Goal: Task Accomplishment & Management: Manage account settings

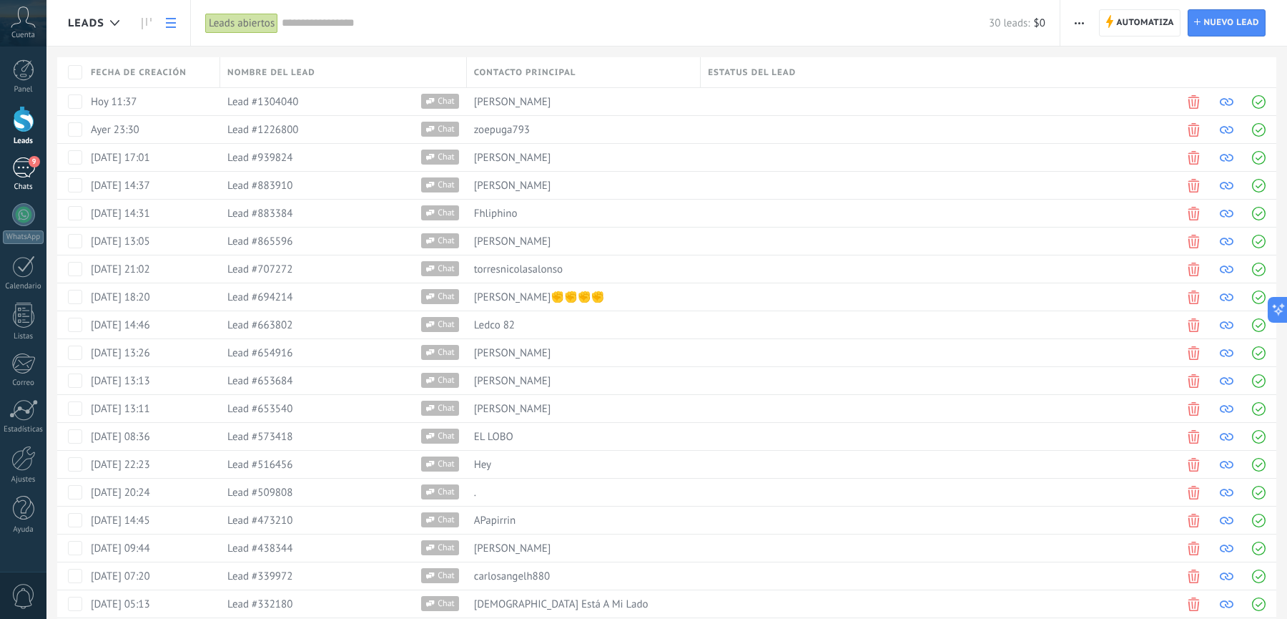
click at [29, 175] on div "9" at bounding box center [23, 167] width 23 height 21
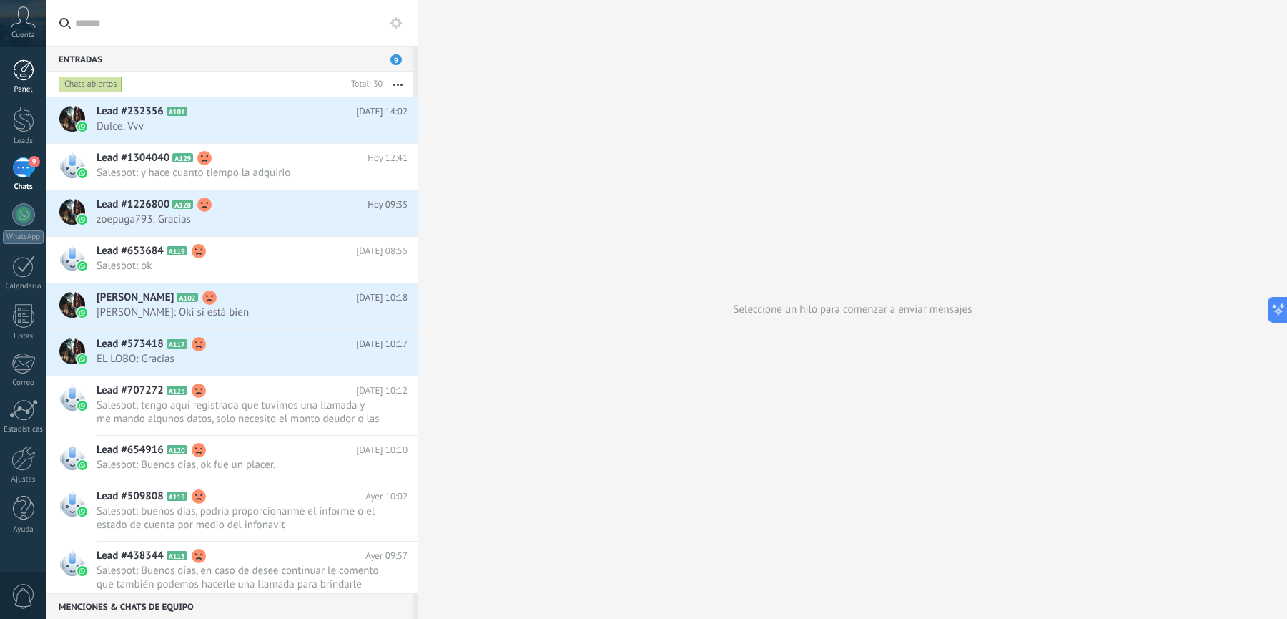
click at [37, 71] on link "Panel" at bounding box center [23, 76] width 46 height 35
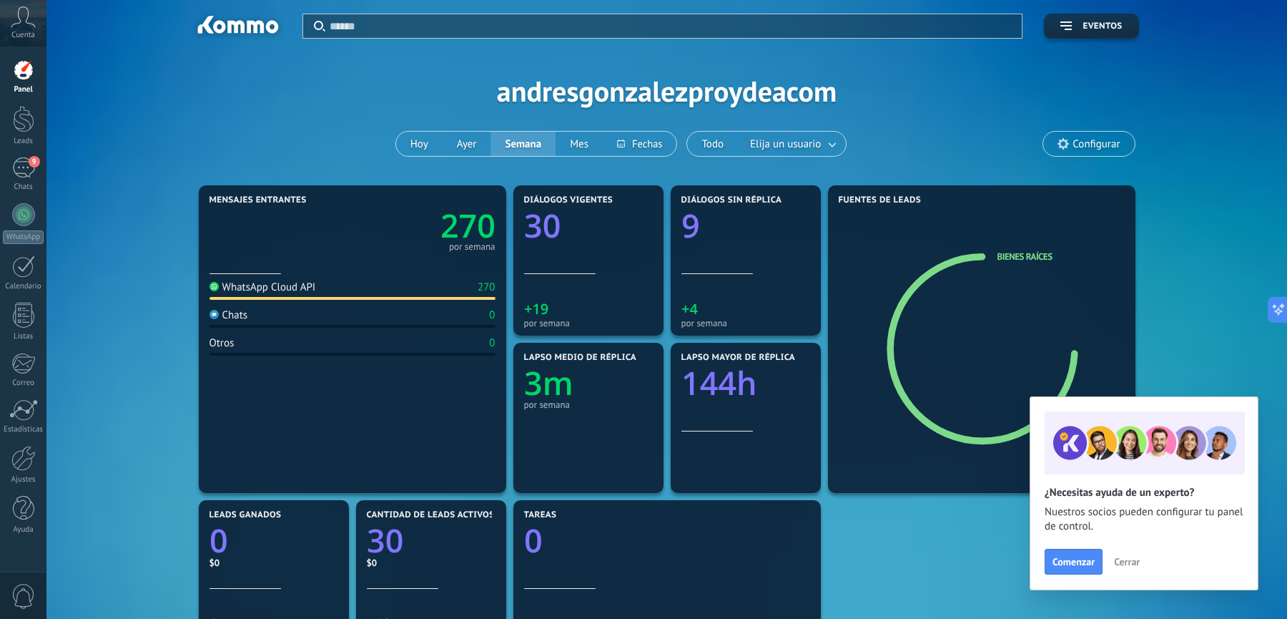
click at [1131, 562] on span "Cerrar" at bounding box center [1127, 561] width 26 height 10
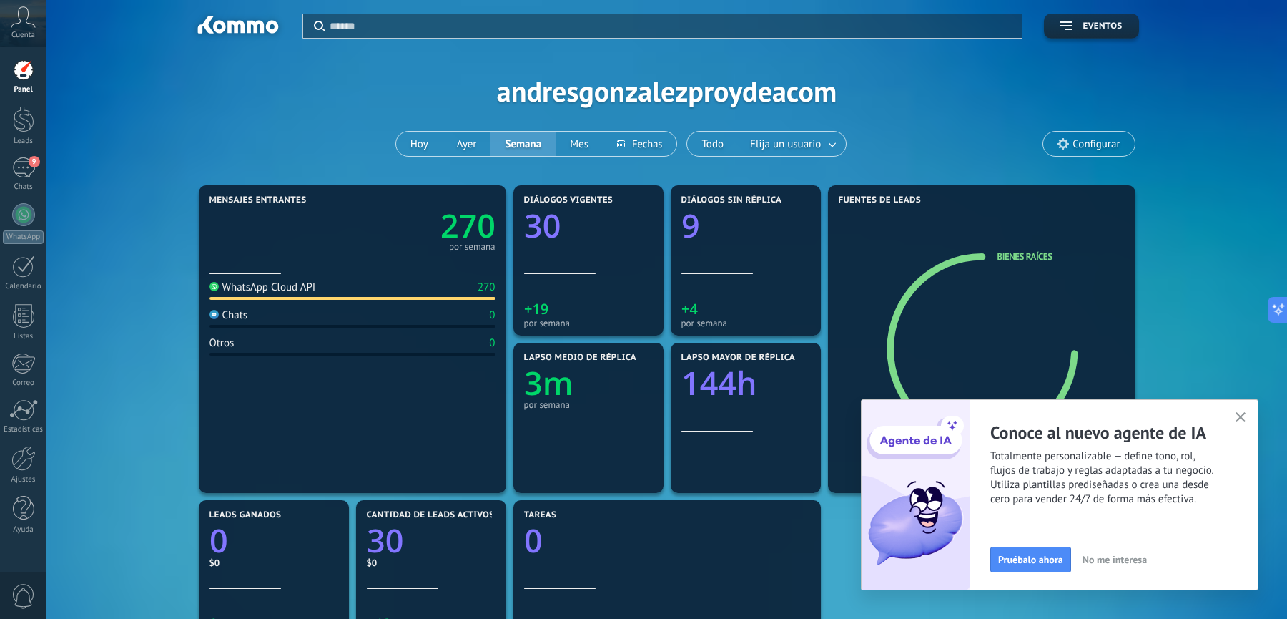
click at [1135, 564] on span "No me interesa" at bounding box center [1115, 559] width 64 height 10
click at [1135, 564] on span "Ir a configuraciones" at bounding box center [1103, 559] width 84 height 10
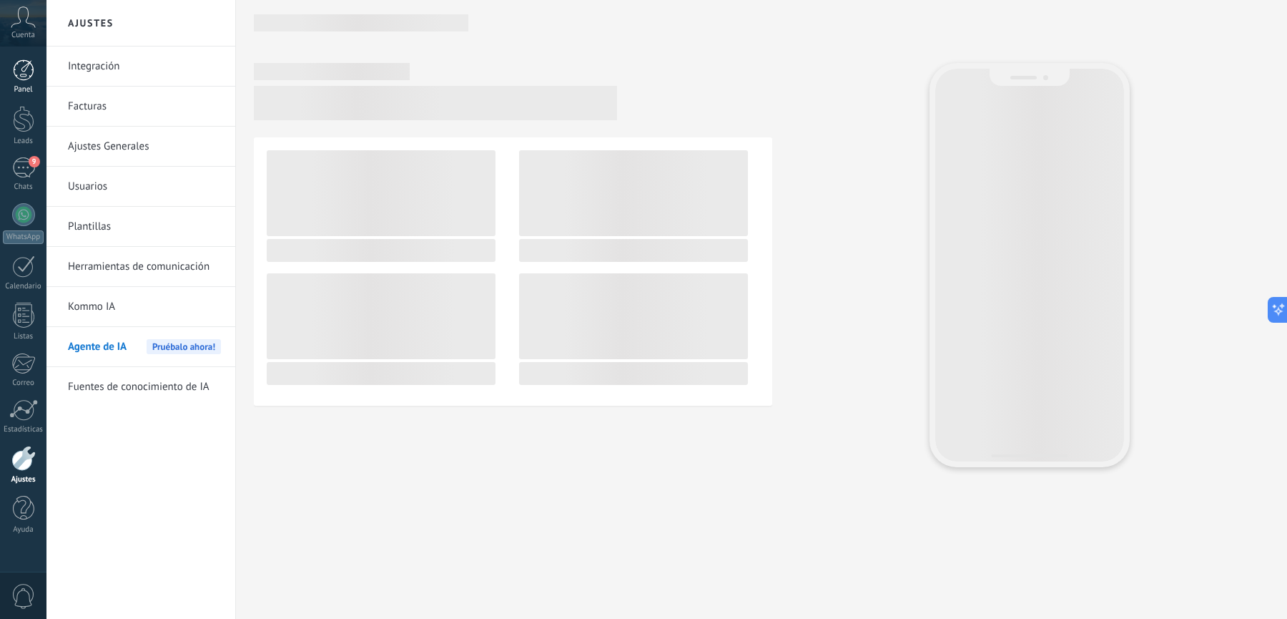
click at [21, 68] on div at bounding box center [23, 69] width 21 height 21
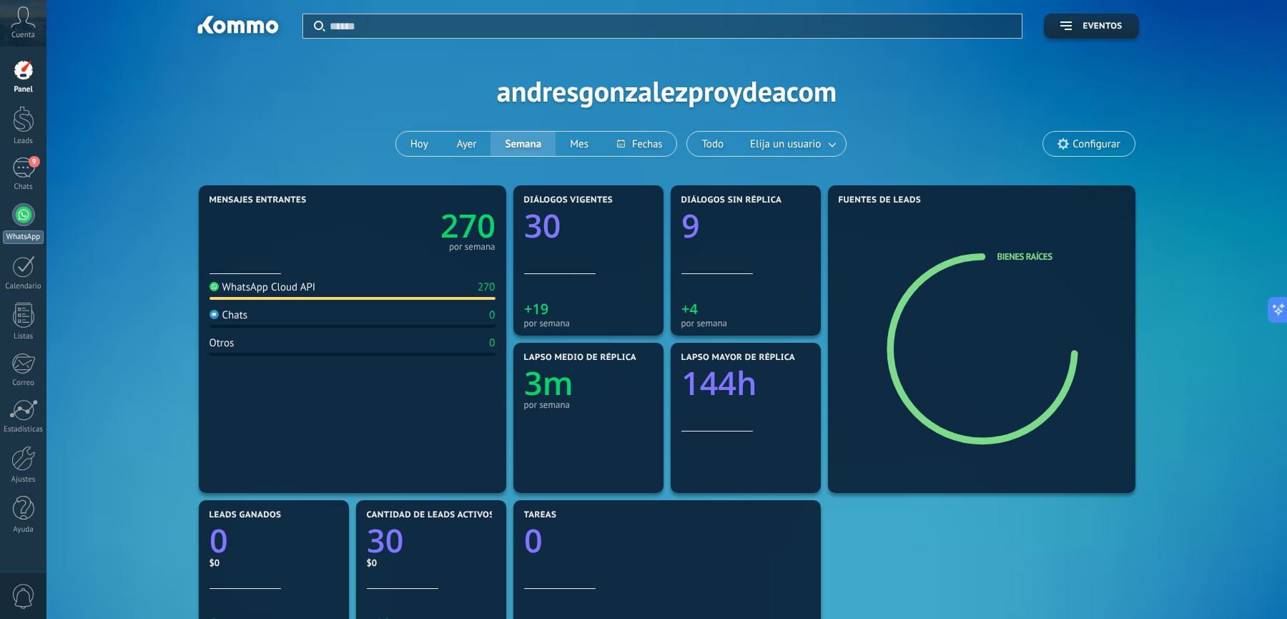
click at [27, 217] on div at bounding box center [23, 214] width 23 height 23
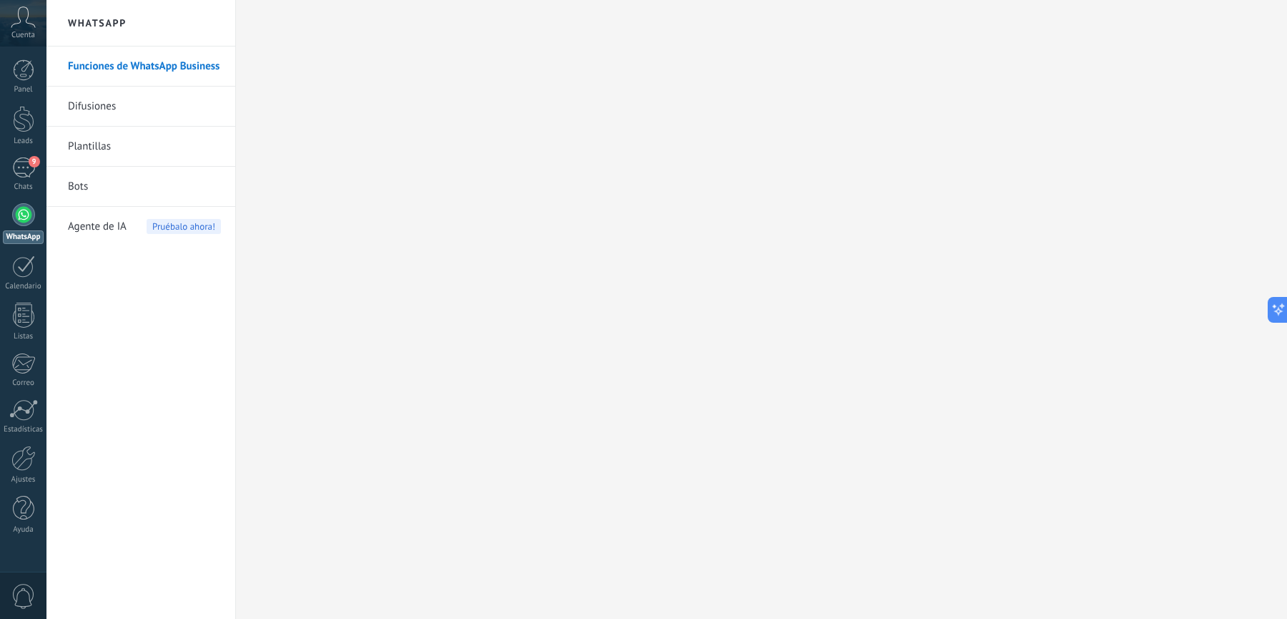
click at [16, 21] on icon at bounding box center [23, 16] width 25 height 21
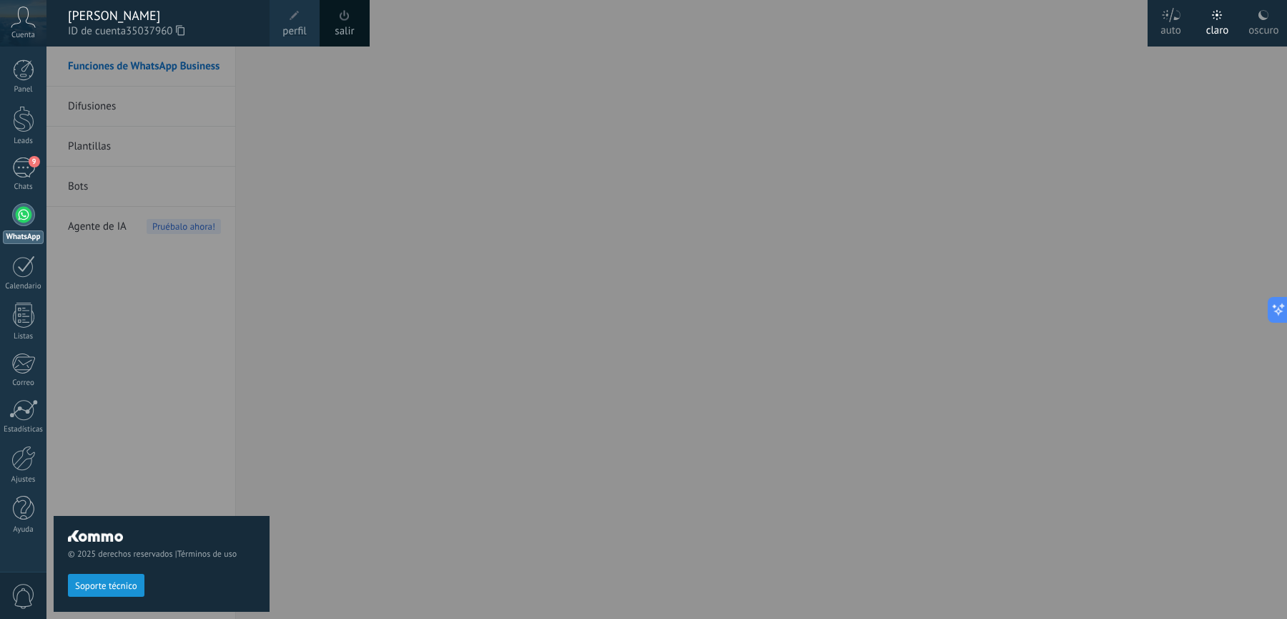
click at [128, 18] on div "[PERSON_NAME]" at bounding box center [161, 16] width 187 height 16
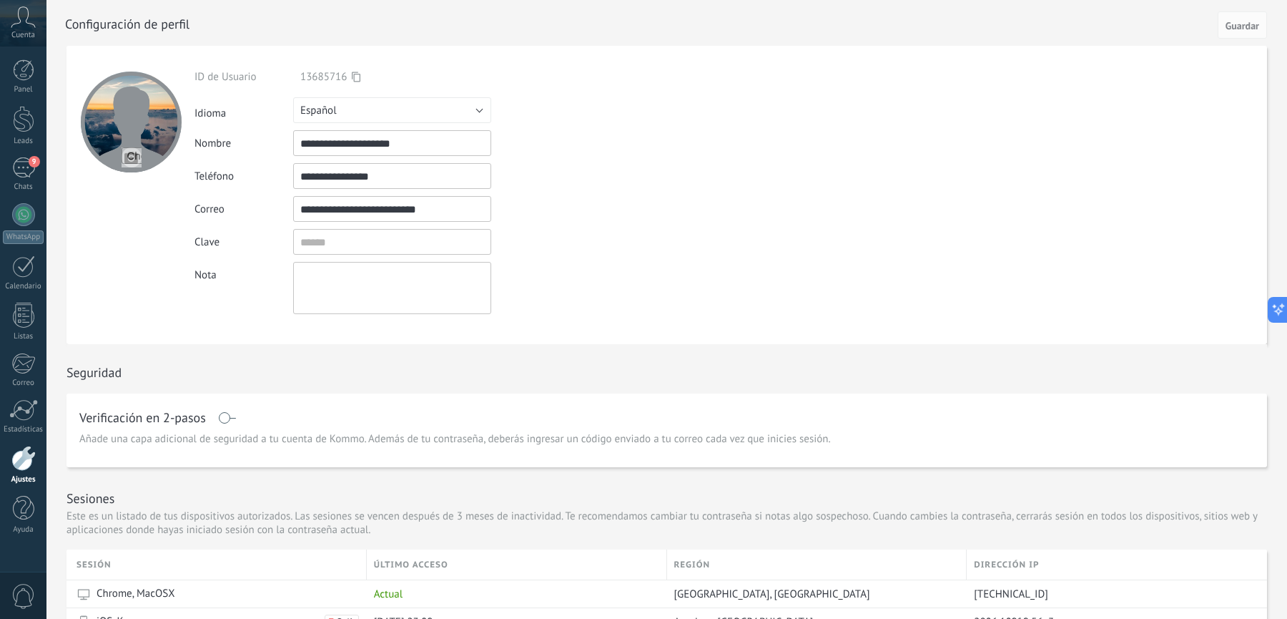
click at [622, 244] on div "Clave" at bounding box center [426, 242] width 462 height 26
click at [27, 128] on div at bounding box center [23, 119] width 21 height 26
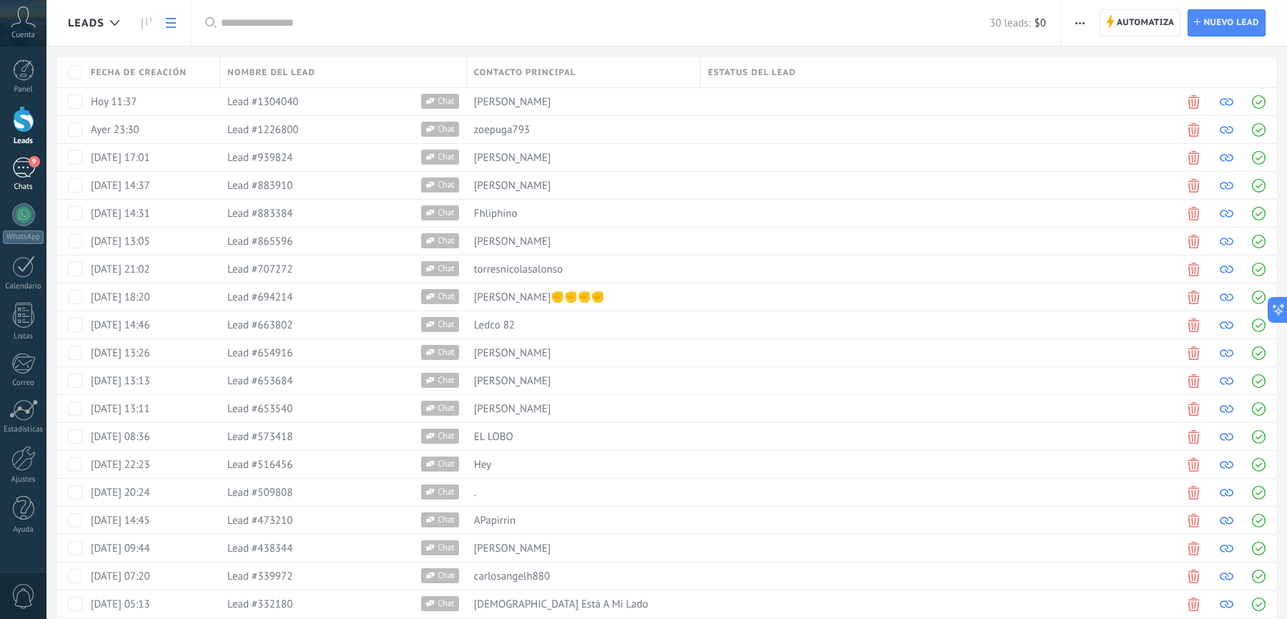
click at [27, 182] on div "Chats" at bounding box center [23, 186] width 41 height 9
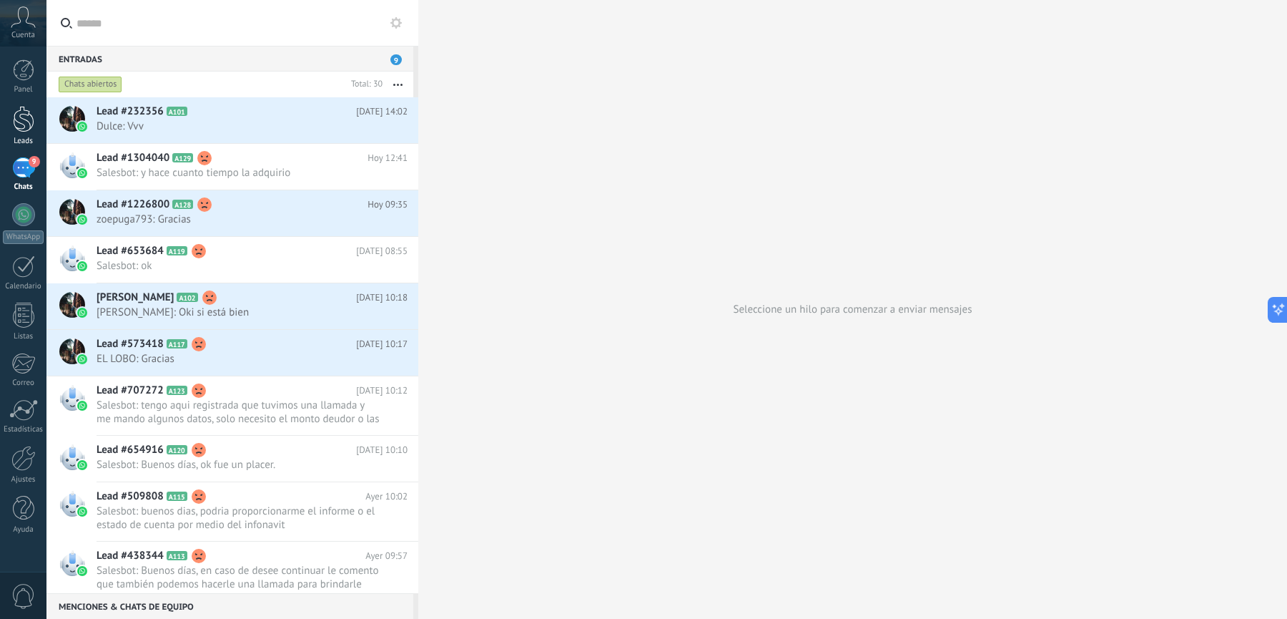
click at [19, 123] on div at bounding box center [23, 119] width 21 height 26
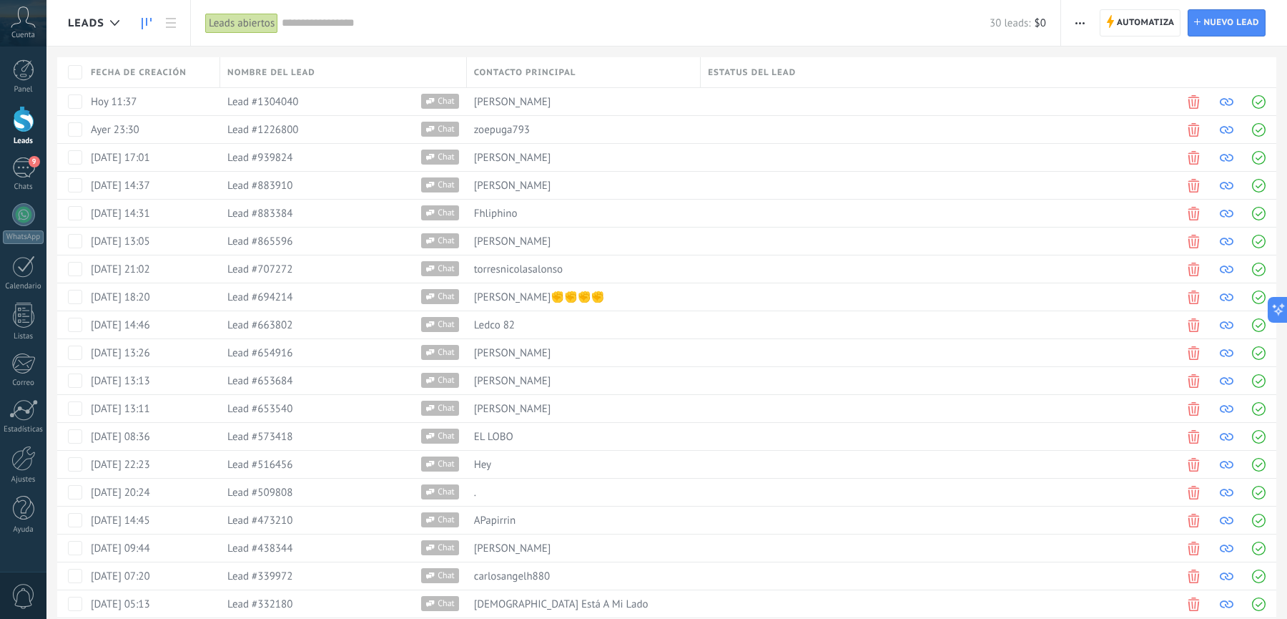
click at [146, 26] on icon at bounding box center [147, 23] width 10 height 11
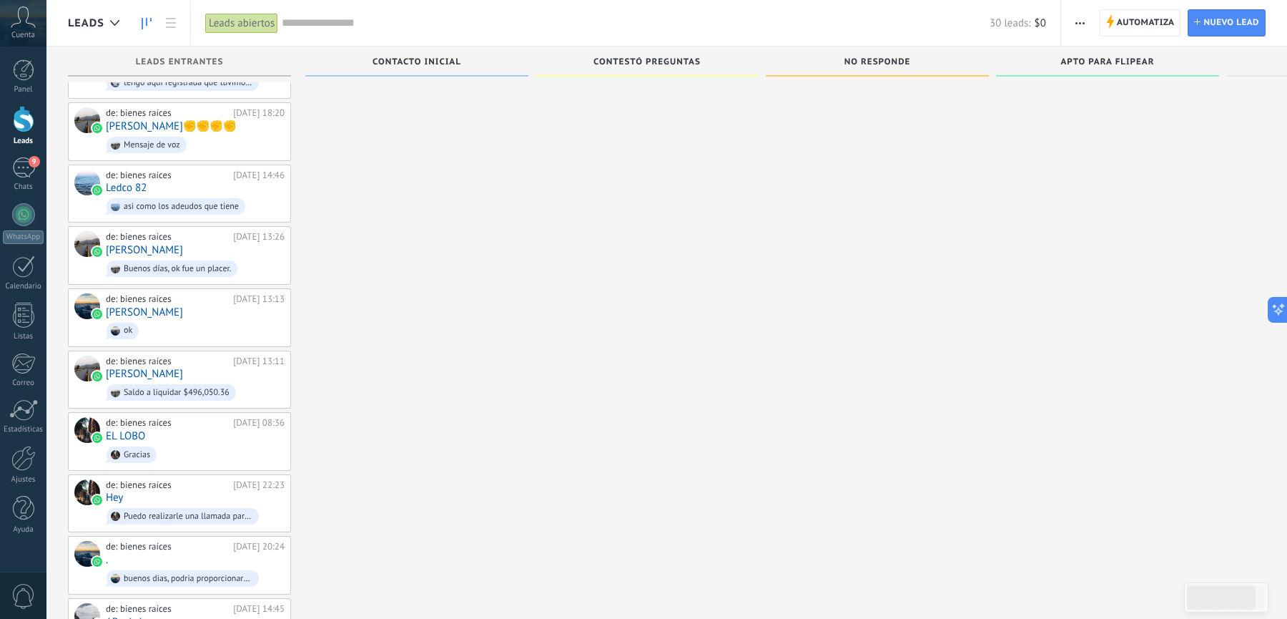
scroll to position [1222, 0]
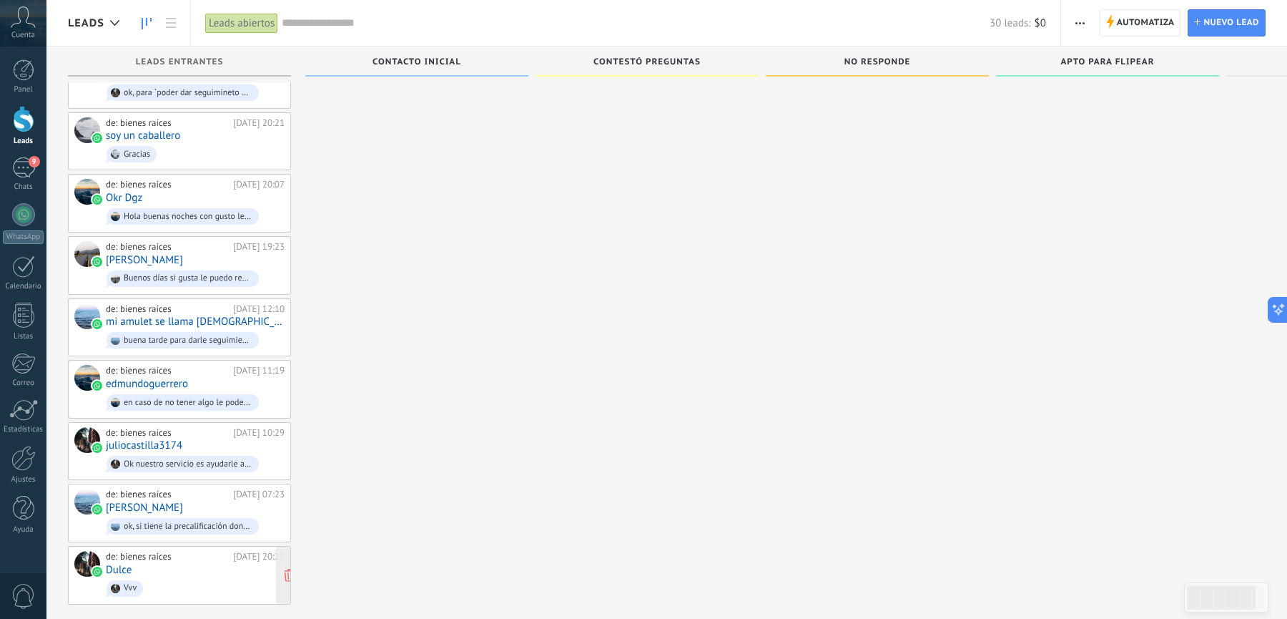
click at [167, 551] on div "de: bienes raíces 16.08.2025 20:27 Dulce Vvv" at bounding box center [195, 575] width 179 height 49
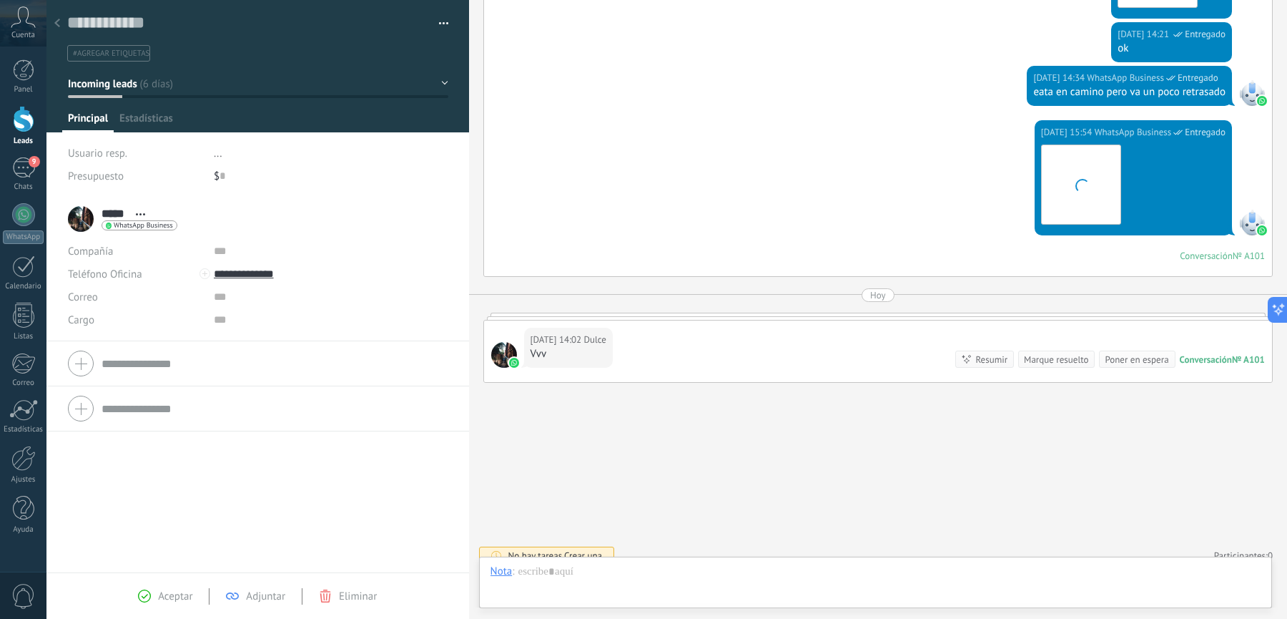
scroll to position [21, 0]
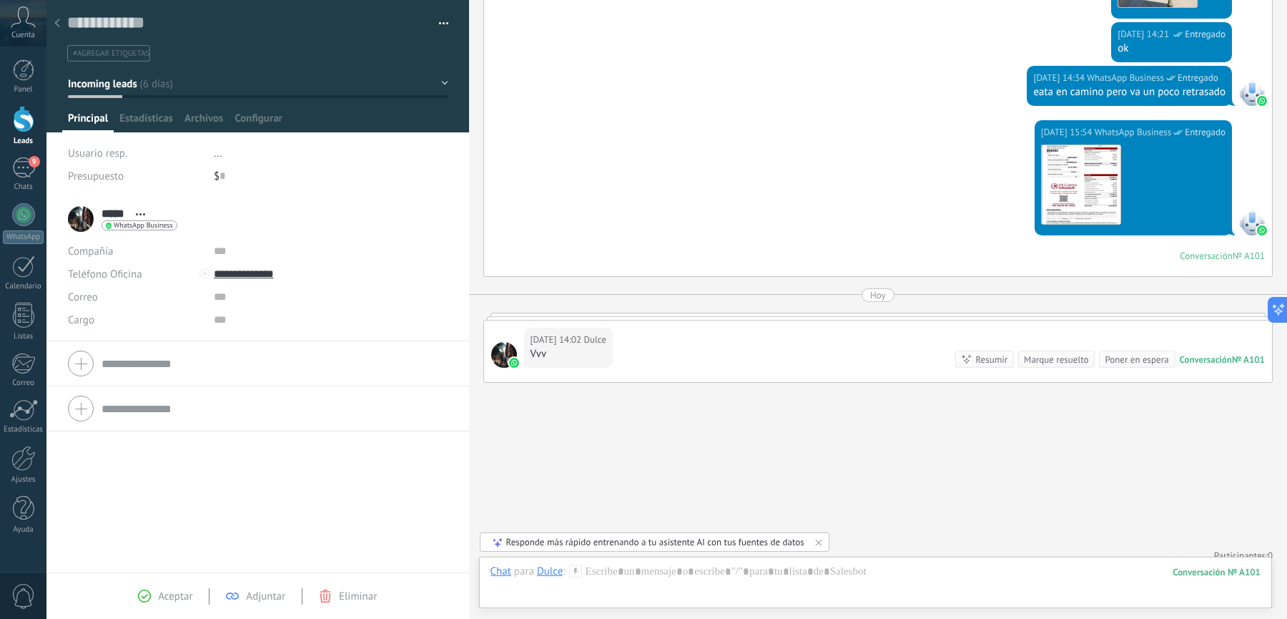
click at [56, 26] on icon at bounding box center [57, 23] width 6 height 9
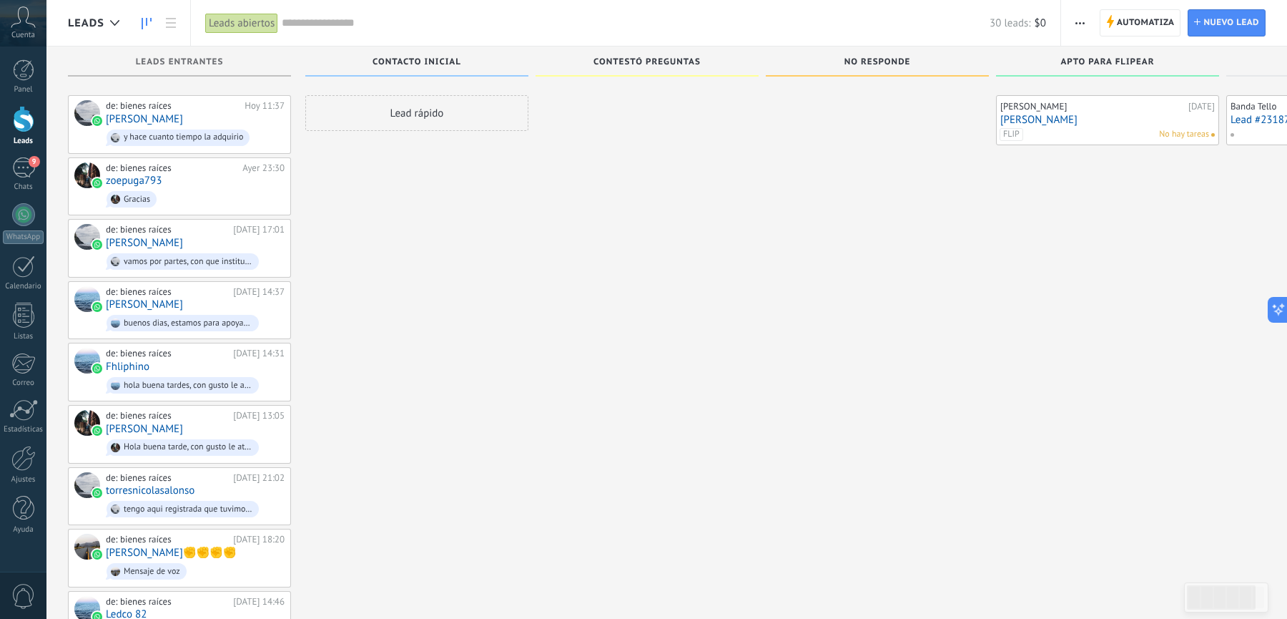
scroll to position [1222, 0]
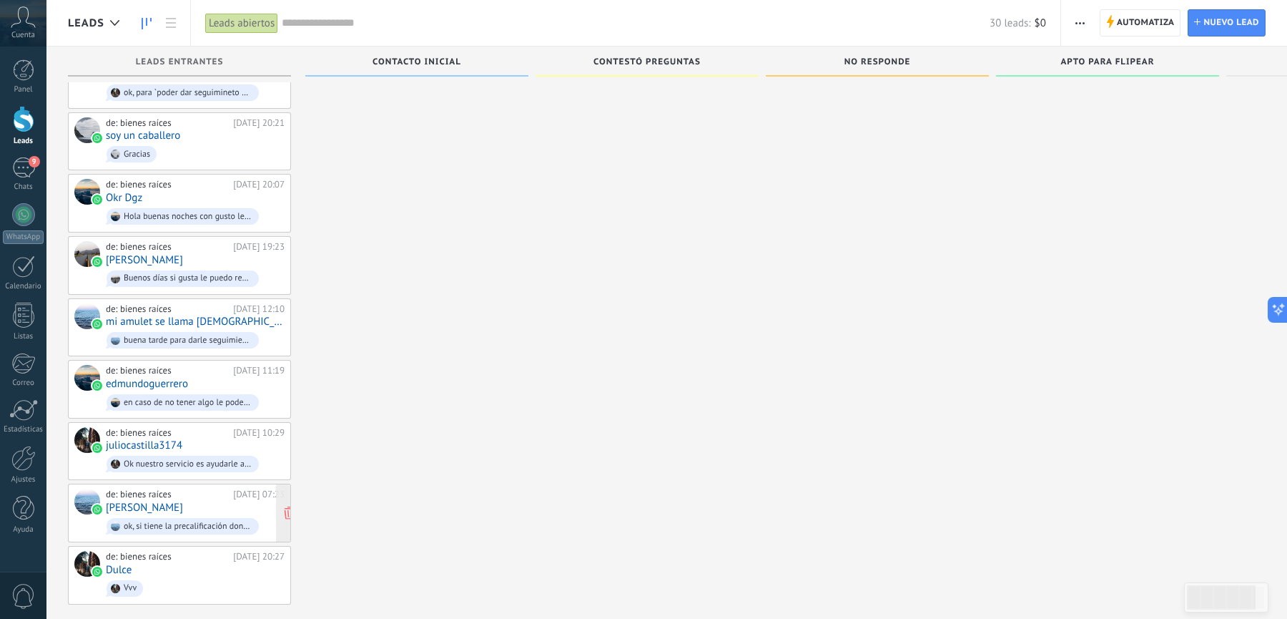
click at [187, 488] on div "de: bienes raíces" at bounding box center [167, 493] width 122 height 11
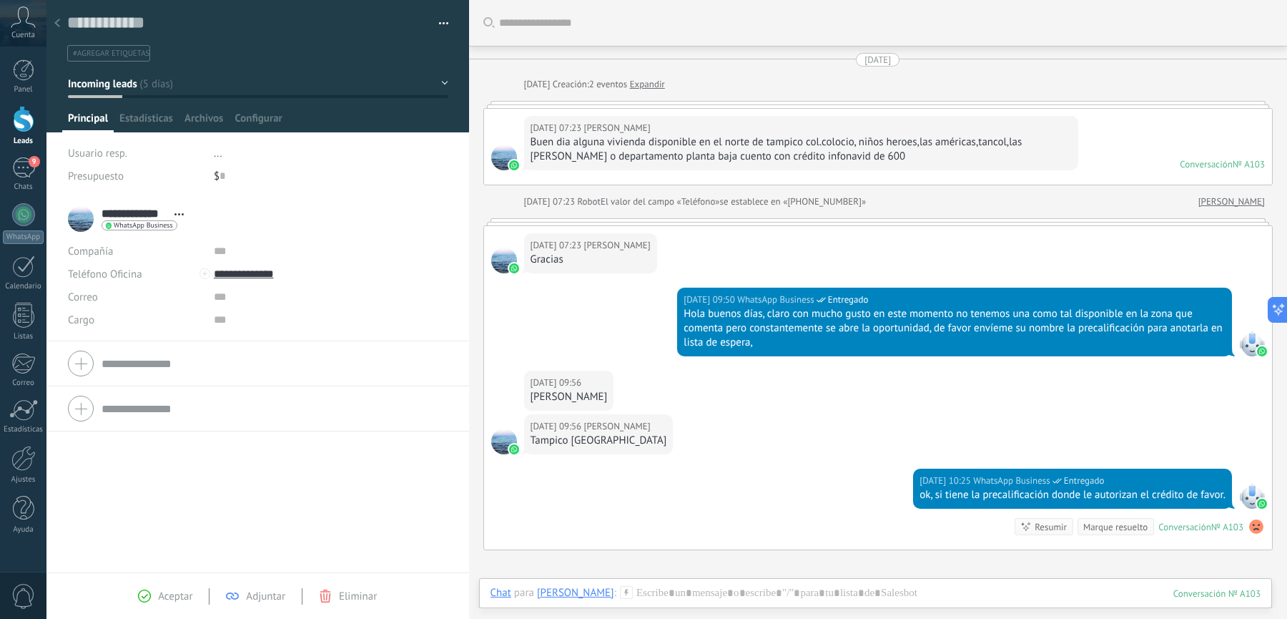
click at [59, 25] on icon at bounding box center [57, 23] width 6 height 9
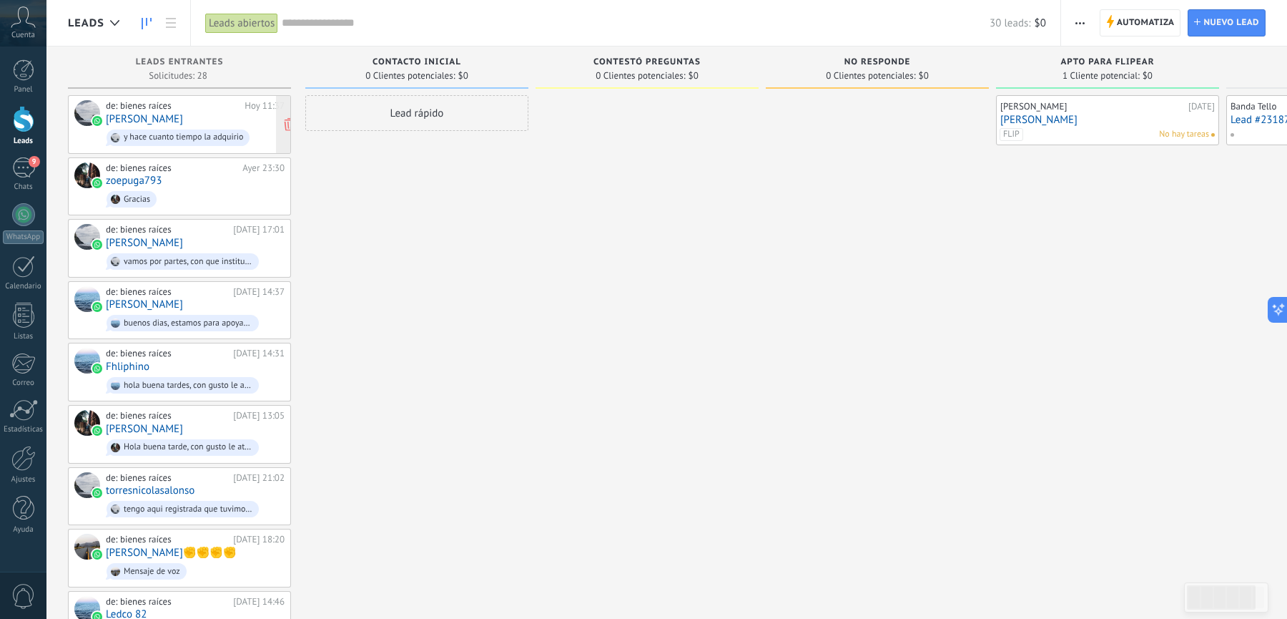
click at [168, 104] on div "de: bienes raíces" at bounding box center [173, 105] width 134 height 11
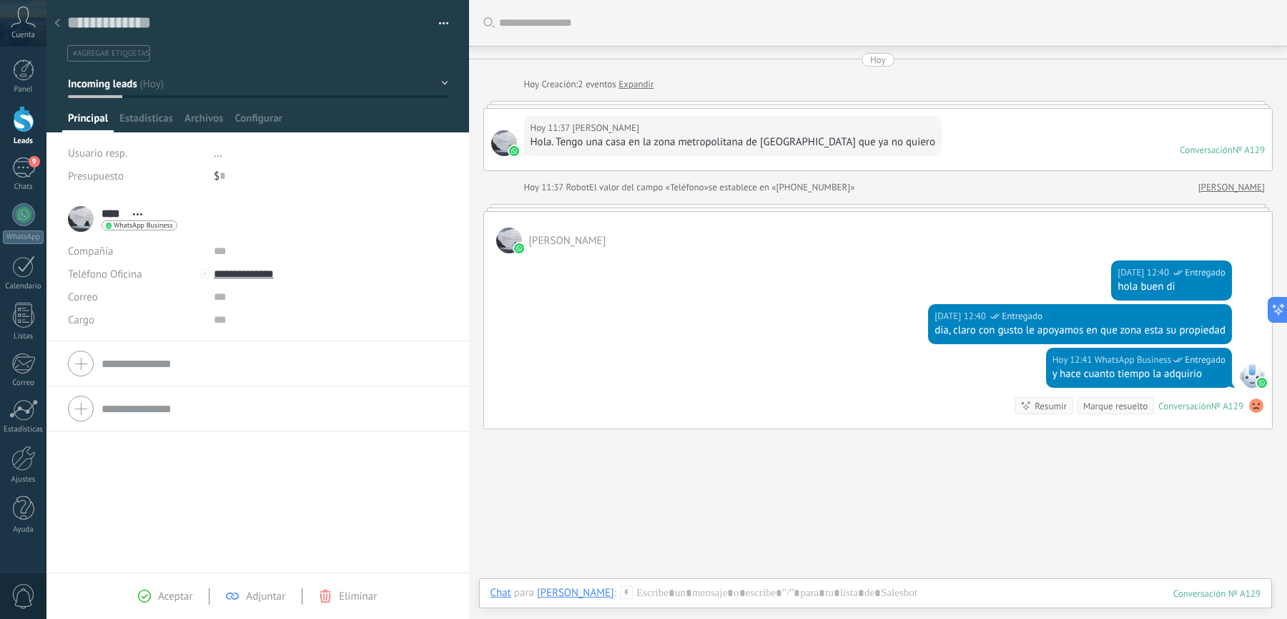
click at [55, 21] on icon at bounding box center [57, 23] width 6 height 9
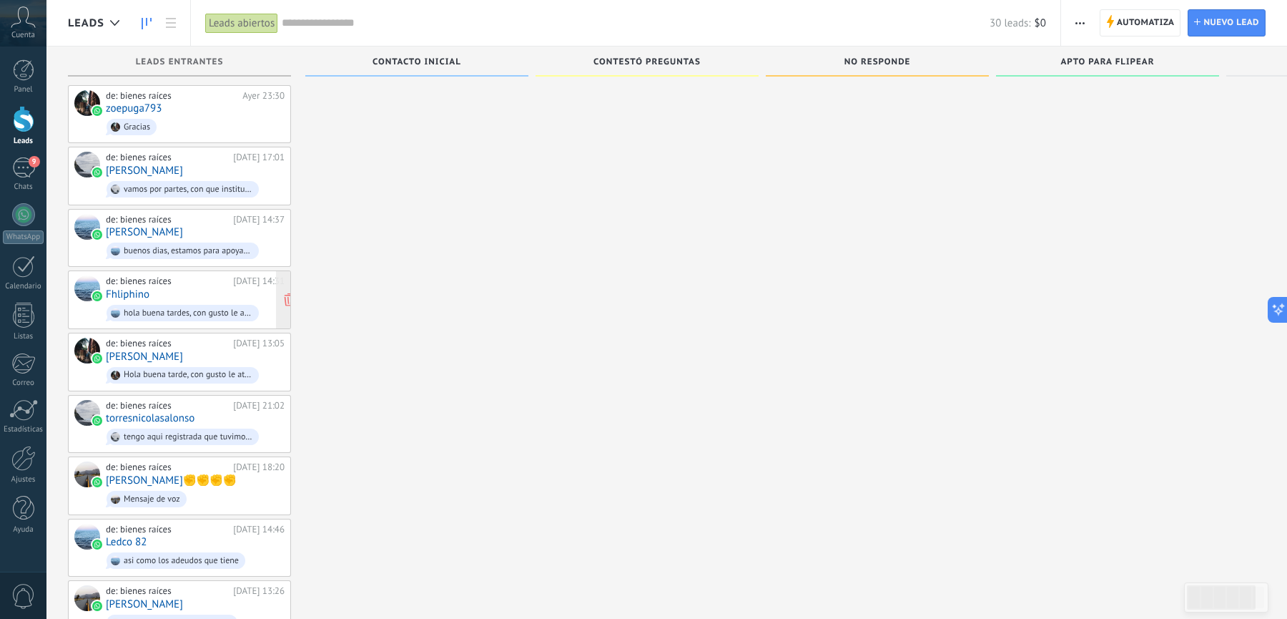
scroll to position [93, 0]
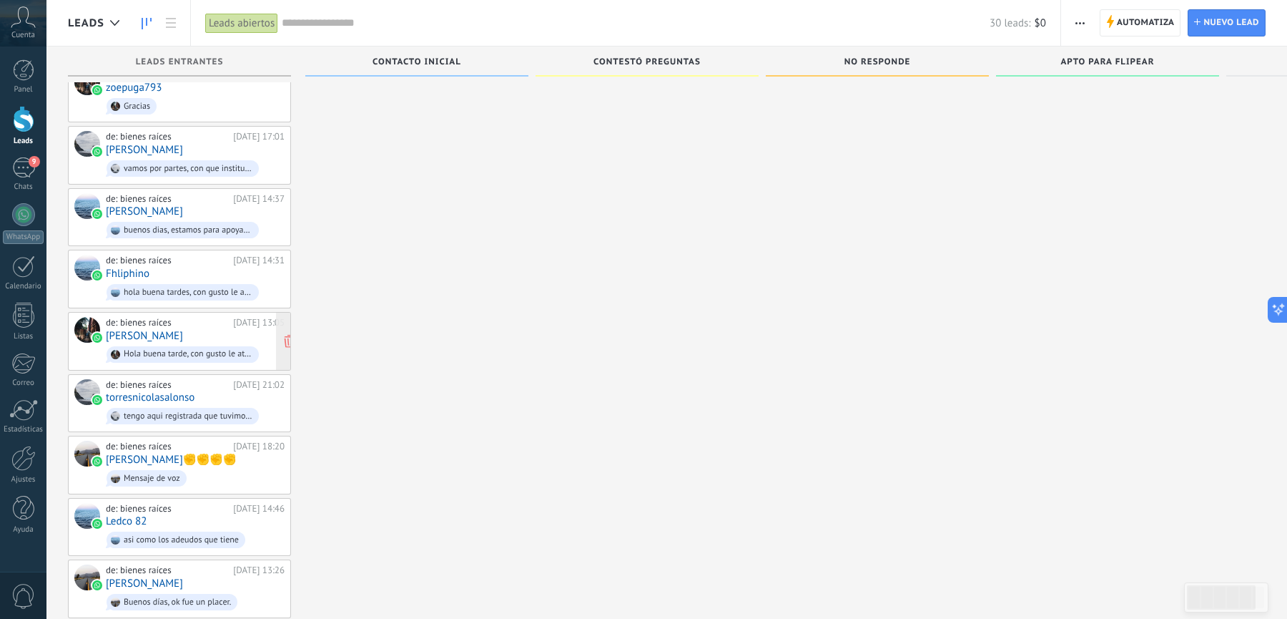
click at [171, 325] on div "de: bienes raíces 20.08.2025 13:05 Alberto Hola buena tarde, con gusto le atend…" at bounding box center [195, 341] width 179 height 49
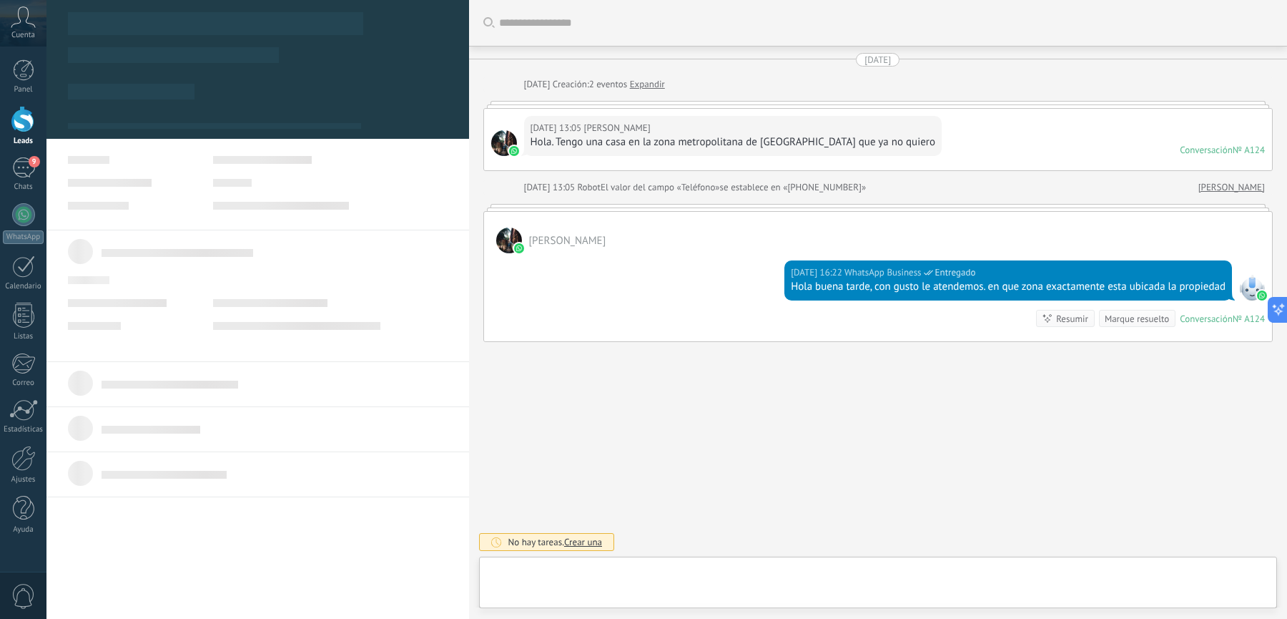
scroll to position [21, 0]
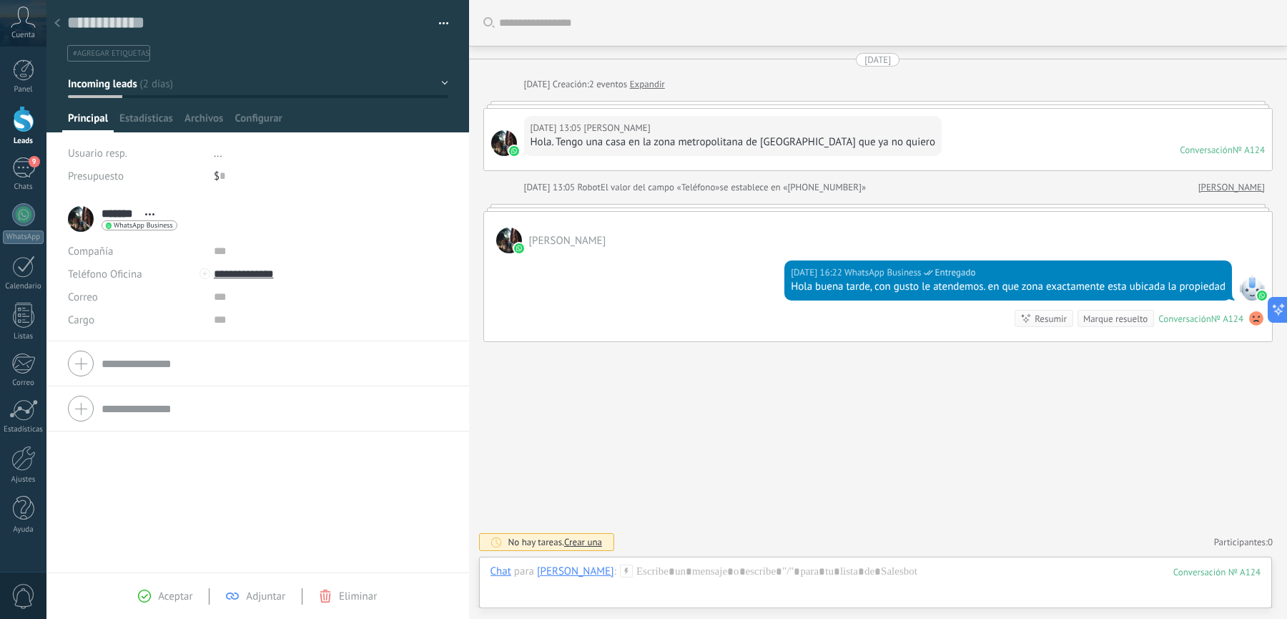
click at [59, 28] on div at bounding box center [57, 24] width 20 height 28
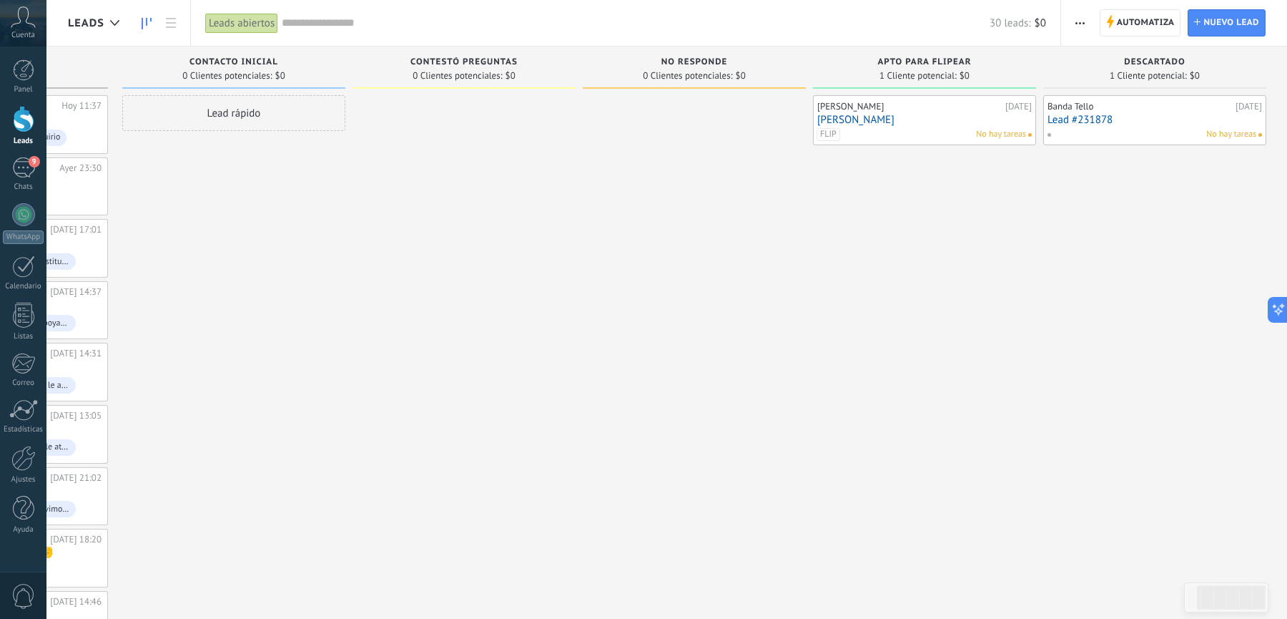
click at [876, 118] on link "[PERSON_NAME]" at bounding box center [924, 120] width 215 height 12
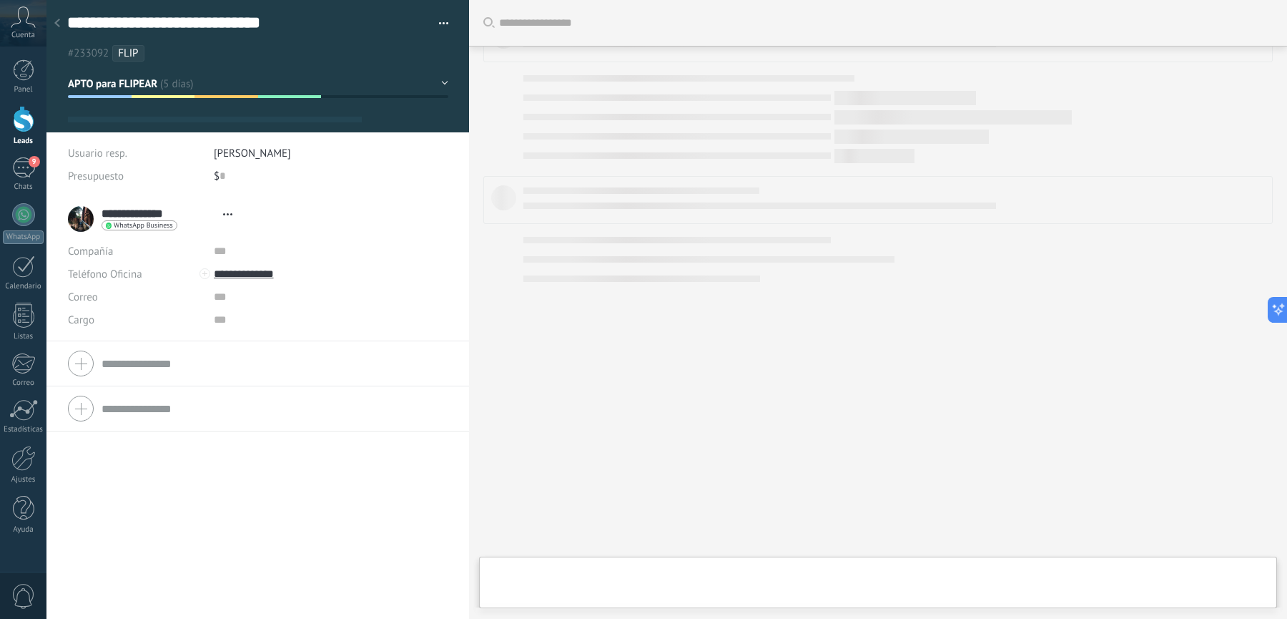
type textarea "**********"
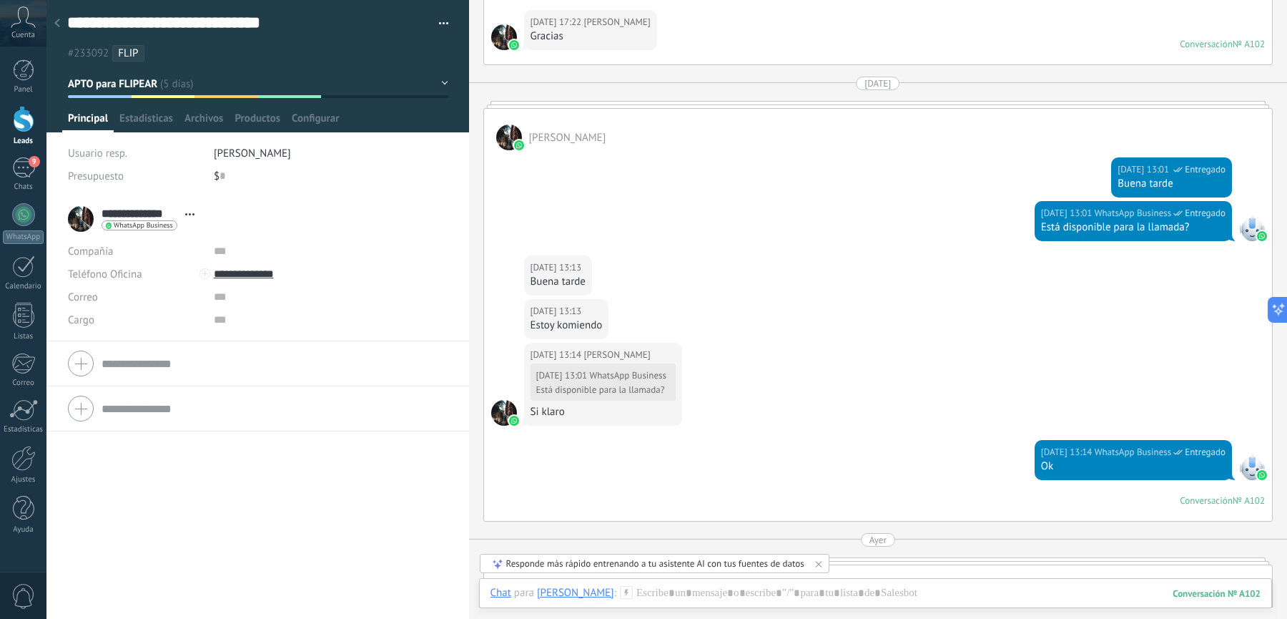
scroll to position [3008, 0]
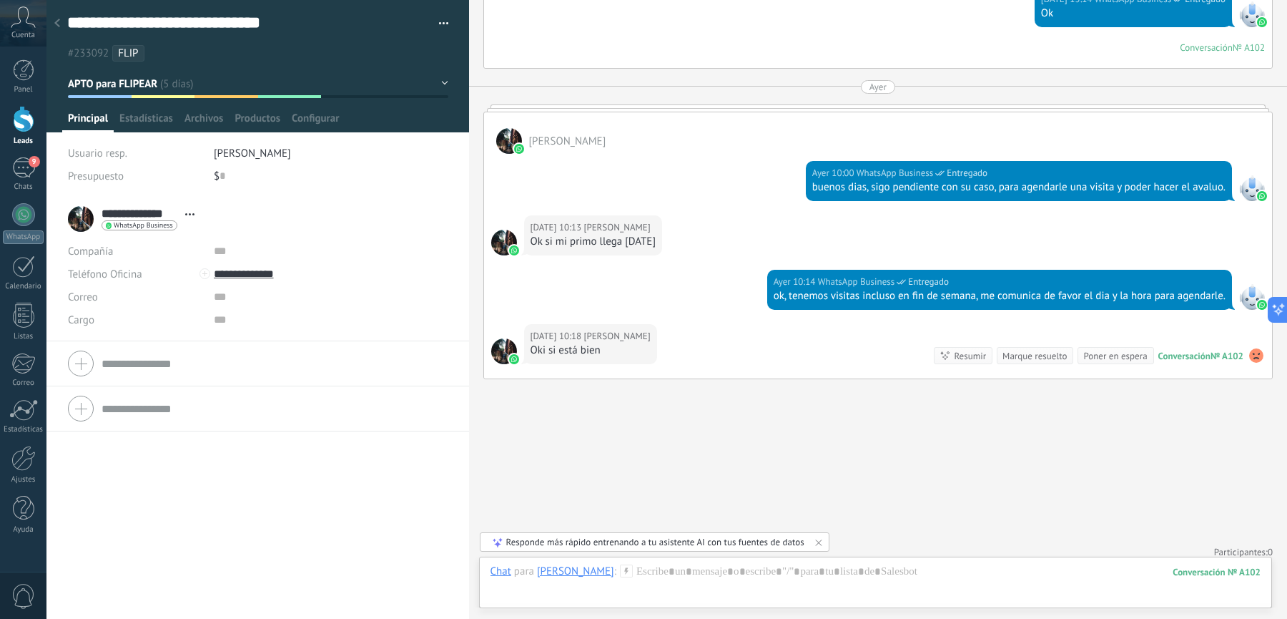
click at [210, 84] on button "APTO para FLIPEAR" at bounding box center [258, 84] width 380 height 26
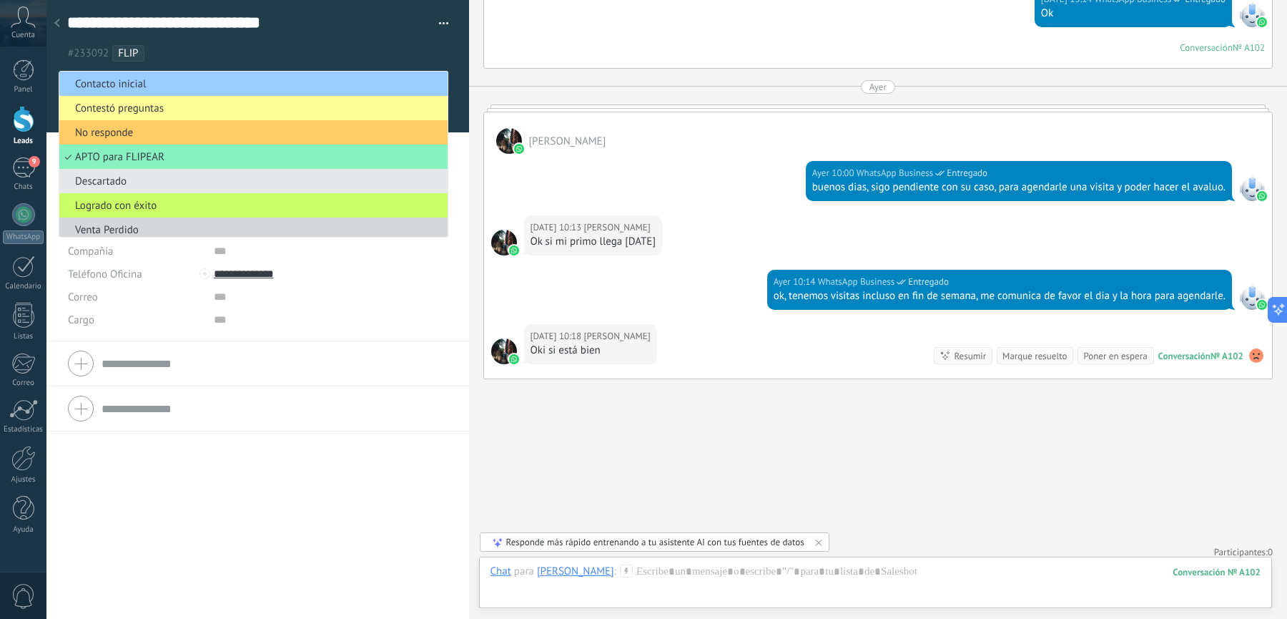
scroll to position [4, 0]
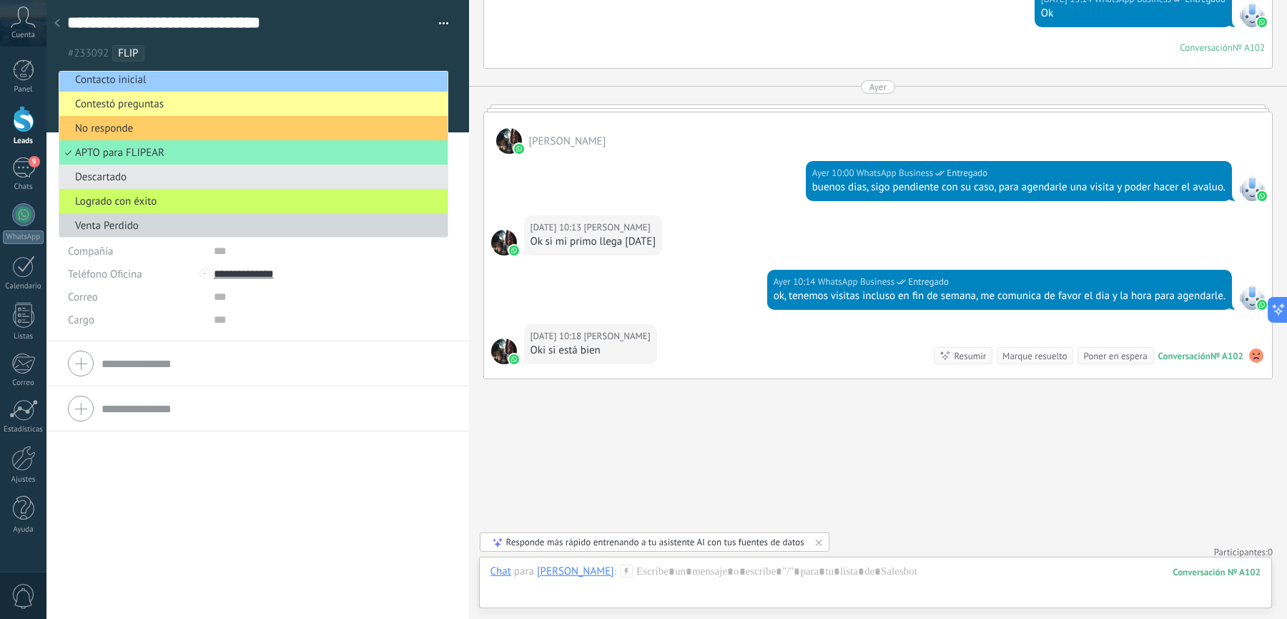
click at [202, 52] on ul "#233092 FLIP" at bounding box center [255, 53] width 379 height 19
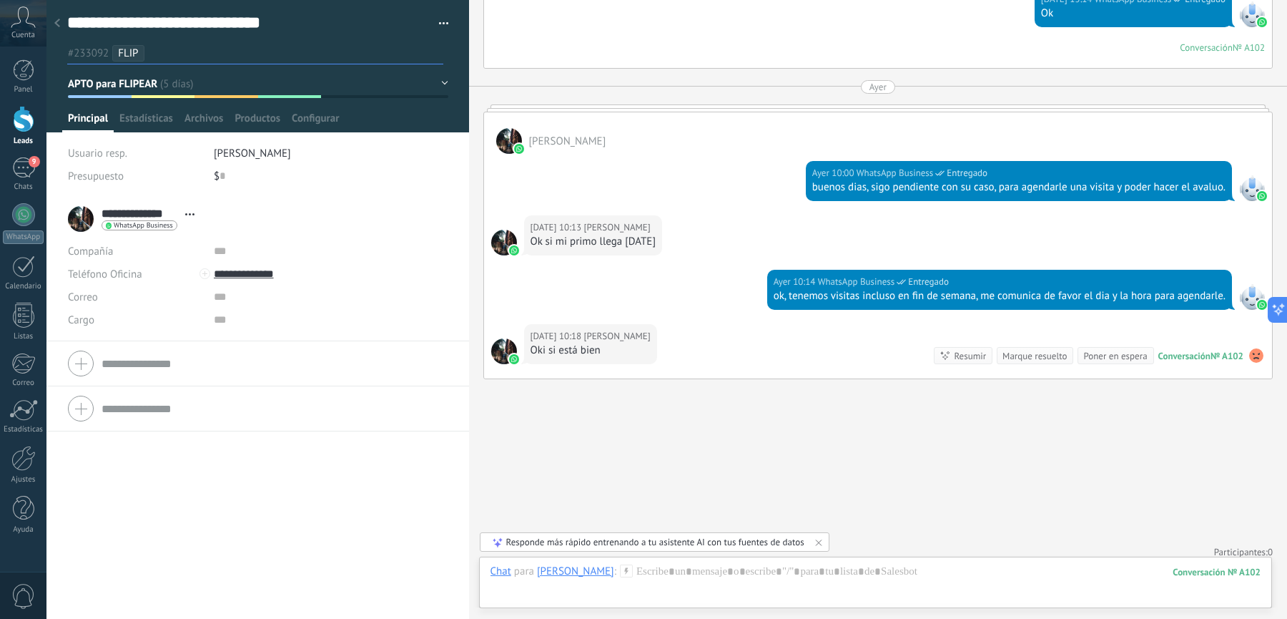
click at [60, 22] on div at bounding box center [57, 24] width 20 height 28
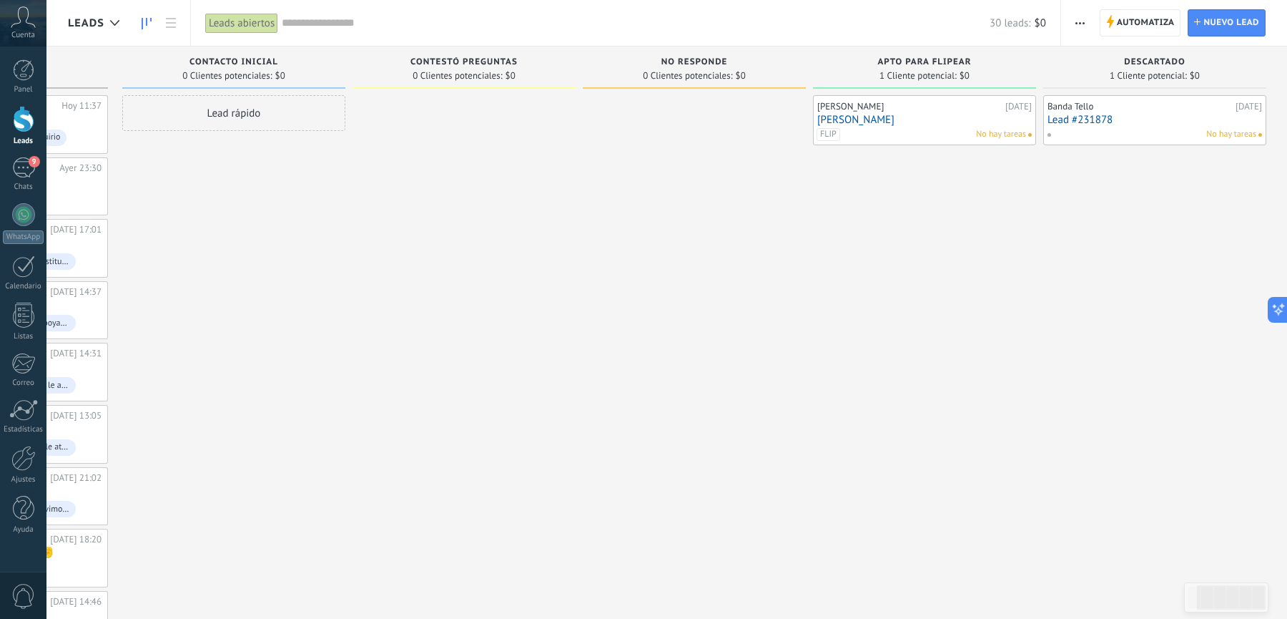
click at [1058, 72] on div "1 Cliente potencial: $0" at bounding box center [1155, 75] width 209 height 12
click at [1066, 24] on div "Automatiza Nueva difusión Editar embudo Editar el diseño de la tarjeta Importar…" at bounding box center [1174, 23] width 226 height 46
click at [1079, 24] on span "button" at bounding box center [1080, 22] width 9 height 27
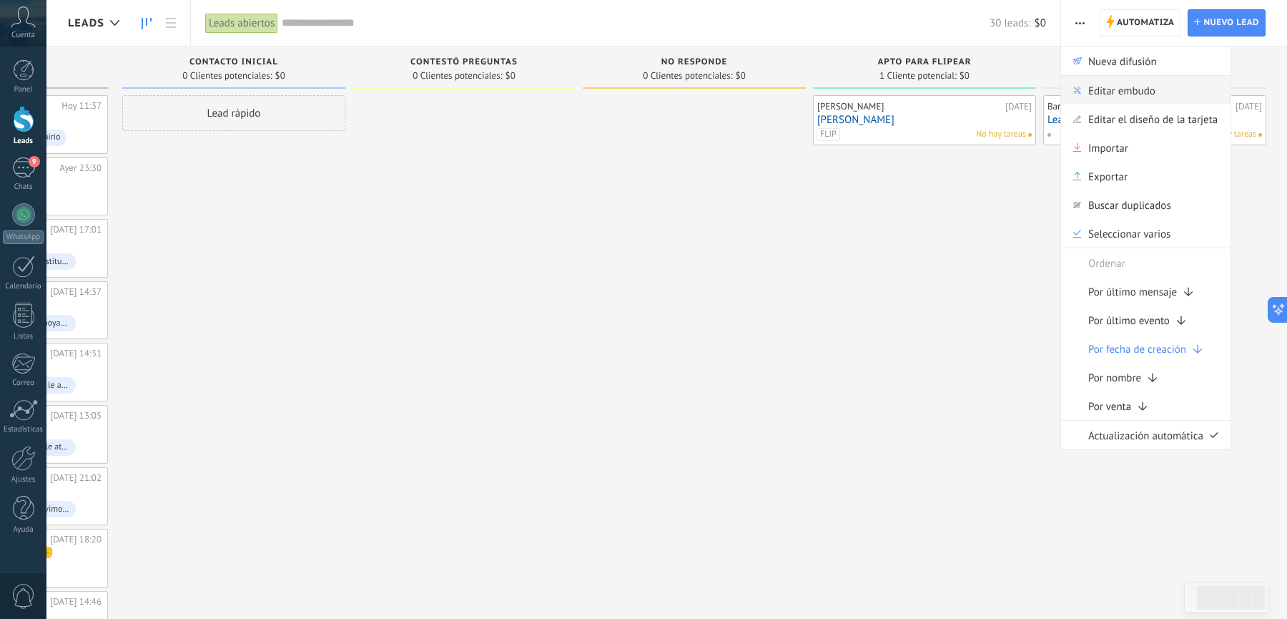
click at [1109, 90] on span "Editar embudo" at bounding box center [1122, 90] width 67 height 29
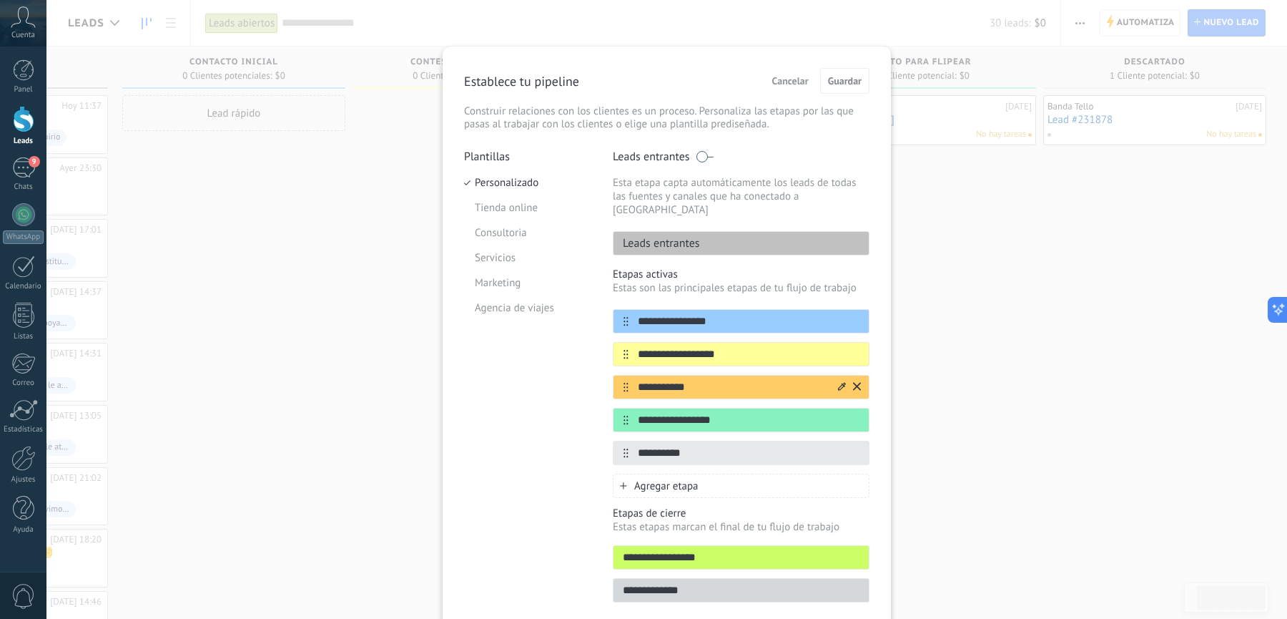
scroll to position [43, 0]
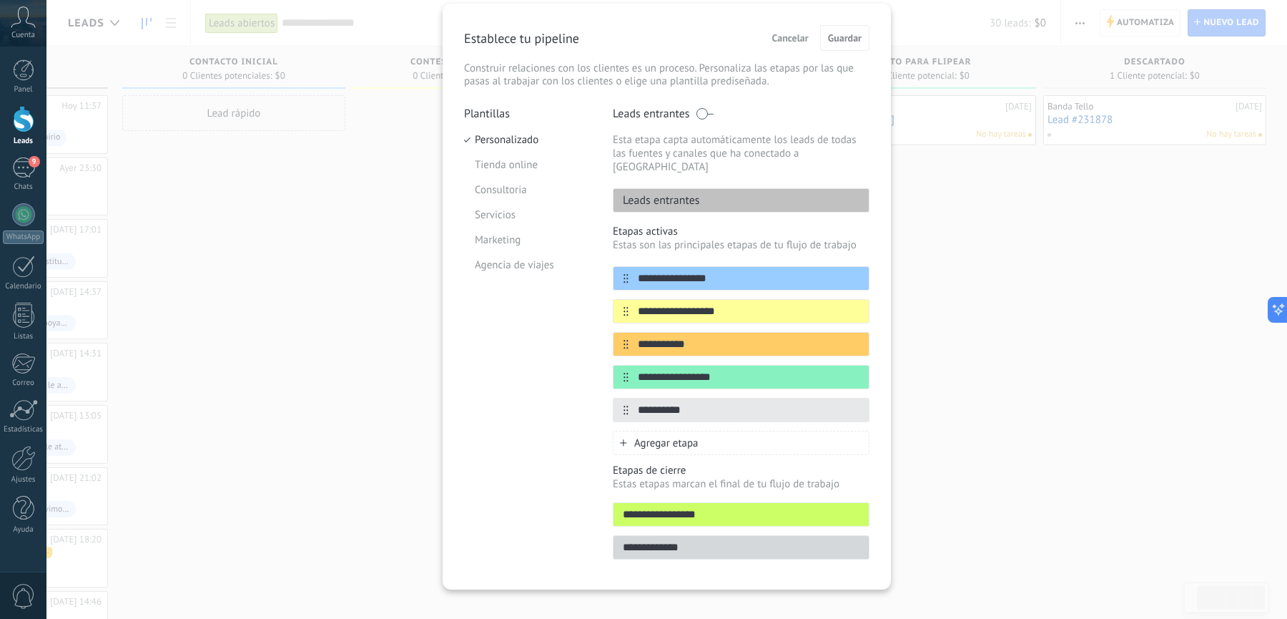
click at [665, 436] on span "Agregar etapa" at bounding box center [666, 443] width 64 height 14
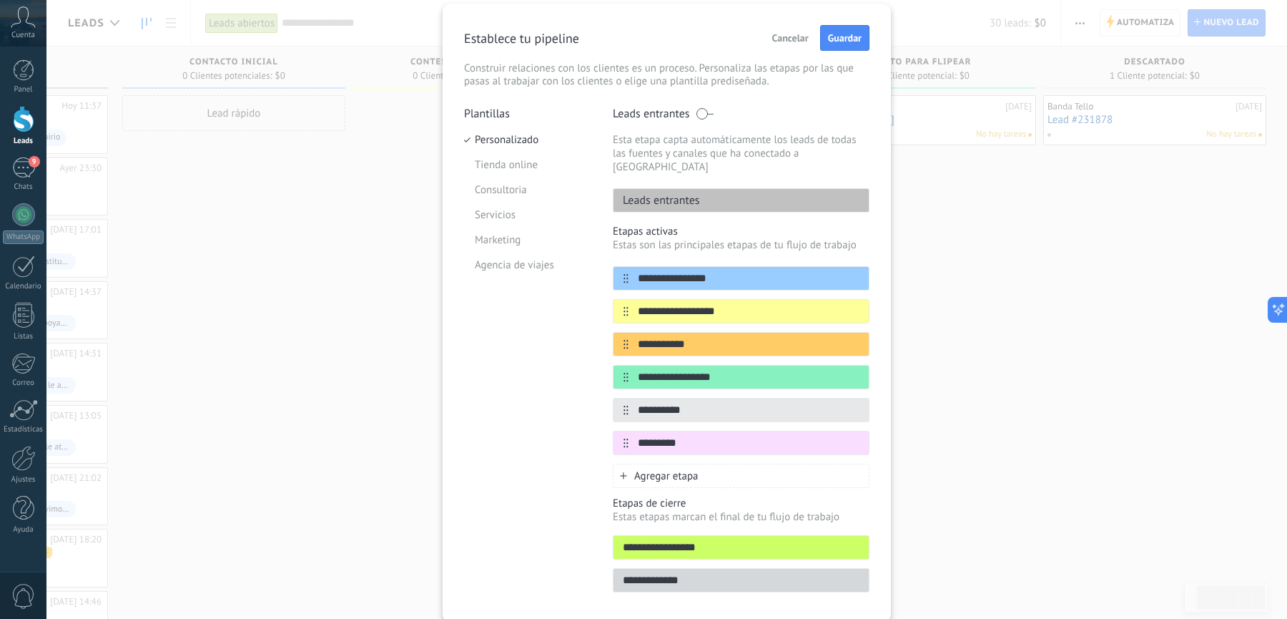
type input "*********"
click at [839, 38] on span "Guardar" at bounding box center [845, 38] width 34 height 10
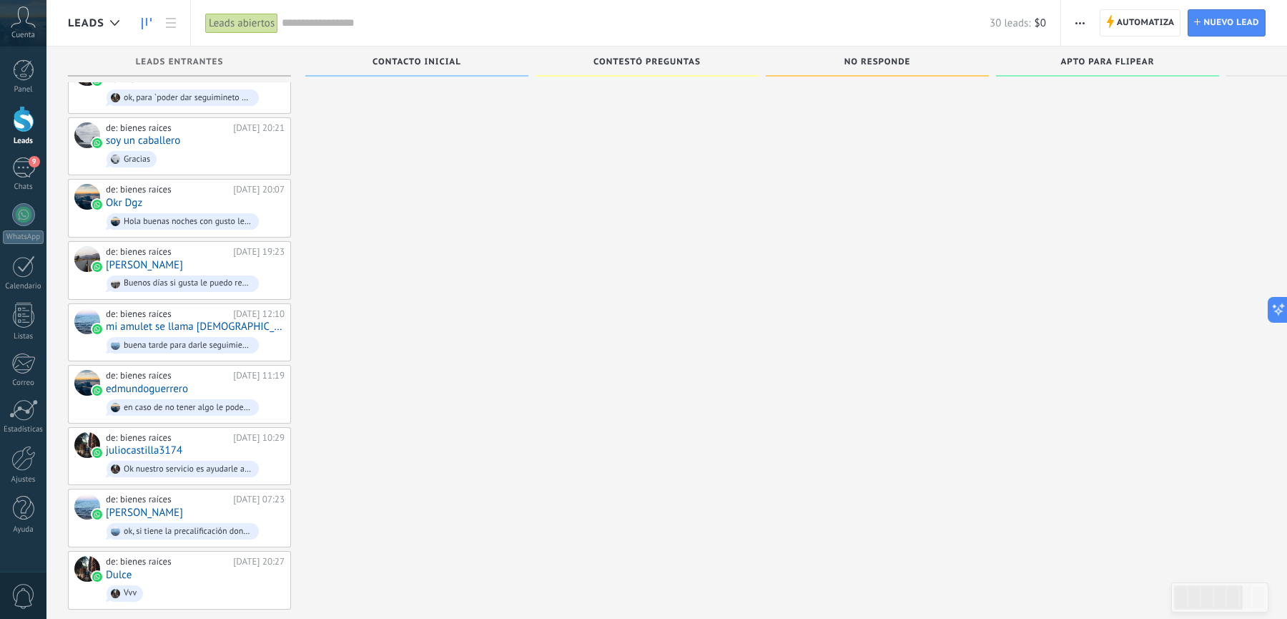
scroll to position [1222, 0]
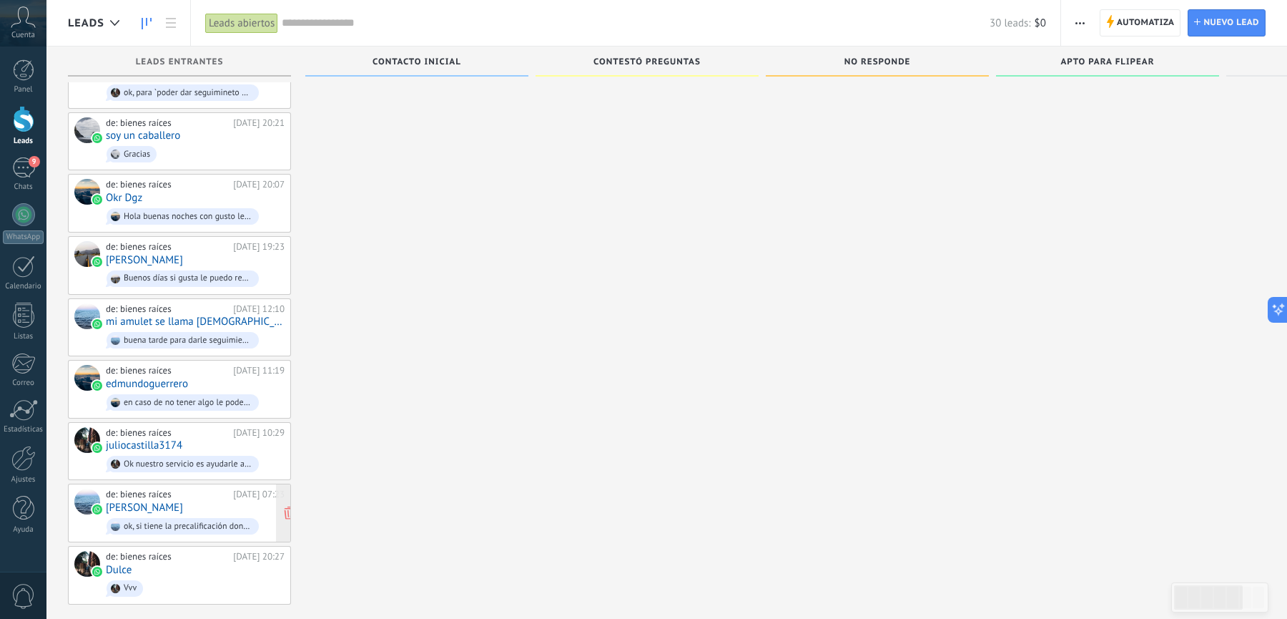
click at [165, 488] on div "de: bienes raíces" at bounding box center [167, 493] width 122 height 11
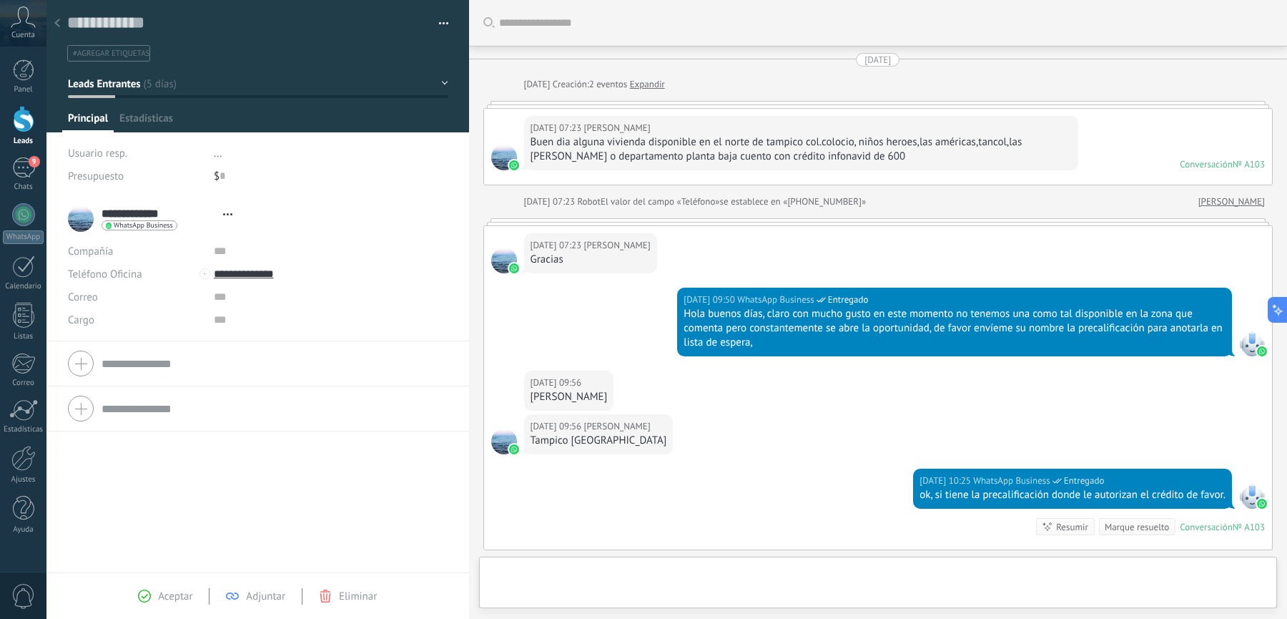
scroll to position [179, 0]
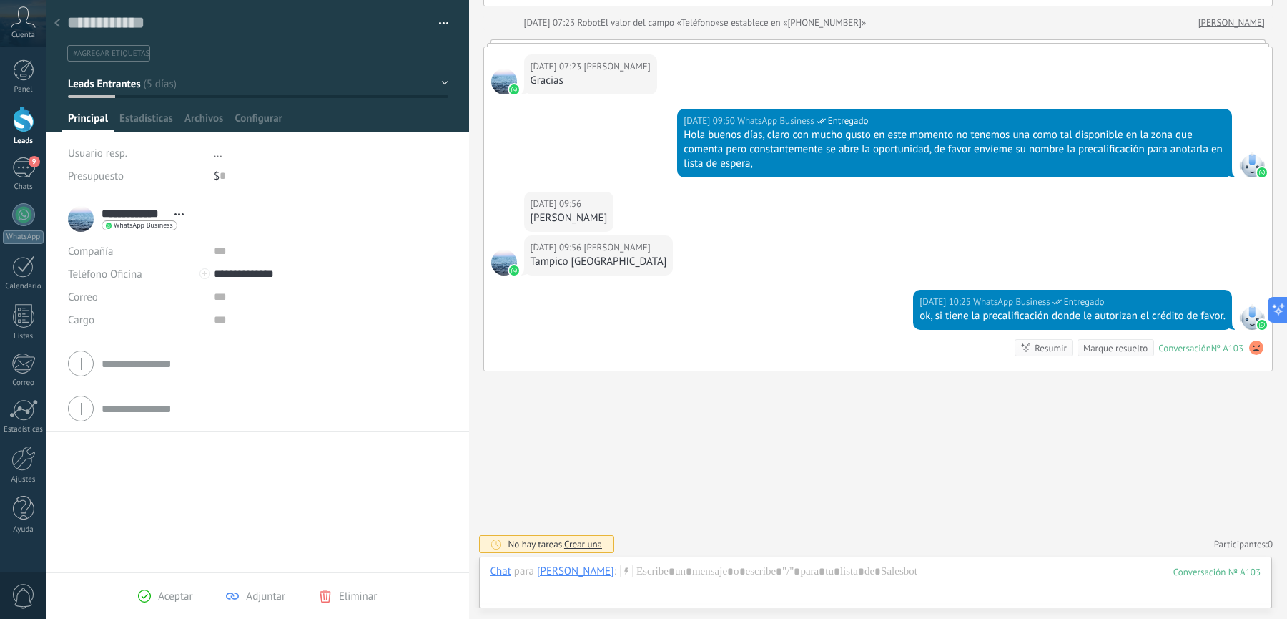
click at [156, 79] on button "Leads Entrantes" at bounding box center [258, 84] width 380 height 26
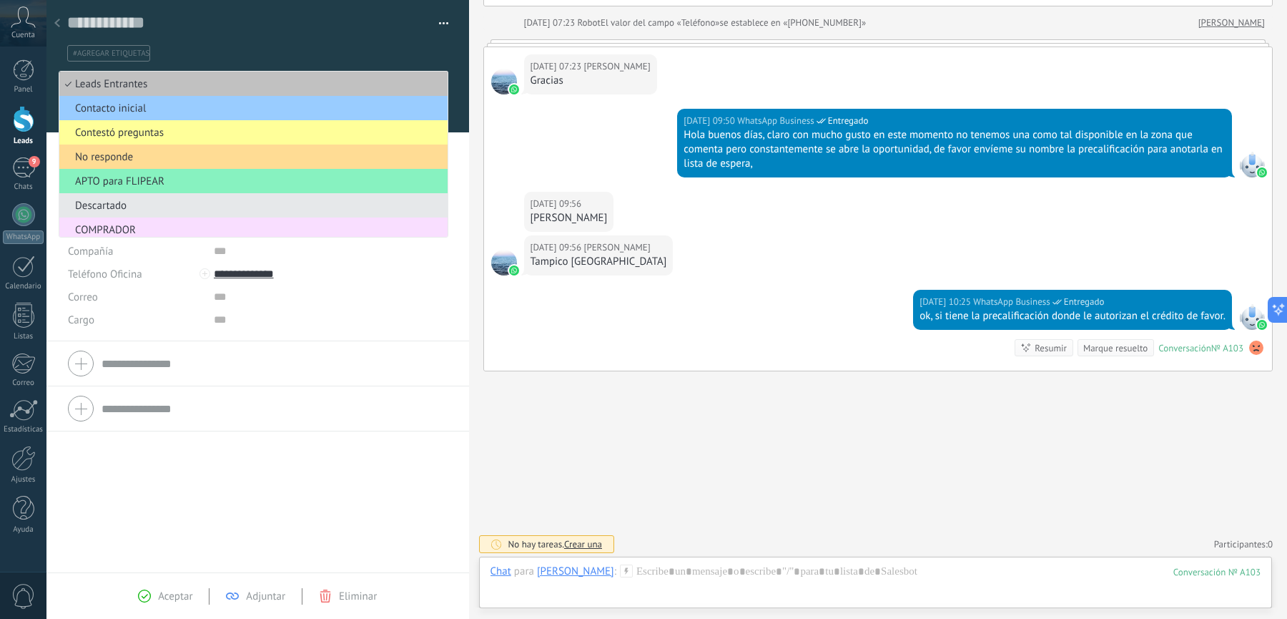
click at [138, 155] on span "No responde" at bounding box center [251, 157] width 384 height 14
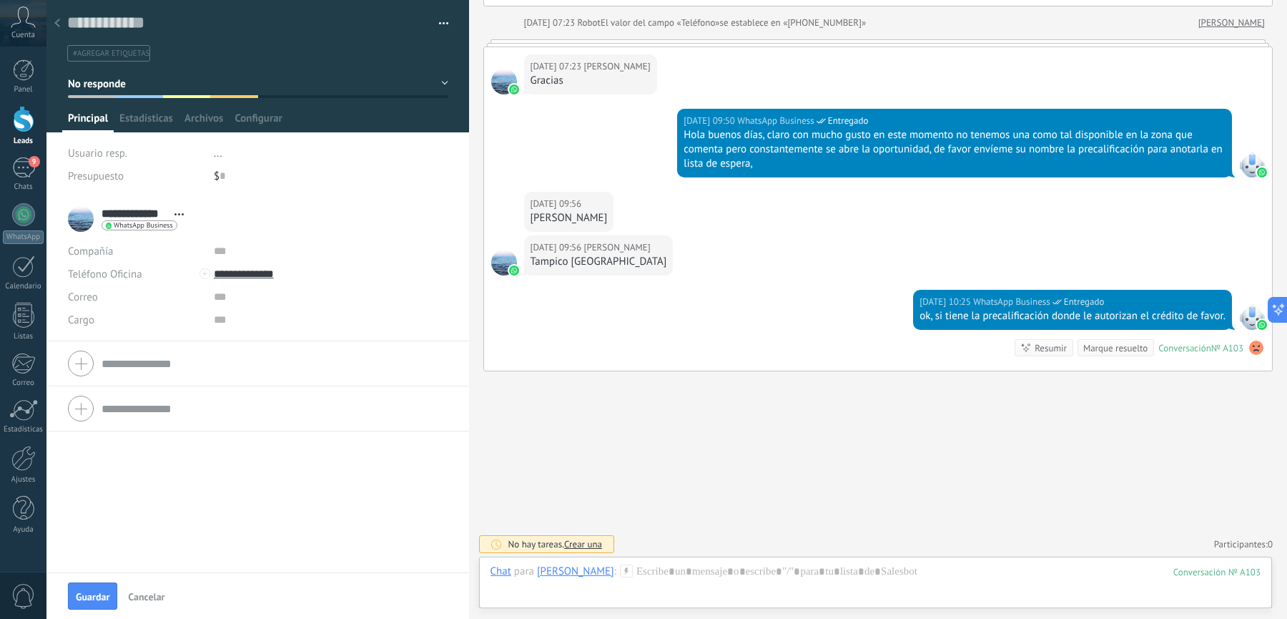
click at [268, 497] on div "**********" at bounding box center [257, 384] width 423 height 375
click at [59, 24] on icon at bounding box center [57, 23] width 6 height 9
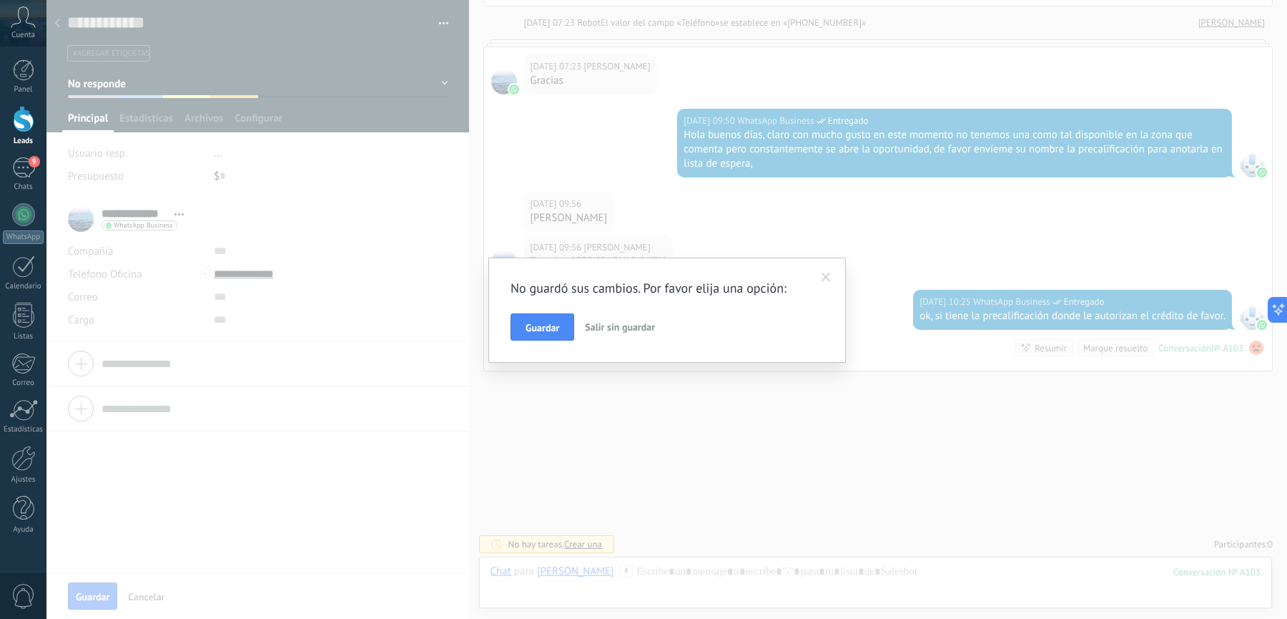
click at [829, 275] on span at bounding box center [826, 277] width 9 height 10
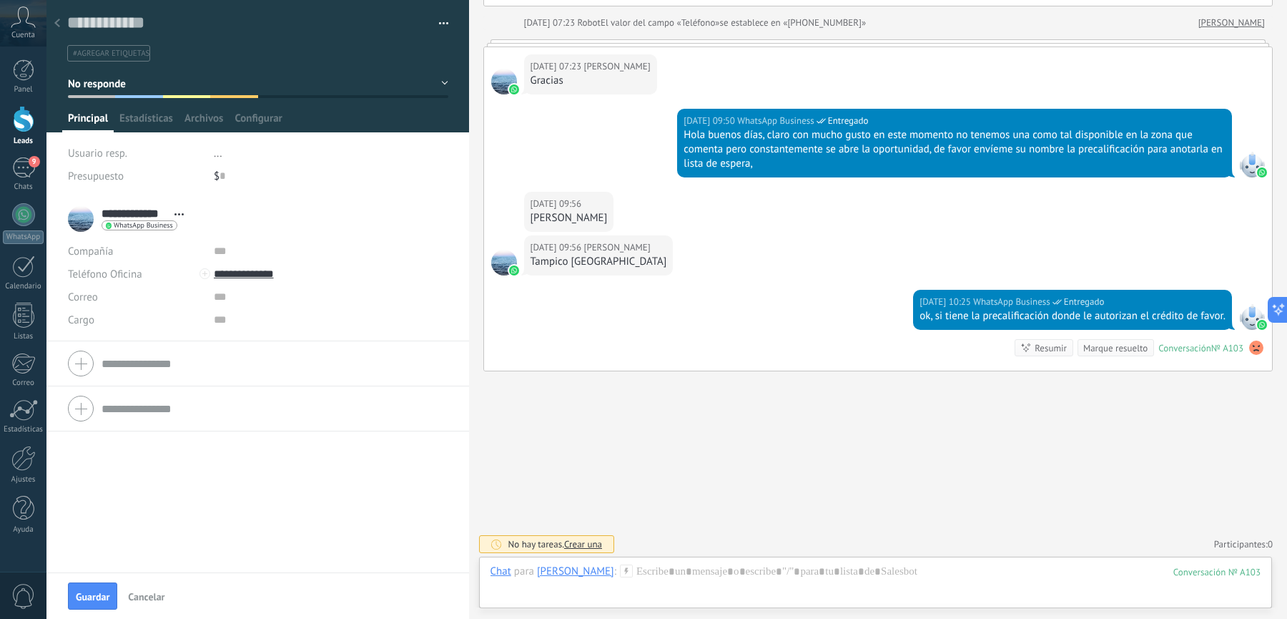
drag, startPoint x: 531, startPoint y: 215, endPoint x: 596, endPoint y: 217, distance: 65.1
click at [596, 217] on div "[PERSON_NAME]" at bounding box center [569, 218] width 77 height 14
copy div "[PERSON_NAME]"
click at [142, 25] on textarea at bounding box center [247, 23] width 361 height 22
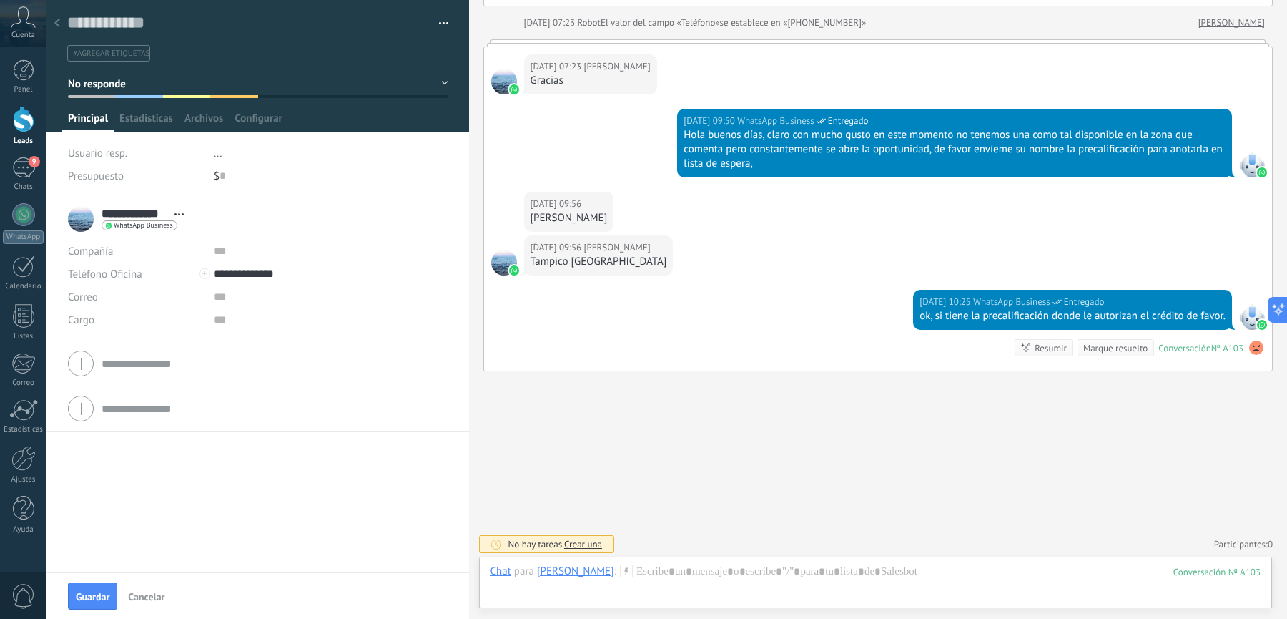
paste textarea "**********"
type textarea "**********"
click at [184, 477] on div "**********" at bounding box center [257, 384] width 423 height 375
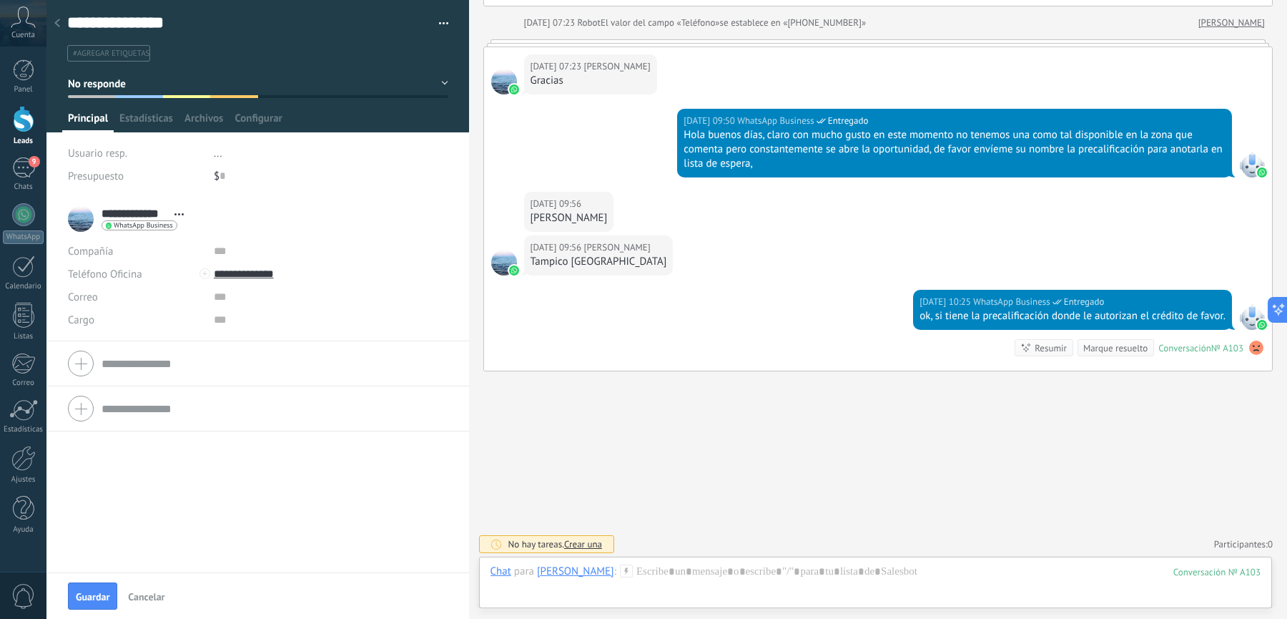
scroll to position [0, 0]
click at [104, 595] on span "Guardar" at bounding box center [93, 596] width 34 height 10
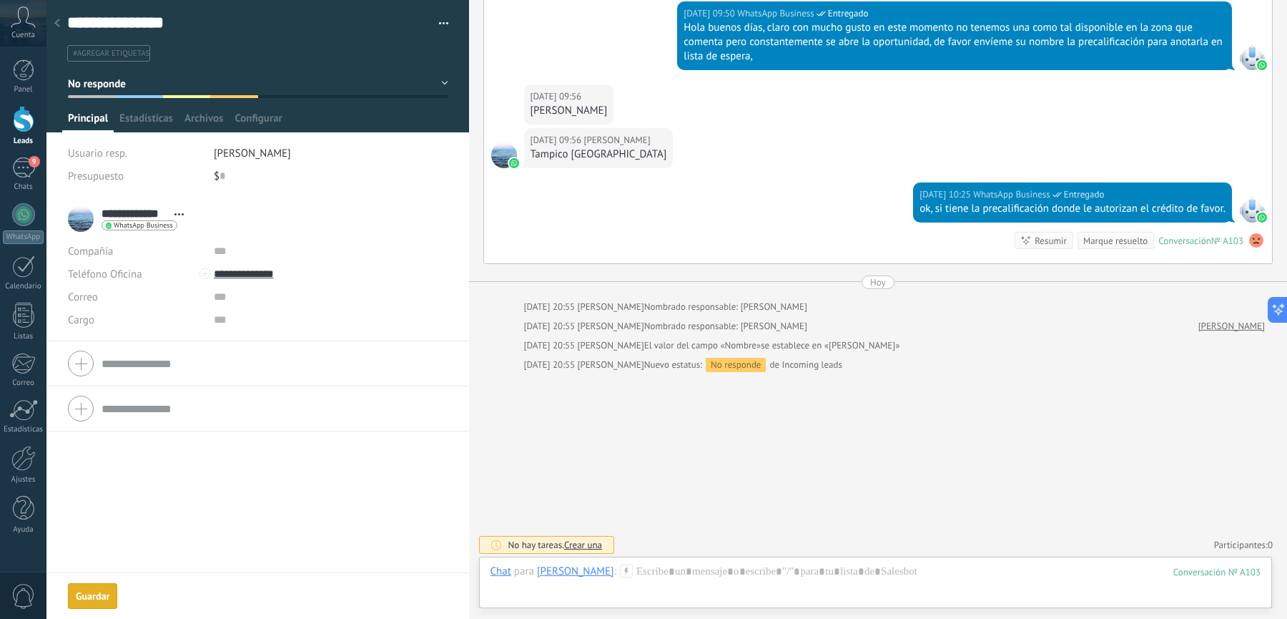
scroll to position [21, 0]
click at [58, 26] on use at bounding box center [57, 23] width 6 height 9
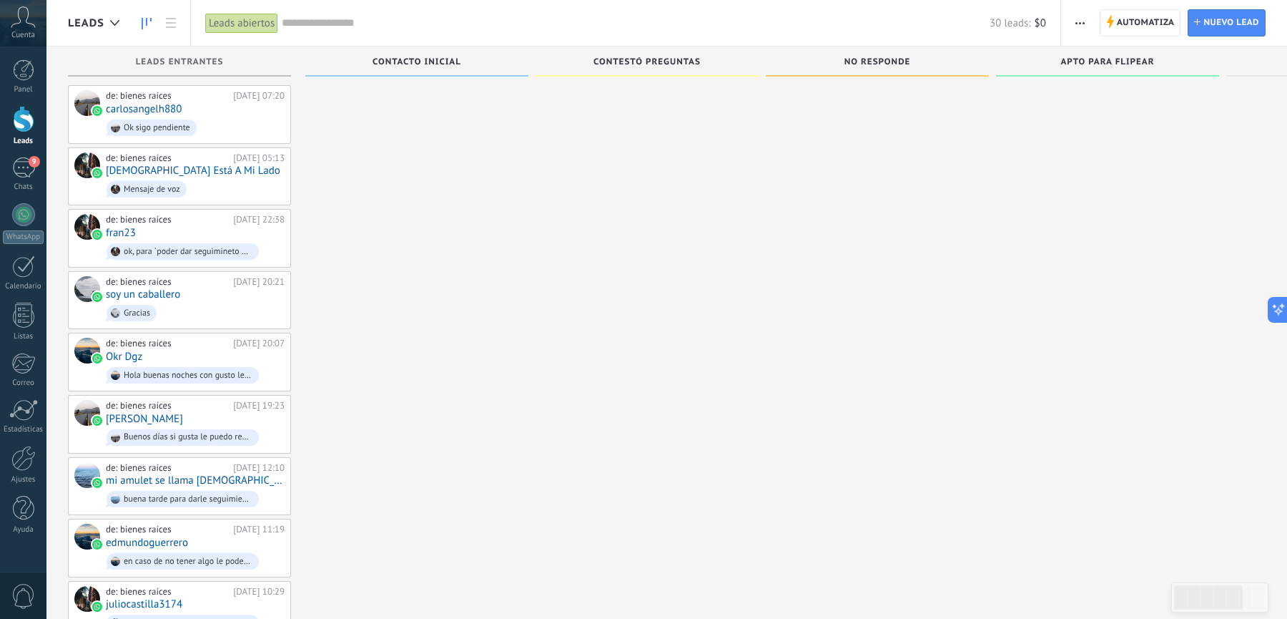
scroll to position [1160, 0]
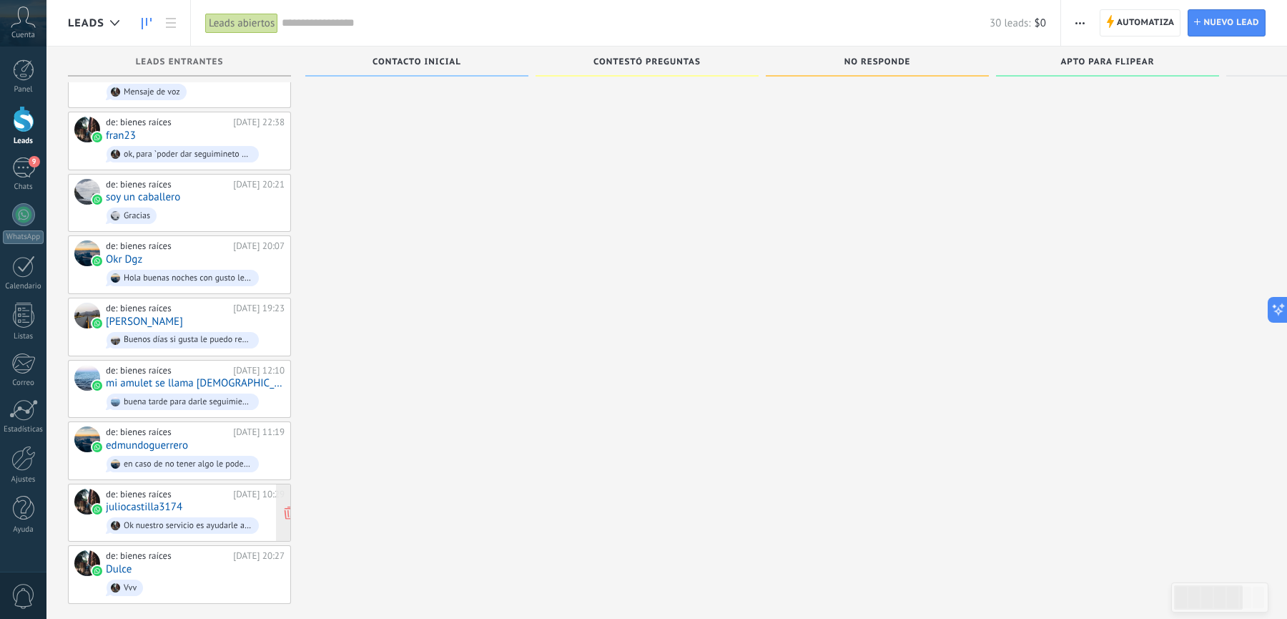
click at [160, 501] on link "juliocastilla3174" at bounding box center [144, 507] width 77 height 12
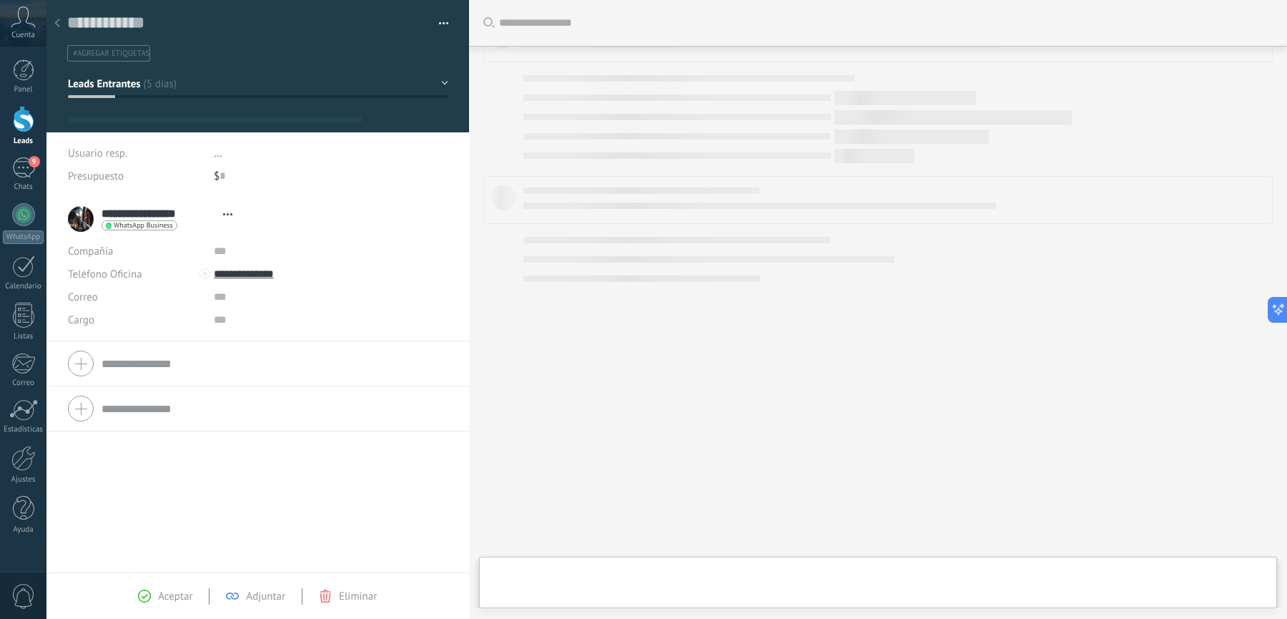
type textarea "**********"
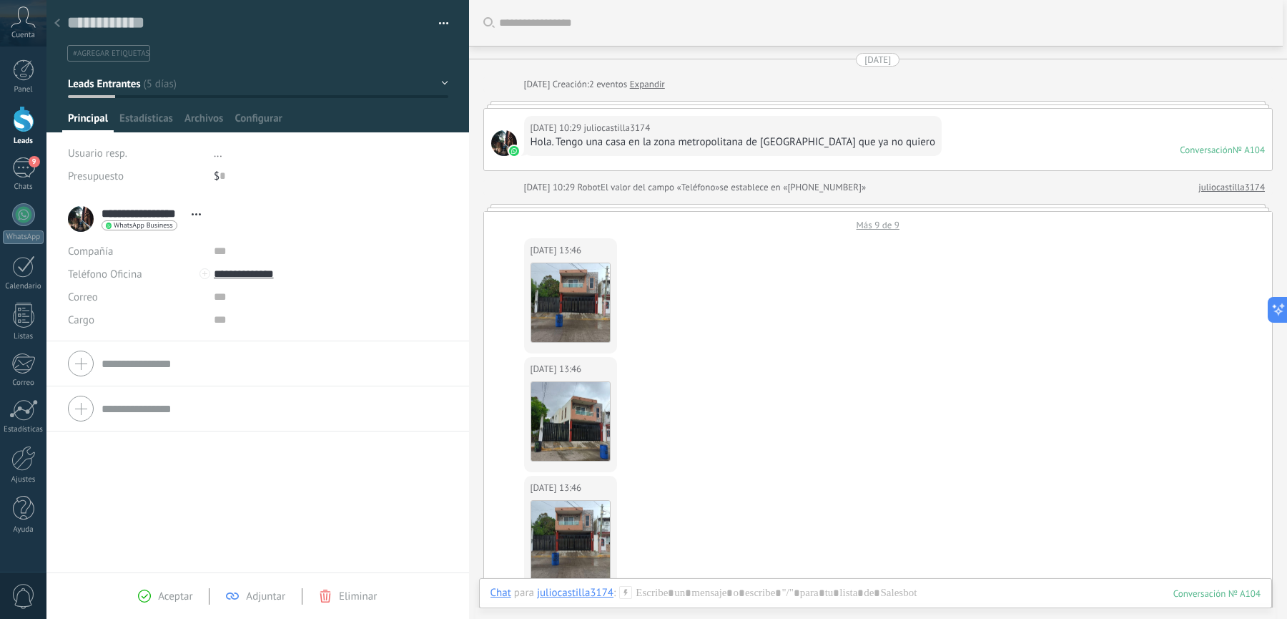
click at [868, 231] on div "17.08.2025 13:46 juliocastilla3174 Descargar" at bounding box center [878, 294] width 788 height 126
click at [869, 222] on div "Más 9 de 9" at bounding box center [878, 221] width 788 height 19
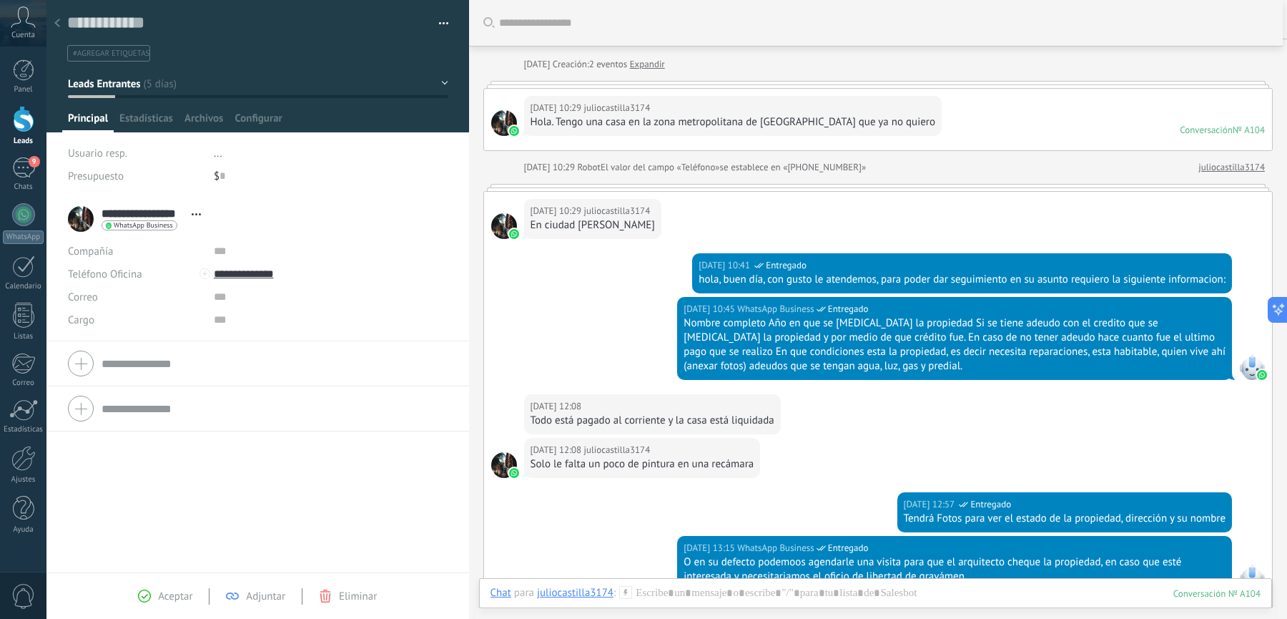
scroll to position [26, 0]
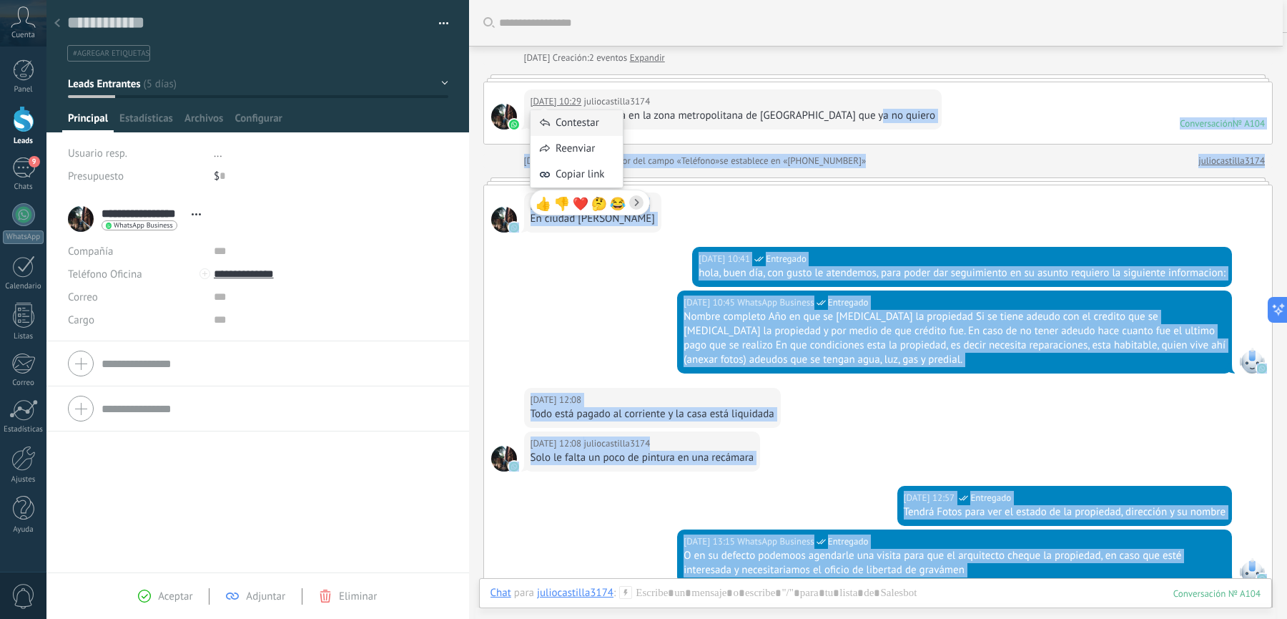
drag, startPoint x: 873, startPoint y: 112, endPoint x: 544, endPoint y: 117, distance: 329.0
click at [544, 117] on body ".abccls-1,.abccls-2{fill-rule:evenodd}.abccls-2{fill:#fff} .abfcls-1{fill:none}…" at bounding box center [643, 309] width 1287 height 619
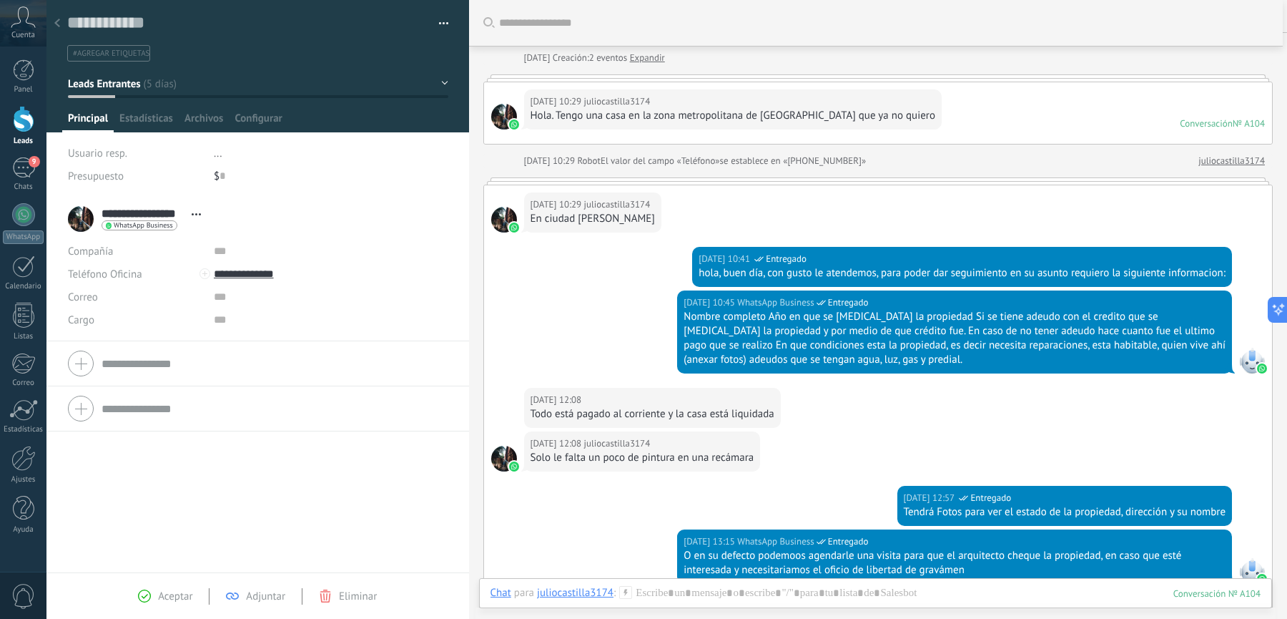
click at [806, 120] on div "Hola. Tengo una casa en la zona metropolitana de [GEOGRAPHIC_DATA] que ya no qu…" at bounding box center [733, 116] width 405 height 14
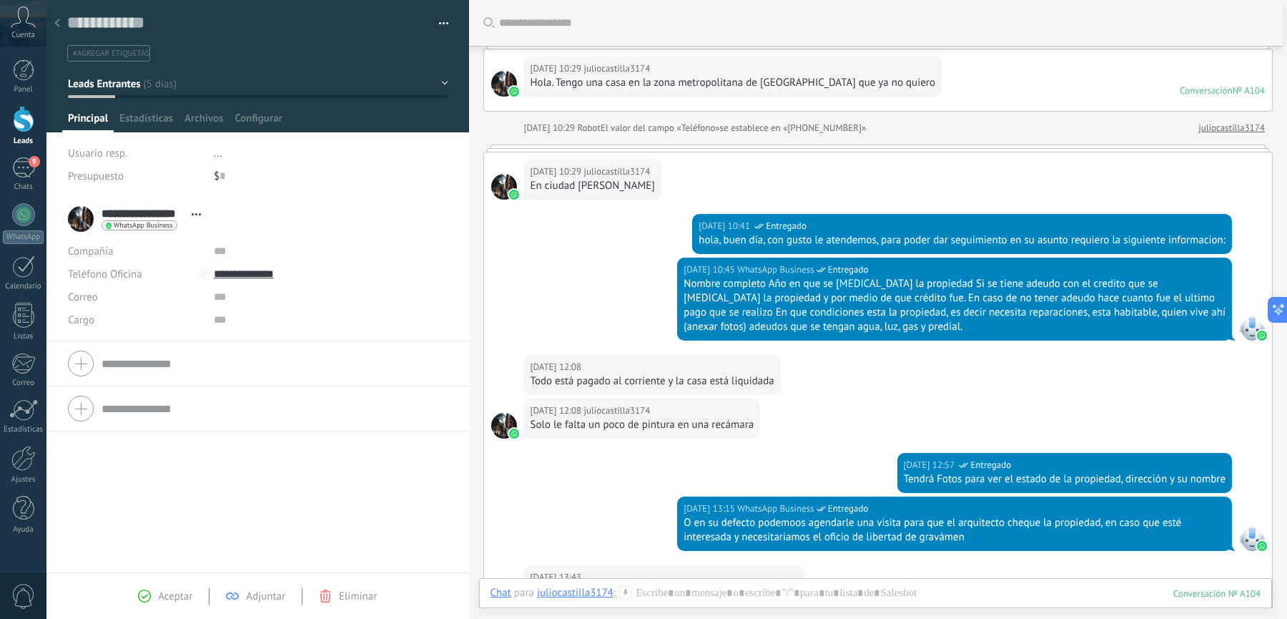
scroll to position [73, 0]
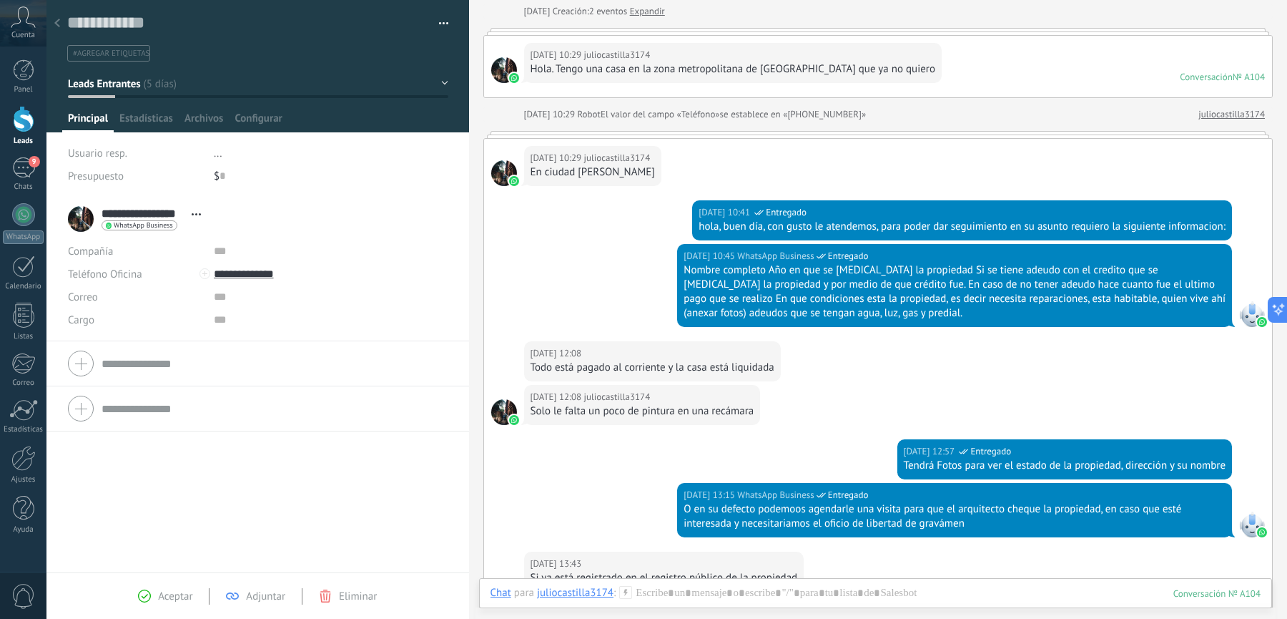
click at [733, 131] on div at bounding box center [878, 134] width 790 height 7
click at [767, 113] on span "se establece en «+5218331115181»" at bounding box center [793, 114] width 147 height 14
click at [697, 150] on div "17.08.2025 10:29 juliocastilla3174 En ciudad madero" at bounding box center [878, 170] width 788 height 62
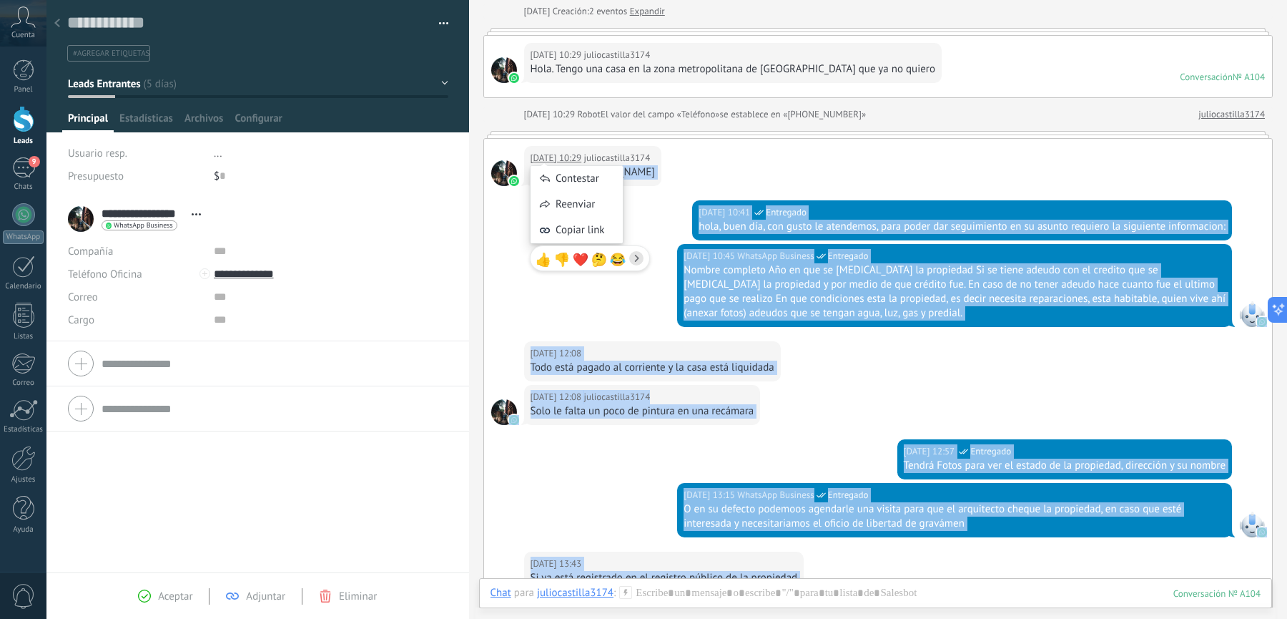
drag, startPoint x: 618, startPoint y: 170, endPoint x: 533, endPoint y: 161, distance: 85.6
click at [533, 161] on body ".abccls-1,.abccls-2{fill-rule:evenodd}.abccls-2{fill:#fff} .abfcls-1{fill:none}…" at bounding box center [643, 309] width 1287 height 619
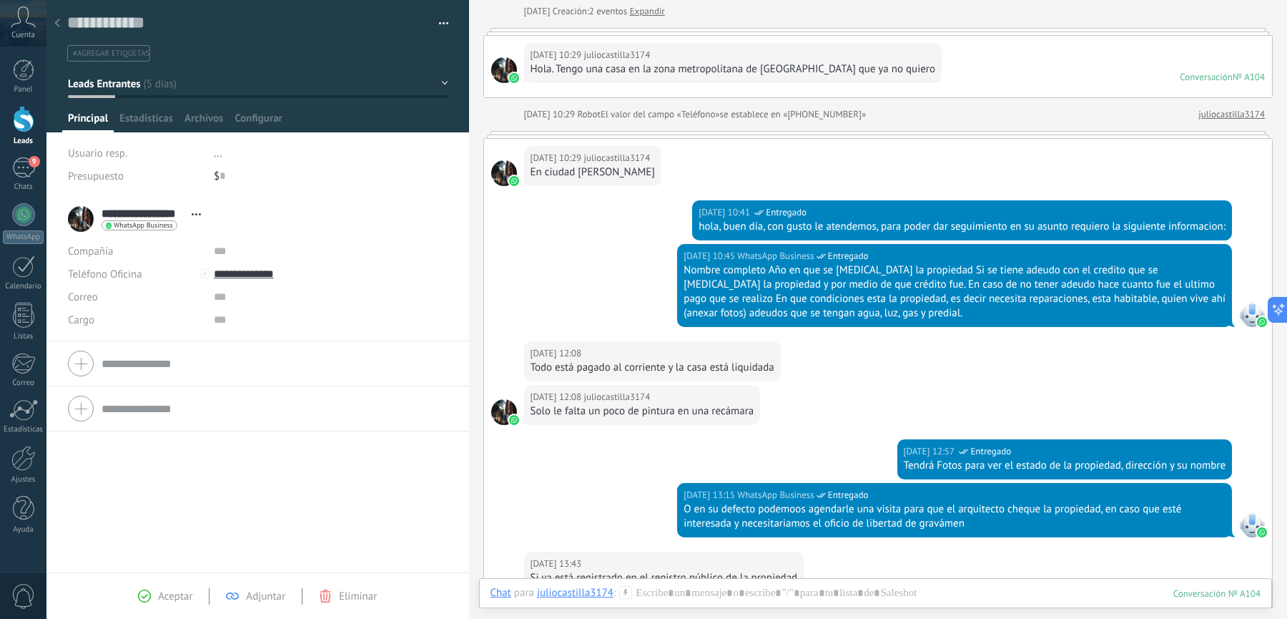
click at [736, 147] on div "17.08.2025 10:29 juliocastilla3174 En ciudad madero" at bounding box center [878, 170] width 788 height 62
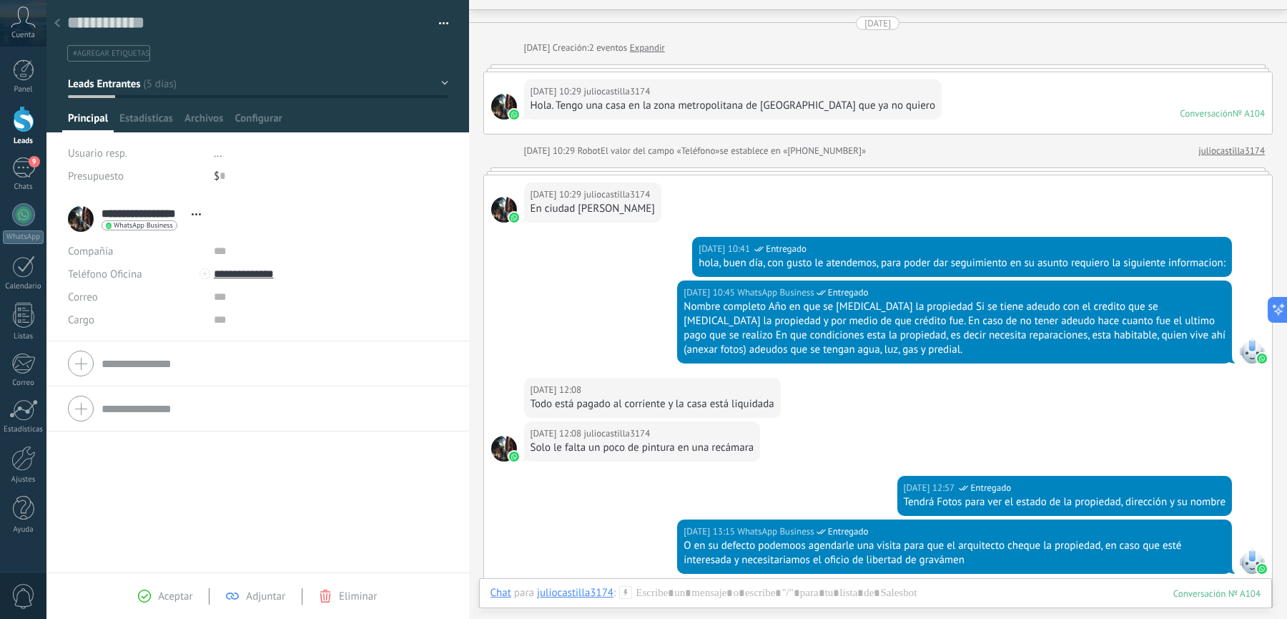
scroll to position [0, 0]
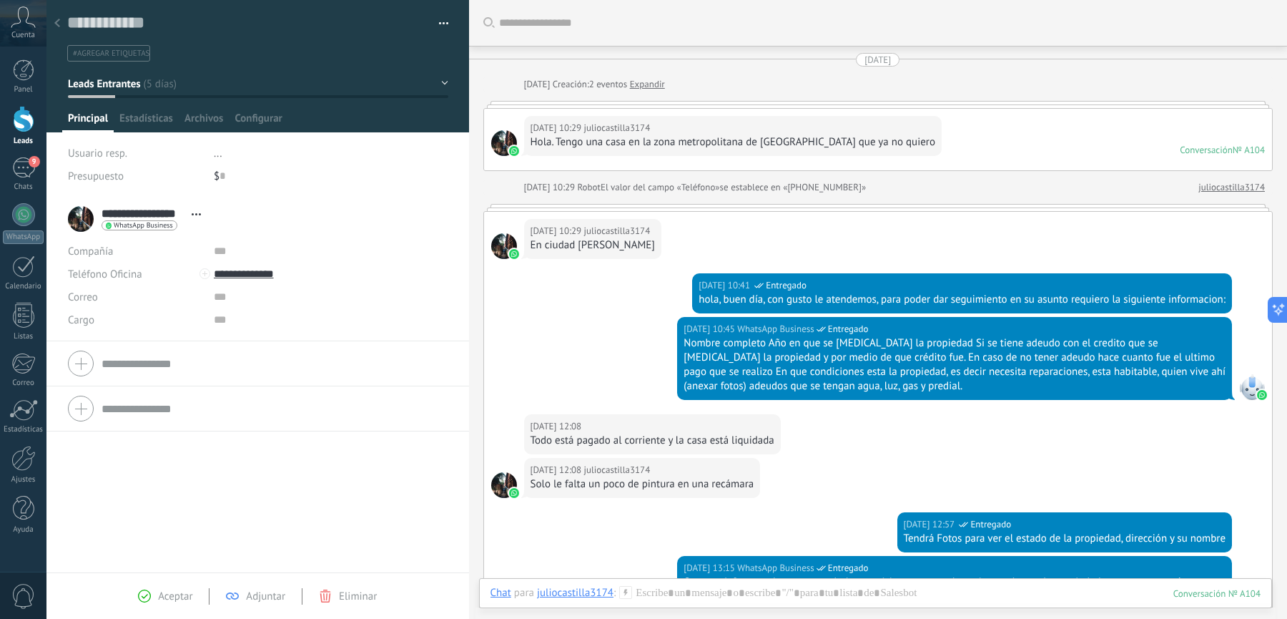
click at [665, 86] on link "Expandir" at bounding box center [647, 84] width 35 height 14
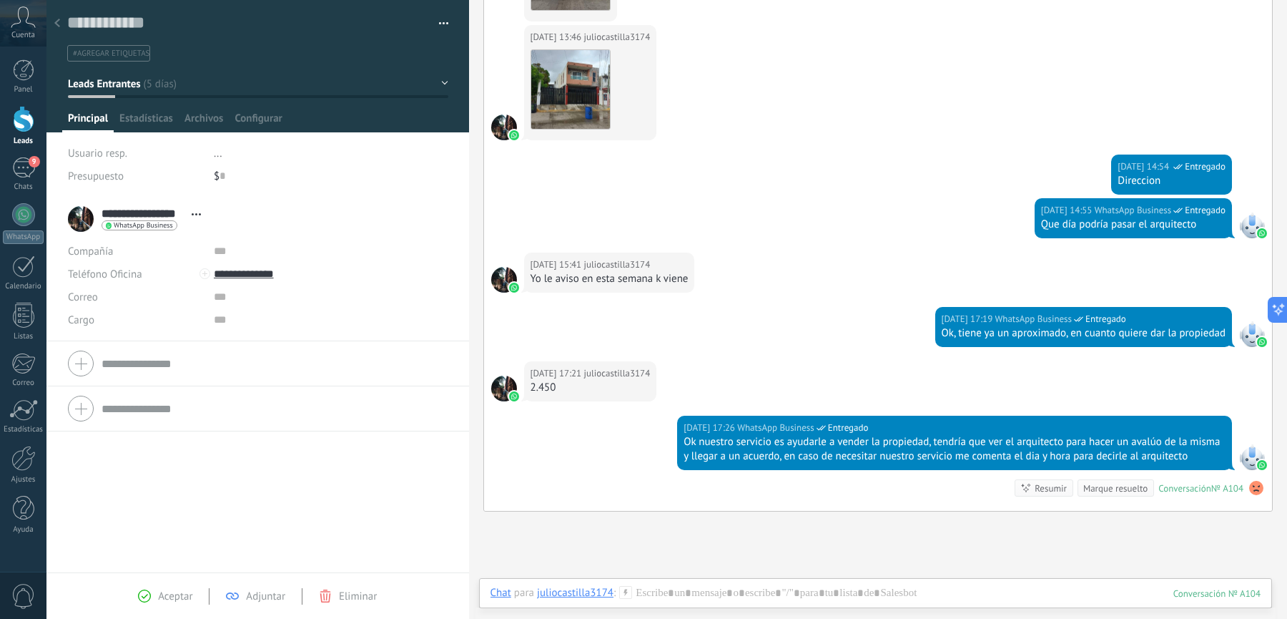
scroll to position [1045, 0]
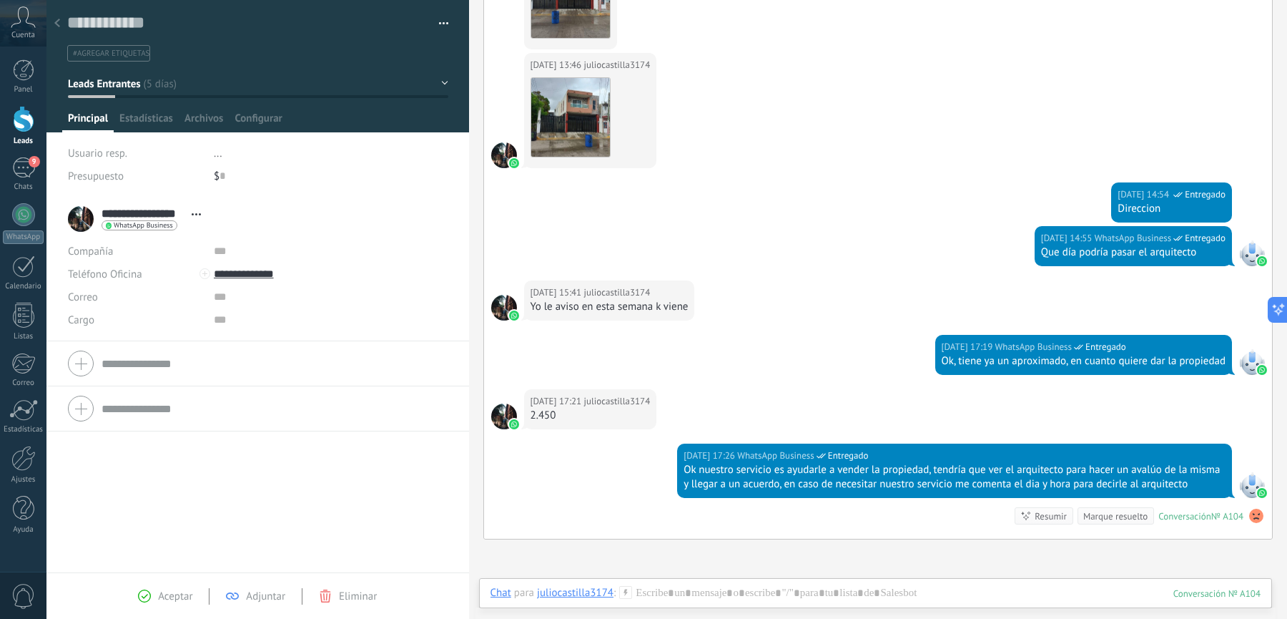
click at [564, 158] on div "17.08.2025 13:46 juliocastilla3174 Descargar" at bounding box center [590, 110] width 133 height 115
click at [567, 137] on img at bounding box center [570, 117] width 79 height 79
click at [182, 77] on button "Leads Entrantes" at bounding box center [258, 84] width 380 height 26
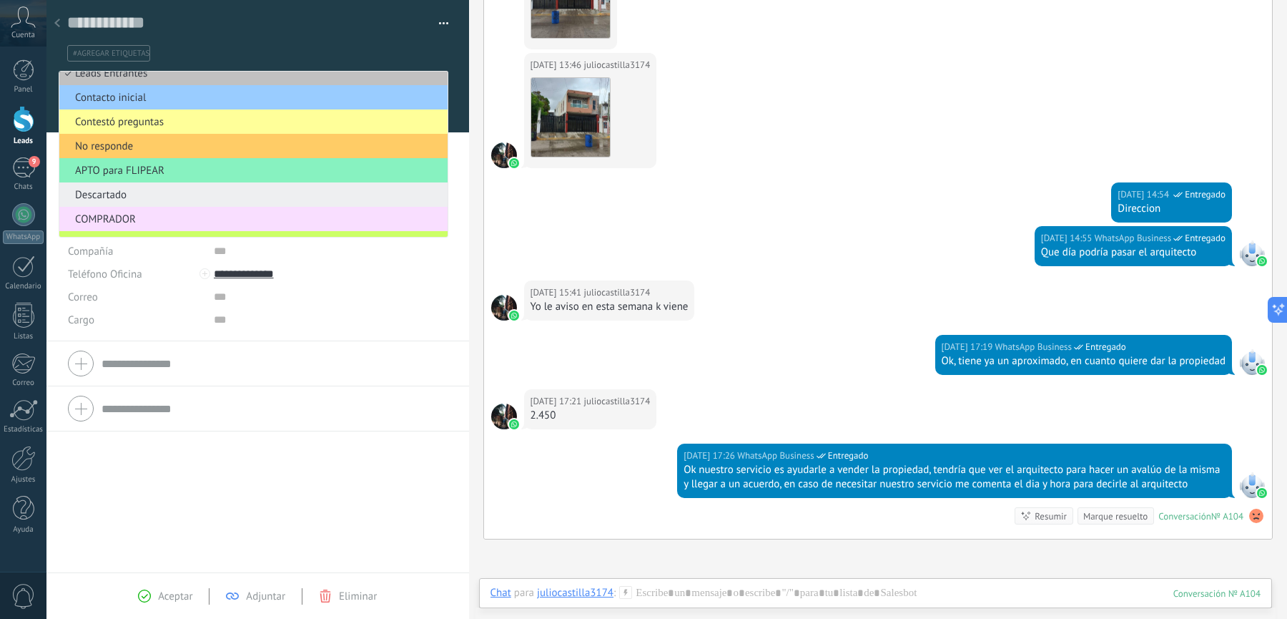
scroll to position [0, 0]
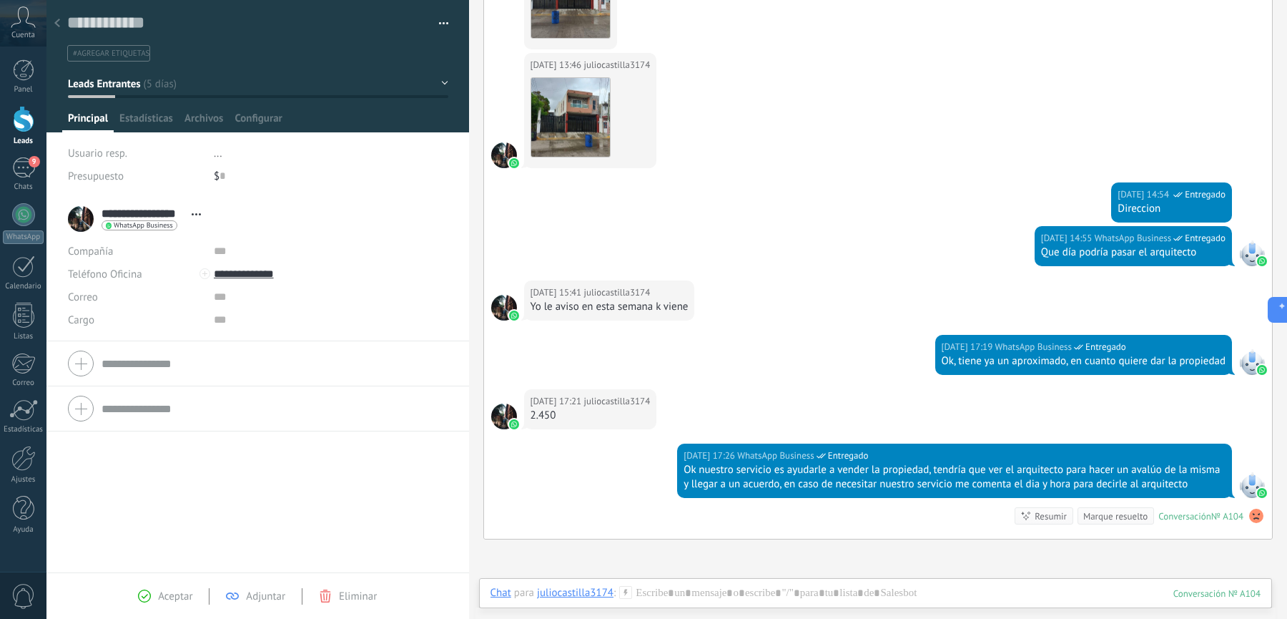
click at [55, 26] on icon at bounding box center [57, 23] width 6 height 9
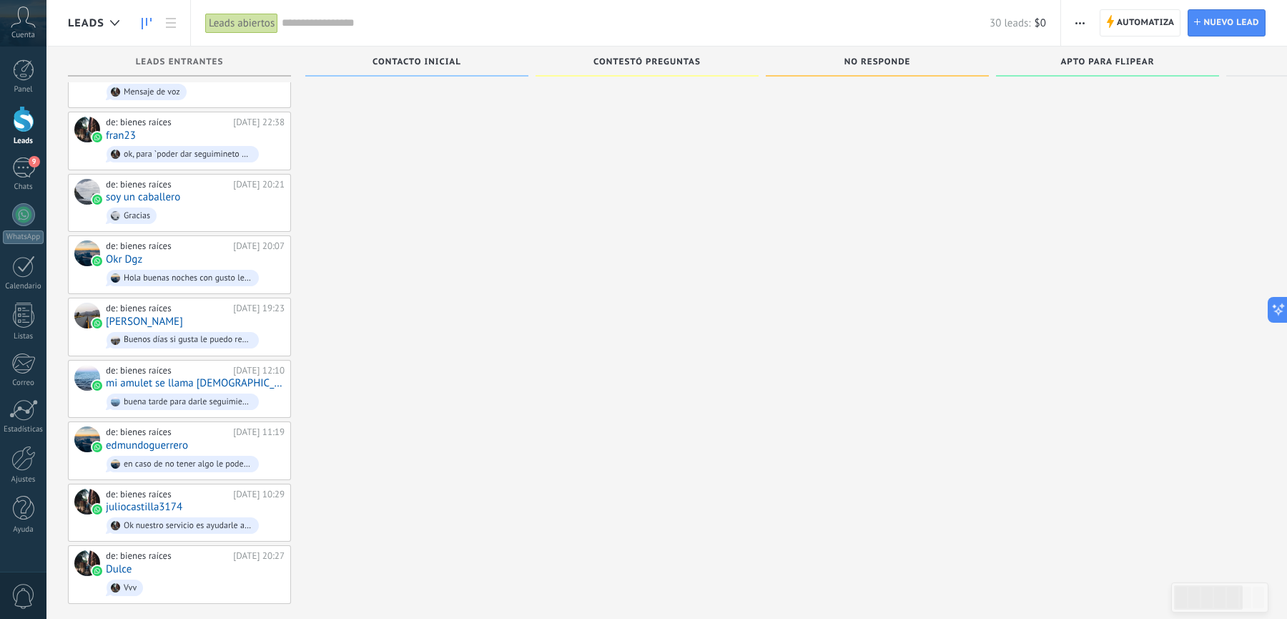
click at [1084, 22] on icon "button" at bounding box center [1080, 23] width 9 height 2
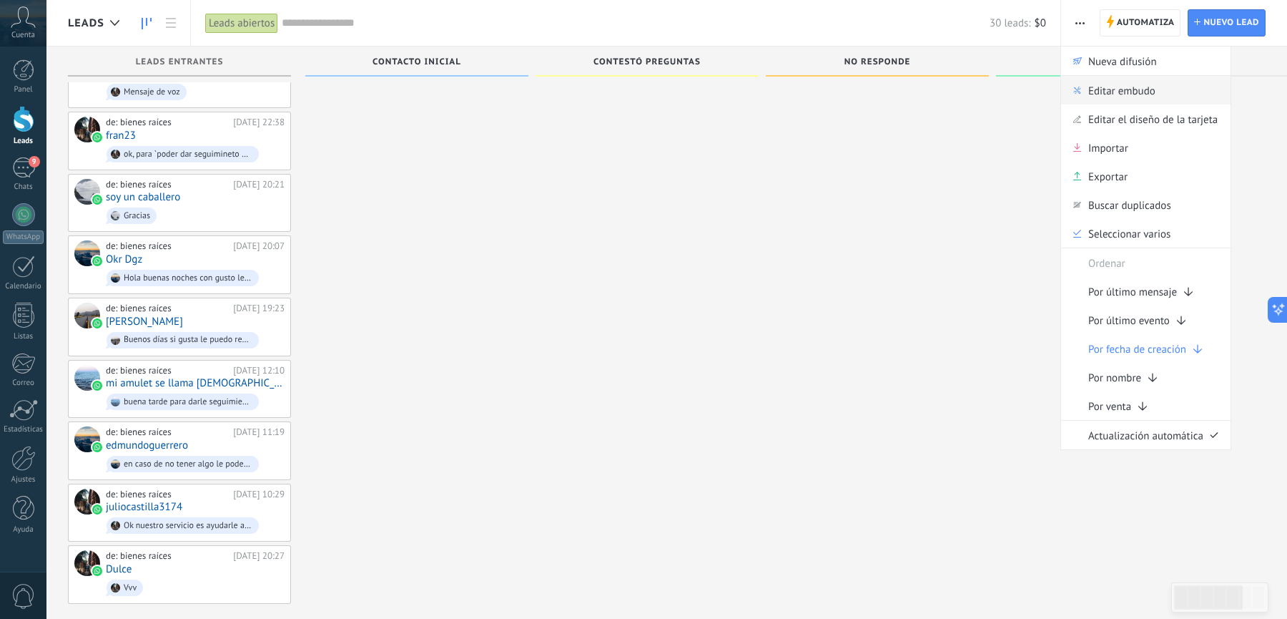
click at [1114, 84] on span "Editar embudo" at bounding box center [1122, 90] width 67 height 29
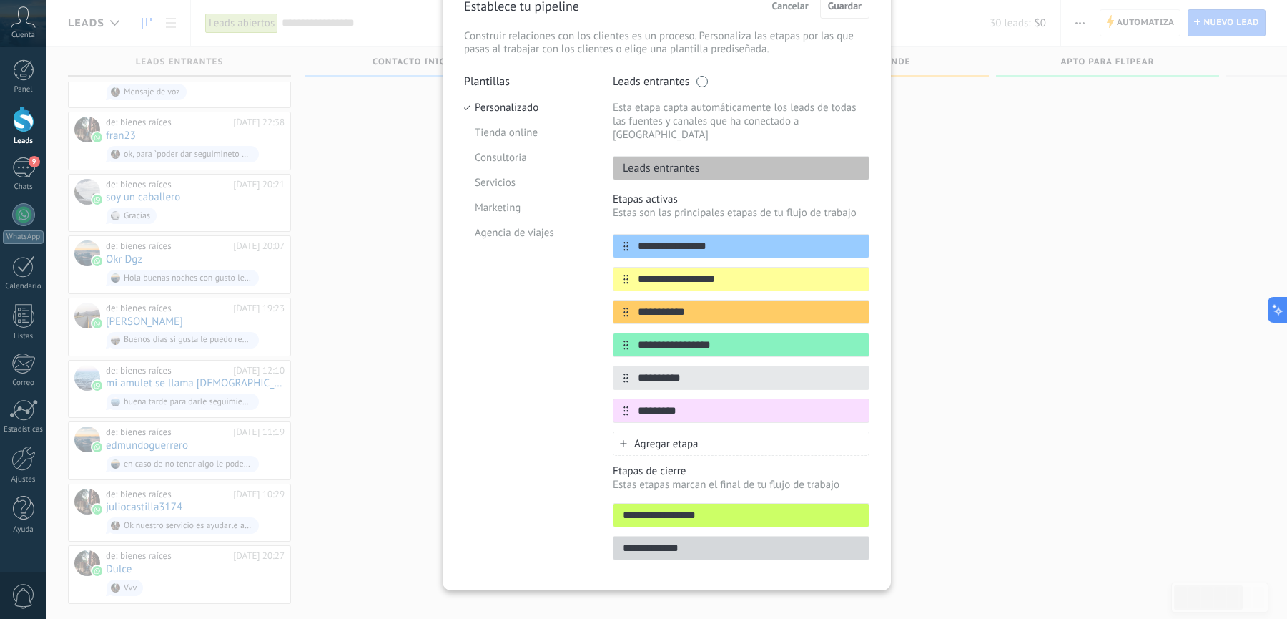
scroll to position [75, 0]
click at [677, 437] on span "Agregar etapa" at bounding box center [666, 444] width 64 height 14
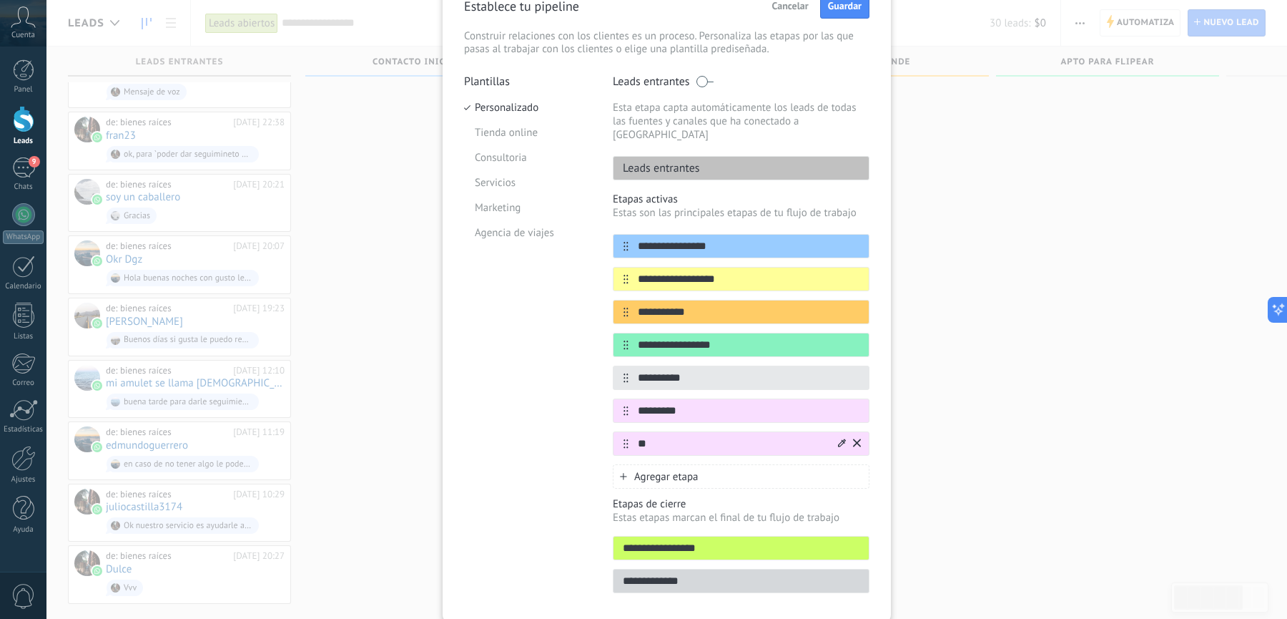
type input "*"
type input "**********"
click at [839, 438] on icon at bounding box center [842, 442] width 8 height 8
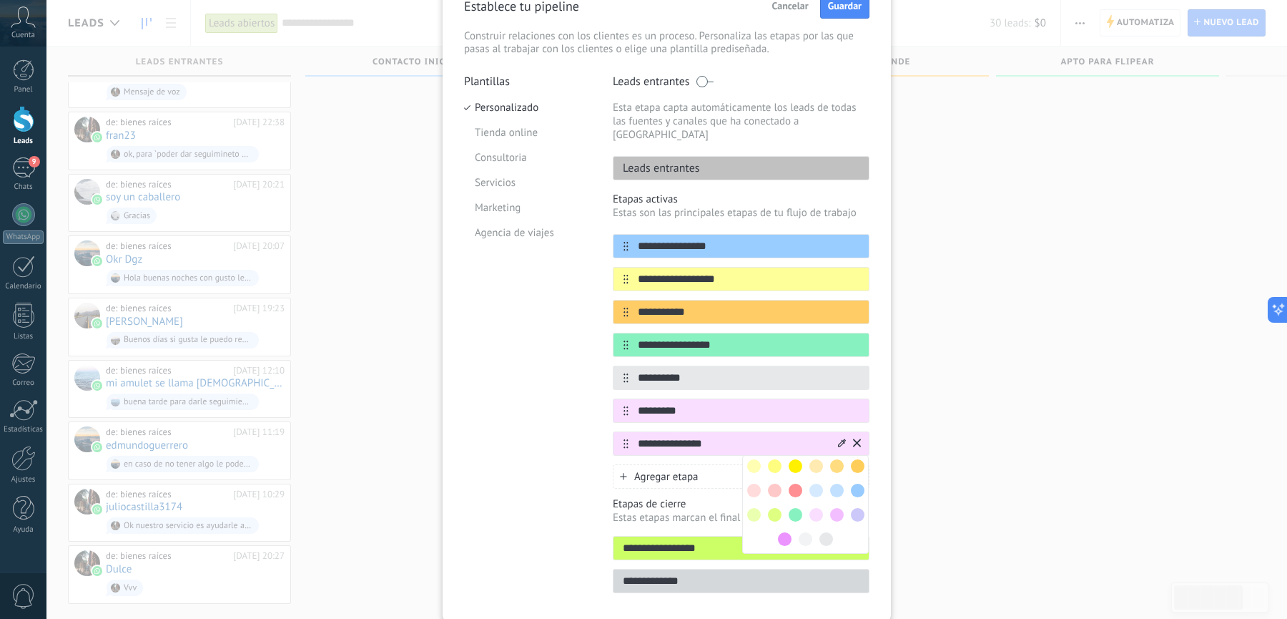
click at [855, 508] on span at bounding box center [858, 515] width 14 height 14
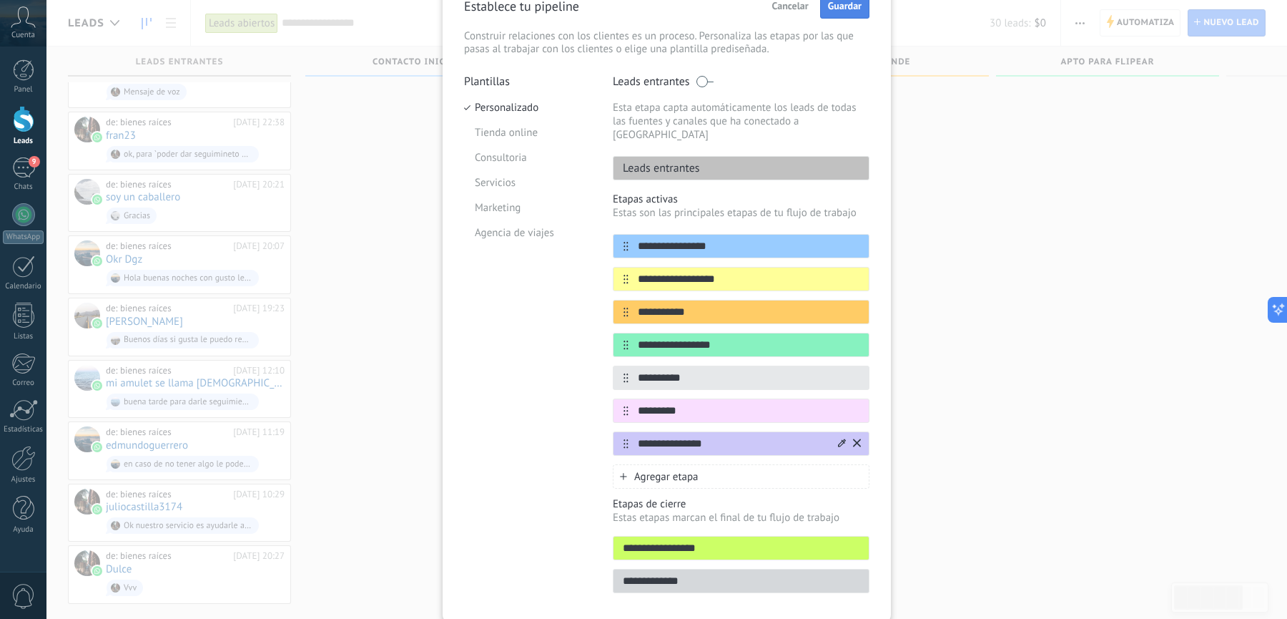
click at [848, 11] on span "Guardar" at bounding box center [845, 6] width 34 height 10
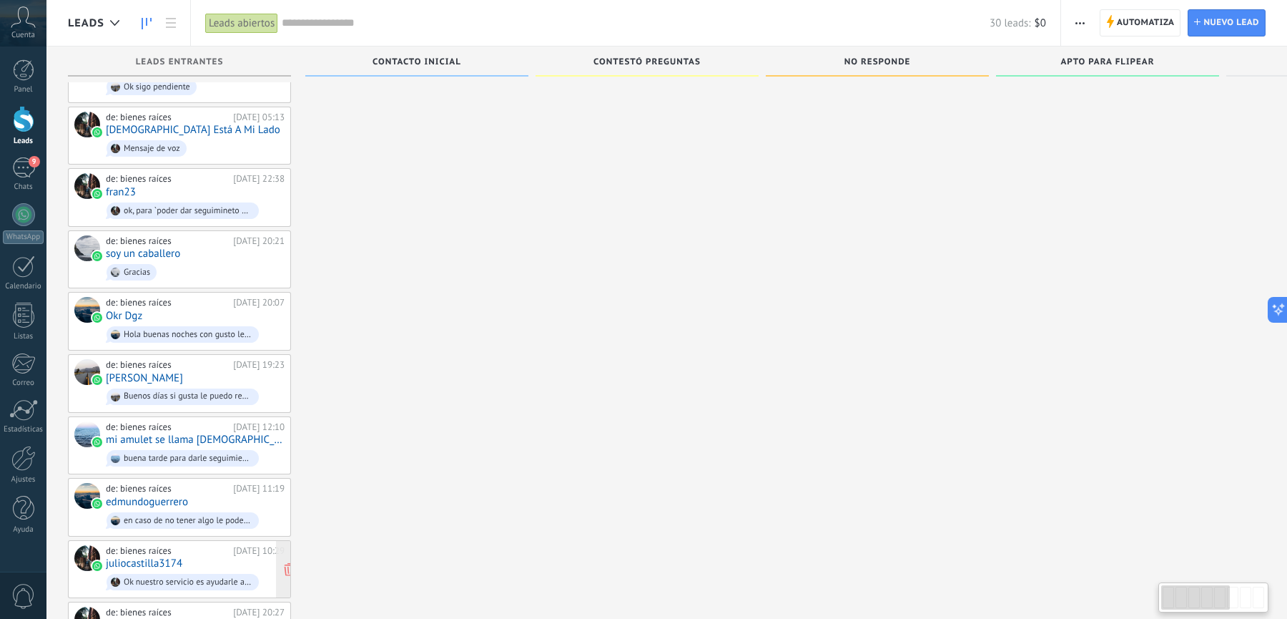
scroll to position [1160, 0]
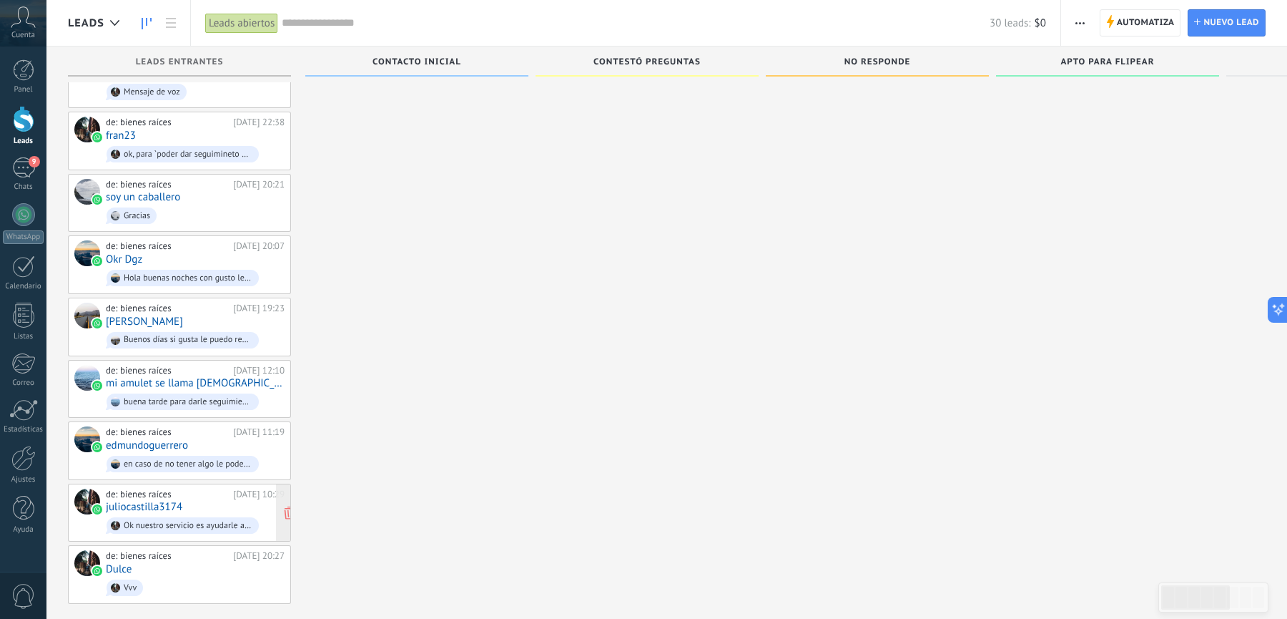
click at [194, 489] on div "de: bienes raíces 17.08.2025 10:29 juliocastilla3174 Ok nuestro servicio es ayu…" at bounding box center [195, 512] width 179 height 49
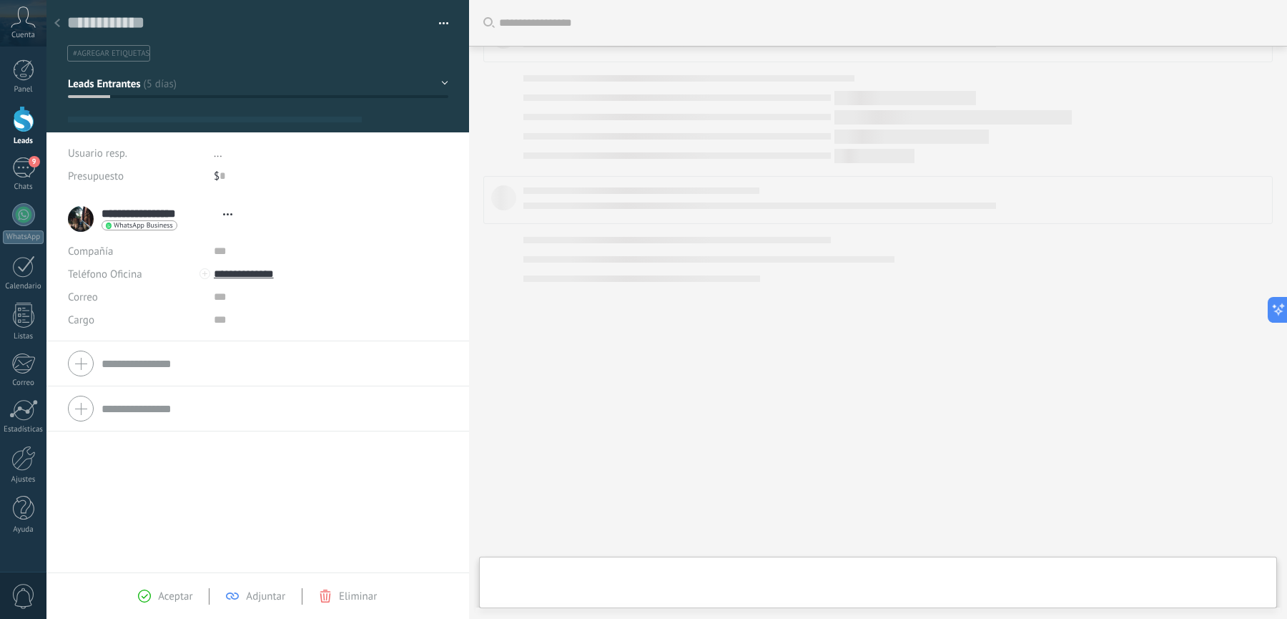
scroll to position [21, 0]
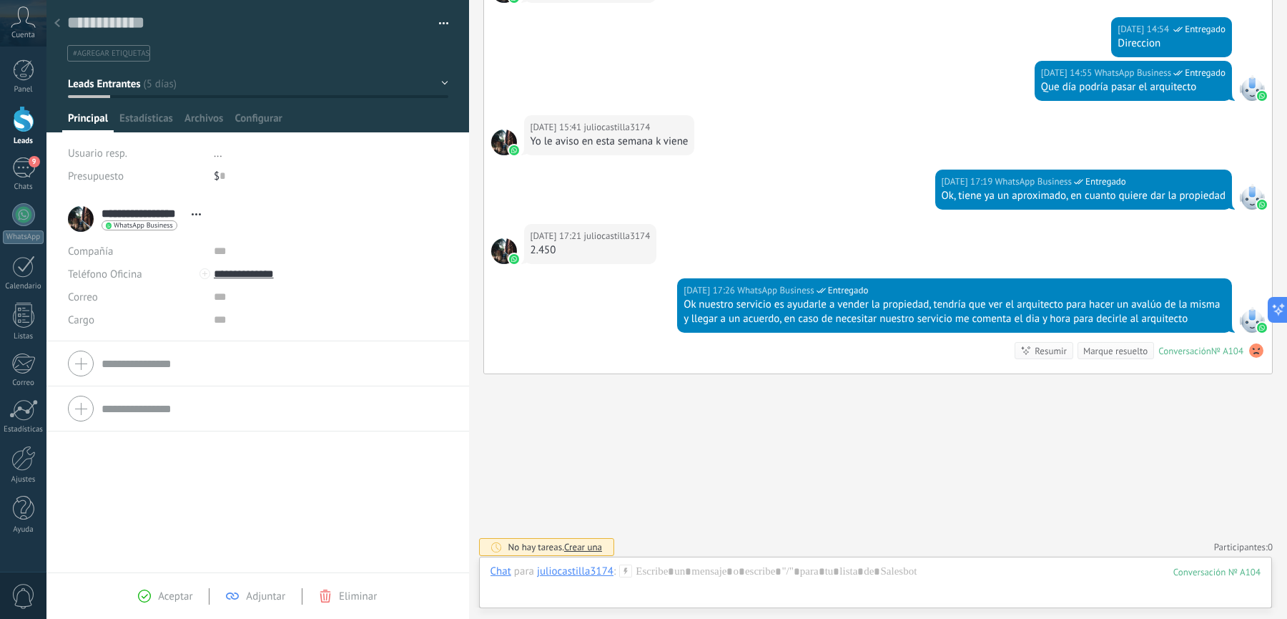
click at [188, 88] on button "Leads Entrantes" at bounding box center [258, 84] width 380 height 26
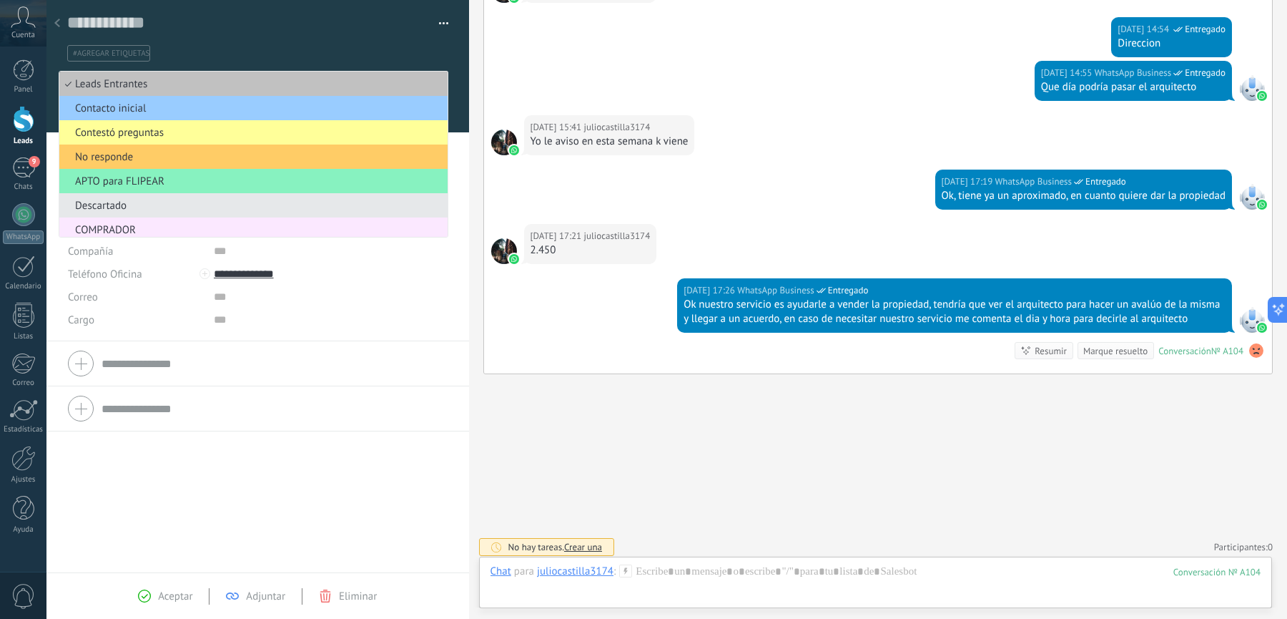
scroll to position [80, 0]
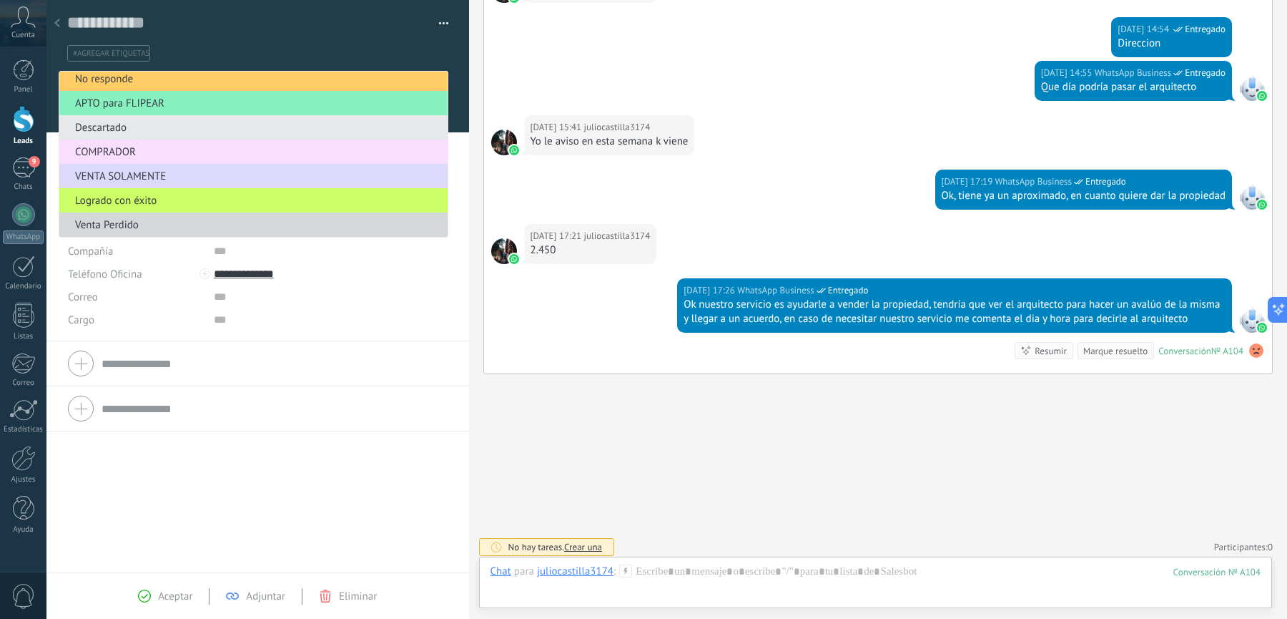
click at [168, 177] on span "VENTA SOLAMENTE" at bounding box center [251, 177] width 384 height 14
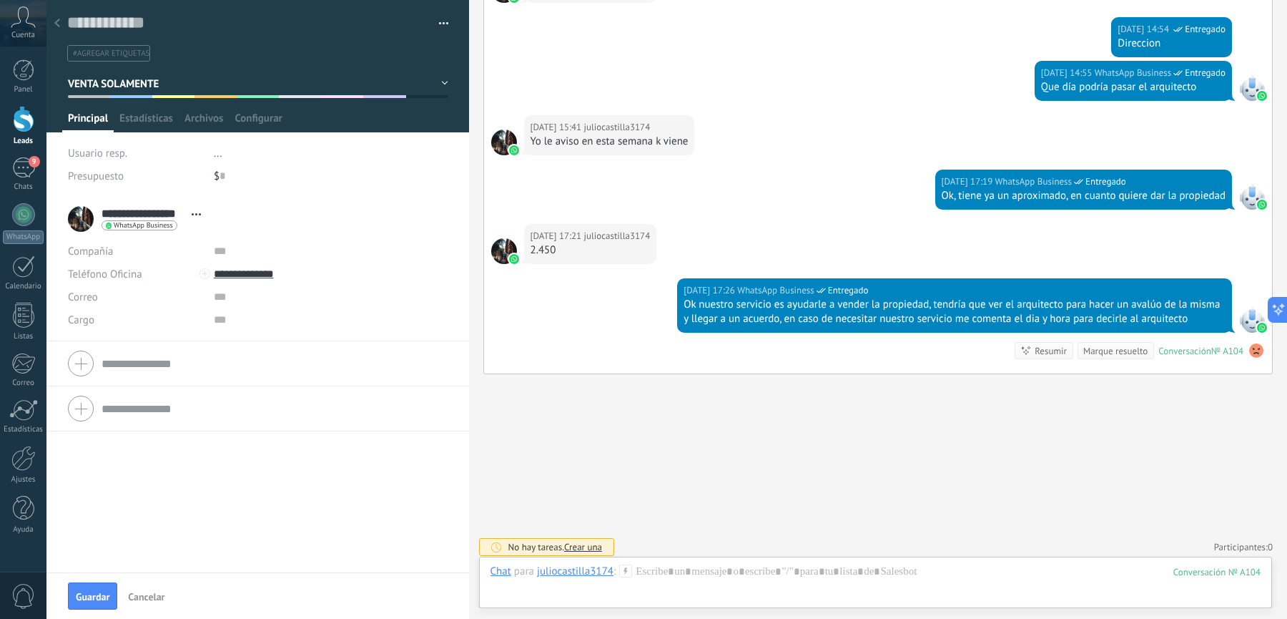
click at [56, 24] on use at bounding box center [57, 23] width 6 height 9
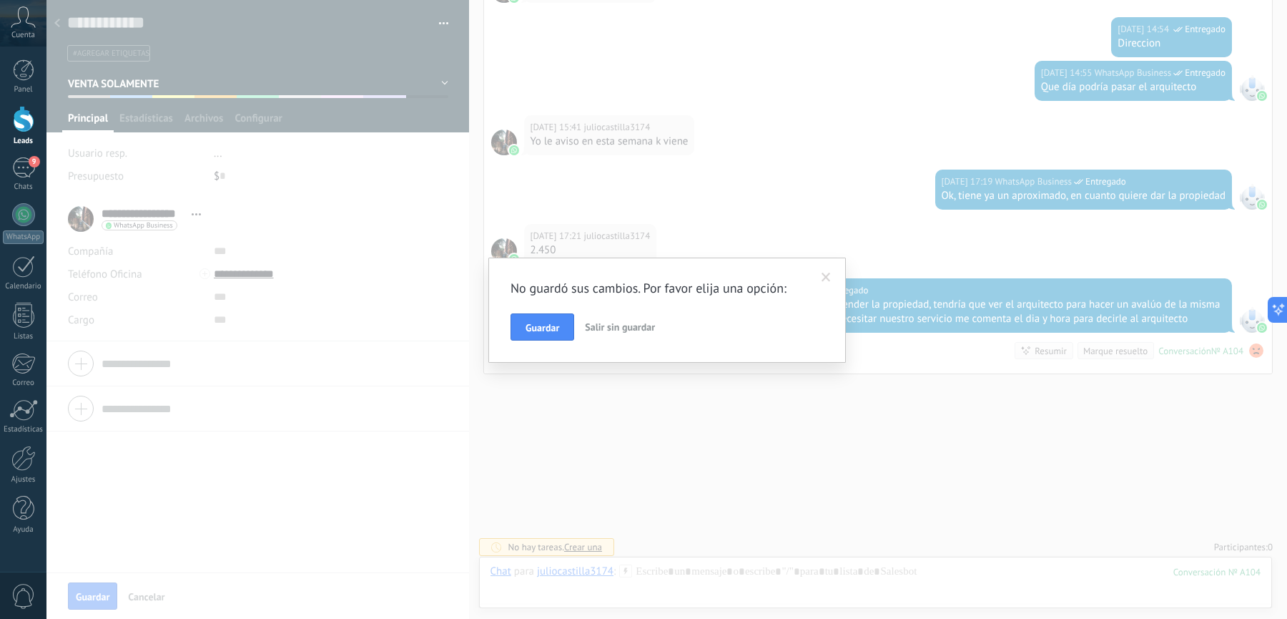
click at [829, 277] on span at bounding box center [826, 277] width 9 height 10
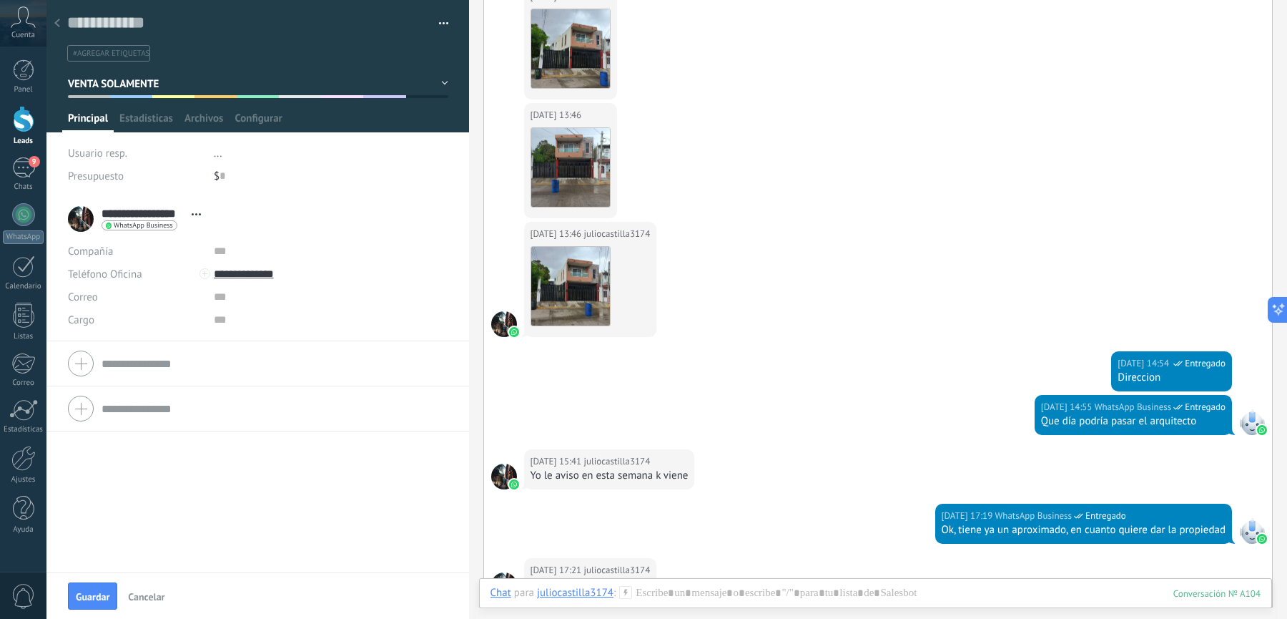
scroll to position [0, 0]
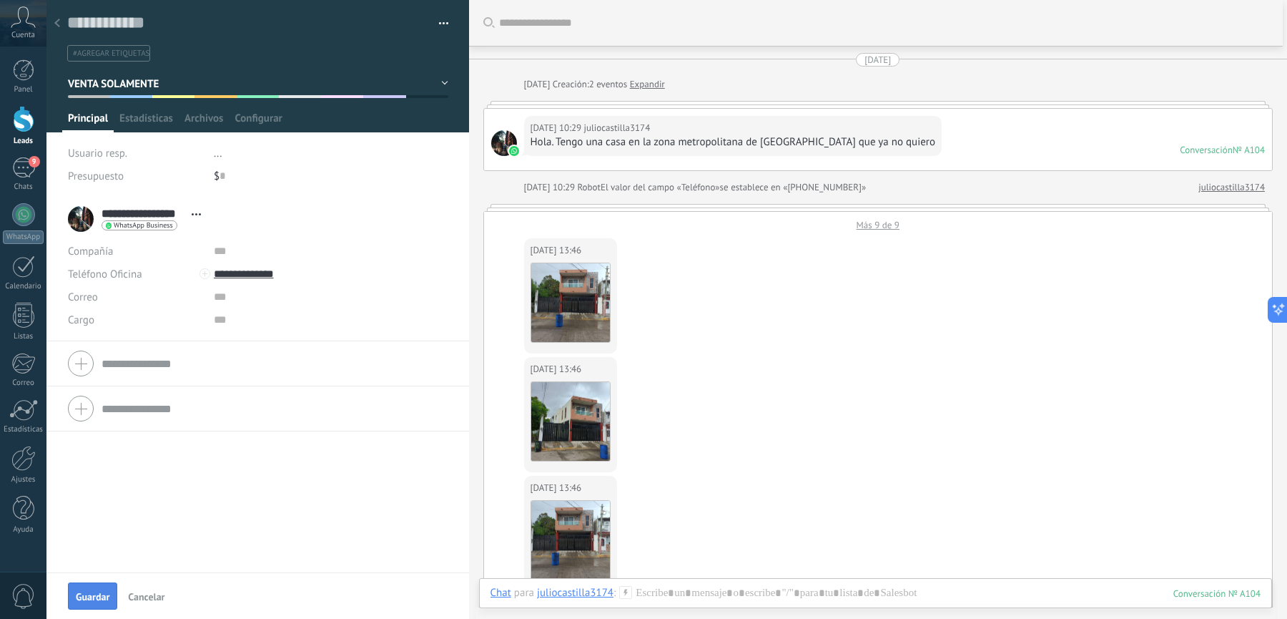
click at [92, 595] on span "Guardar" at bounding box center [93, 596] width 34 height 10
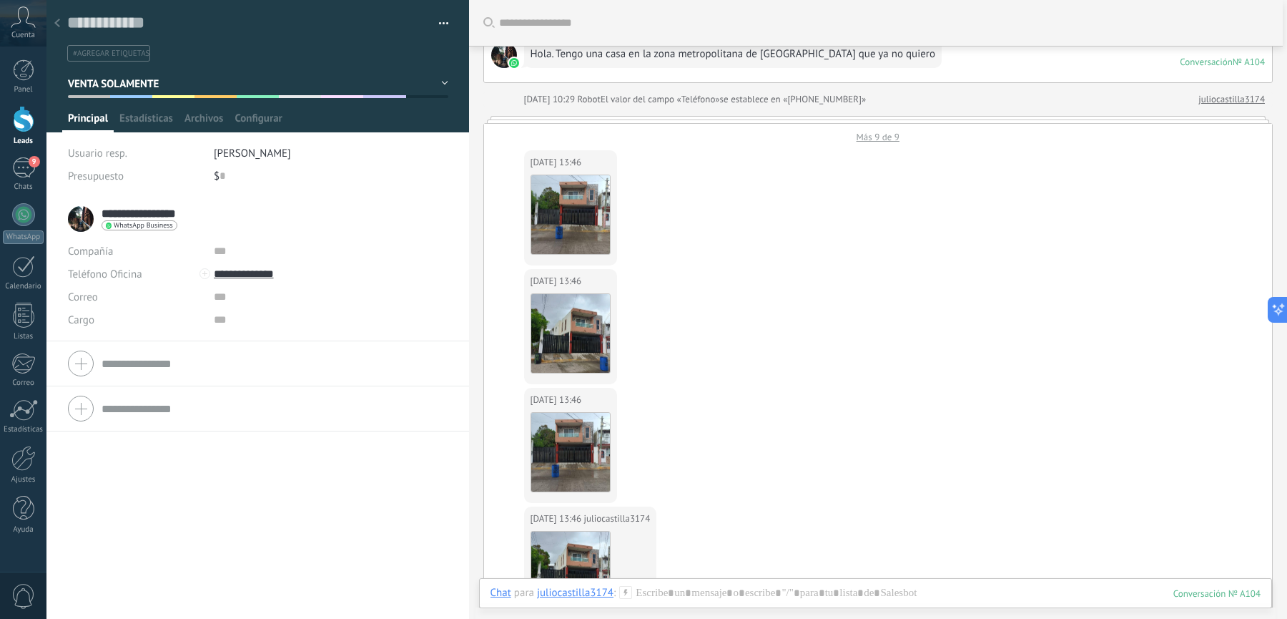
click at [111, 210] on input "**********" at bounding box center [143, 213] width 83 height 14
click at [0, 0] on input "**********" at bounding box center [0, 0] width 0 height 0
click at [280, 559] on div "**********" at bounding box center [257, 408] width 423 height 422
click at [120, 18] on textarea at bounding box center [247, 23] width 361 height 22
click at [827, 358] on div "17.08.2025 13:46 juliocastilla3174 Descargar" at bounding box center [878, 328] width 788 height 119
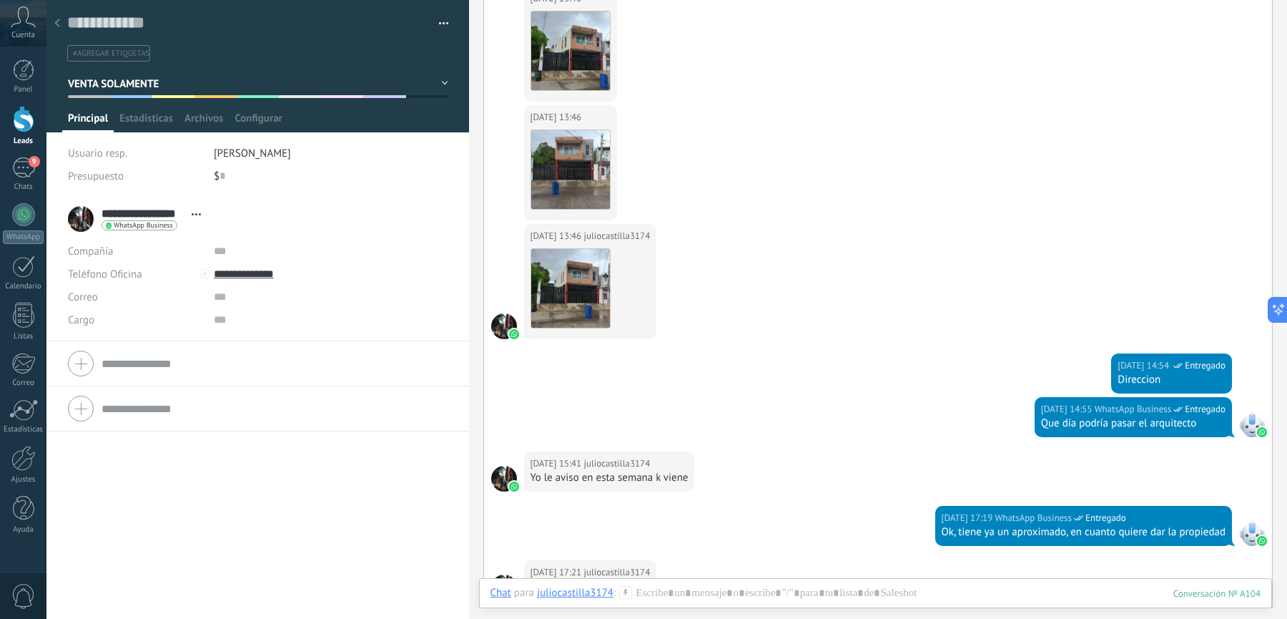
scroll to position [0, 0]
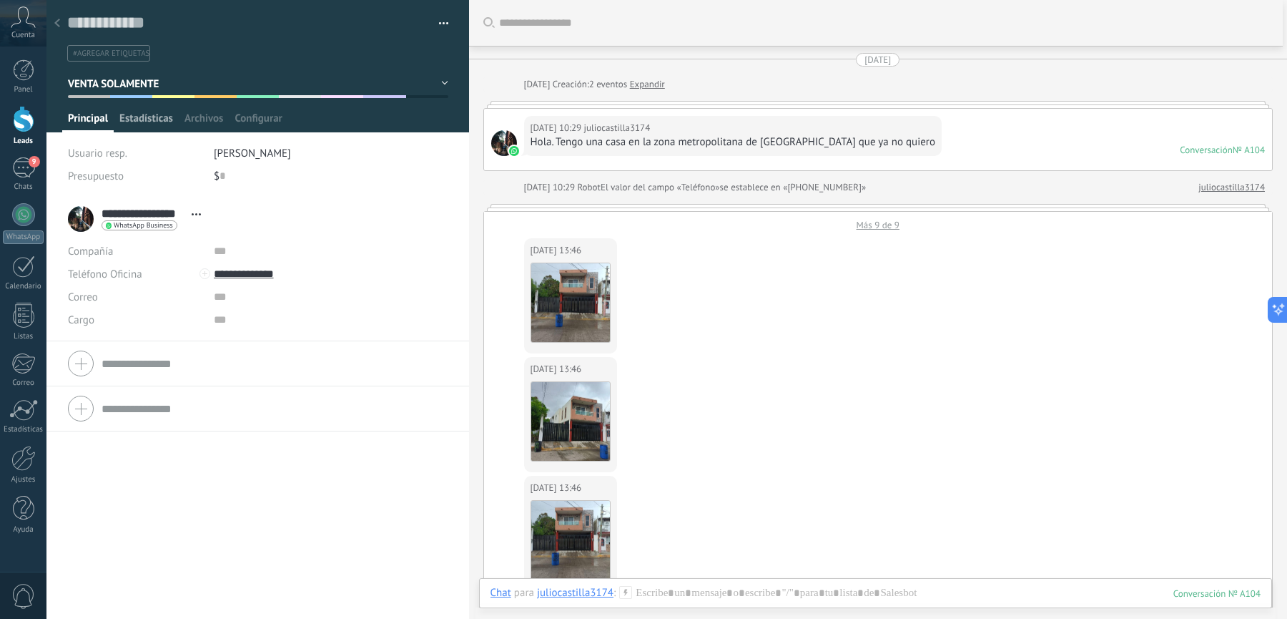
click at [140, 124] on span "Estadísticas" at bounding box center [146, 122] width 54 height 21
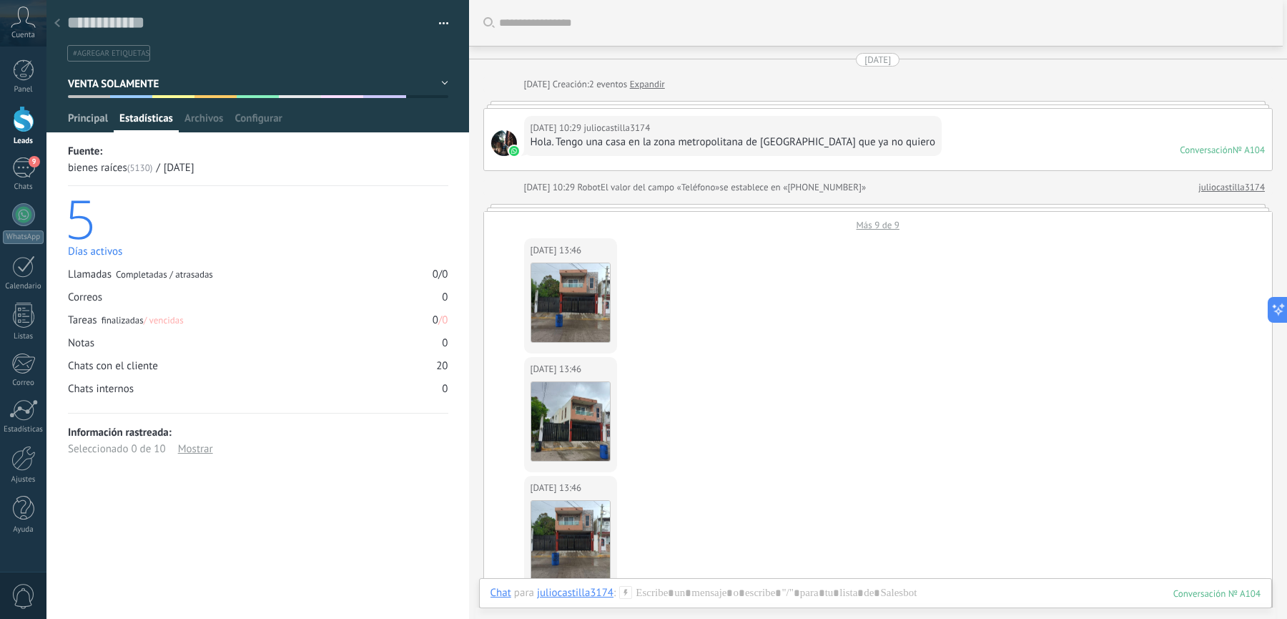
click at [84, 115] on span "Principal" at bounding box center [88, 122] width 40 height 21
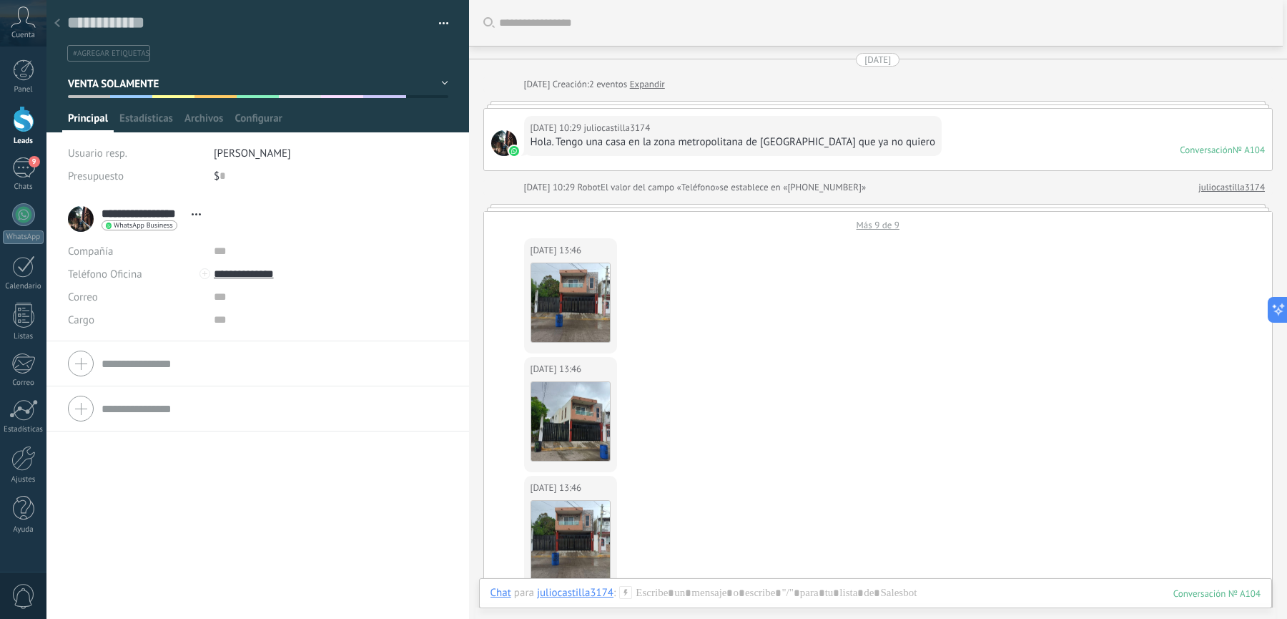
click at [61, 32] on div at bounding box center [57, 24] width 20 height 28
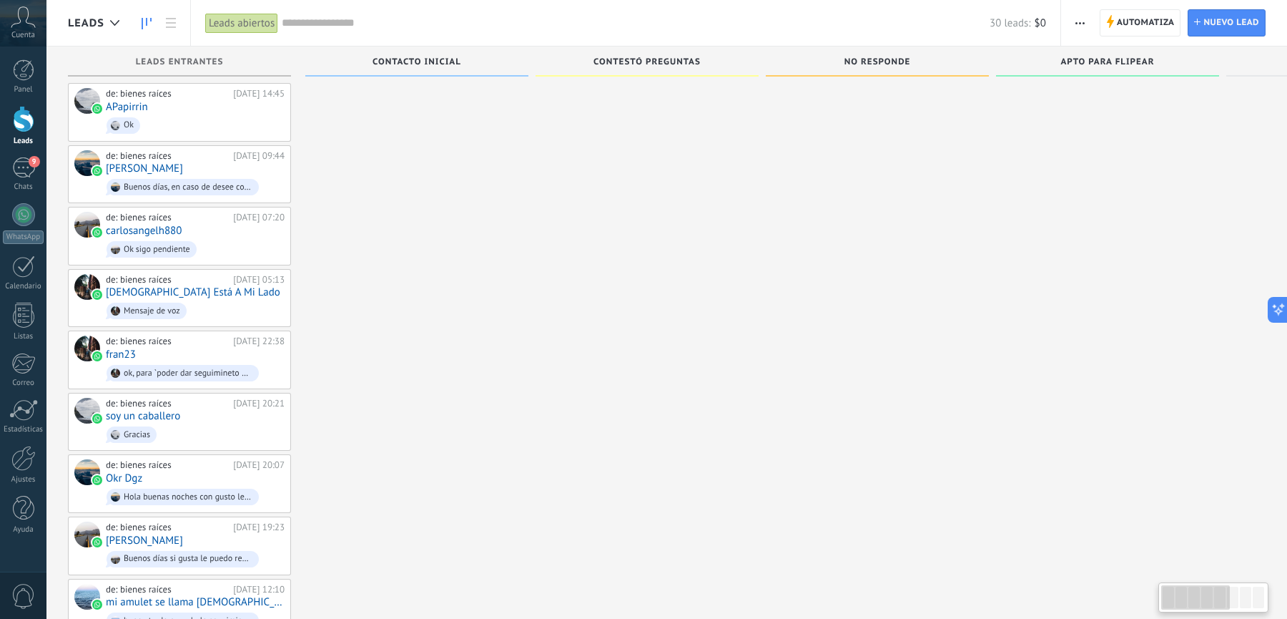
scroll to position [1099, 0]
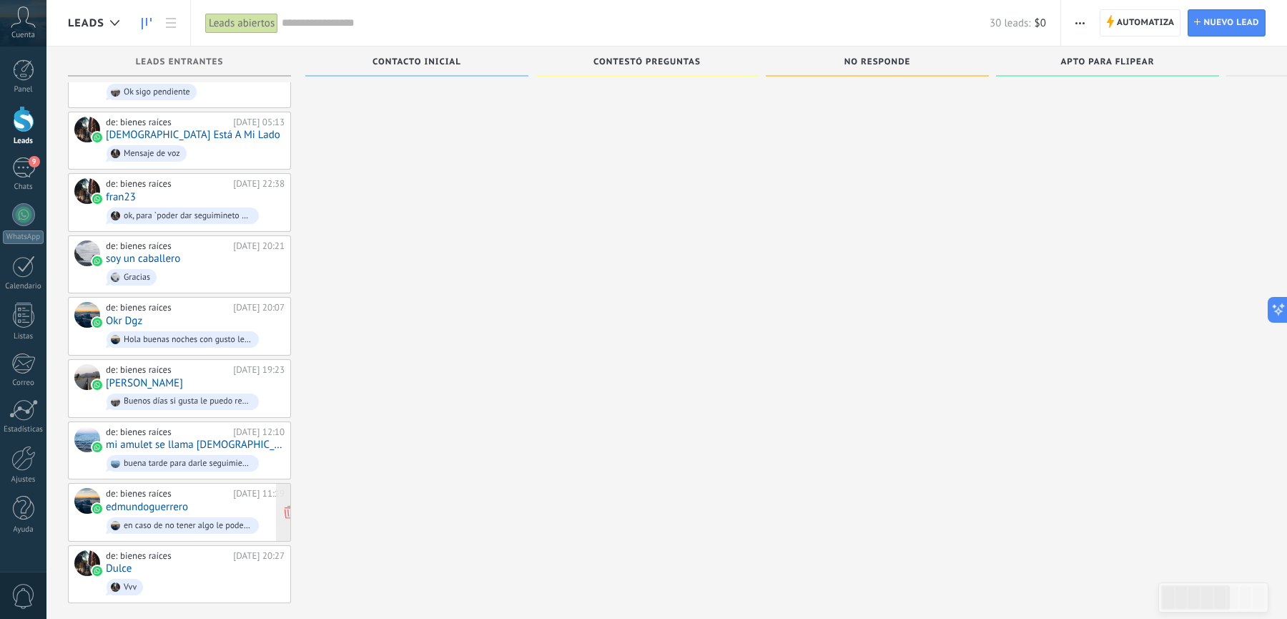
click at [185, 488] on div "de: bienes raíces" at bounding box center [167, 493] width 122 height 11
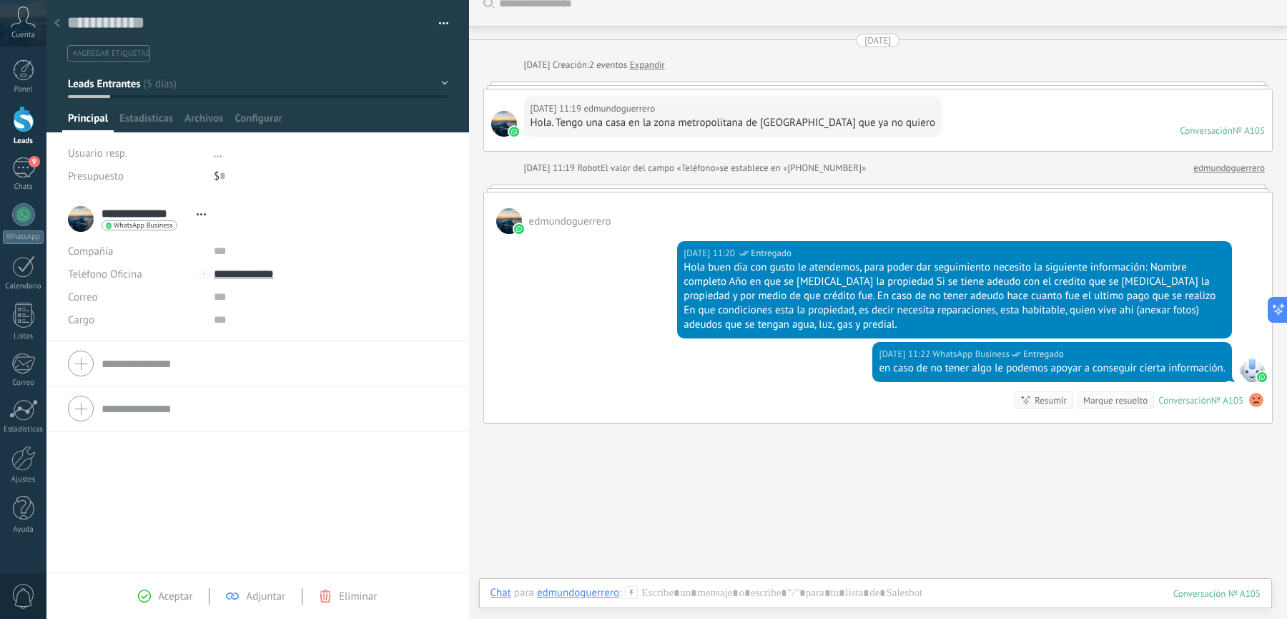
scroll to position [38, 0]
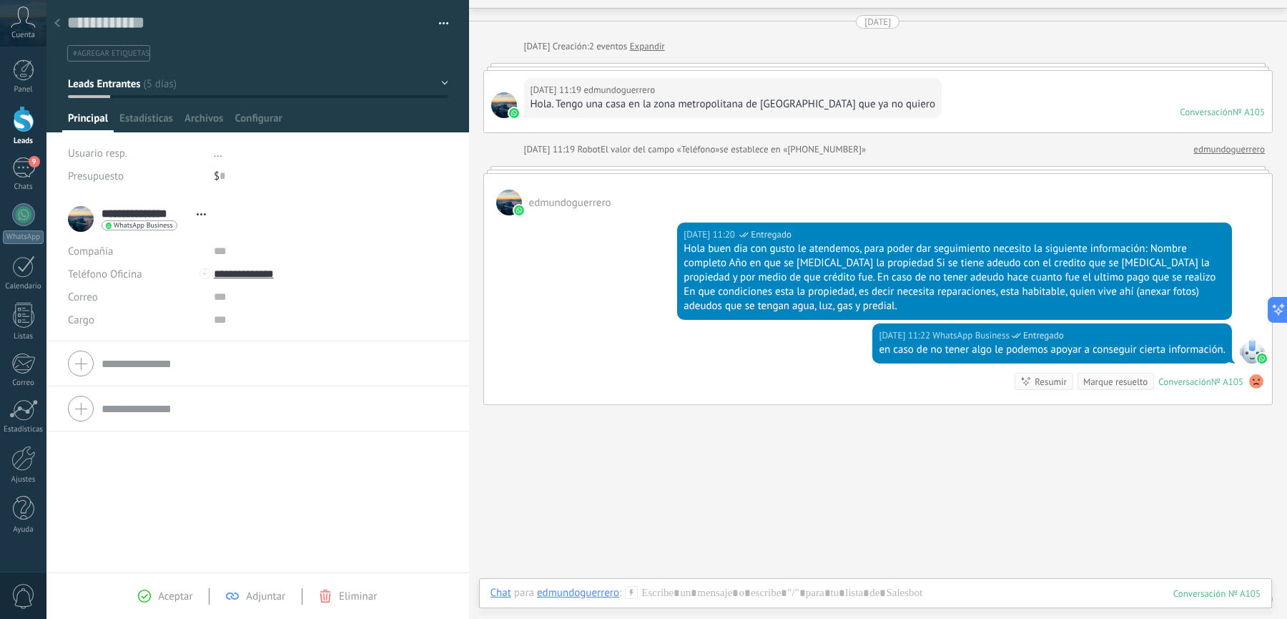
click at [192, 82] on button "Leads Entrantes" at bounding box center [258, 84] width 380 height 26
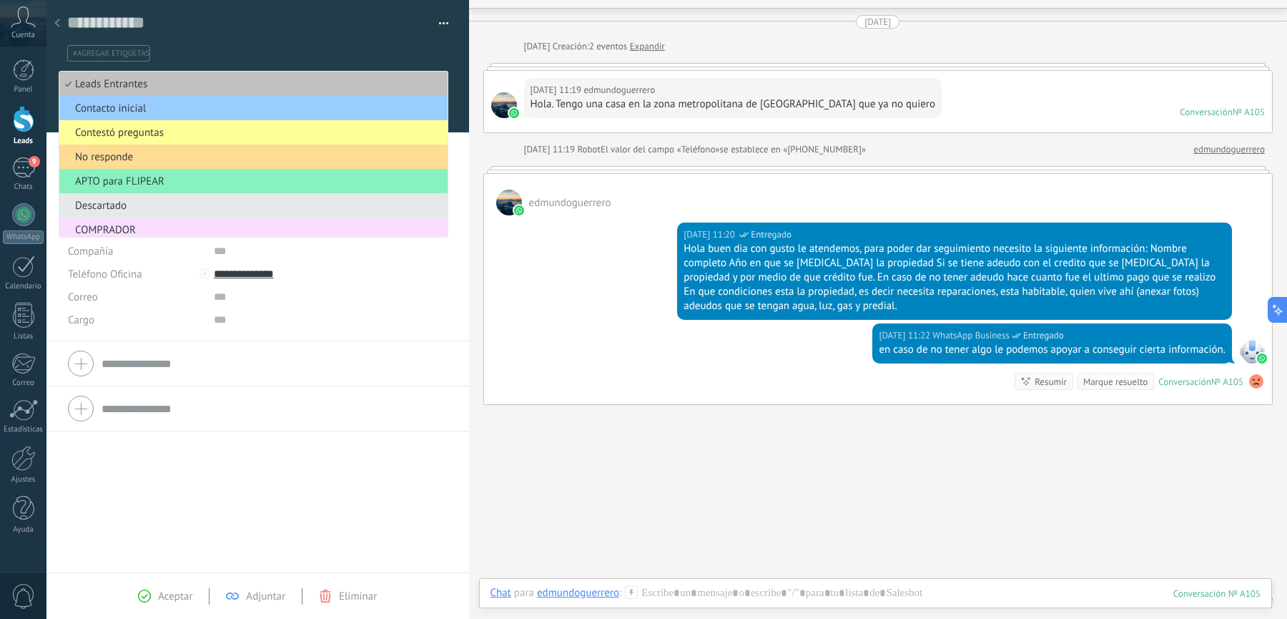
click at [159, 159] on span "No responde" at bounding box center [251, 157] width 384 height 14
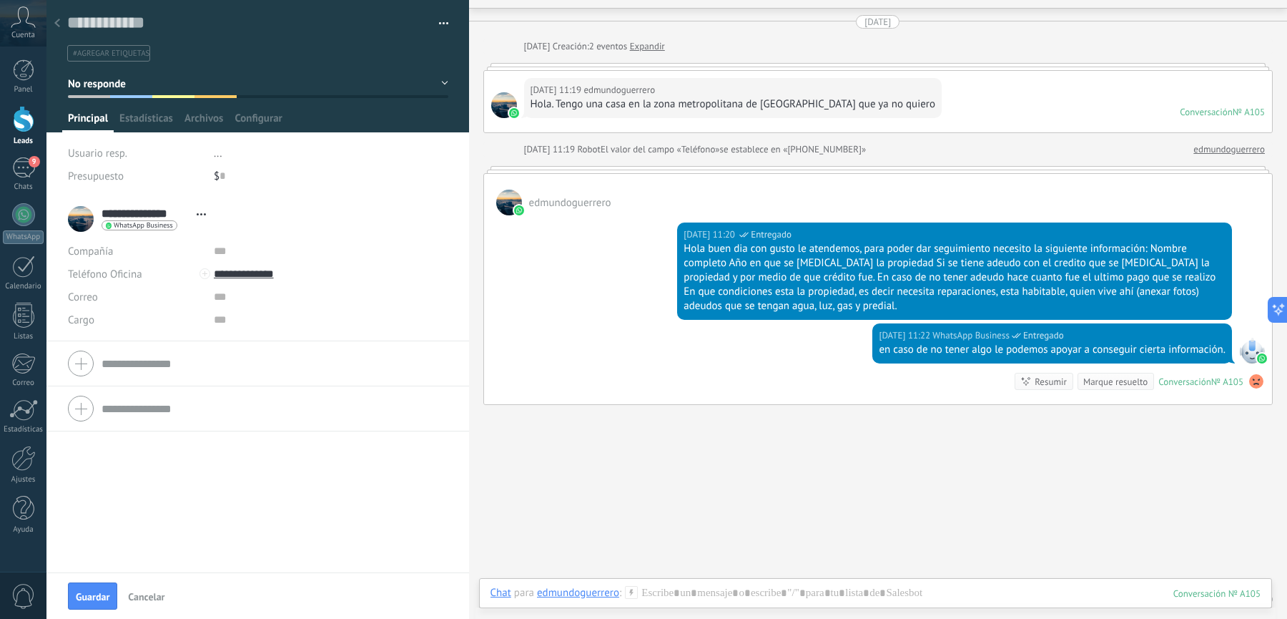
scroll to position [0, 0]
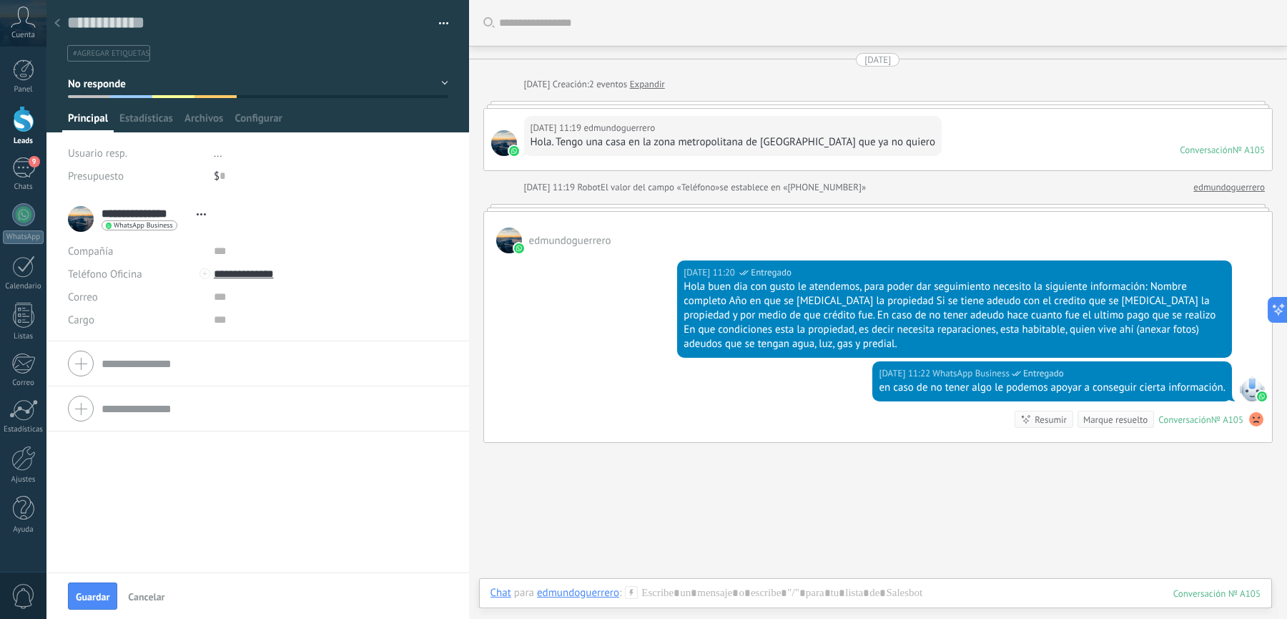
click at [57, 26] on use at bounding box center [57, 23] width 6 height 9
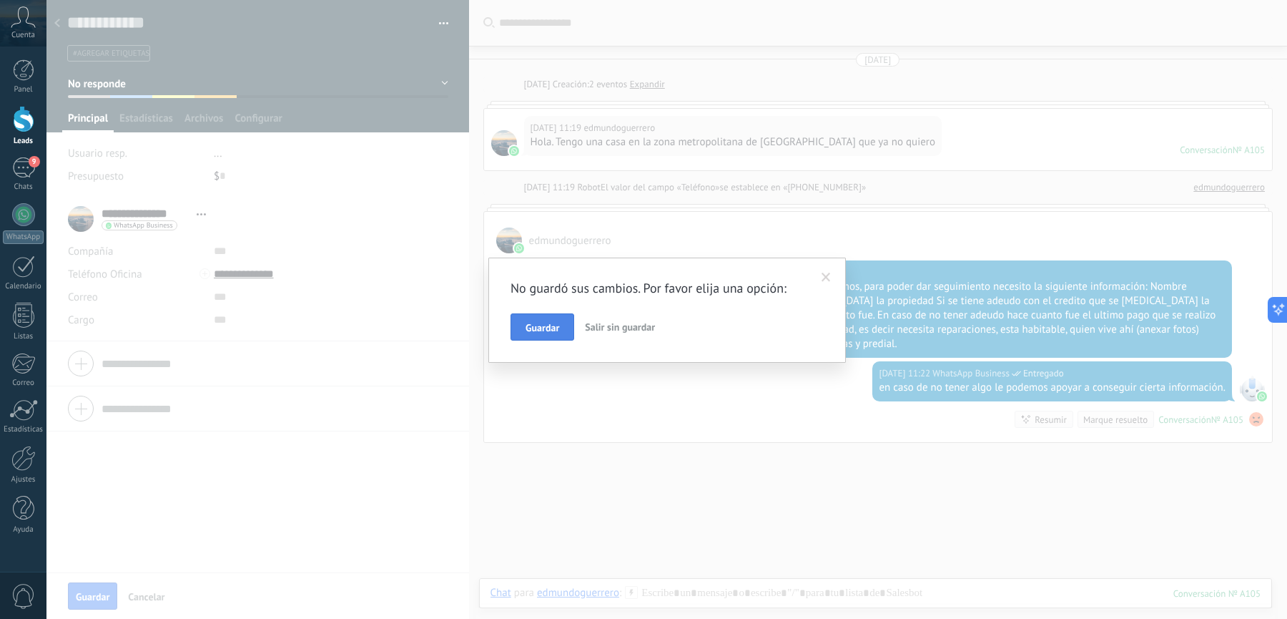
click at [553, 328] on span "Guardar" at bounding box center [543, 328] width 34 height 10
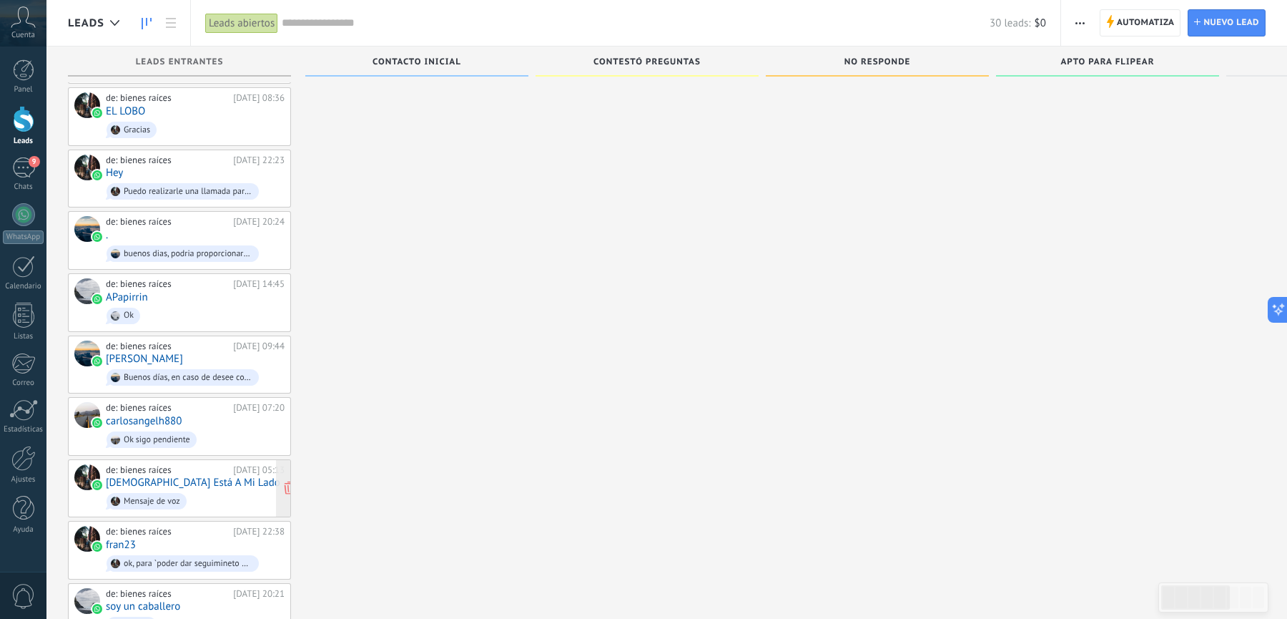
scroll to position [1038, 0]
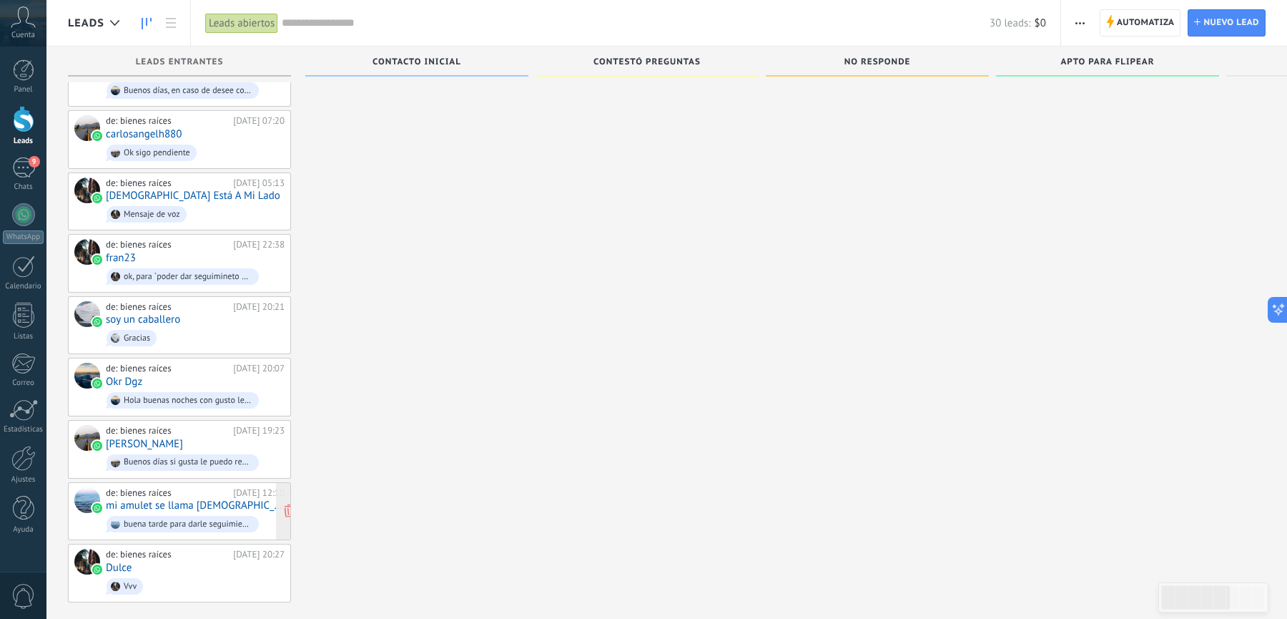
click at [177, 487] on div "de: bienes raíces 17.08.2025 12:10 mi amulet se llama Dios buena tarde para dar…" at bounding box center [195, 511] width 179 height 49
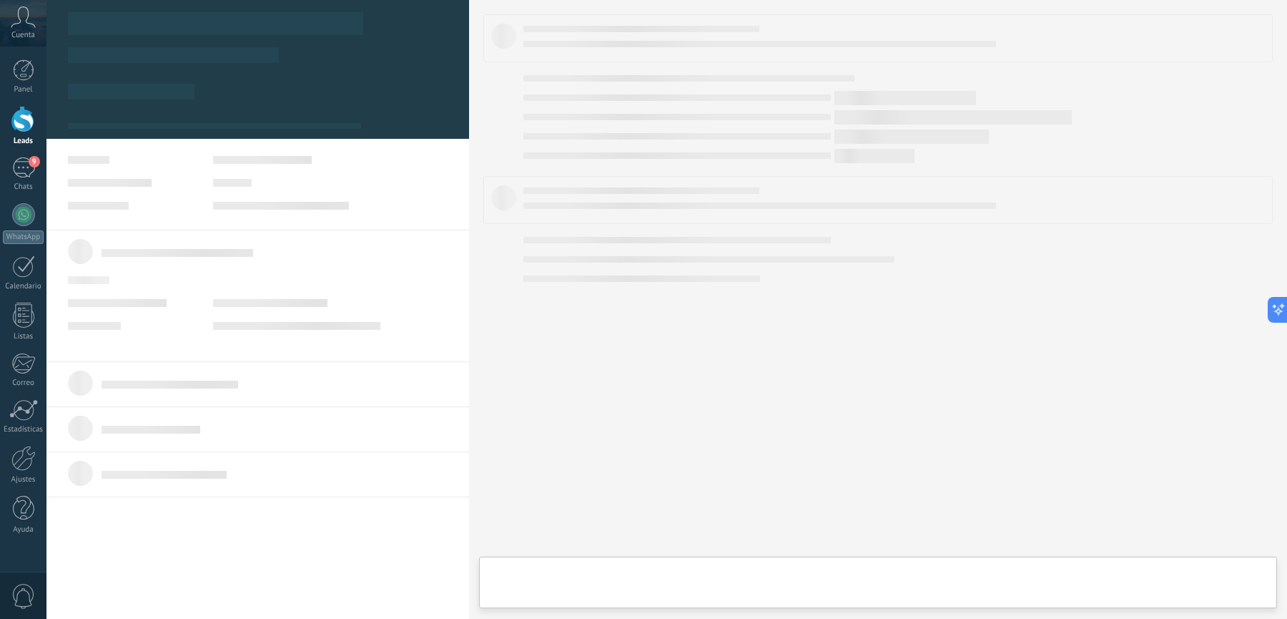
type textarea "**********"
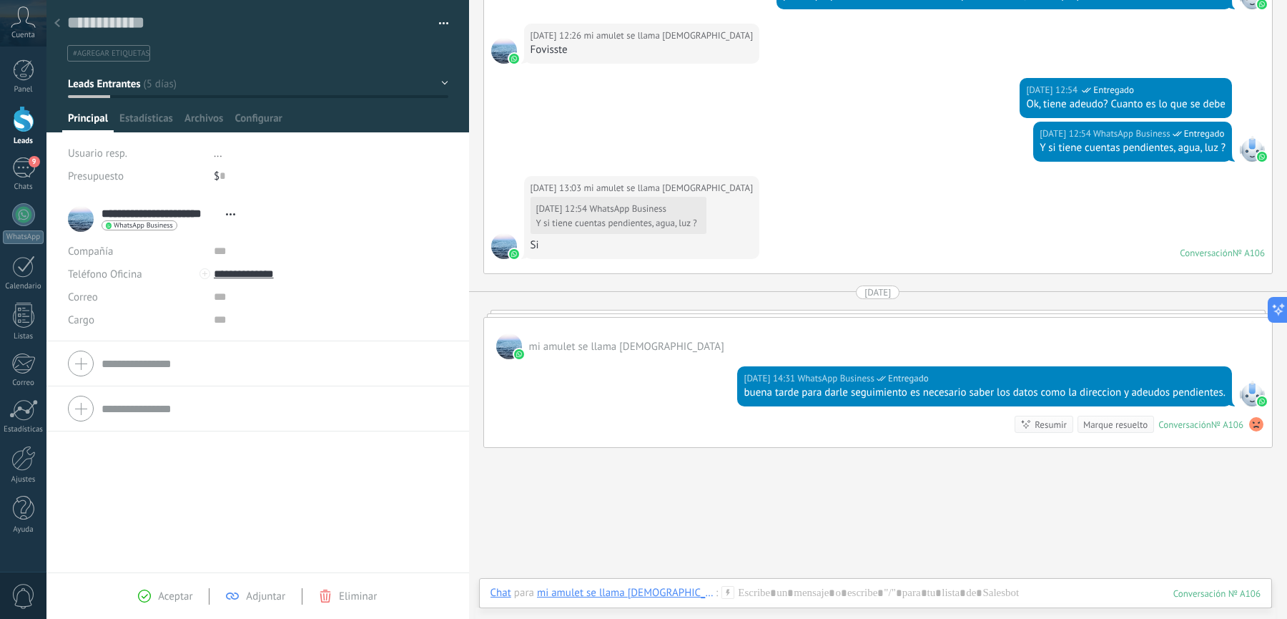
scroll to position [410, 0]
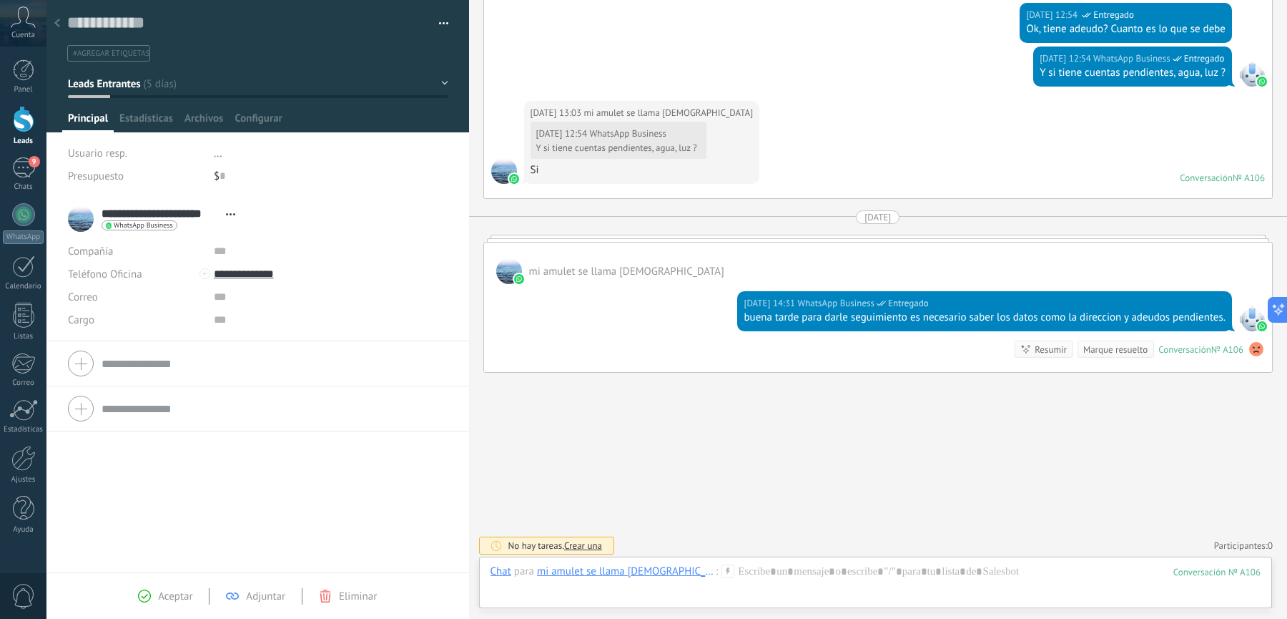
click at [164, 82] on button "Leads Entrantes" at bounding box center [258, 84] width 380 height 26
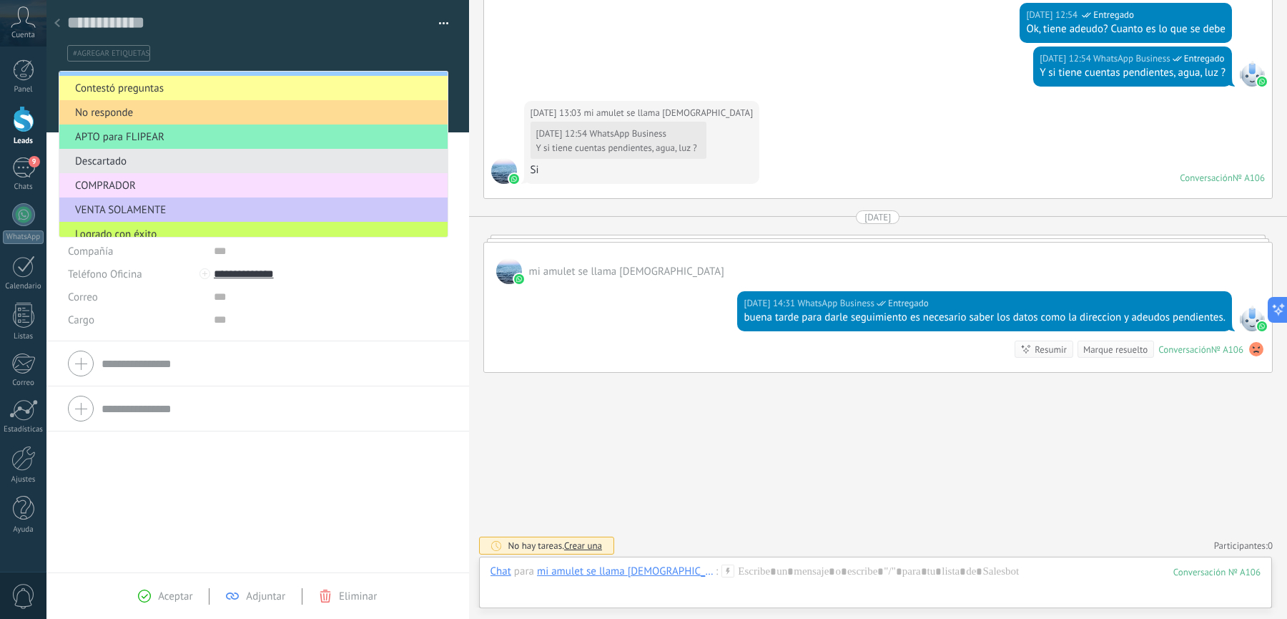
scroll to position [80, 0]
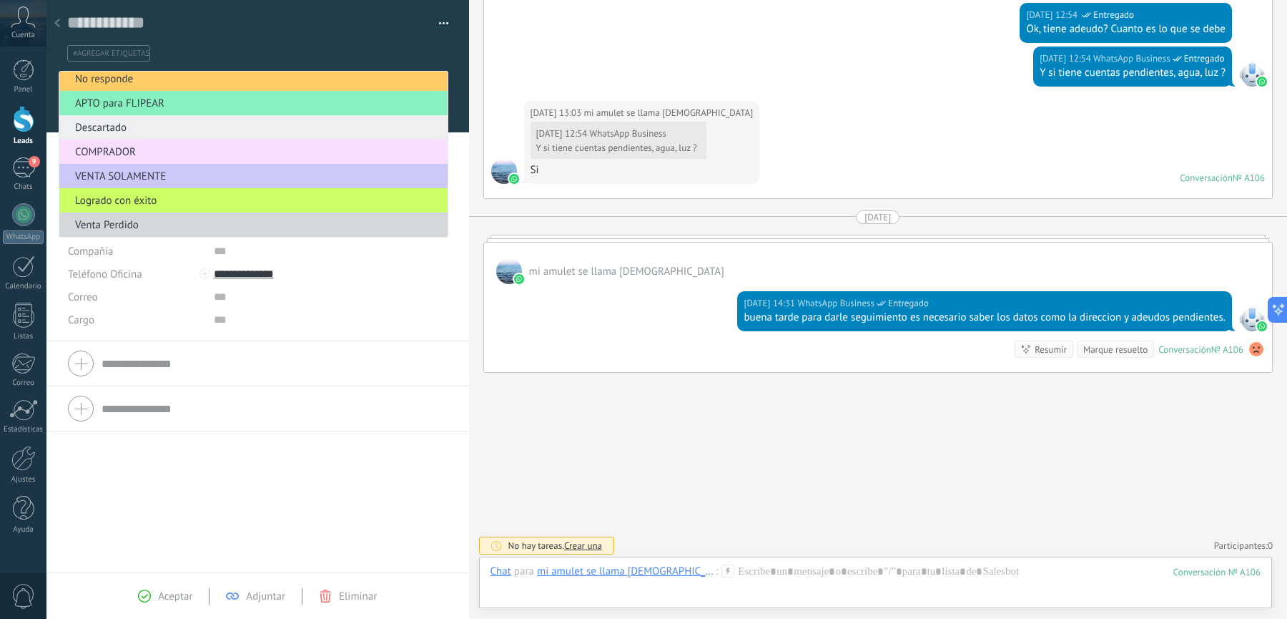
click at [127, 130] on span "Descartado" at bounding box center [251, 128] width 384 height 14
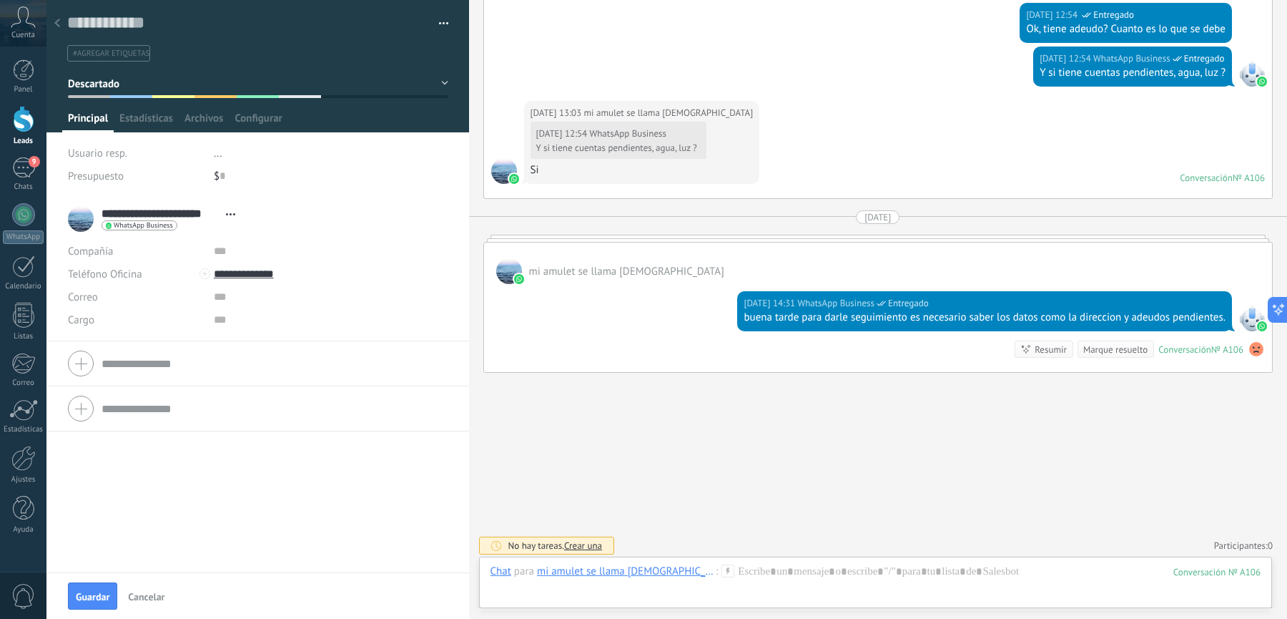
click at [110, 54] on span "#agregar etiquetas" at bounding box center [111, 54] width 77 height 10
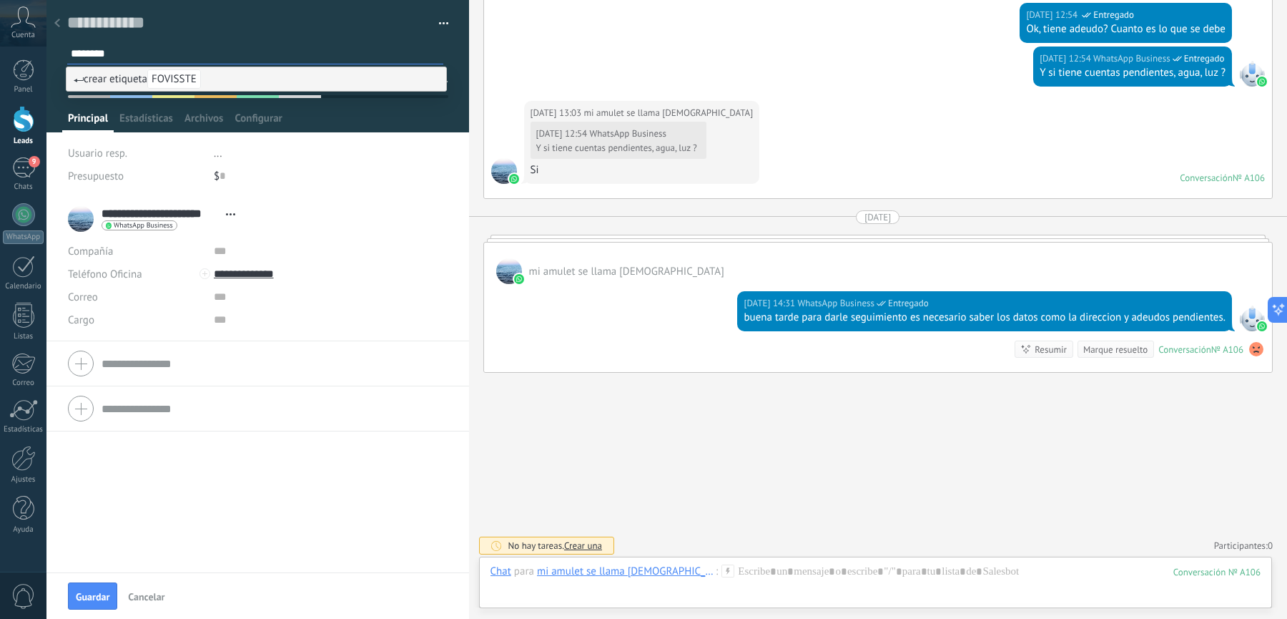
type input "********"
click at [170, 77] on span "FOVISSTE" at bounding box center [174, 78] width 54 height 19
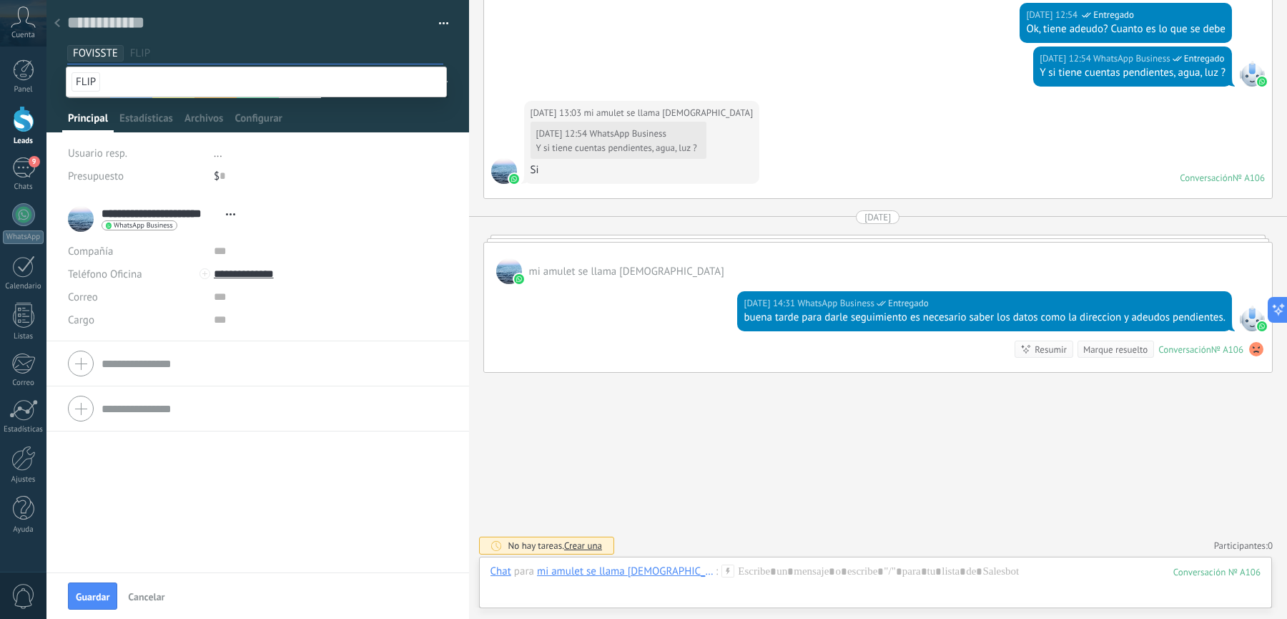
click at [175, 532] on div "**********" at bounding box center [257, 384] width 423 height 375
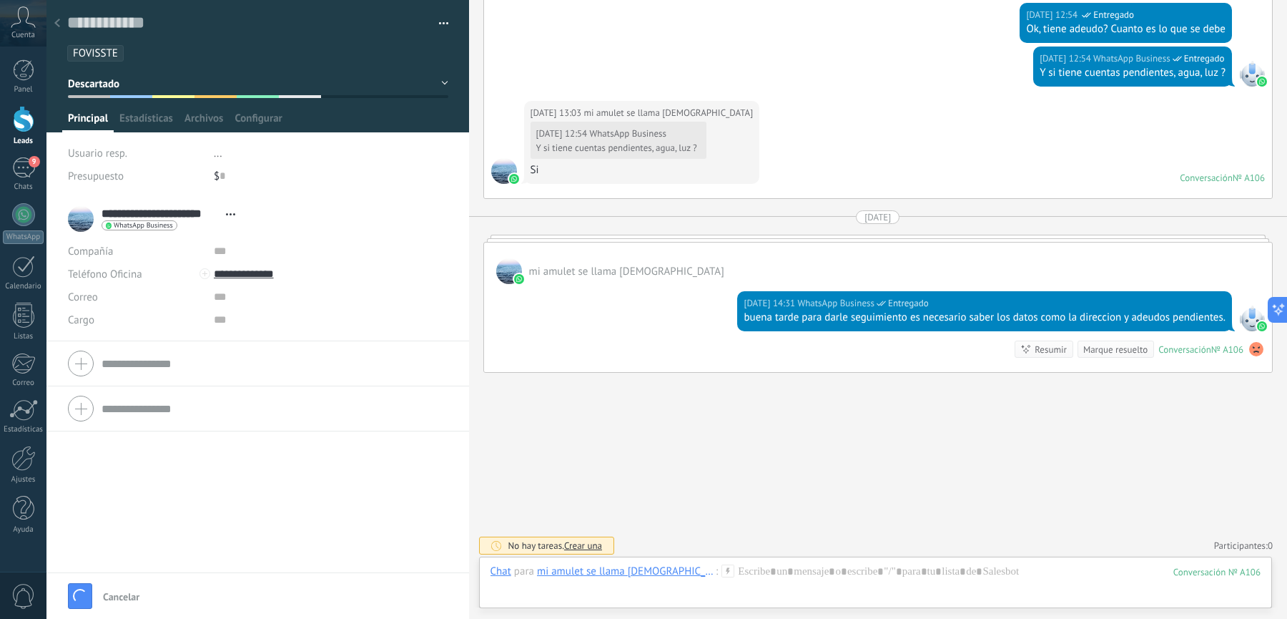
click at [96, 593] on div "Guardar Cancelar" at bounding box center [257, 595] width 423 height 46
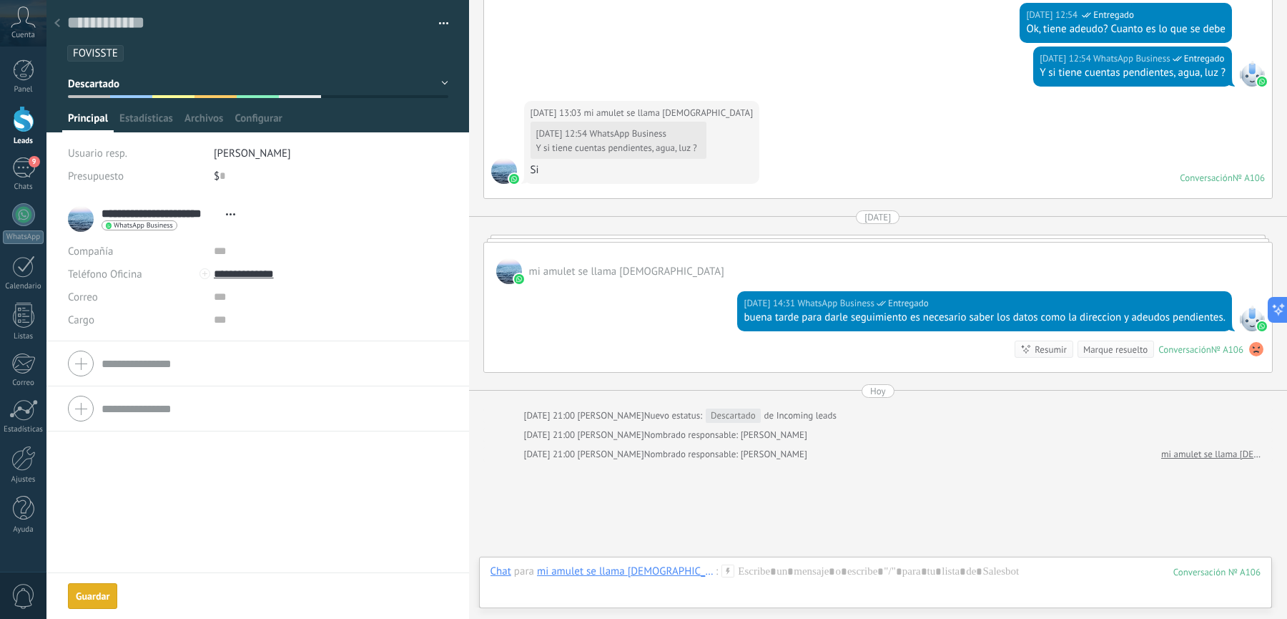
scroll to position [498, 0]
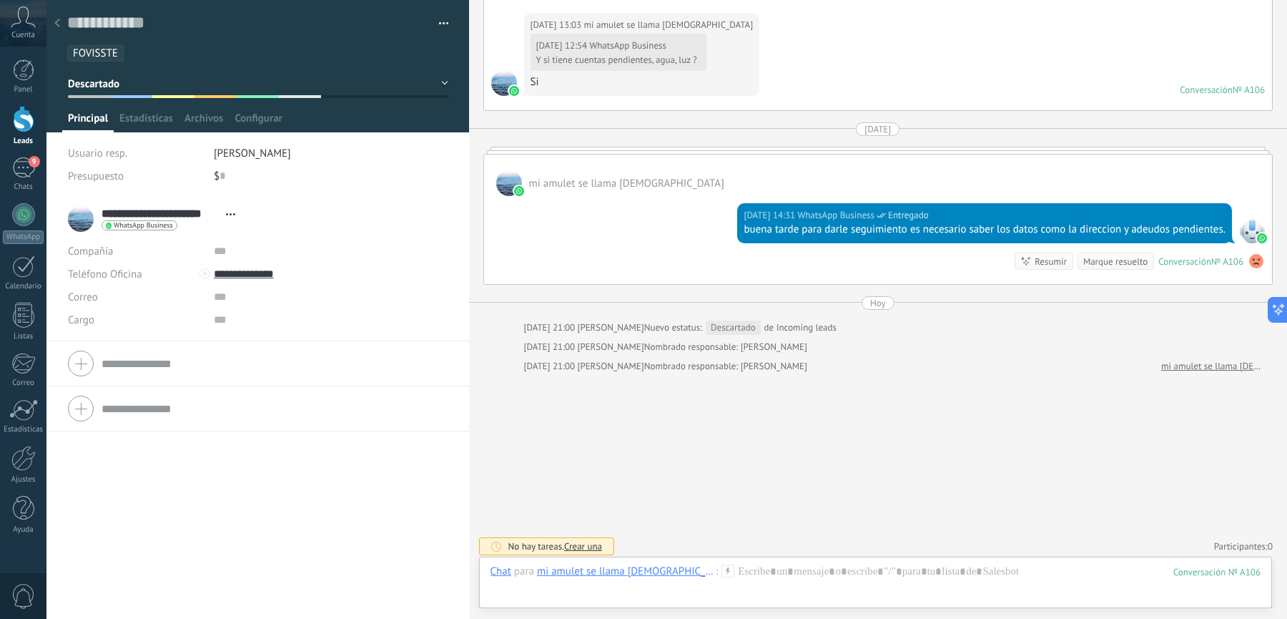
click at [59, 26] on icon at bounding box center [57, 23] width 6 height 9
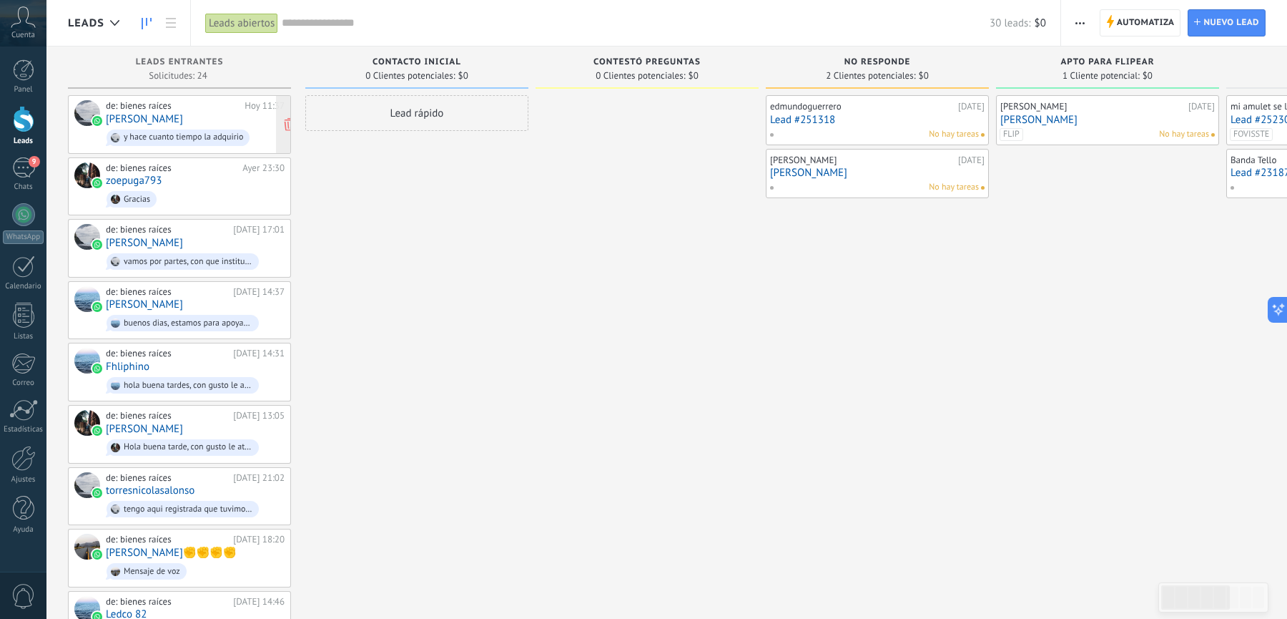
click at [172, 112] on div "de: bienes raíces Hoy 11:37 Nava y hace cuanto tiempo la adquirio" at bounding box center [195, 124] width 179 height 49
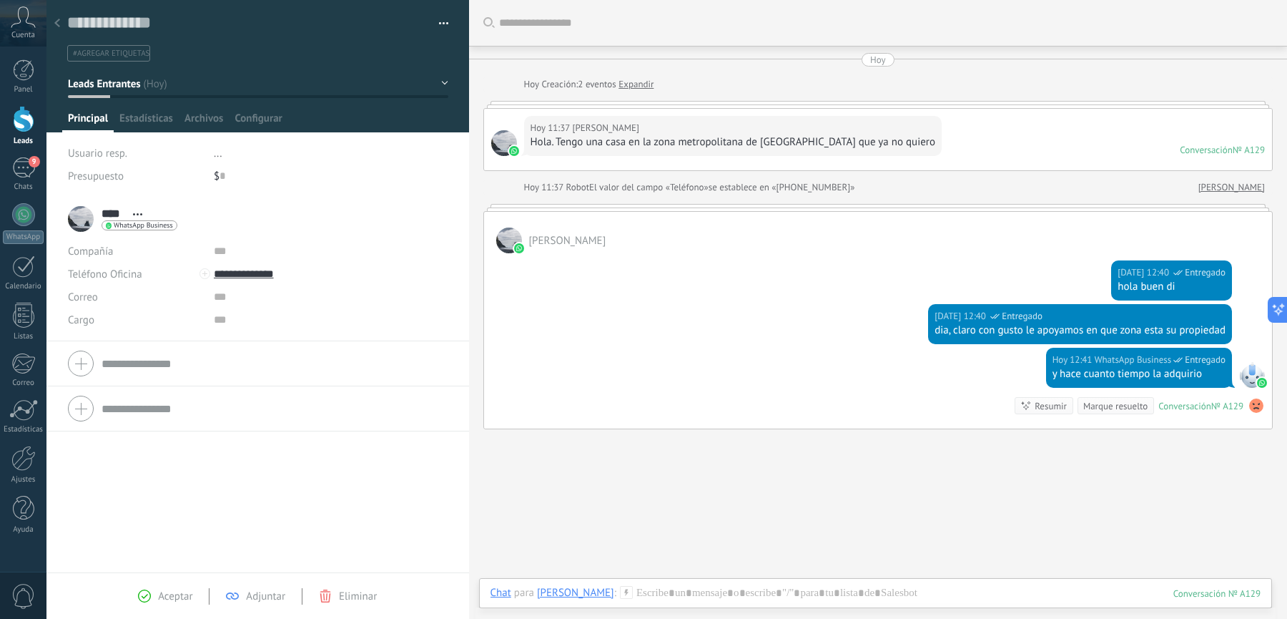
click at [180, 79] on button "Leads Entrantes" at bounding box center [258, 84] width 380 height 26
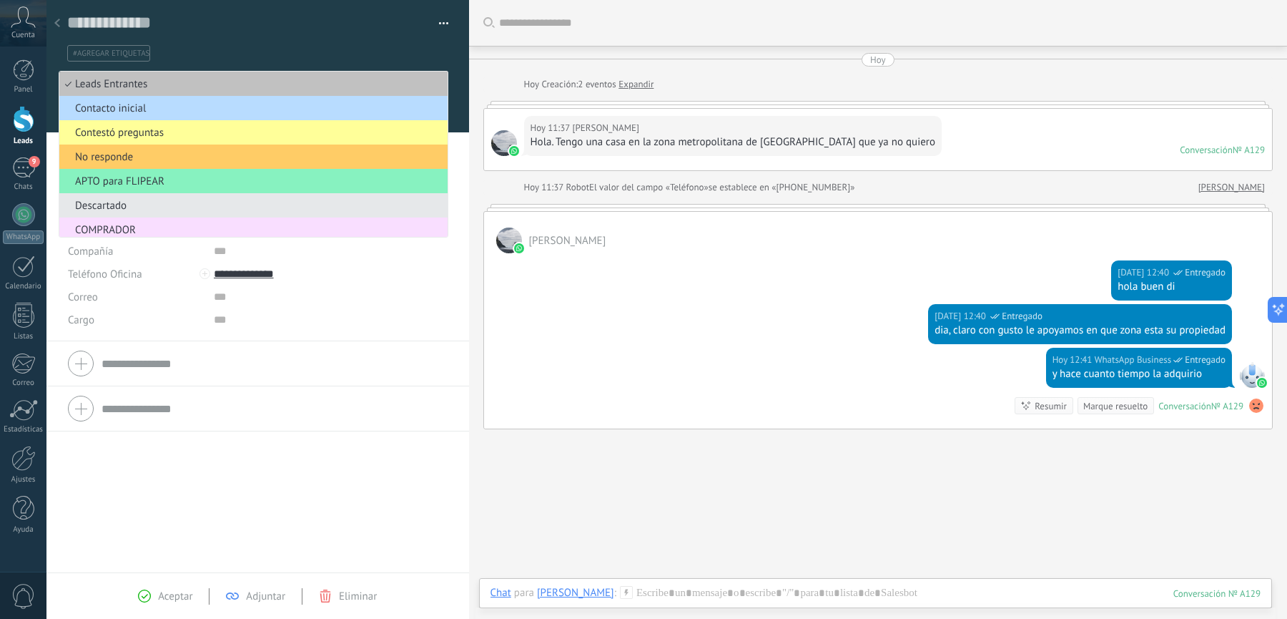
click at [146, 106] on span "Contacto inicial" at bounding box center [251, 109] width 384 height 14
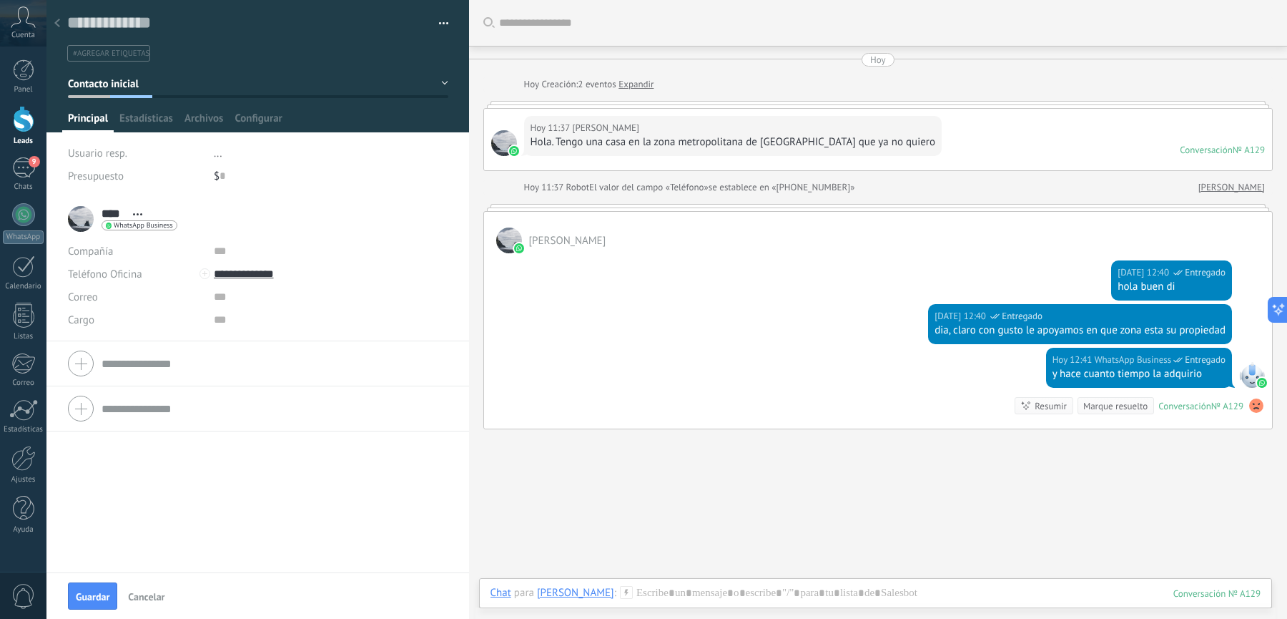
click at [564, 206] on div at bounding box center [878, 207] width 790 height 7
click at [494, 208] on div at bounding box center [878, 207] width 790 height 7
click at [501, 201] on div "Hoy Hoy Creación: 2 eventos Expandir Hoy 11:37 Nava Hola. Tengo una casa en la …" at bounding box center [878, 241] width 790 height 376
click at [162, 82] on button "Contacto inicial" at bounding box center [258, 84] width 380 height 26
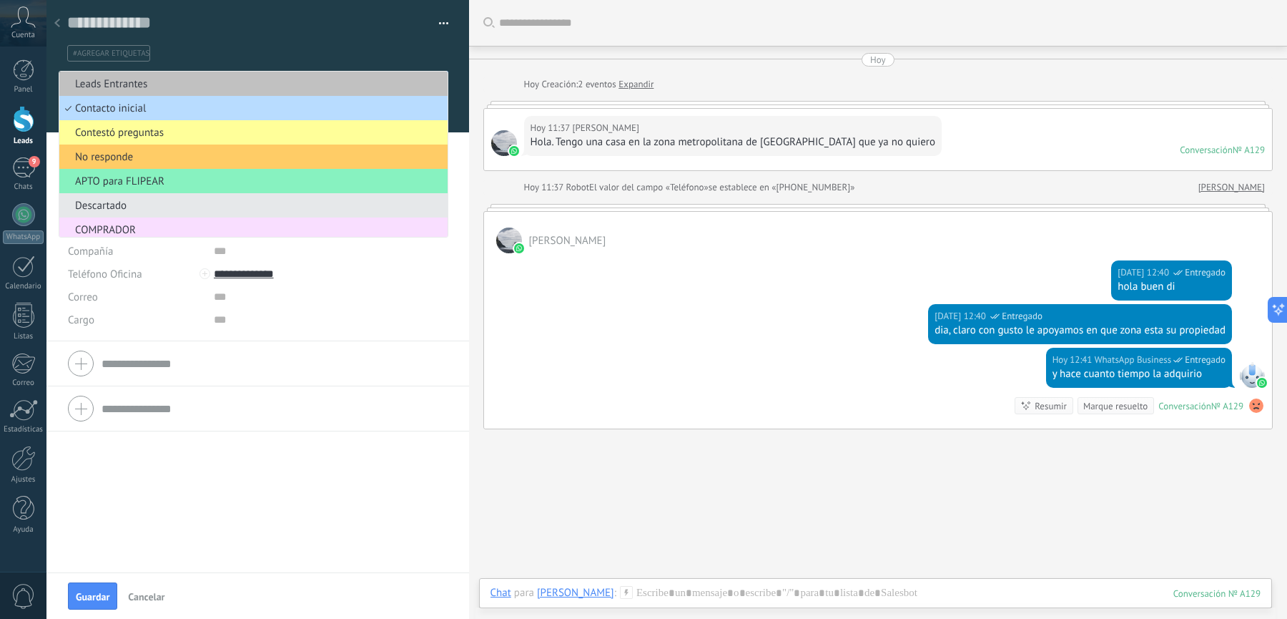
click at [129, 104] on span "Contacto inicial" at bounding box center [251, 109] width 384 height 14
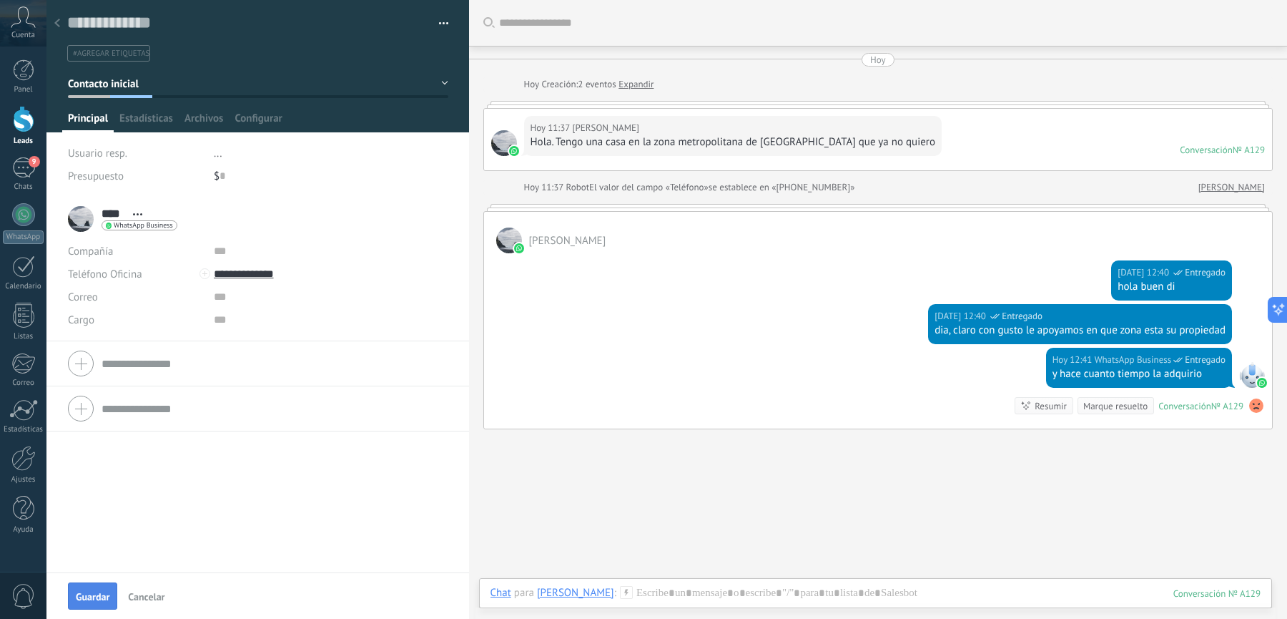
click at [89, 596] on span "Guardar" at bounding box center [93, 596] width 34 height 10
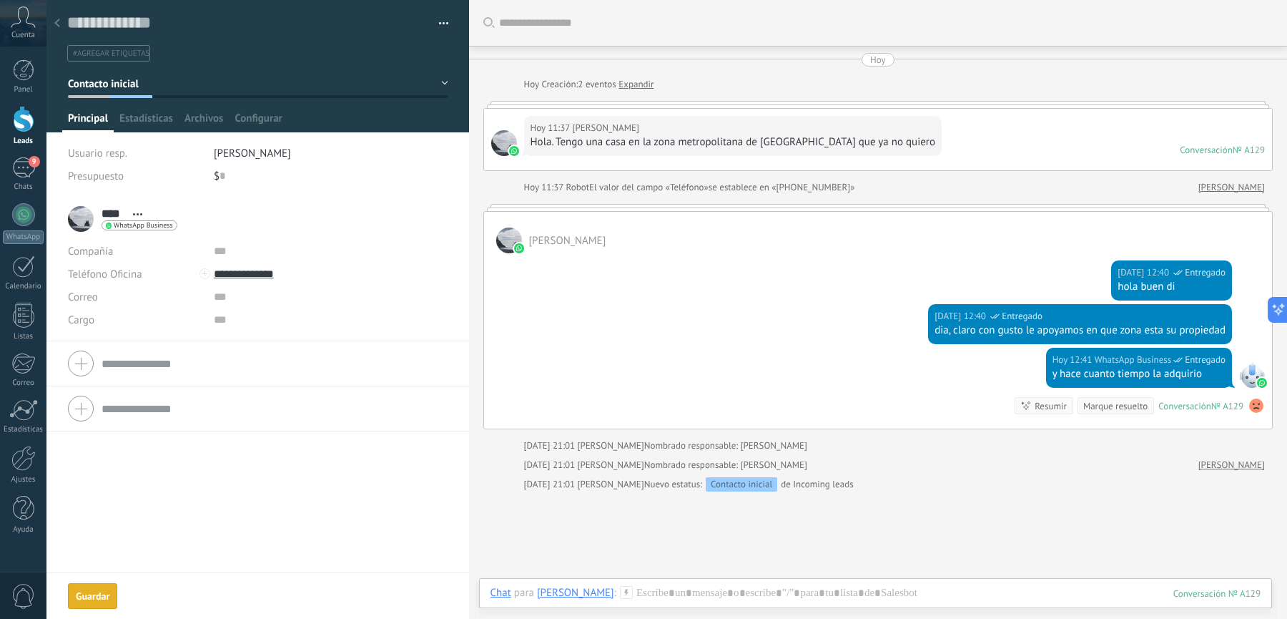
scroll to position [63, 0]
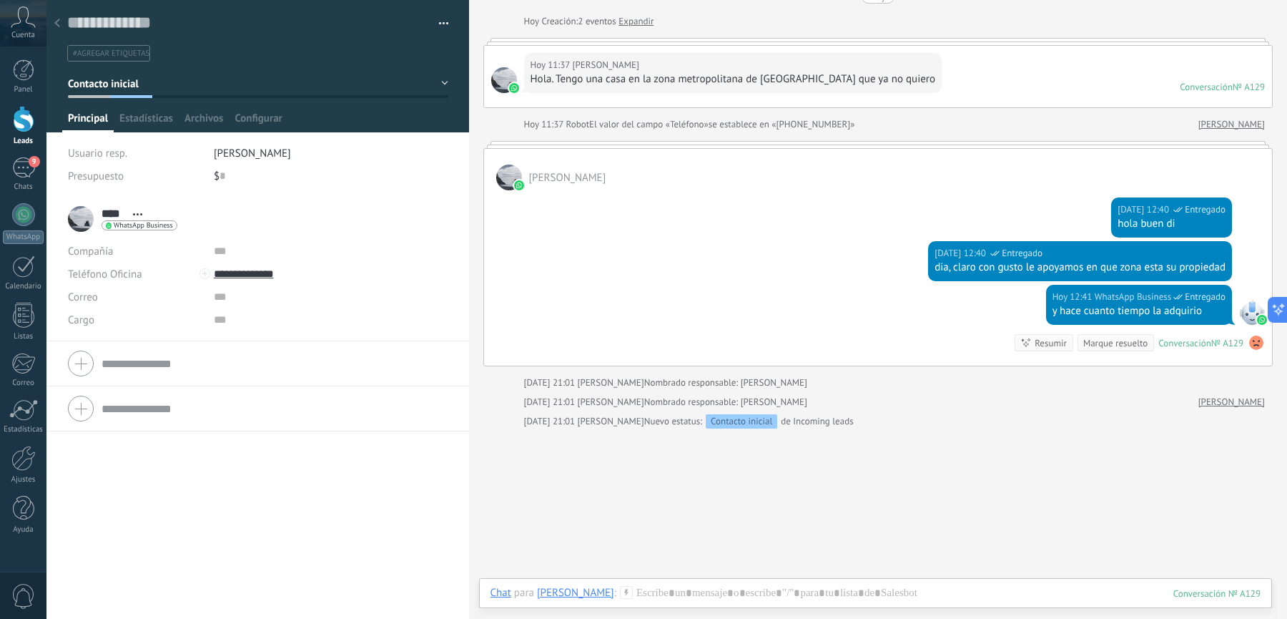
click at [54, 19] on div at bounding box center [57, 24] width 20 height 28
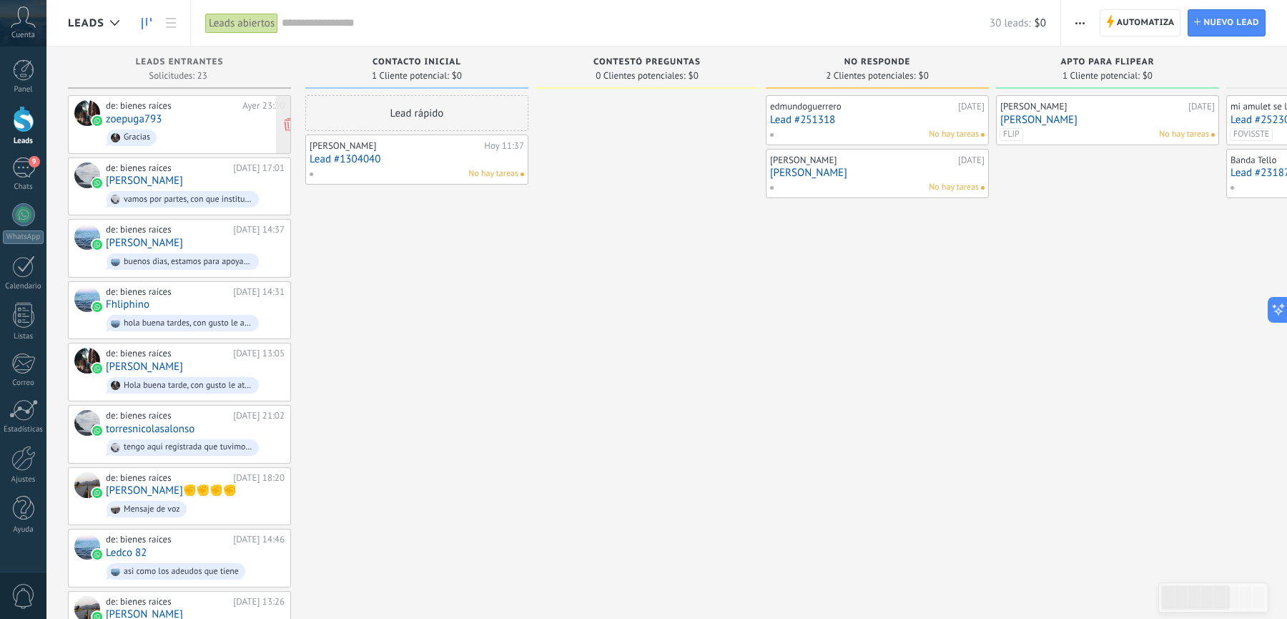
click at [201, 138] on span "Gracias" at bounding box center [195, 138] width 179 height 22
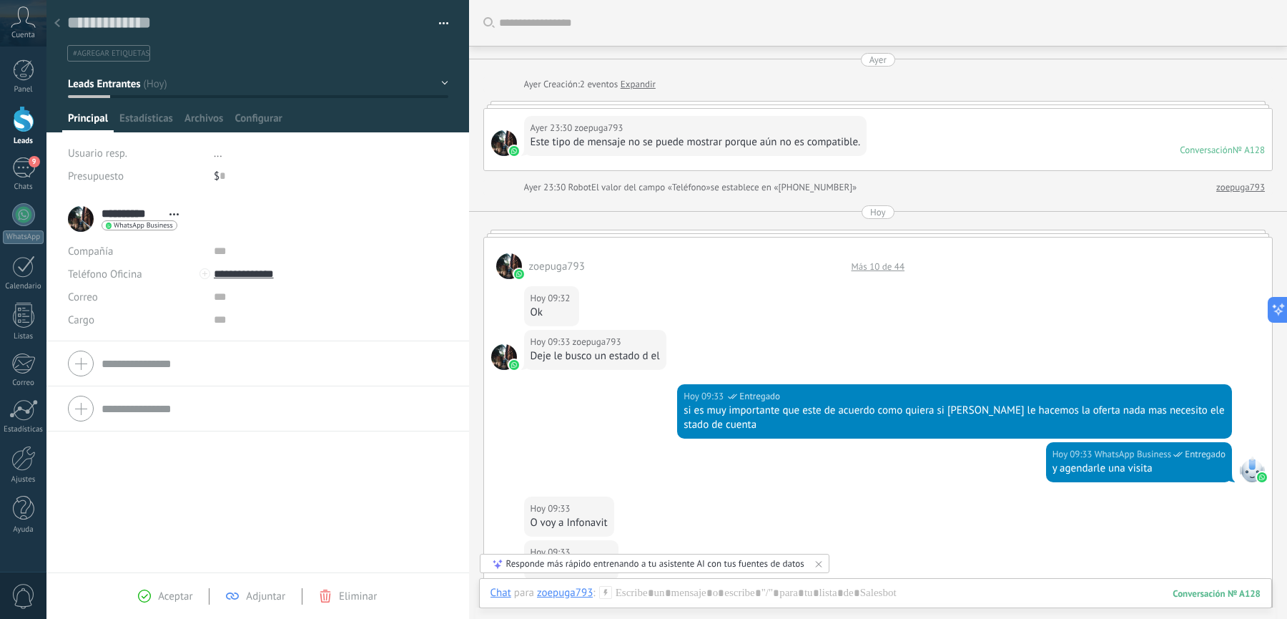
drag, startPoint x: 531, startPoint y: 262, endPoint x: 600, endPoint y: 262, distance: 68.7
click at [601, 262] on div "zoepuga793 Más 10 de 44" at bounding box center [878, 257] width 788 height 41
click at [606, 262] on div "zoepuga793 Más 10 de 44" at bounding box center [878, 257] width 788 height 41
click at [508, 267] on div at bounding box center [509, 266] width 26 height 26
click at [84, 225] on div "**********" at bounding box center [127, 219] width 118 height 36
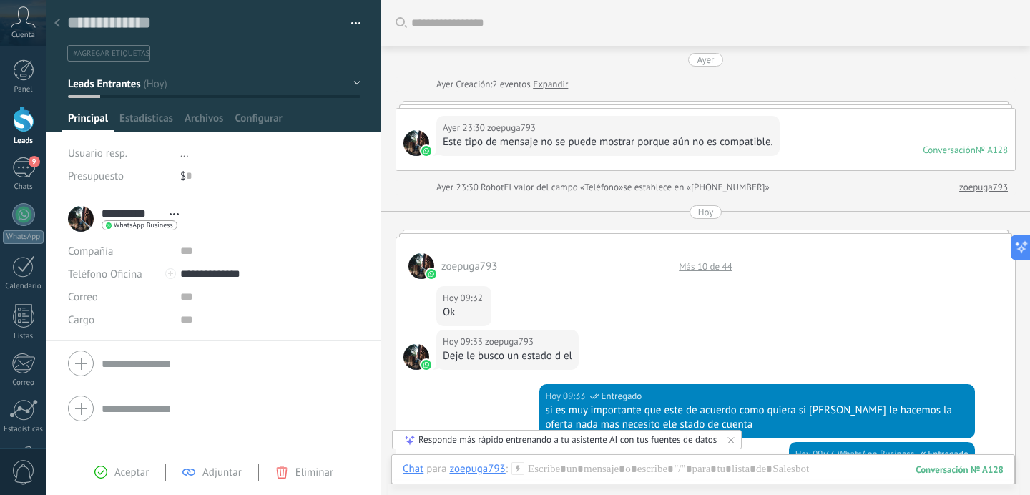
type textarea "**********"
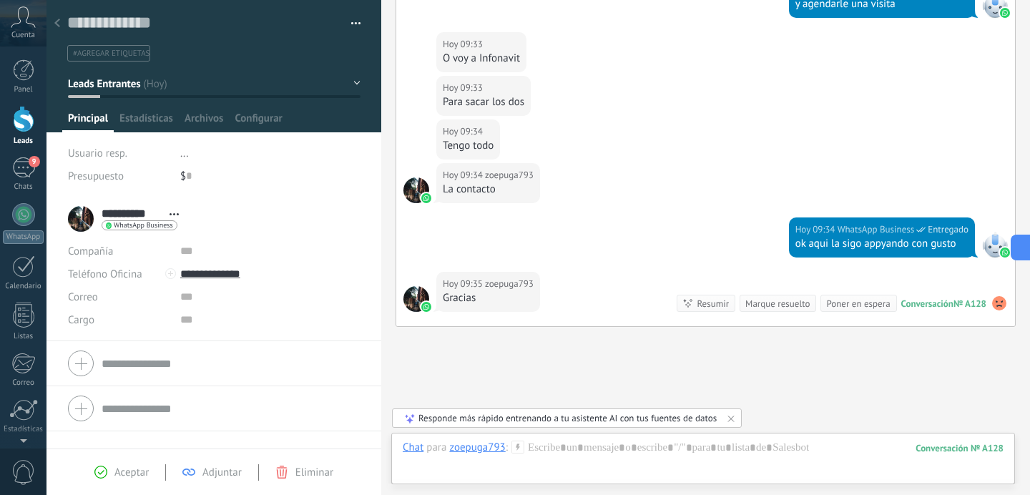
scroll to position [466, 0]
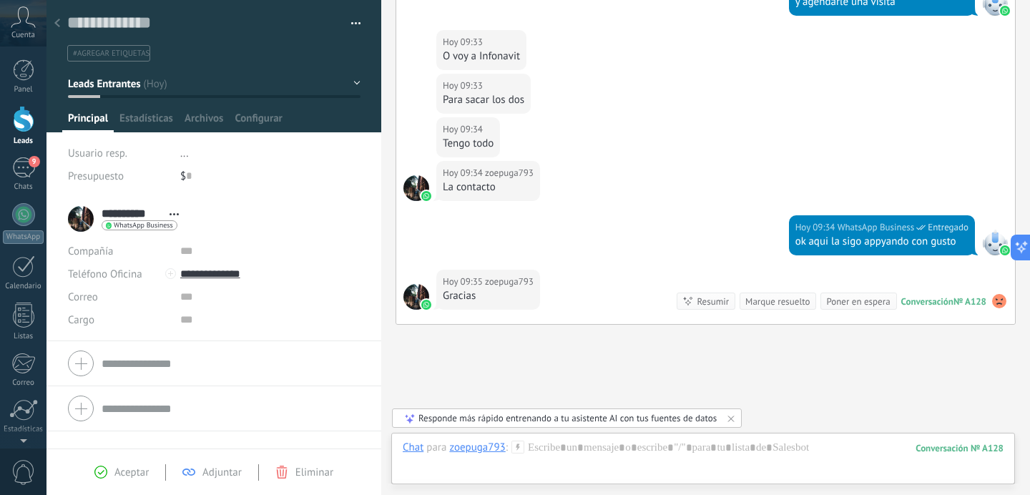
click at [114, 84] on span "Leads Entrantes" at bounding box center [104, 84] width 72 height 14
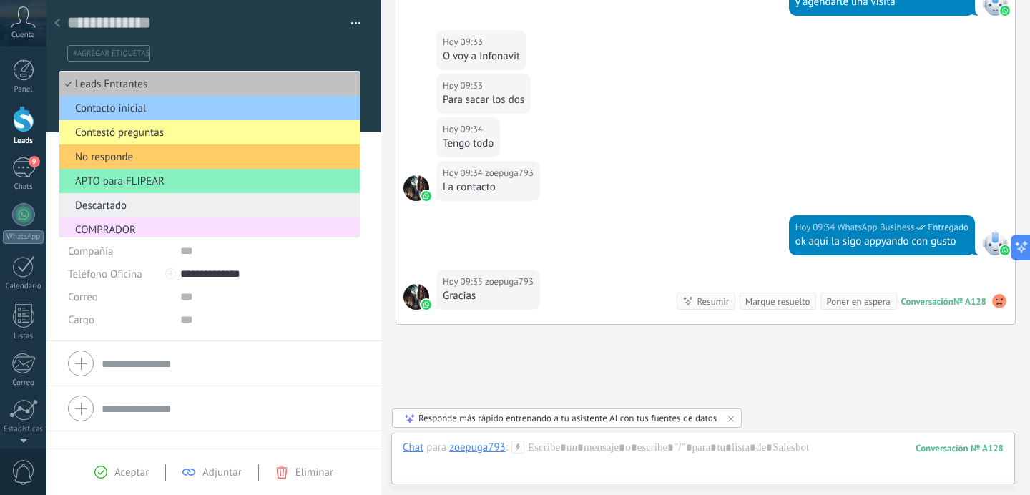
click at [144, 210] on span "Descartado" at bounding box center [207, 206] width 296 height 14
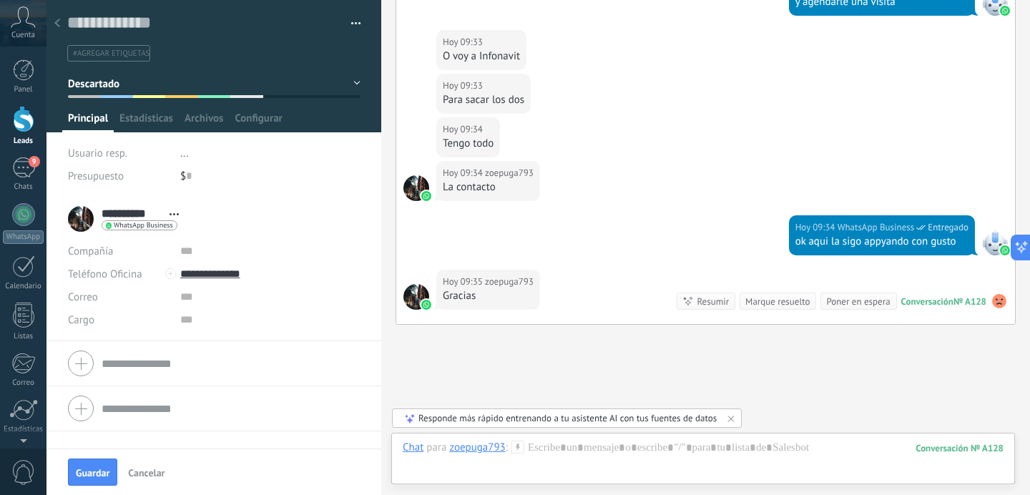
click at [117, 51] on span "#agregar etiquetas" at bounding box center [111, 54] width 77 height 10
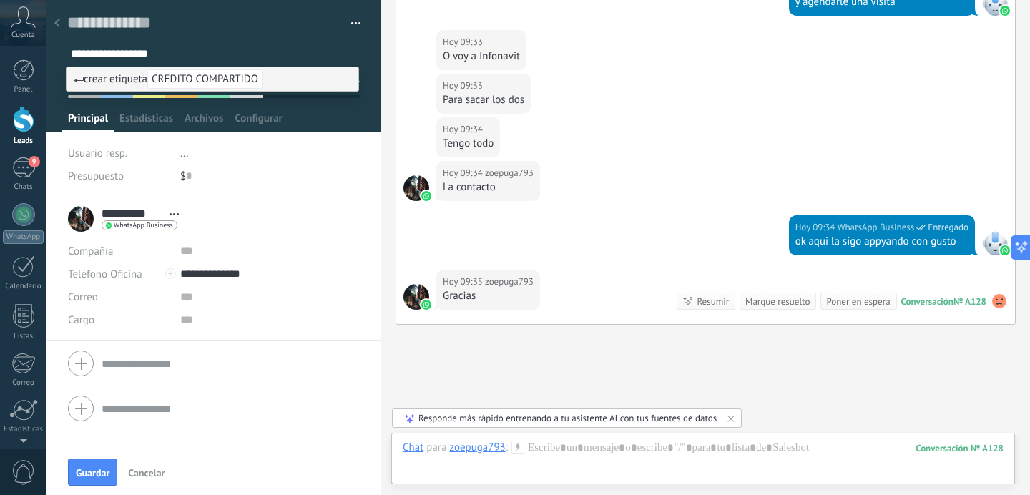
type input "**********"
click at [144, 78] on span "crear etiqueta CREDITO COMPARTIDO" at bounding box center [168, 79] width 189 height 14
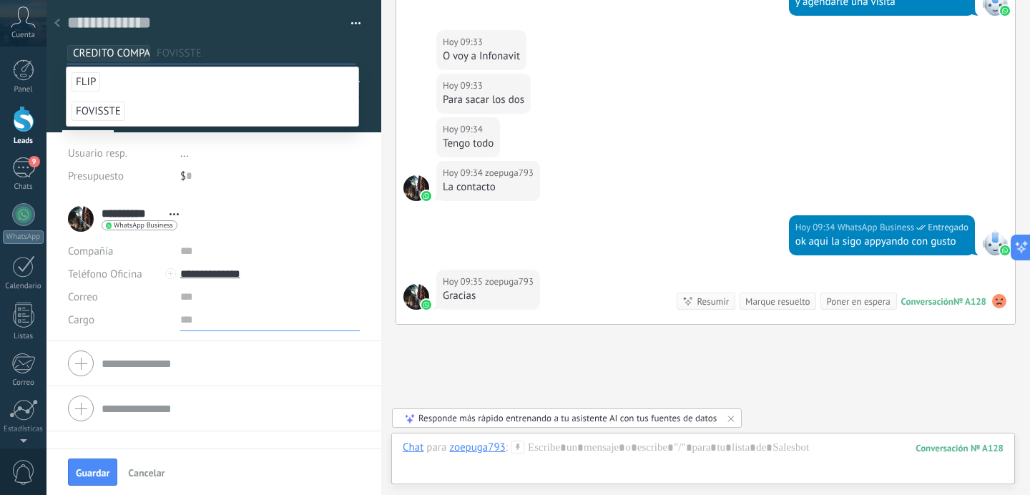
click at [276, 321] on input "text" at bounding box center [270, 319] width 180 height 23
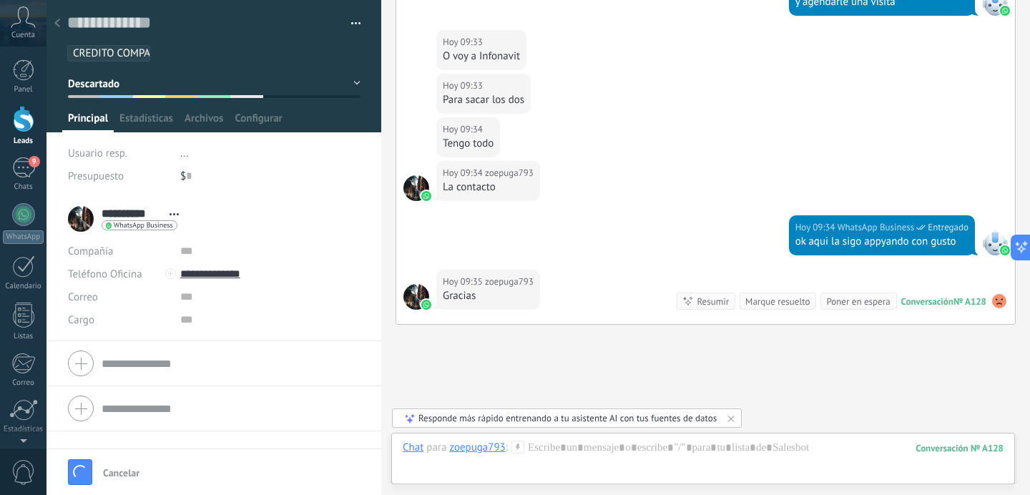
scroll to position [529, 0]
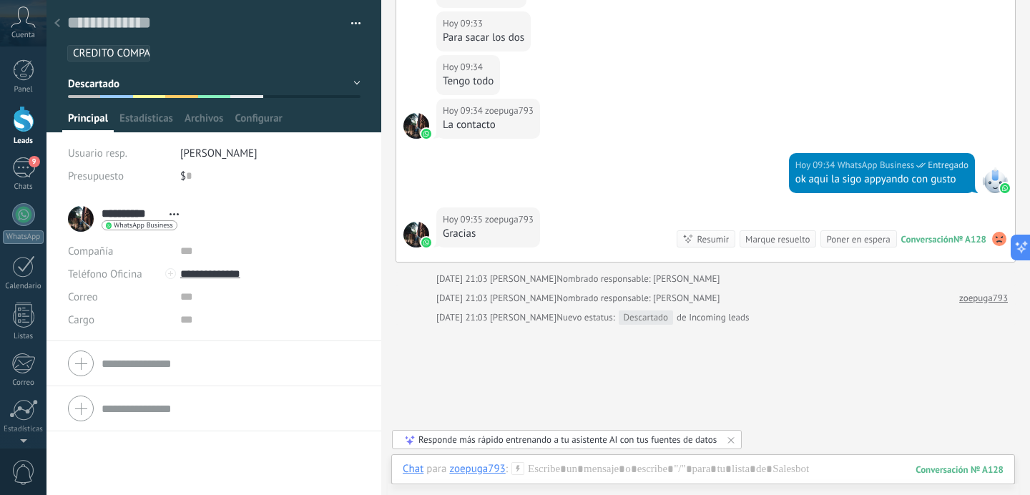
click at [57, 22] on use at bounding box center [57, 23] width 6 height 9
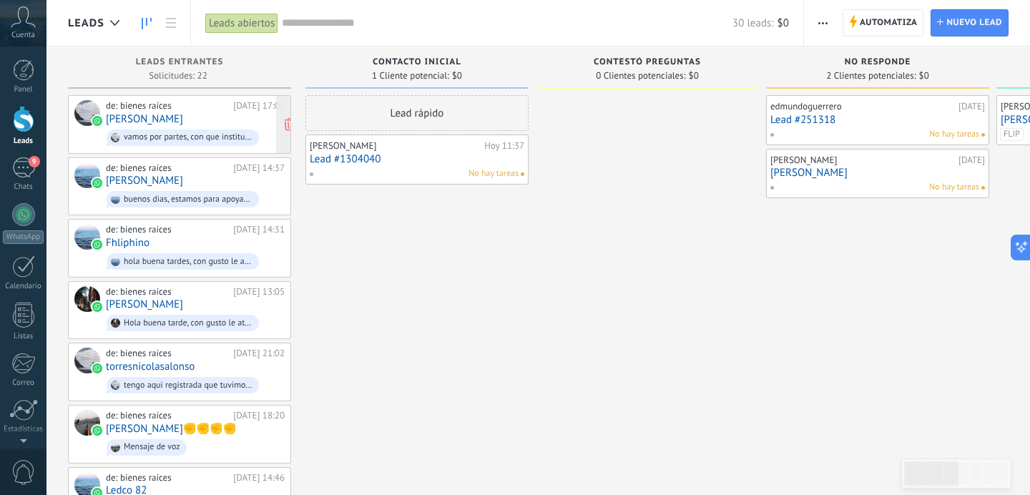
click at [175, 112] on div "de: bienes raíces 20.08.2025 17:01 Juan Ulises Hdz Cardenas vamos por partes, c…" at bounding box center [195, 124] width 179 height 49
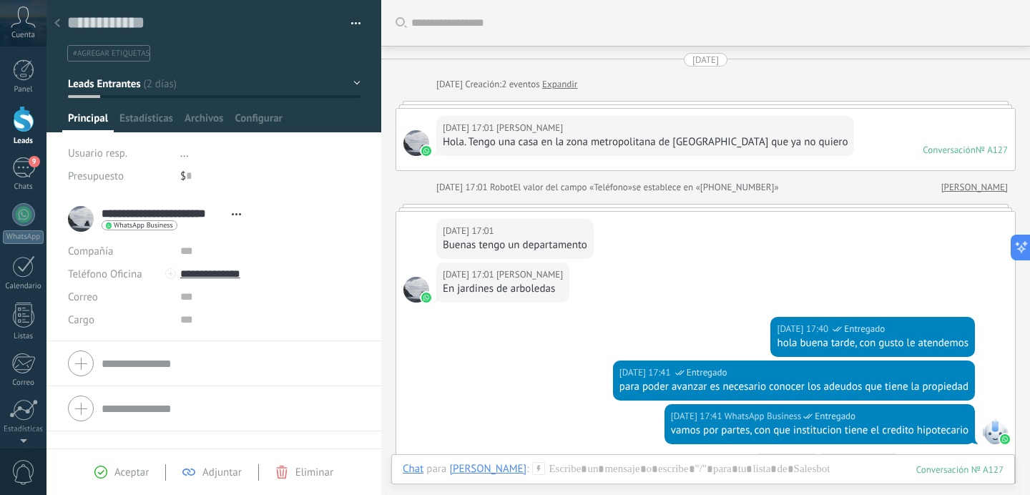
click at [160, 87] on button "Leads Entrantes" at bounding box center [214, 84] width 293 height 26
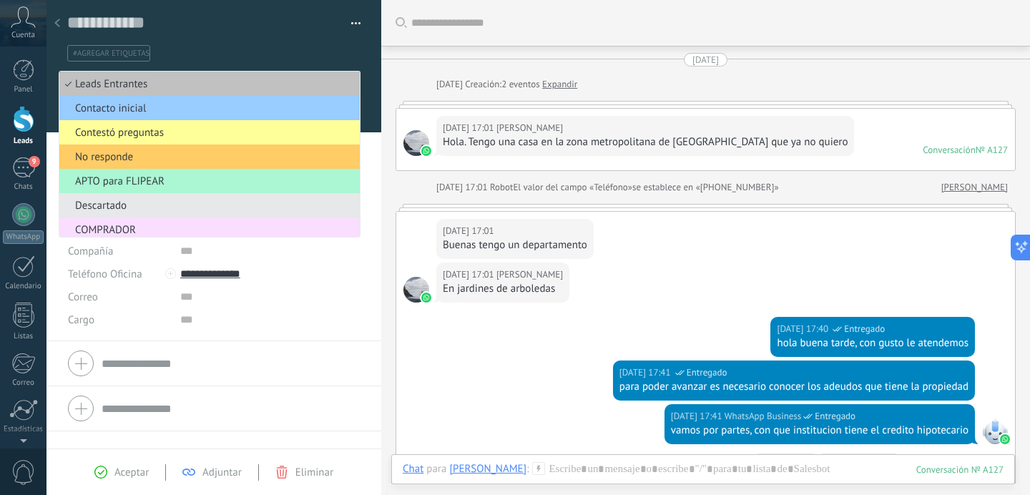
scroll to position [51, 0]
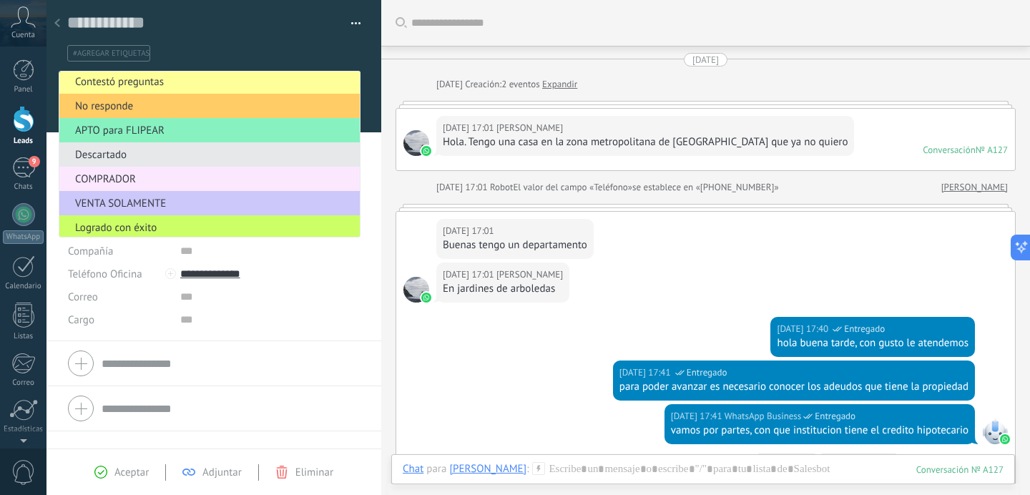
click at [137, 183] on span "COMPRADOR" at bounding box center [207, 179] width 296 height 14
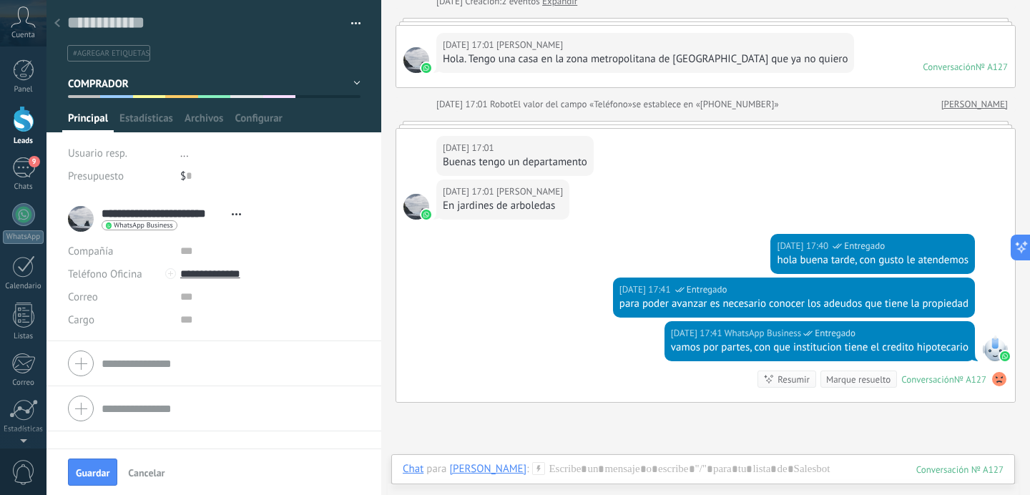
scroll to position [94, 0]
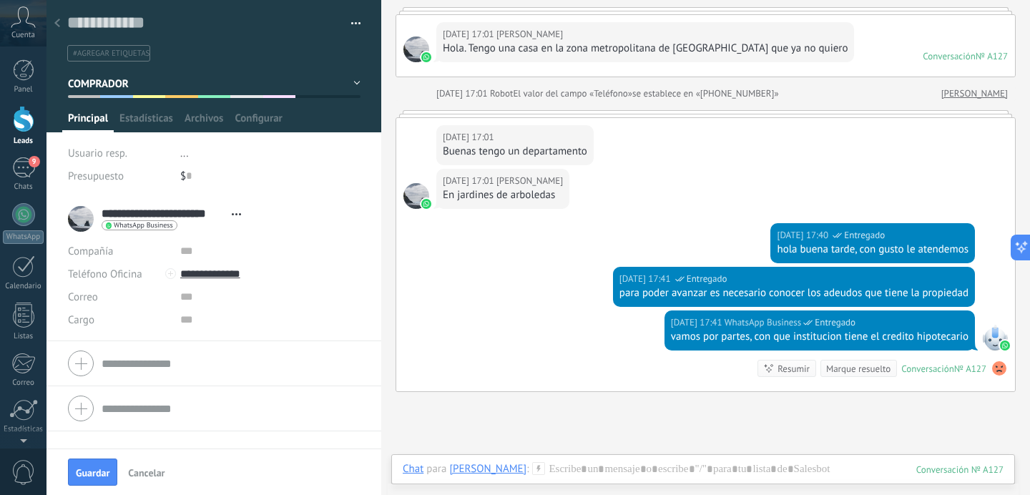
click at [56, 27] on icon at bounding box center [57, 23] width 6 height 9
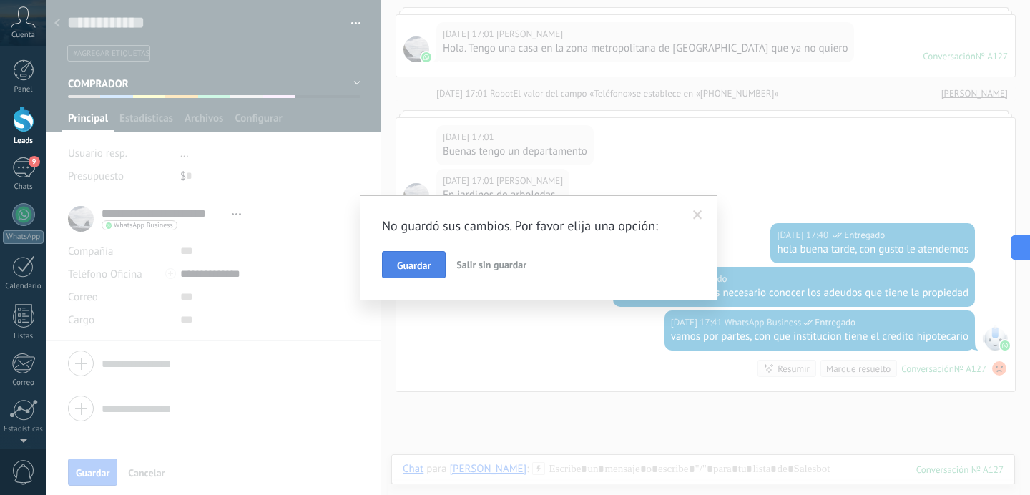
click at [424, 268] on span "Guardar" at bounding box center [414, 265] width 34 height 10
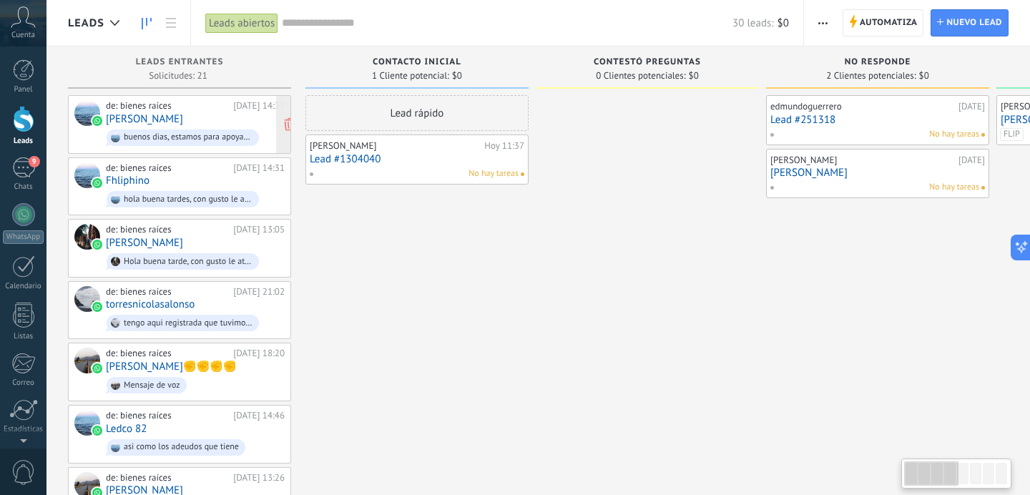
click at [158, 107] on div "de: bienes raíces" at bounding box center [167, 105] width 122 height 11
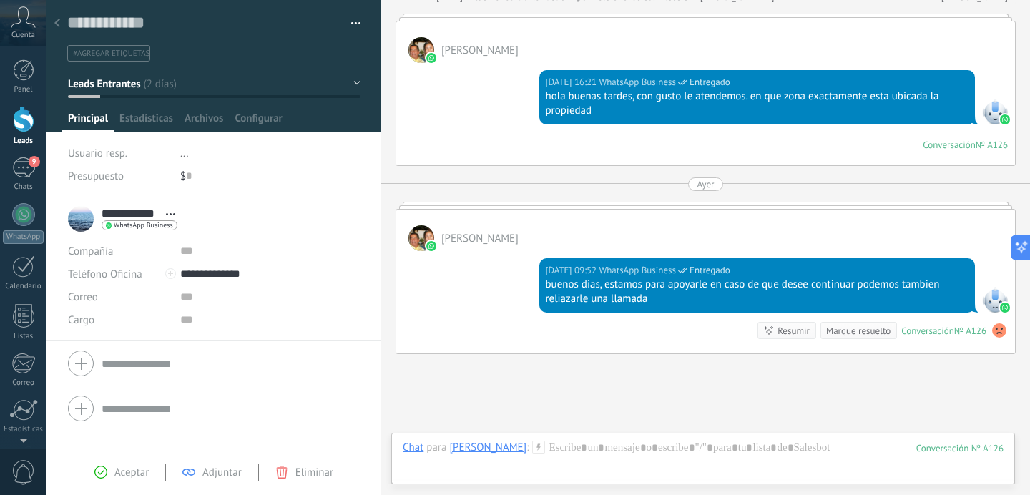
scroll to position [298, 0]
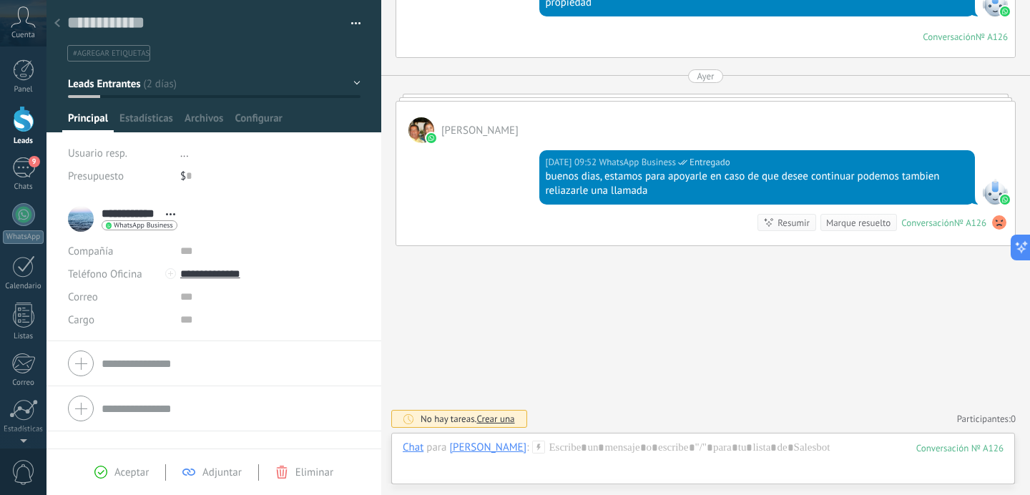
click at [135, 87] on span "Leads Entrantes" at bounding box center [104, 84] width 72 height 14
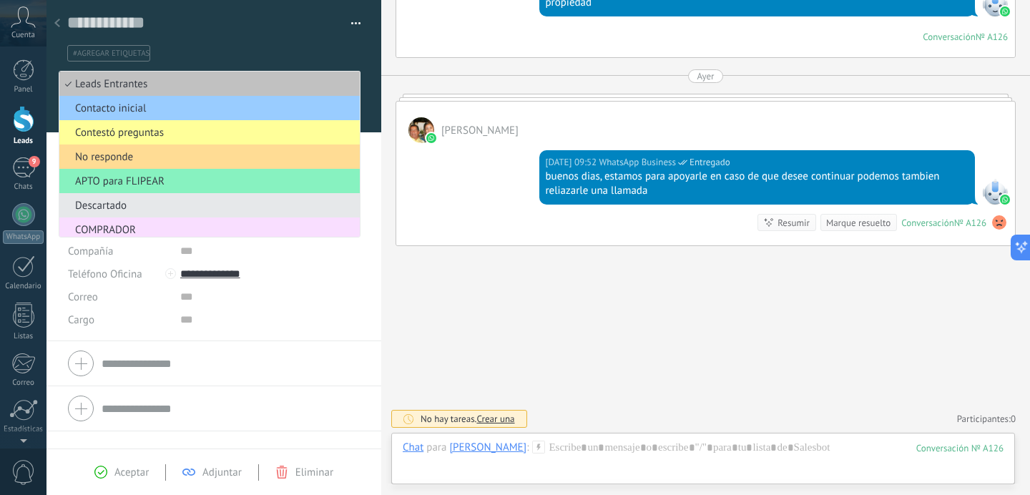
click at [123, 158] on span "No responde" at bounding box center [207, 157] width 296 height 14
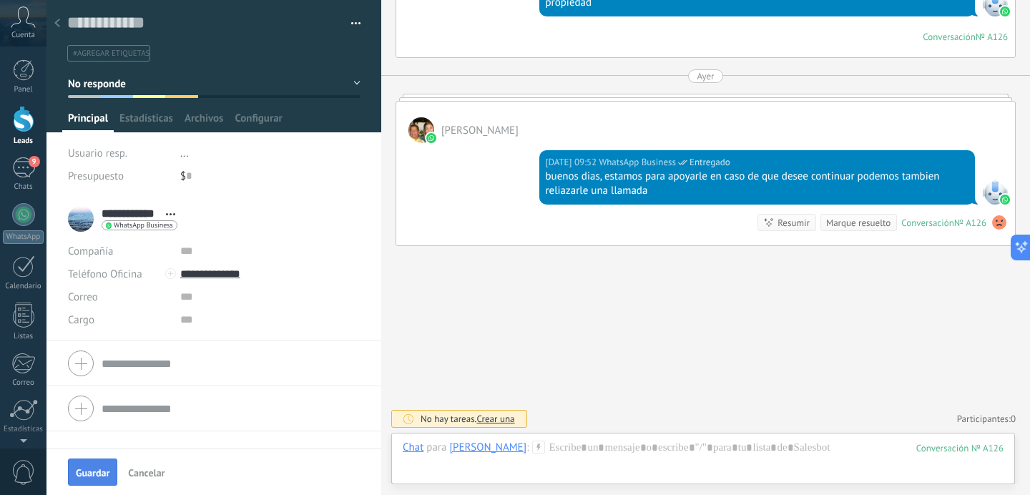
click at [97, 485] on div "Guardar Cancelar" at bounding box center [213, 471] width 335 height 46
click at [98, 473] on span "Guardar" at bounding box center [93, 473] width 34 height 10
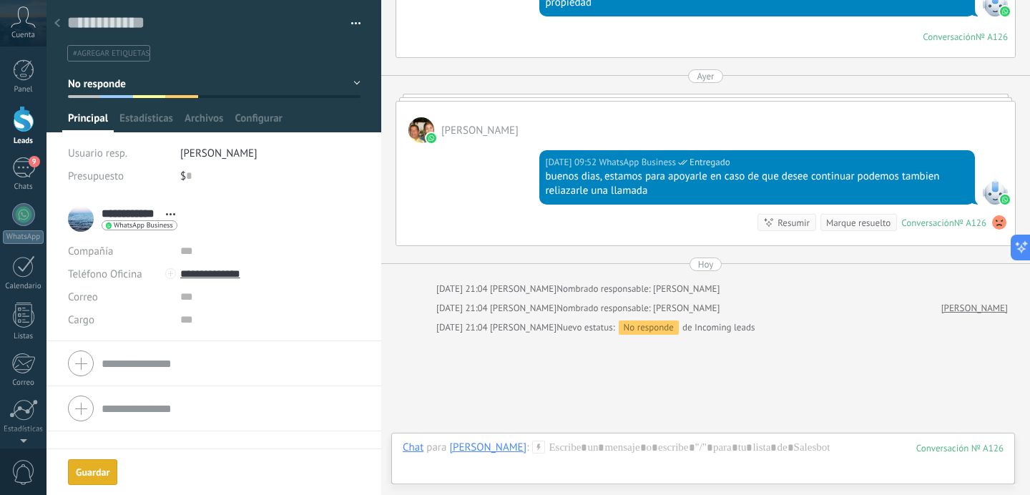
scroll to position [386, 0]
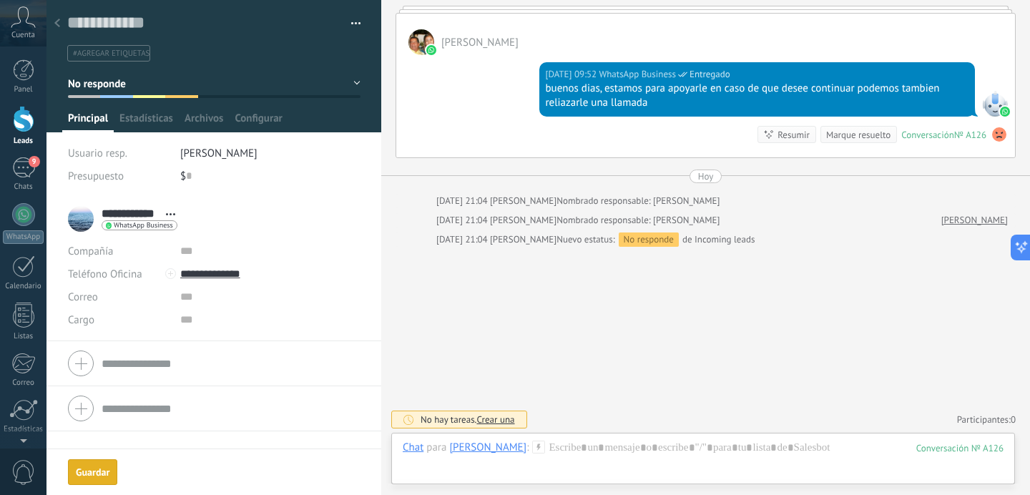
click at [58, 29] on div at bounding box center [57, 24] width 20 height 28
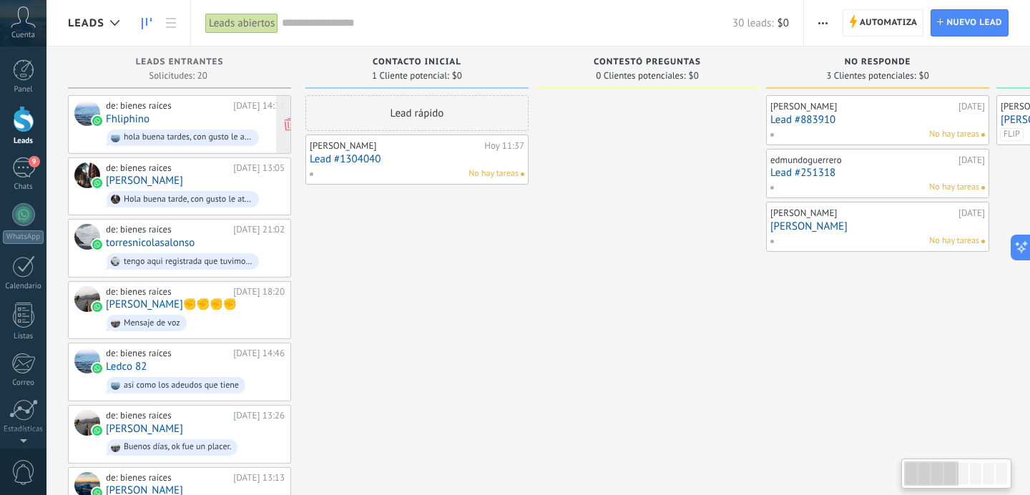
click at [138, 116] on link "Fhliphino" at bounding box center [128, 119] width 44 height 12
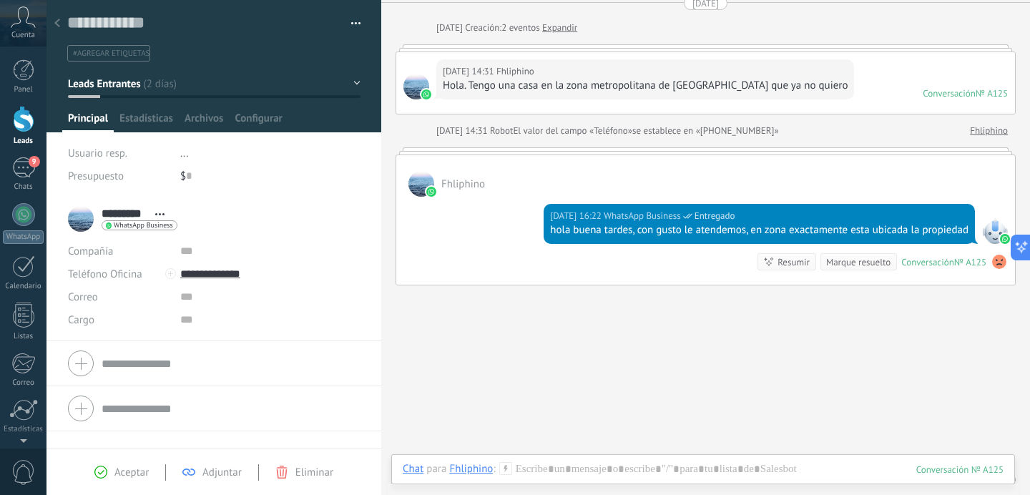
scroll to position [96, 0]
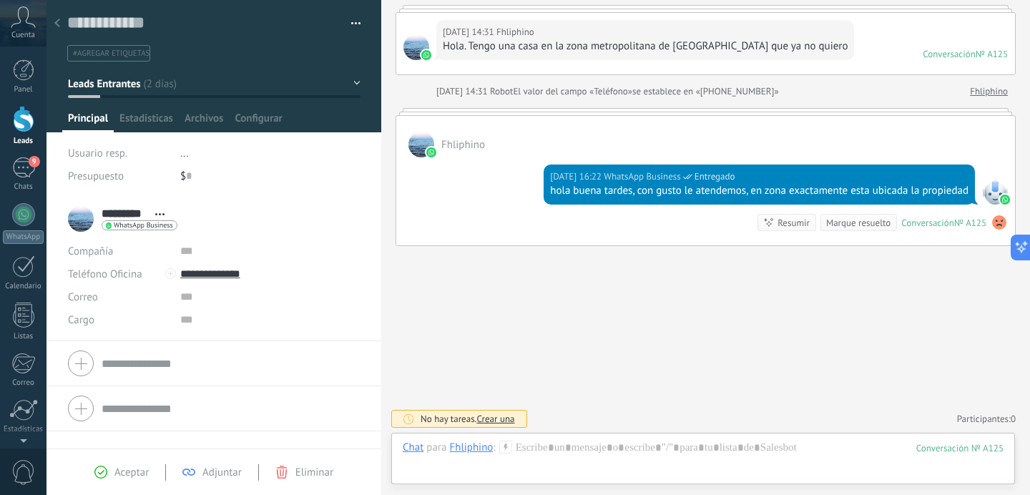
click at [114, 84] on span "Leads Entrantes" at bounding box center [104, 84] width 72 height 14
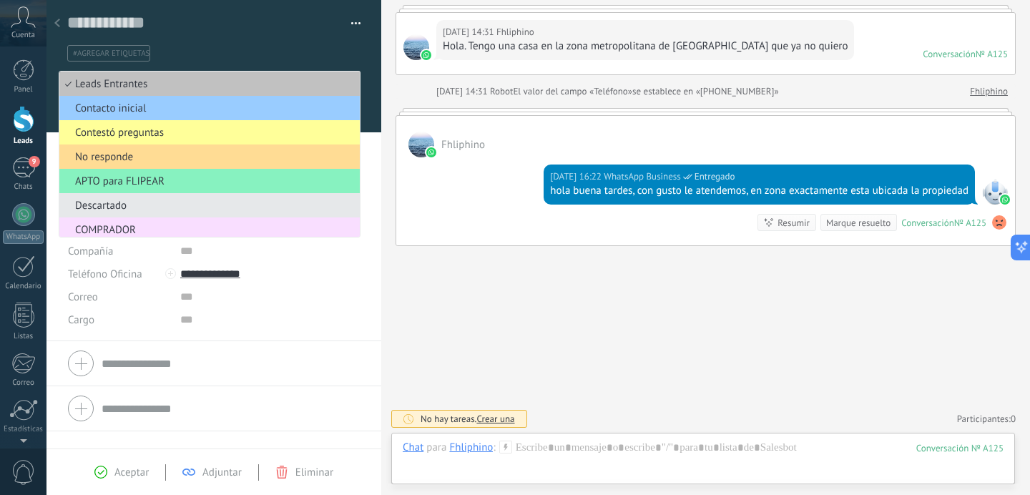
click at [127, 157] on span "No responde" at bounding box center [207, 157] width 296 height 14
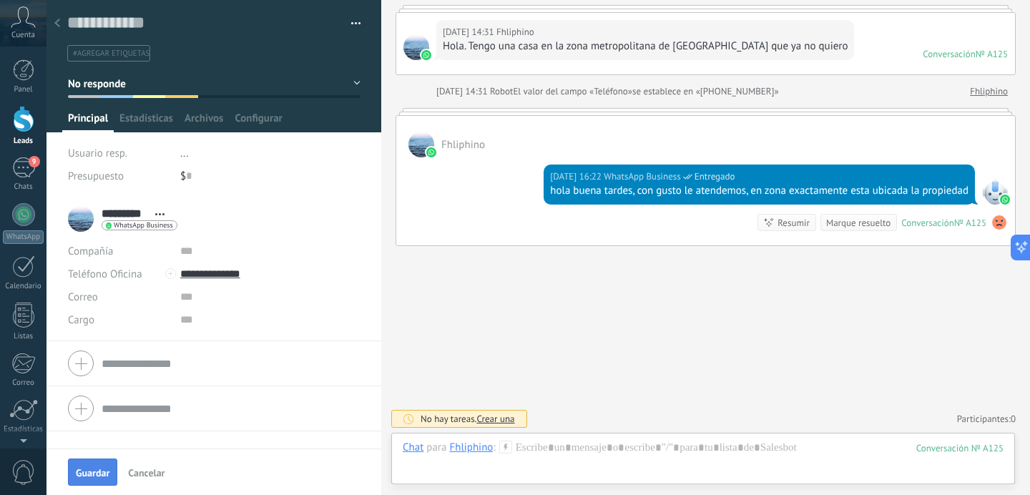
click at [99, 464] on button "Guardar" at bounding box center [92, 471] width 49 height 27
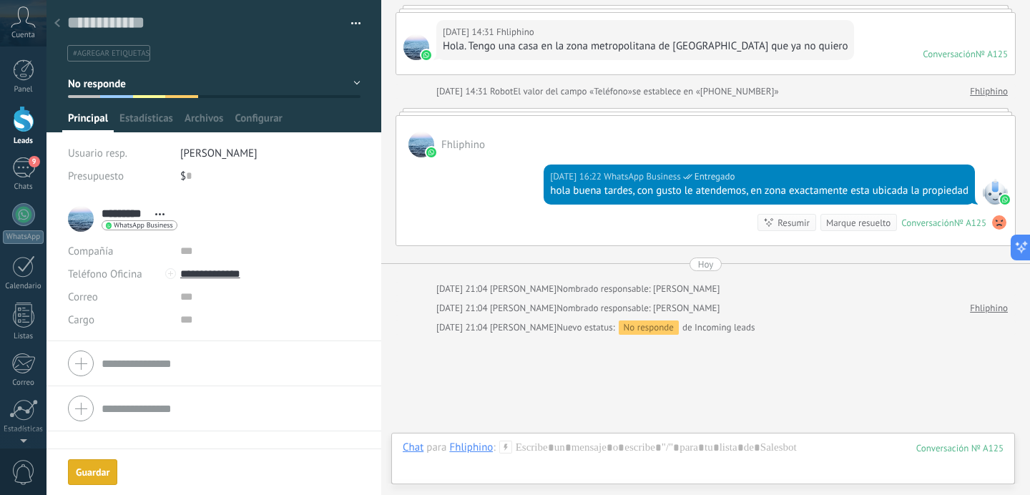
scroll to position [185, 0]
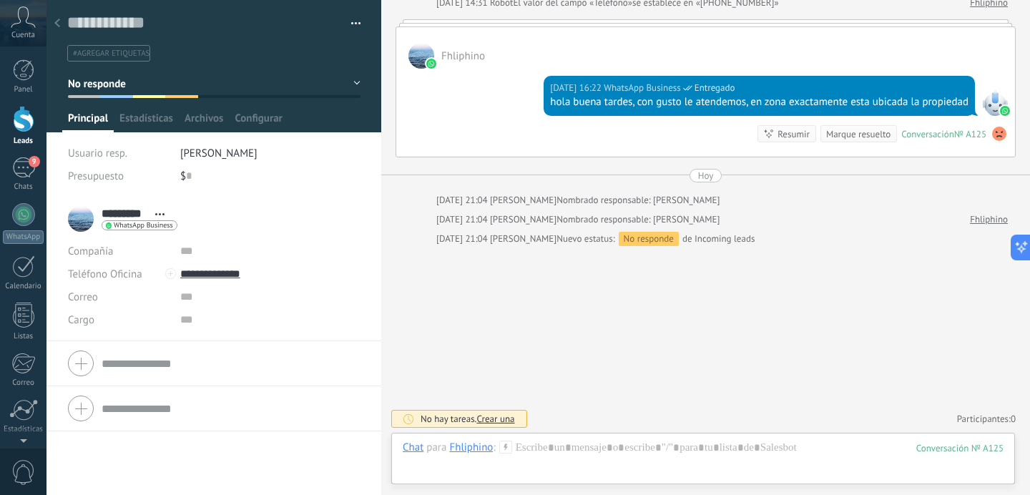
click at [57, 21] on icon at bounding box center [57, 23] width 6 height 9
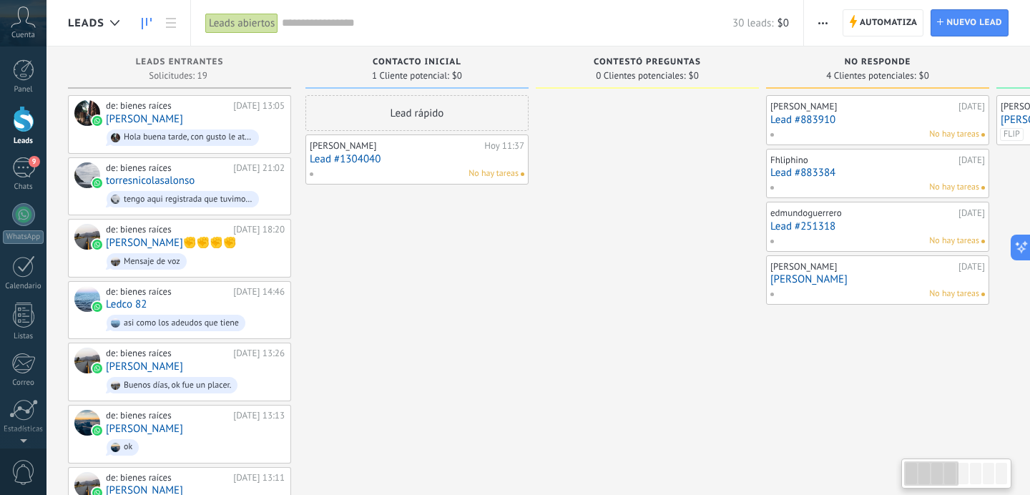
click at [162, 119] on div "de: bienes raíces 20.08.2025 13:05 Alberto Hola buena tarde, con gusto le atend…" at bounding box center [195, 124] width 179 height 49
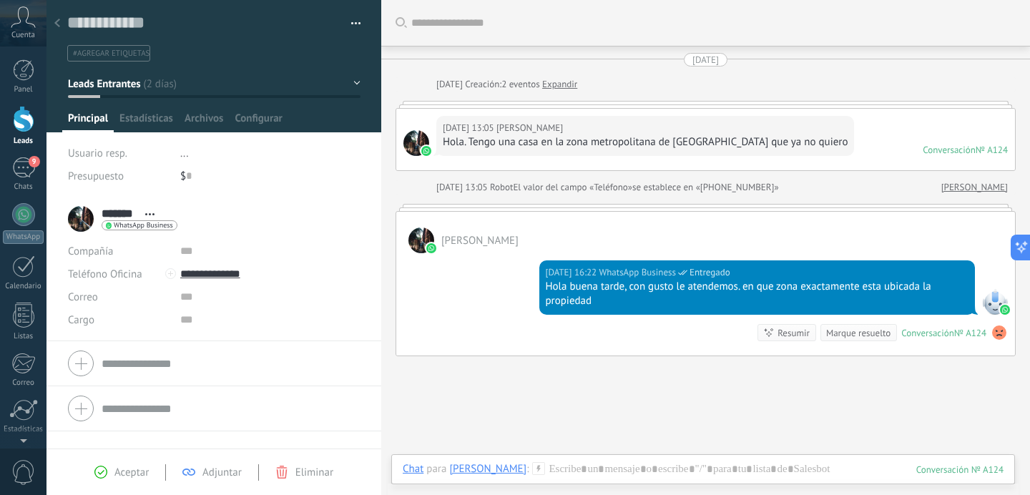
scroll to position [110, 0]
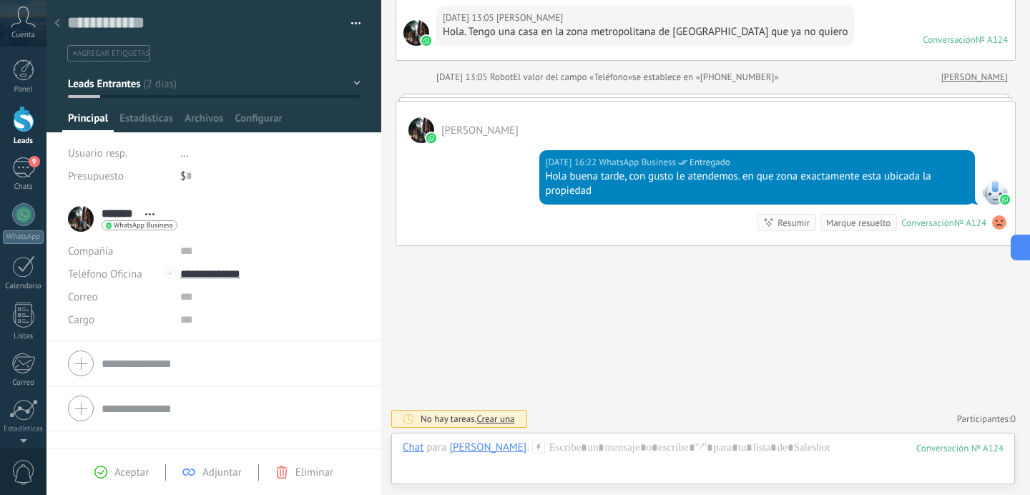
click at [142, 84] on button "Leads Entrantes" at bounding box center [214, 84] width 293 height 26
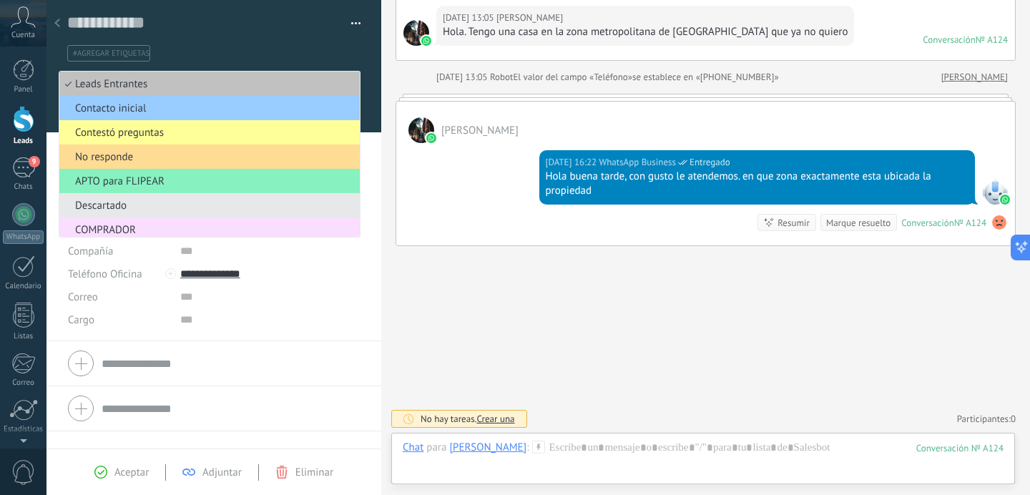
click at [148, 165] on li "No responde" at bounding box center [209, 156] width 300 height 24
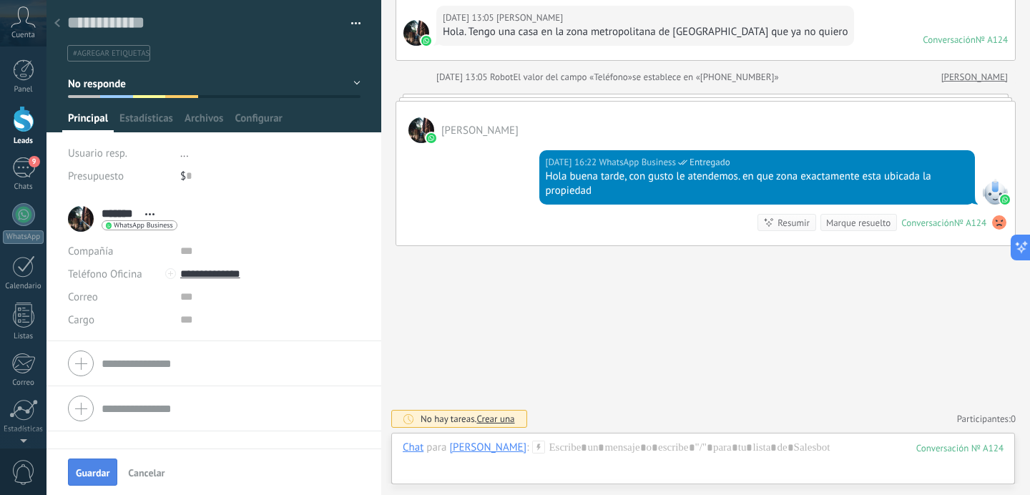
click at [92, 478] on span "Guardar" at bounding box center [93, 473] width 34 height 10
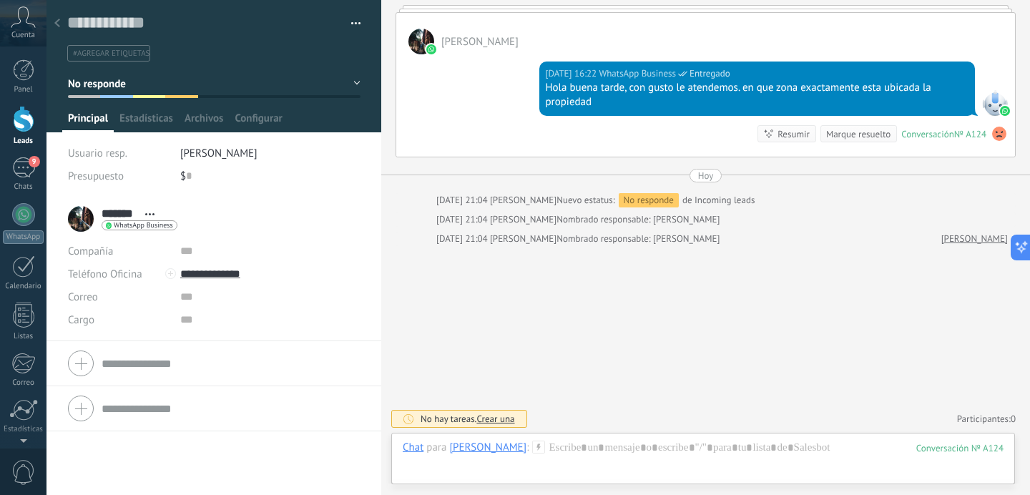
click at [61, 31] on div at bounding box center [57, 24] width 20 height 28
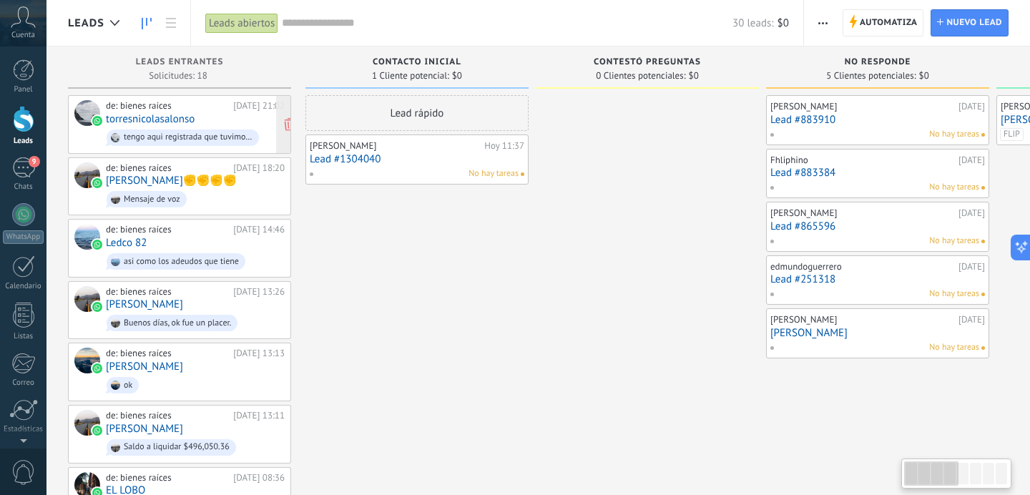
click at [156, 113] on link "torresnicolasalonso" at bounding box center [150, 119] width 89 height 12
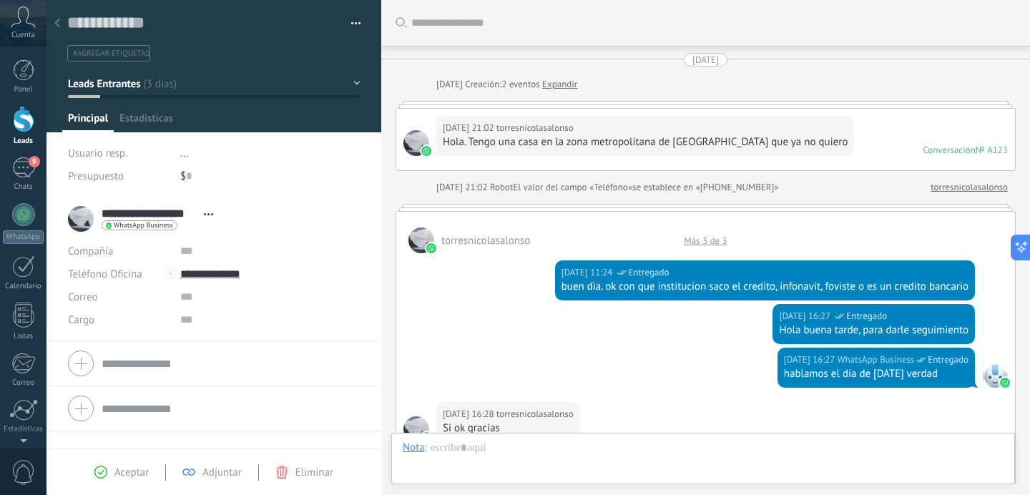
scroll to position [892, 0]
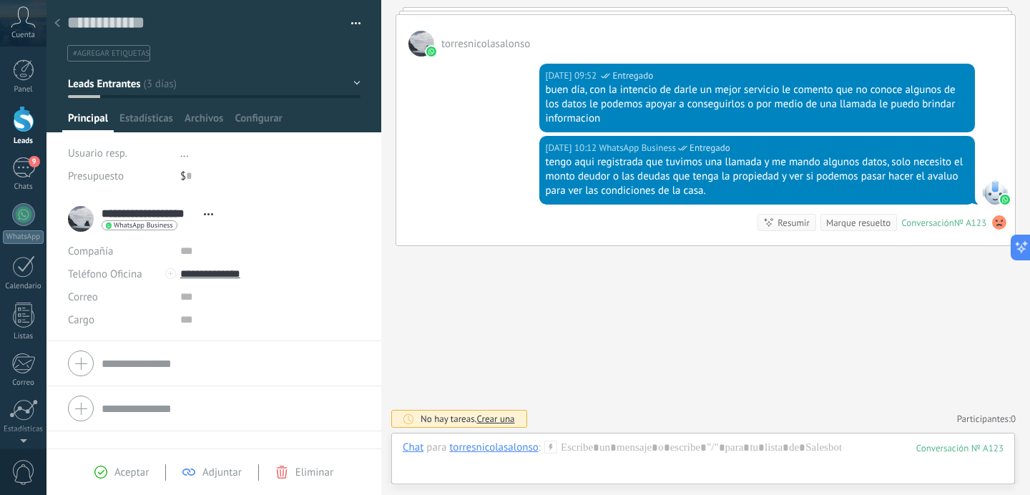
click at [59, 24] on icon at bounding box center [57, 23] width 6 height 9
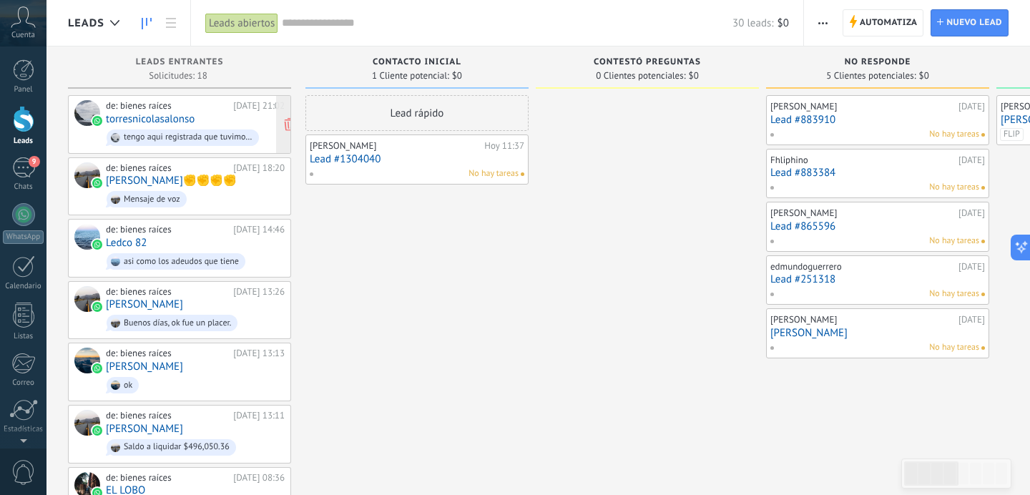
click at [181, 114] on link "torresnicolasalonso" at bounding box center [150, 119] width 89 height 12
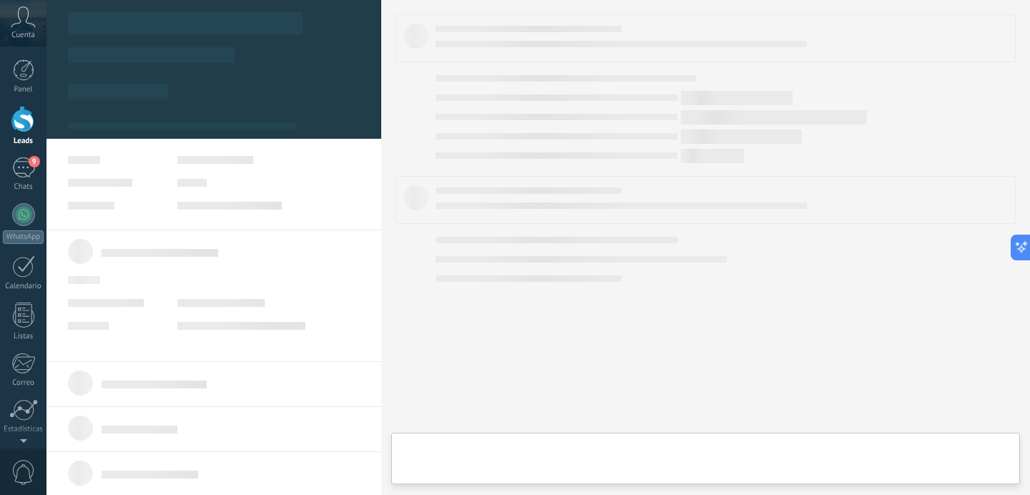
type textarea "**********"
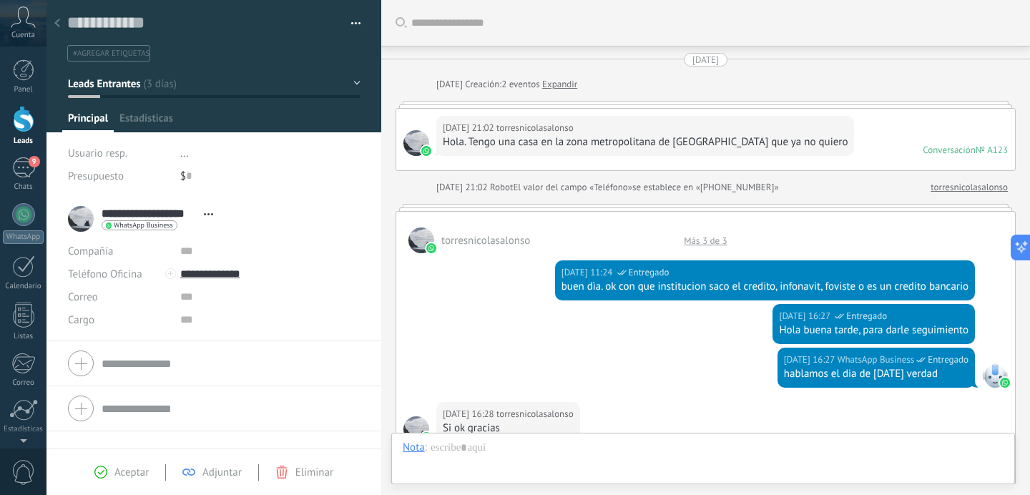
scroll to position [892, 0]
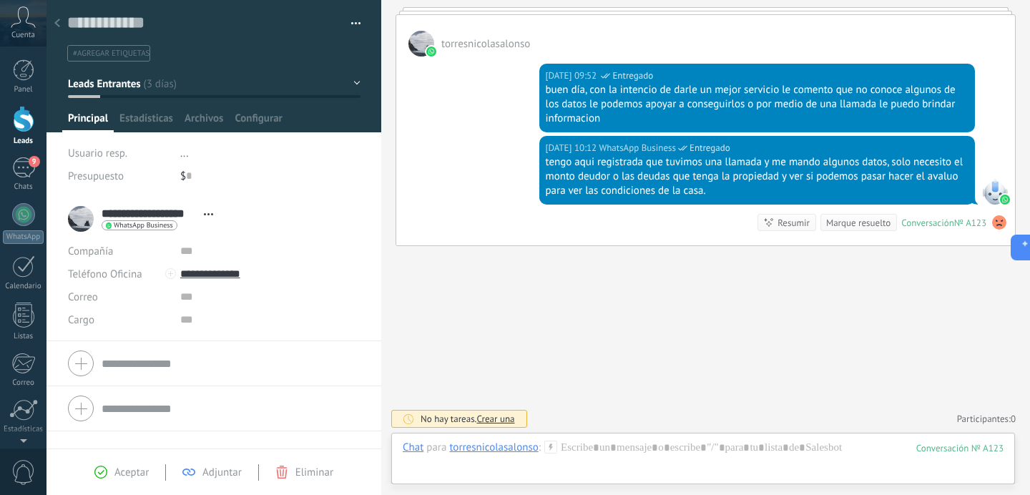
click at [109, 79] on span "Leads Entrantes" at bounding box center [104, 84] width 72 height 14
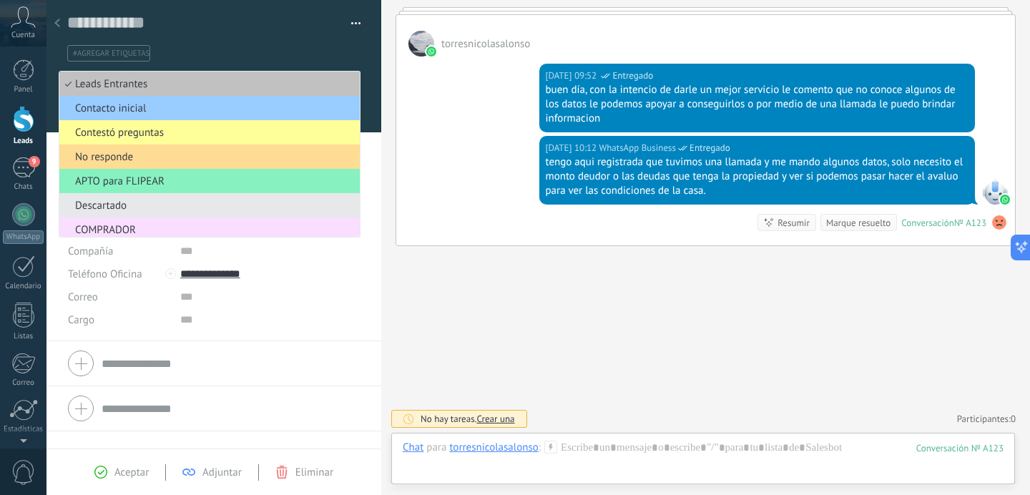
click at [124, 162] on span "No responde" at bounding box center [207, 157] width 296 height 14
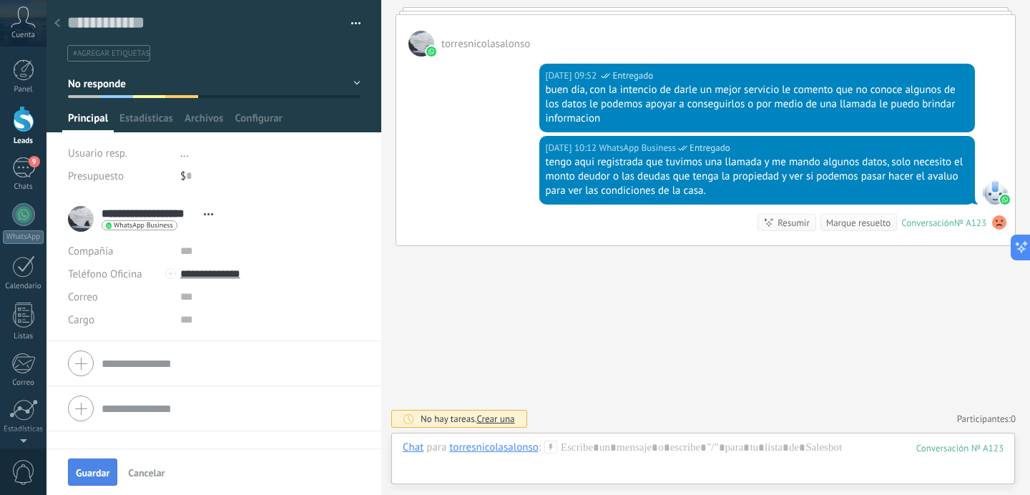
click at [94, 471] on span "Guardar" at bounding box center [93, 473] width 34 height 10
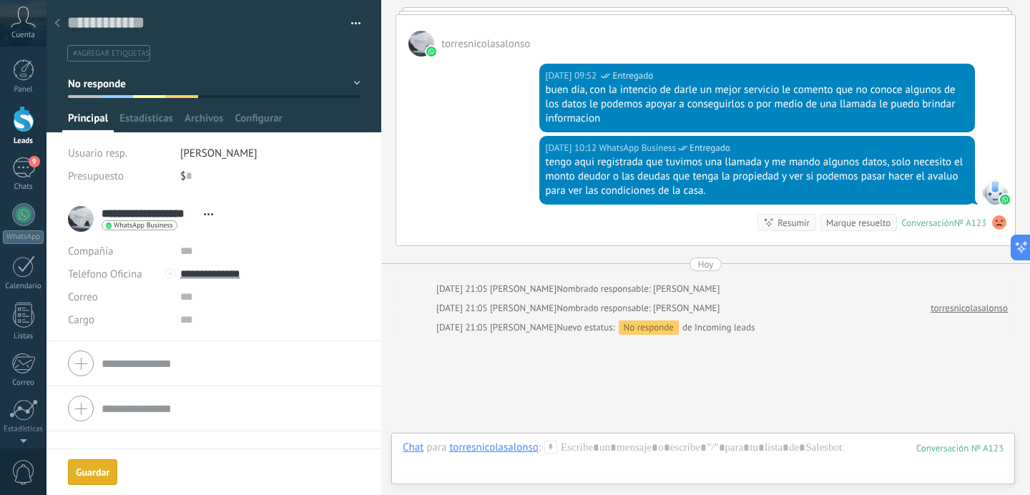
scroll to position [980, 0]
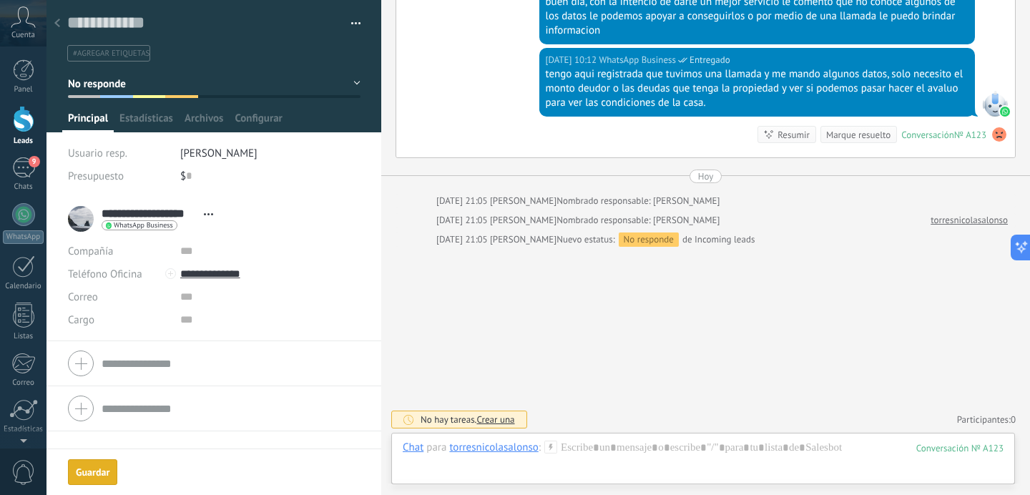
click at [61, 26] on div at bounding box center [57, 24] width 20 height 28
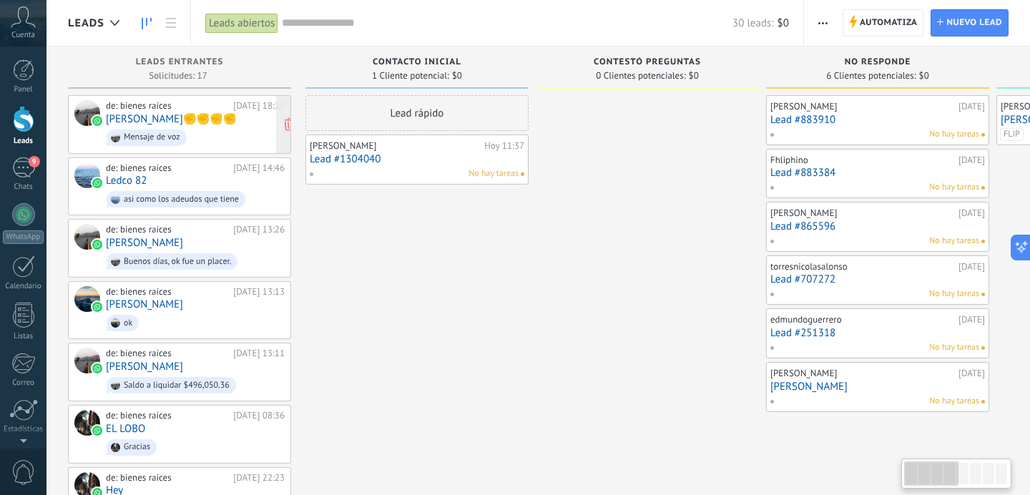
click at [191, 129] on span "Mensaje de voz" at bounding box center [195, 138] width 179 height 22
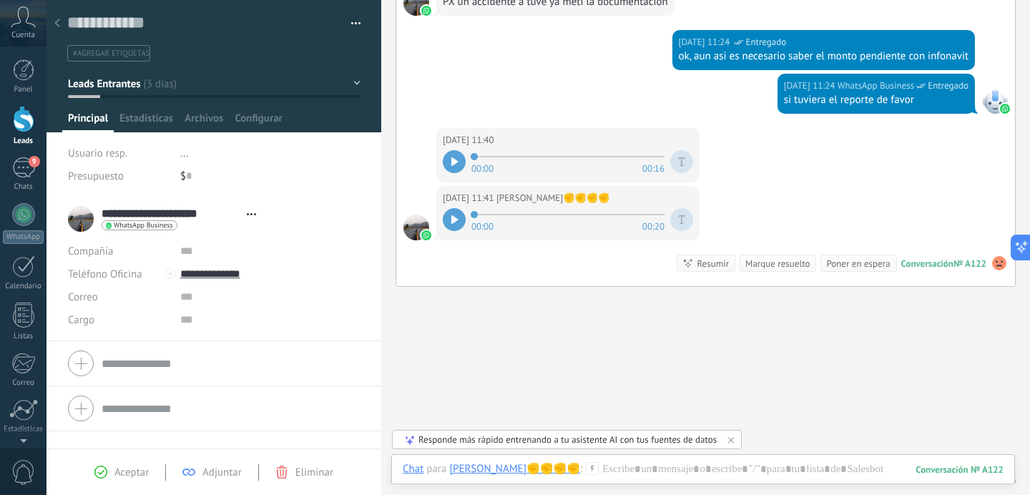
scroll to position [619, 0]
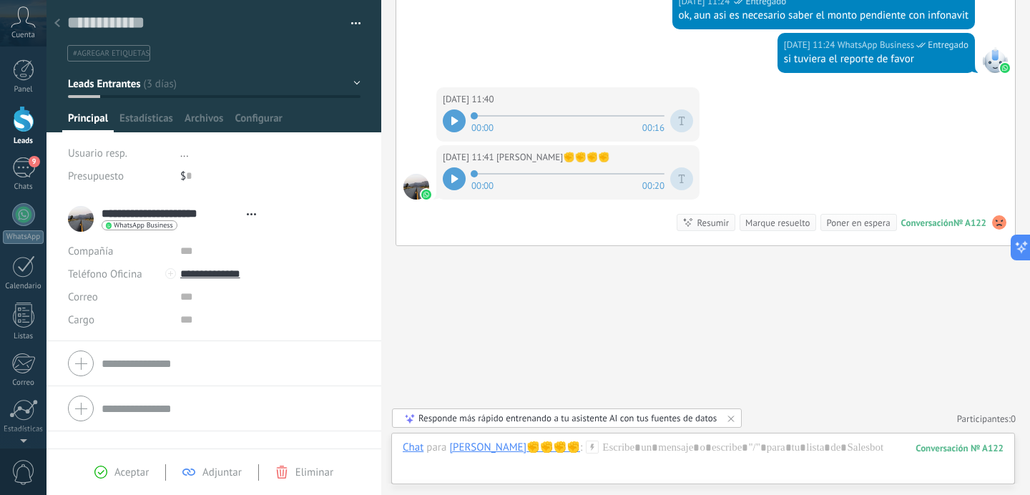
click at [186, 86] on button "Leads Entrantes" at bounding box center [214, 84] width 293 height 26
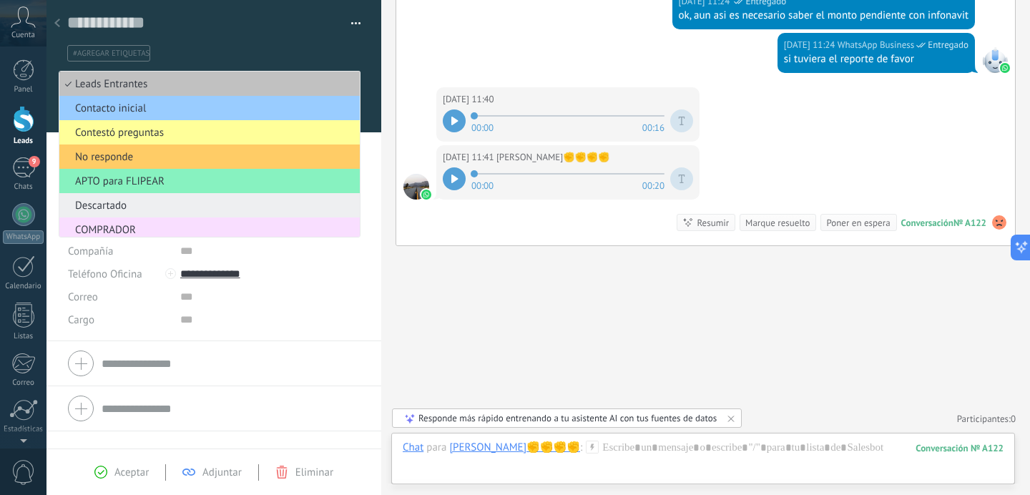
click at [141, 209] on span "Descartado" at bounding box center [207, 206] width 296 height 14
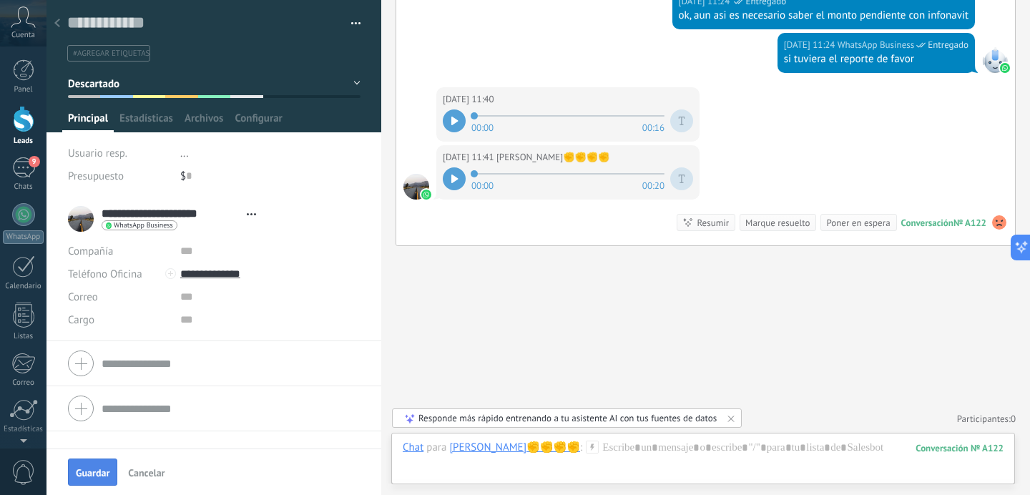
click at [99, 476] on span "Guardar" at bounding box center [93, 473] width 34 height 10
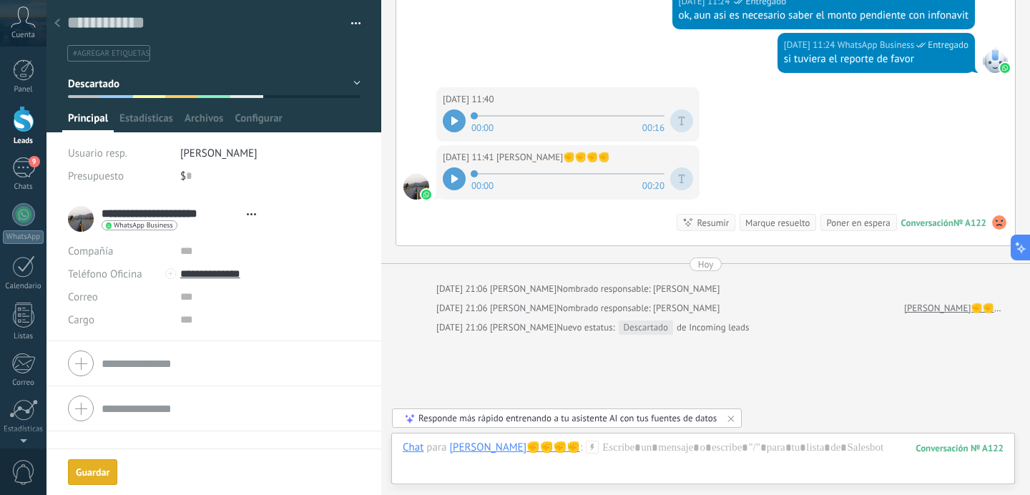
scroll to position [707, 0]
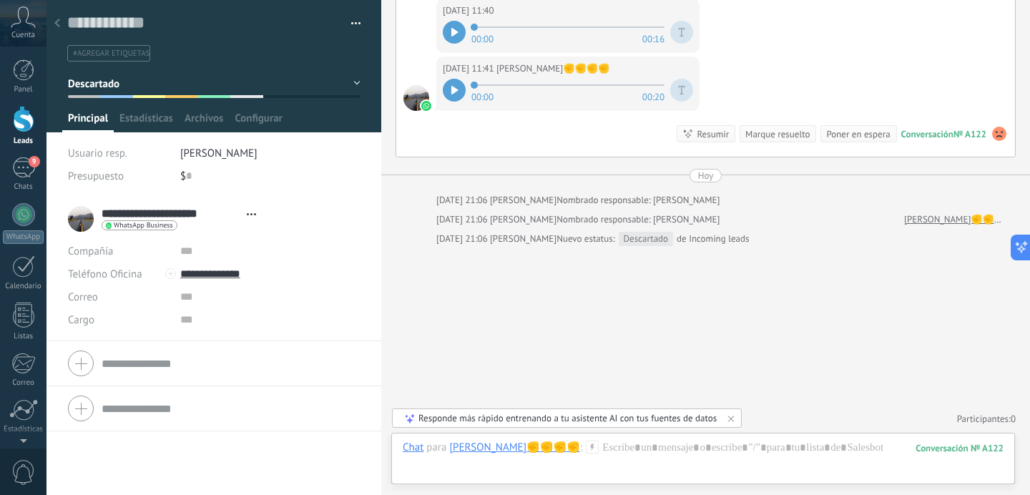
click at [59, 22] on icon at bounding box center [57, 23] width 6 height 9
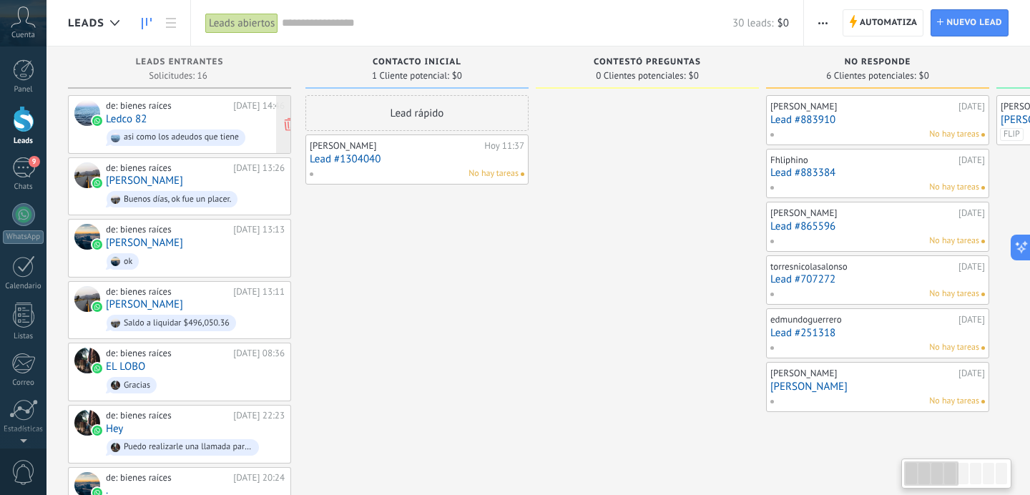
click at [190, 118] on div "de: bienes raíces 19.08.2025 14:46 Ledco 82 asi como los adeudos que tiene" at bounding box center [195, 124] width 179 height 49
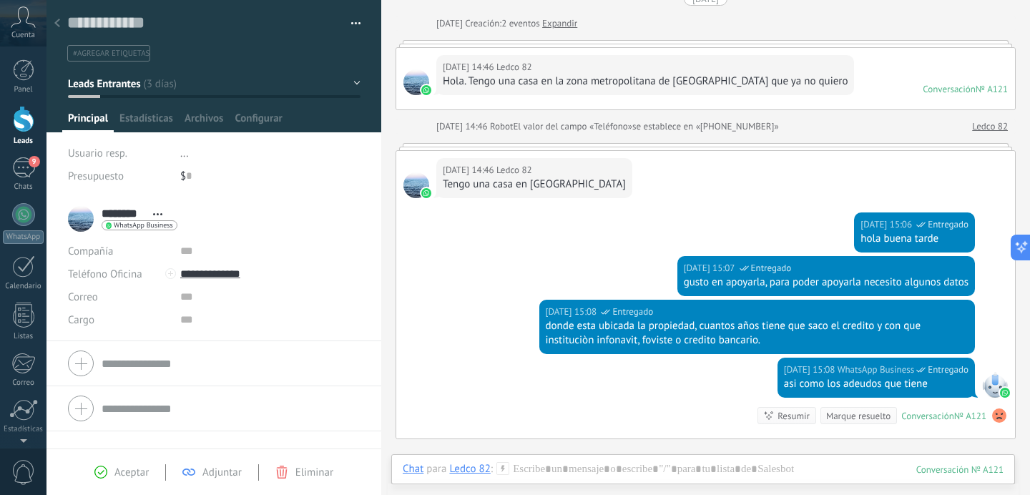
scroll to position [88, 0]
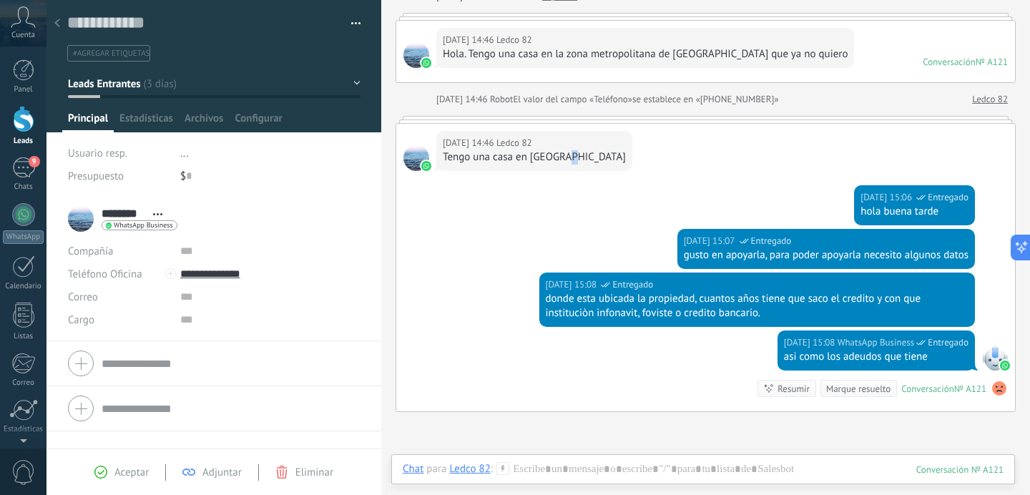
drag, startPoint x: 441, startPoint y: 159, endPoint x: 571, endPoint y: 159, distance: 130.2
click at [571, 159] on div "19.08.2025 14:46 Ledco 82 Tengo una casa en altamira" at bounding box center [534, 151] width 196 height 40
click at [129, 83] on span "Leads Entrantes" at bounding box center [104, 84] width 72 height 14
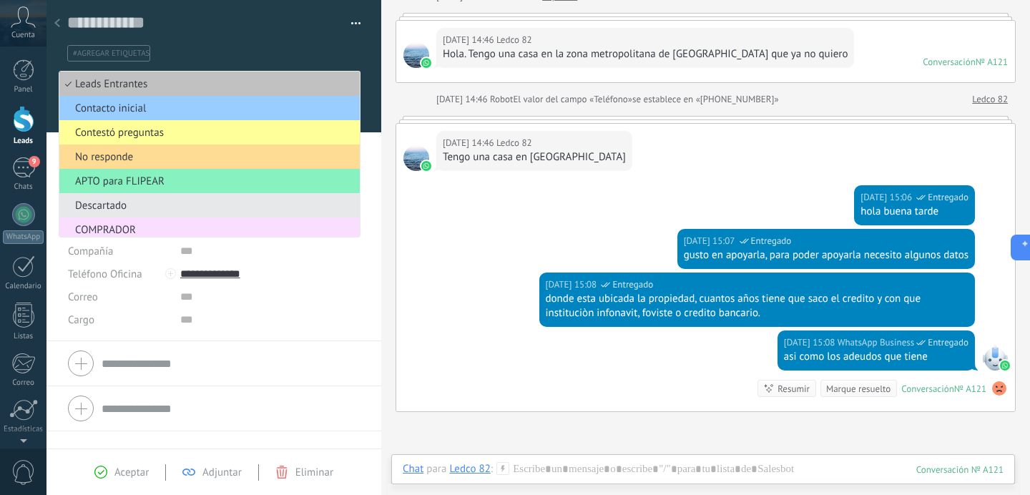
click at [130, 161] on span "No responde" at bounding box center [207, 157] width 296 height 14
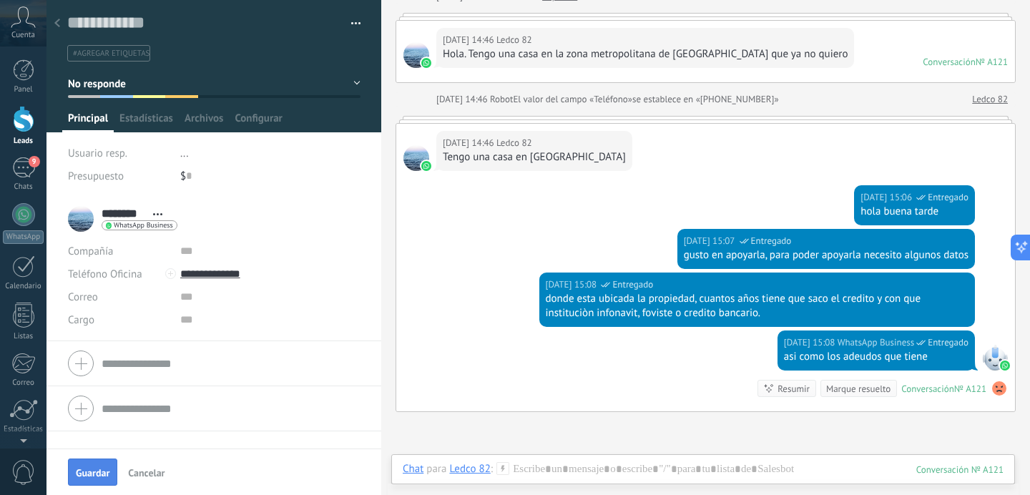
click at [93, 469] on span "Guardar" at bounding box center [93, 473] width 34 height 10
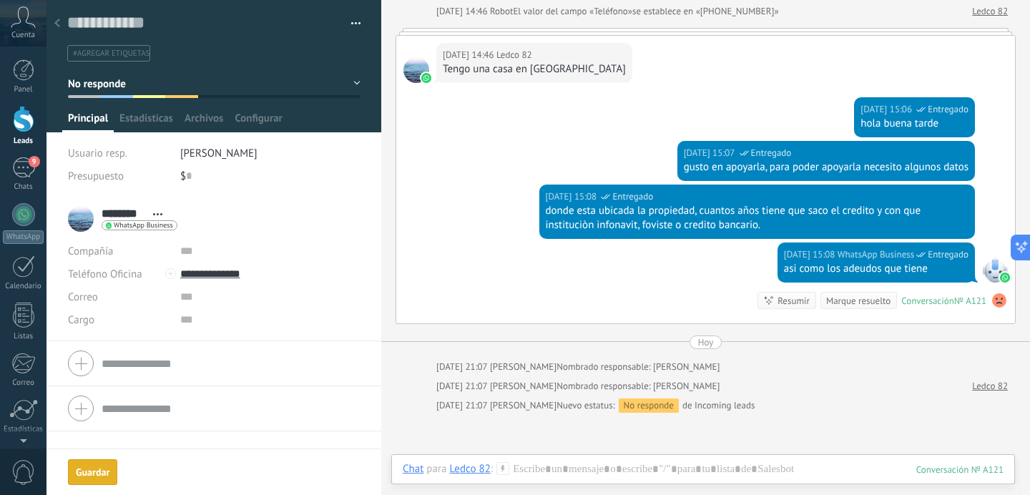
click at [57, 24] on icon at bounding box center [57, 23] width 6 height 9
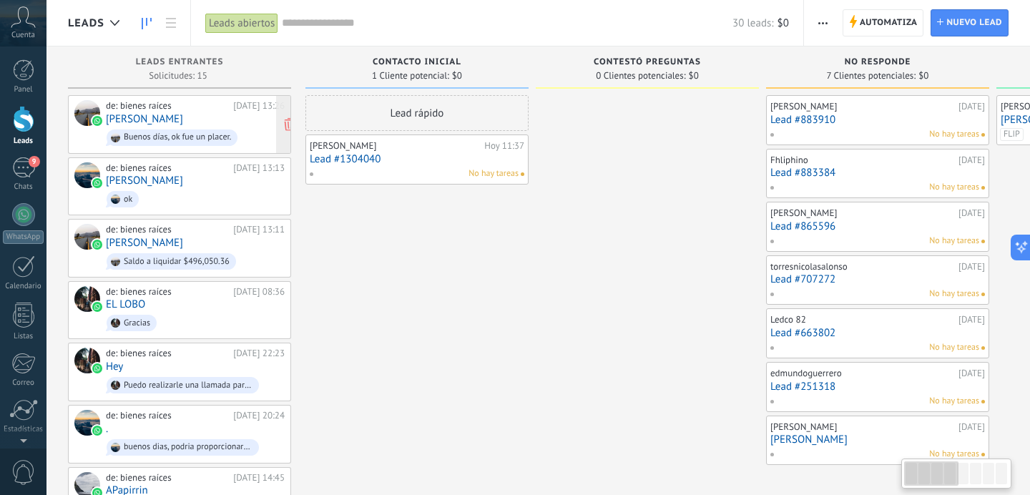
click at [179, 108] on div "de: bienes raíces" at bounding box center [167, 105] width 122 height 11
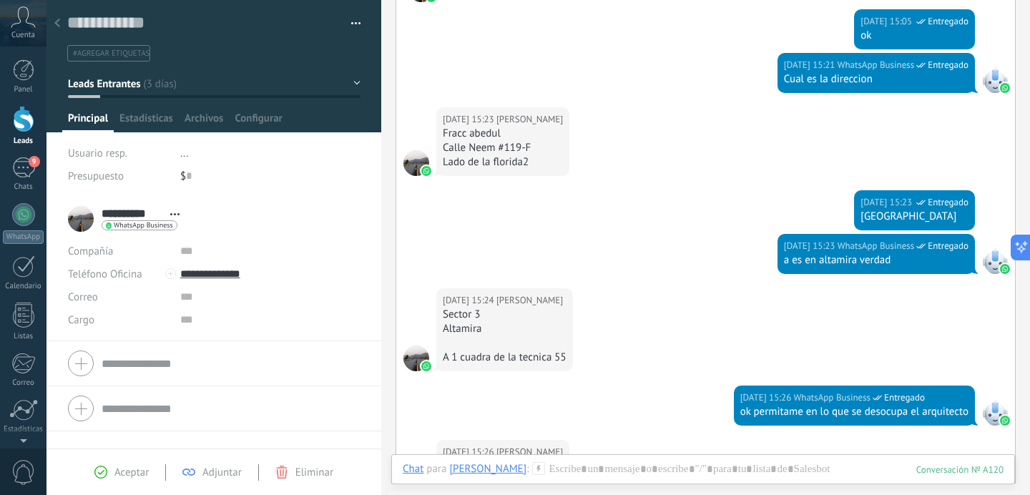
scroll to position [280, 0]
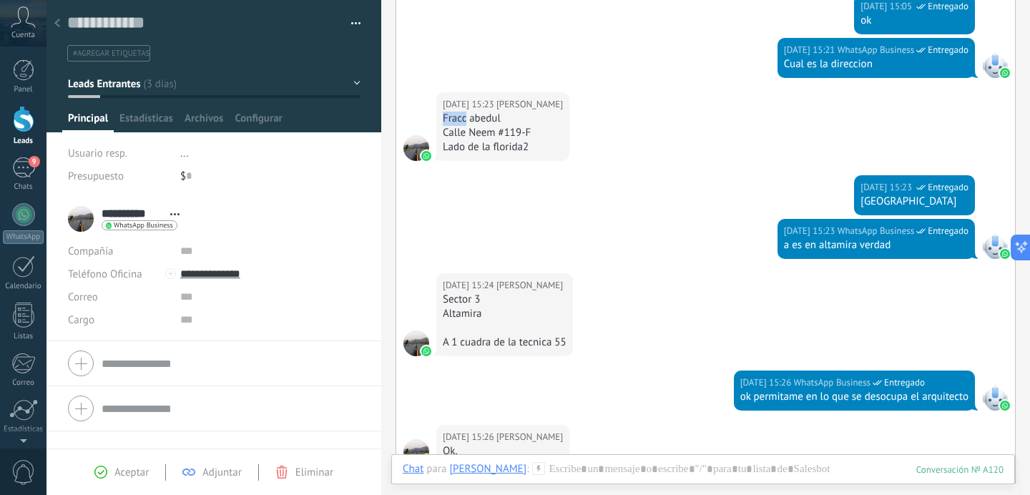
drag, startPoint x: 443, startPoint y: 120, endPoint x: 471, endPoint y: 120, distance: 27.9
click at [469, 120] on div "19.08.2025 15:23 MaRi RaMoS Fracc abedul Calle Neem #119-F Lado de la florida2" at bounding box center [502, 126] width 133 height 69
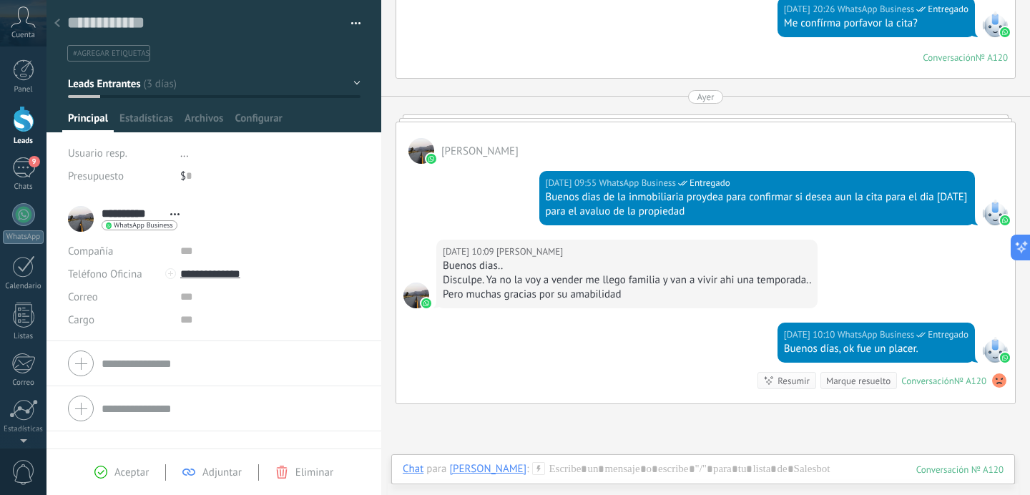
scroll to position [1099, 0]
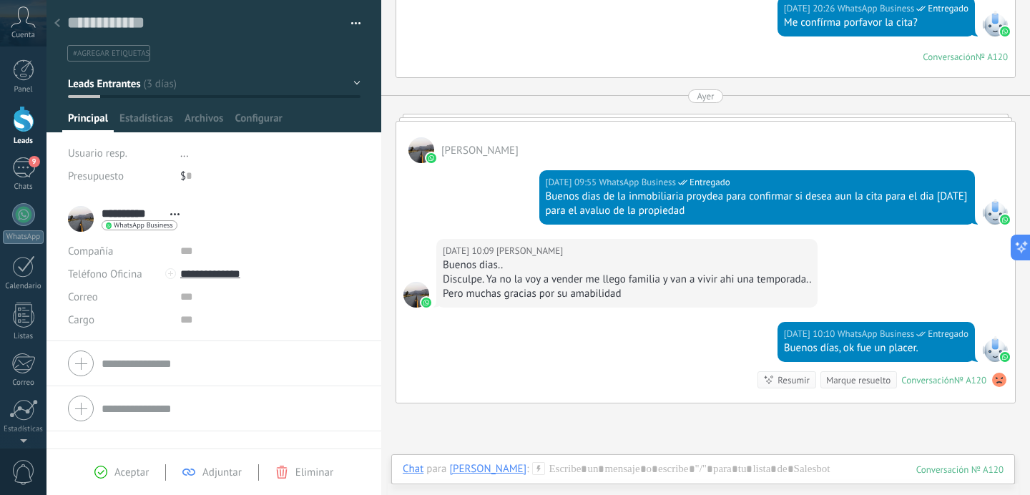
click at [473, 210] on div "Ayer 09:55 WhatsApp Business Entregado Buenos dias de la inmobiliaria proydea p…" at bounding box center [705, 201] width 619 height 76
drag, startPoint x: 528, startPoint y: 284, endPoint x: 681, endPoint y: 284, distance: 153.1
click at [683, 284] on div "Disculpe. Ya no la voy a vender me llego familia y van a vivir ahi una temporad…" at bounding box center [627, 279] width 368 height 14
click at [756, 273] on div "Disculpe. Ya no la voy a vender me llego familia y van a vivir ahi una temporad…" at bounding box center [627, 279] width 368 height 14
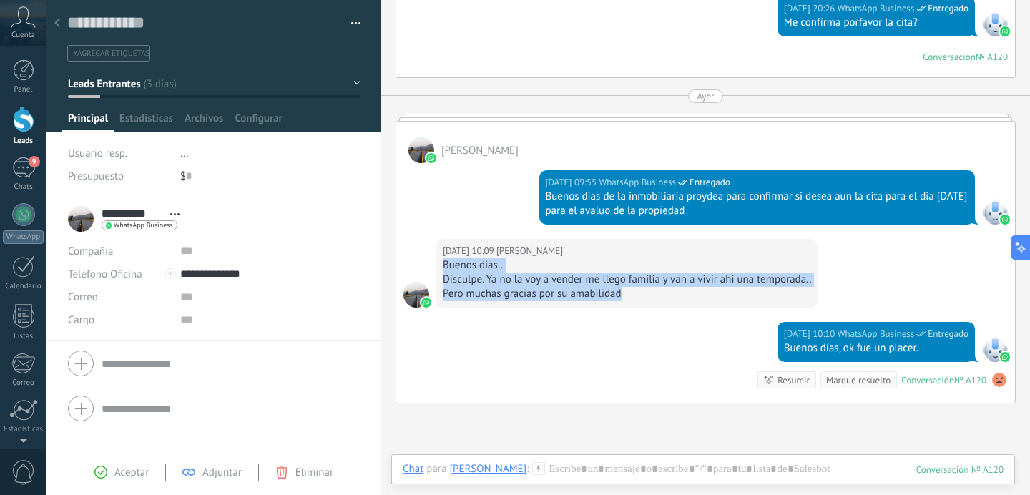
drag, startPoint x: 624, startPoint y: 293, endPoint x: 432, endPoint y: 266, distance: 194.3
click at [432, 266] on div "Ayer 10:09 MaRi RaMoS Buenos dias.. Disculpe. Ya no la voy a vender me llego fa…" at bounding box center [705, 280] width 619 height 83
click at [526, 272] on div "Disculpe. Ya no la voy a vender me llego familia y van a vivir ahi una temporad…" at bounding box center [627, 279] width 368 height 14
drag, startPoint x: 486, startPoint y: 280, endPoint x: 636, endPoint y: 295, distance: 150.9
click at [636, 295] on div "Buenos dias.. Disculpe. Ya no la voy a vender me llego familia y van a vivir ah…" at bounding box center [627, 279] width 368 height 43
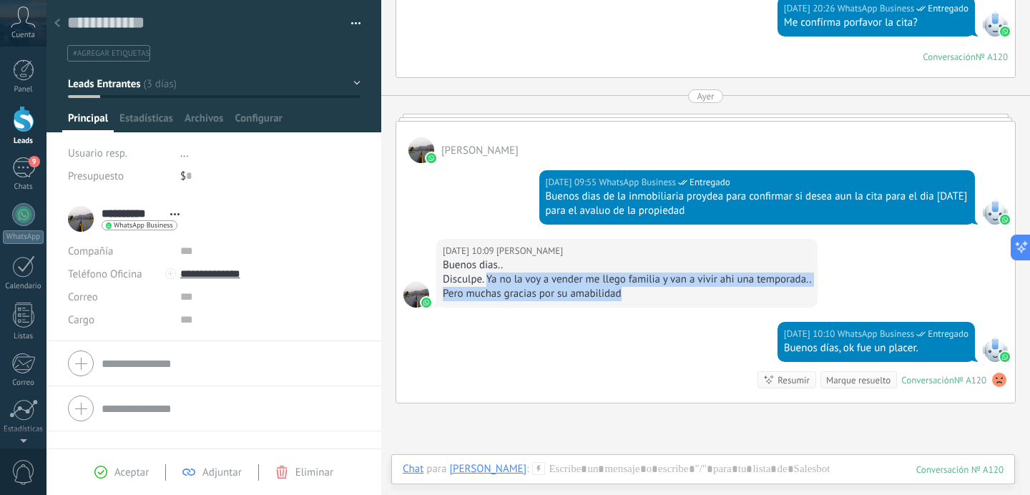
click at [619, 280] on div "Disculpe. Ya no la voy a vender me llego familia y van a vivir ahi una temporad…" at bounding box center [627, 279] width 368 height 14
drag, startPoint x: 627, startPoint y: 290, endPoint x: 443, endPoint y: 272, distance: 184.7
click at [443, 272] on div "Buenos dias.. Disculpe. Ya no la voy a vender me llego familia y van a vivir ah…" at bounding box center [627, 279] width 368 height 43
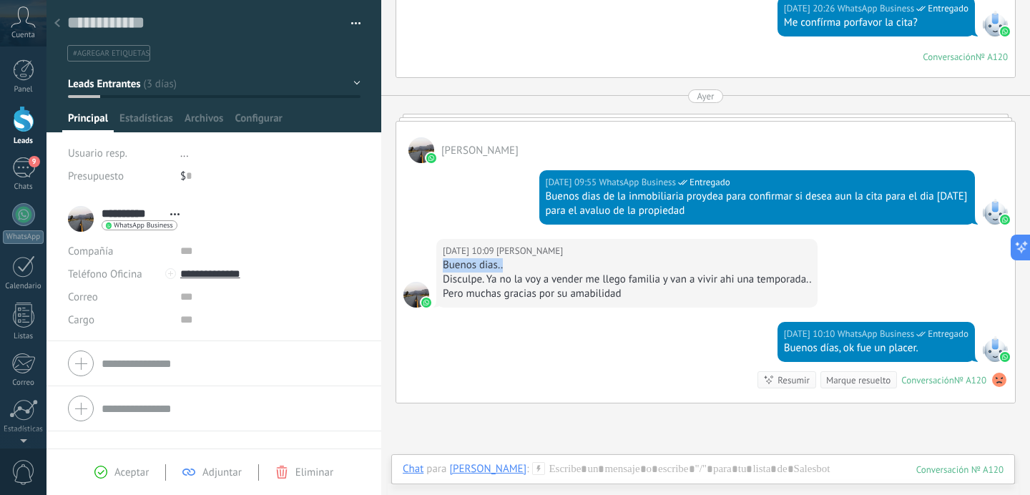
drag, startPoint x: 440, startPoint y: 263, endPoint x: 502, endPoint y: 270, distance: 62.6
click at [502, 270] on div "Ayer 10:09 MaRi RaMoS Buenos dias.. Disculpe. Ya no la voy a vender me llego fa…" at bounding box center [626, 273] width 381 height 69
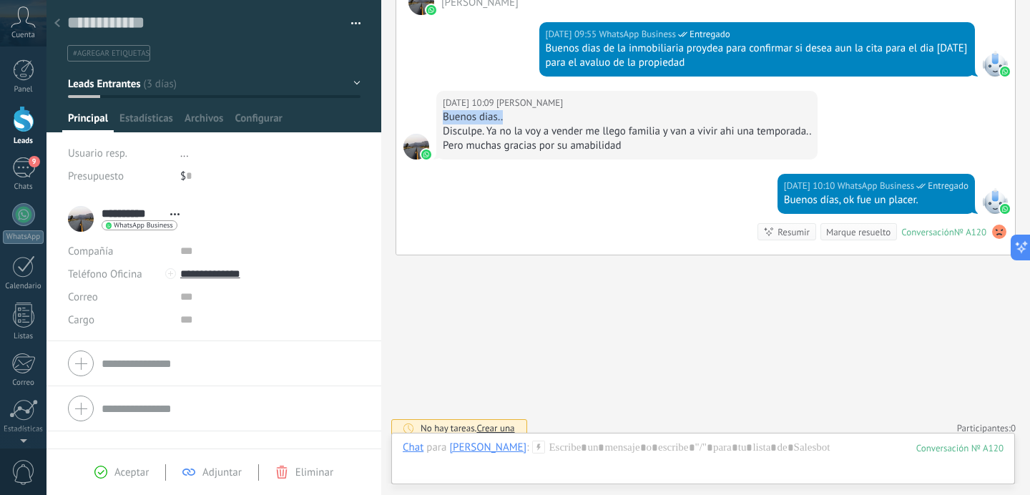
scroll to position [1257, 0]
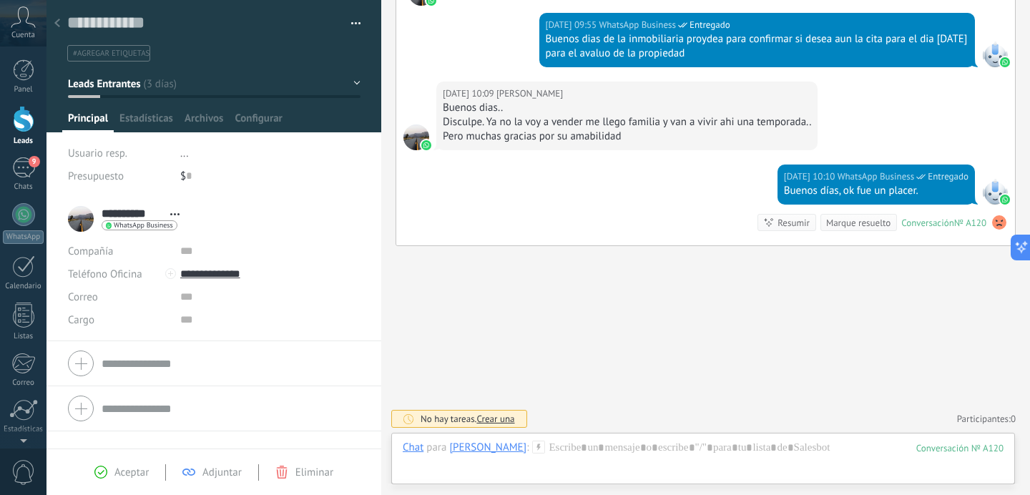
click at [618, 146] on div "Ayer 10:09 MaRi RaMoS Buenos dias.. Disculpe. Ya no la voy a vender me llego fa…" at bounding box center [626, 116] width 381 height 69
drag, startPoint x: 621, startPoint y: 137, endPoint x: 491, endPoint y: 136, distance: 129.5
click at [491, 136] on div "Pero muchas gracias por su amabilidad" at bounding box center [627, 136] width 368 height 14
click at [469, 115] on div "Disculpe. Ya no la voy a vender me llego familia y van a vivir ahi una temporad…" at bounding box center [627, 122] width 368 height 14
click at [187, 89] on button "Leads Entrantes" at bounding box center [214, 84] width 293 height 26
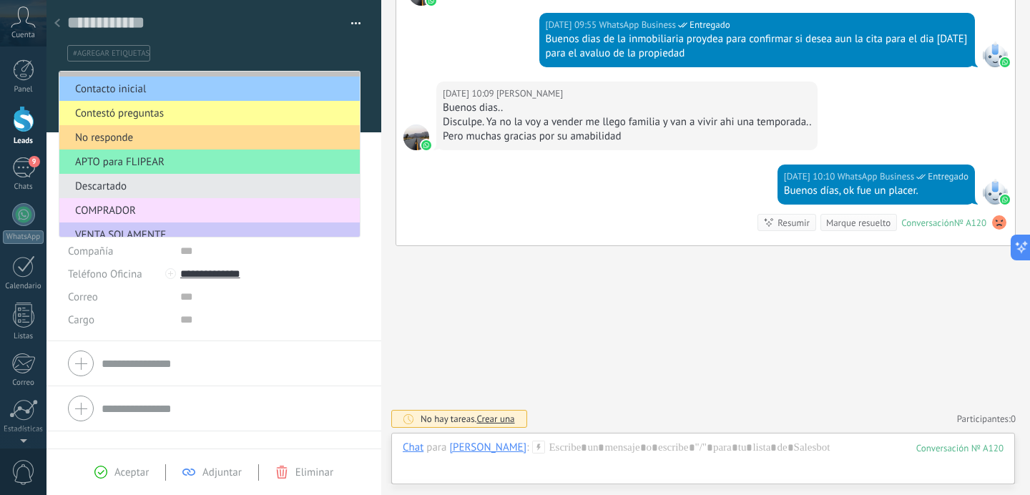
scroll to position [19, 0]
click at [122, 140] on span "No responde" at bounding box center [207, 139] width 296 height 14
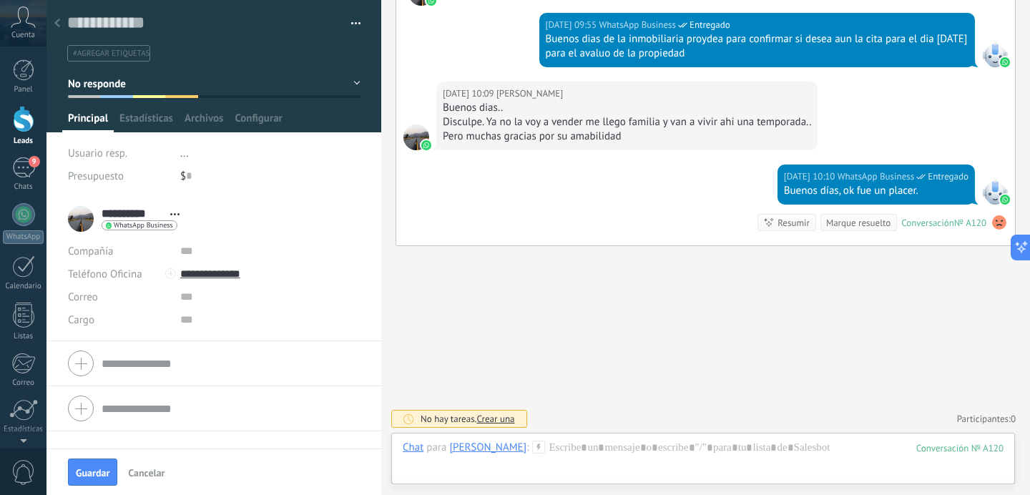
click at [97, 457] on div "Guardar Cancelar" at bounding box center [213, 471] width 335 height 46
click at [95, 474] on span "Guardar" at bounding box center [93, 473] width 34 height 10
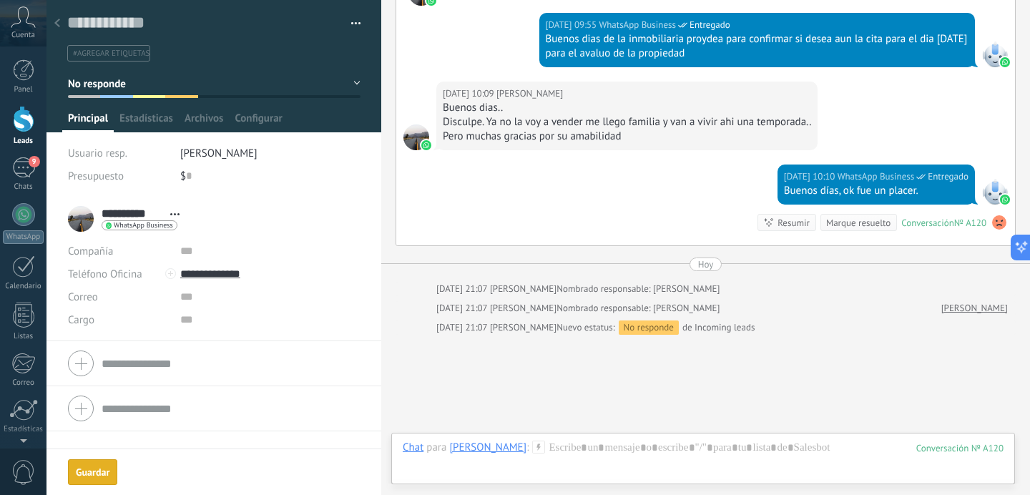
scroll to position [1345, 0]
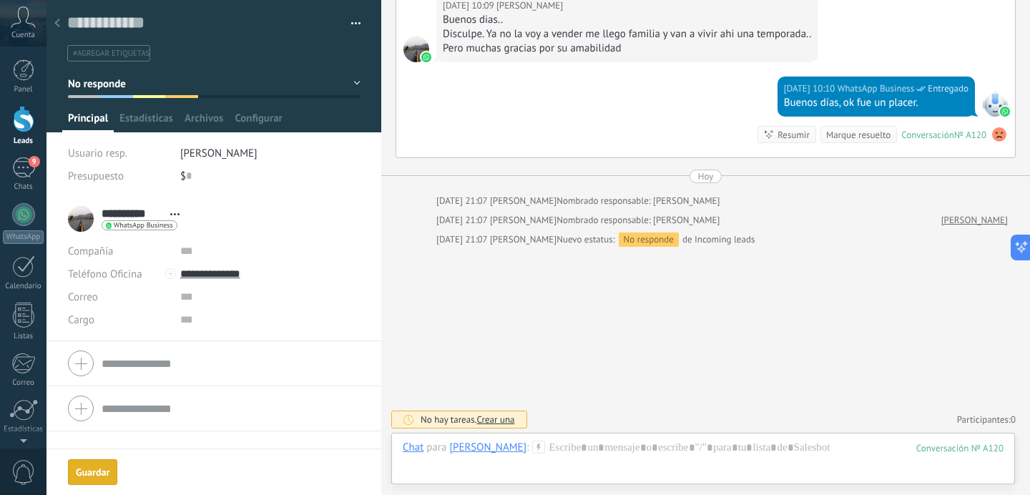
click at [57, 23] on icon at bounding box center [57, 23] width 6 height 9
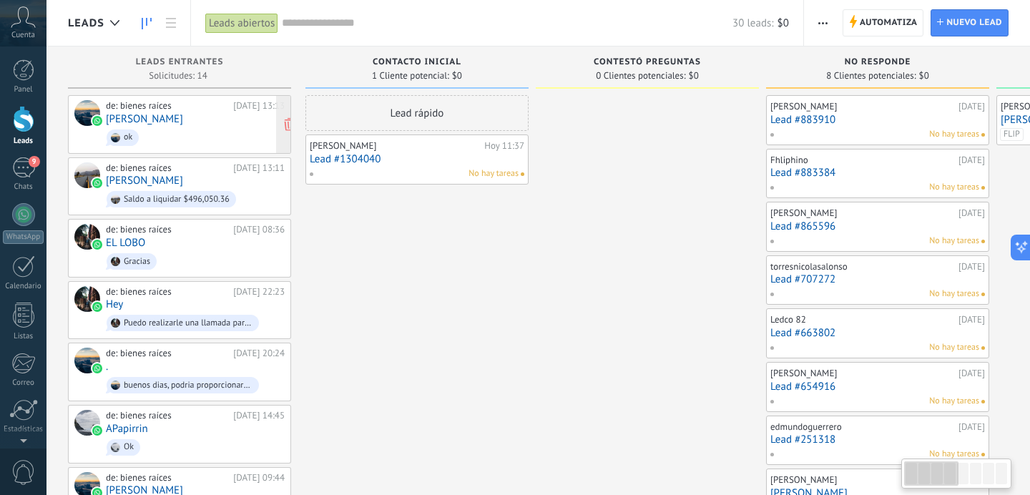
click at [180, 121] on div "de: bienes raíces 19.08.2025 13:13 Roberto ok" at bounding box center [195, 124] width 179 height 49
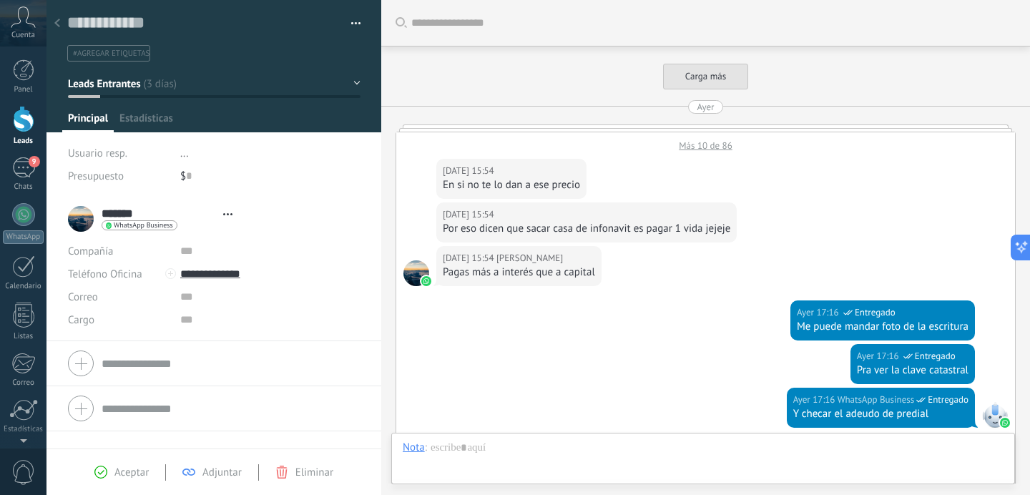
type textarea "**********"
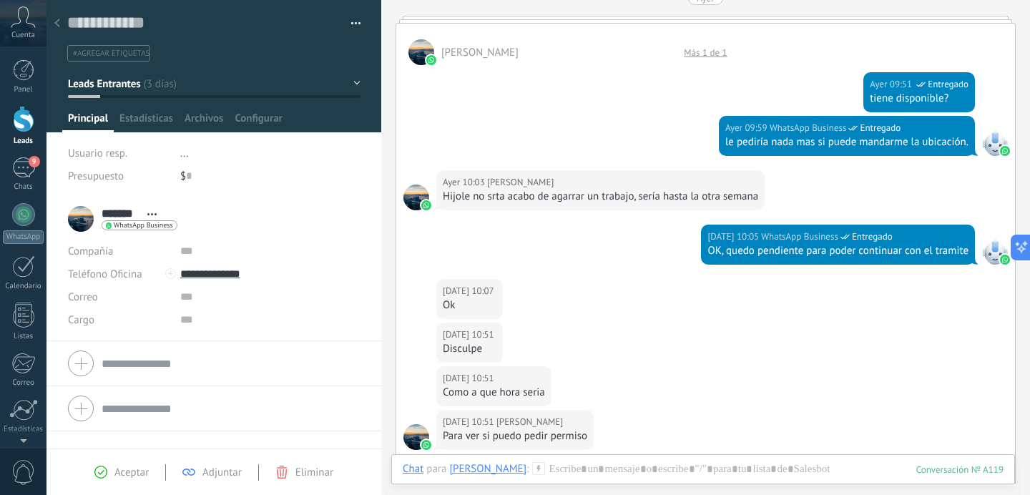
scroll to position [1030, 0]
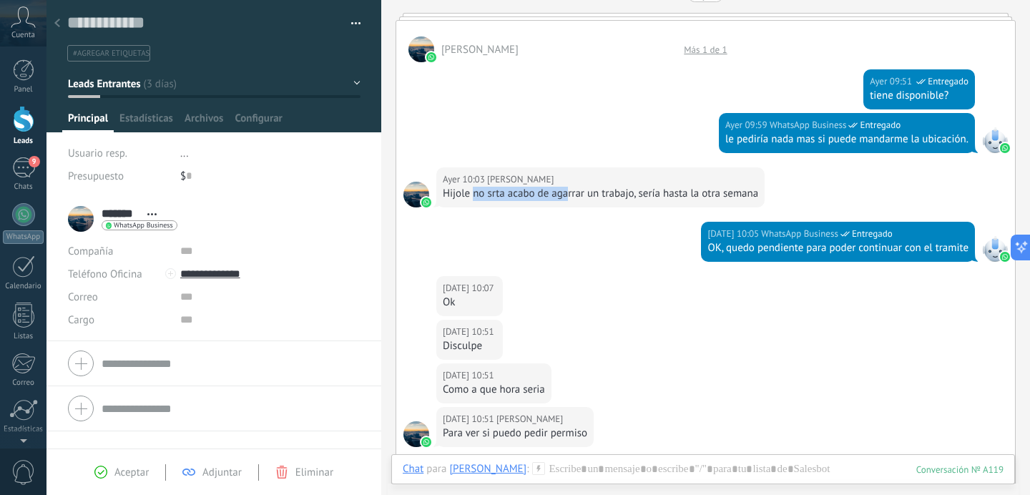
drag, startPoint x: 472, startPoint y: 196, endPoint x: 582, endPoint y: 196, distance: 110.1
click at [582, 196] on div "Hijole no srta acabo de agarrar un trabajo, sería hasta la otra semana" at bounding box center [600, 194] width 315 height 14
click at [603, 192] on div "Hijole no srta acabo de agarrar un trabajo, sería hasta la otra semana" at bounding box center [600, 194] width 315 height 14
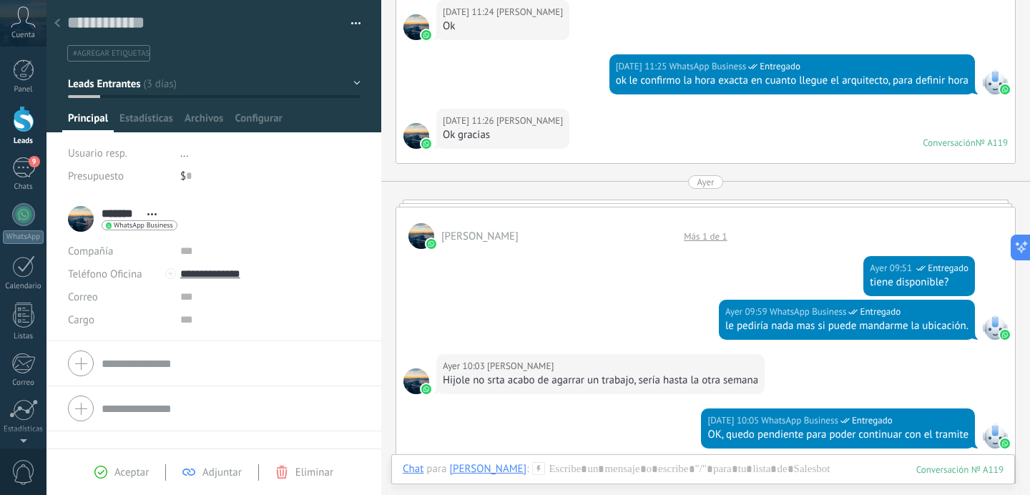
scroll to position [852, 0]
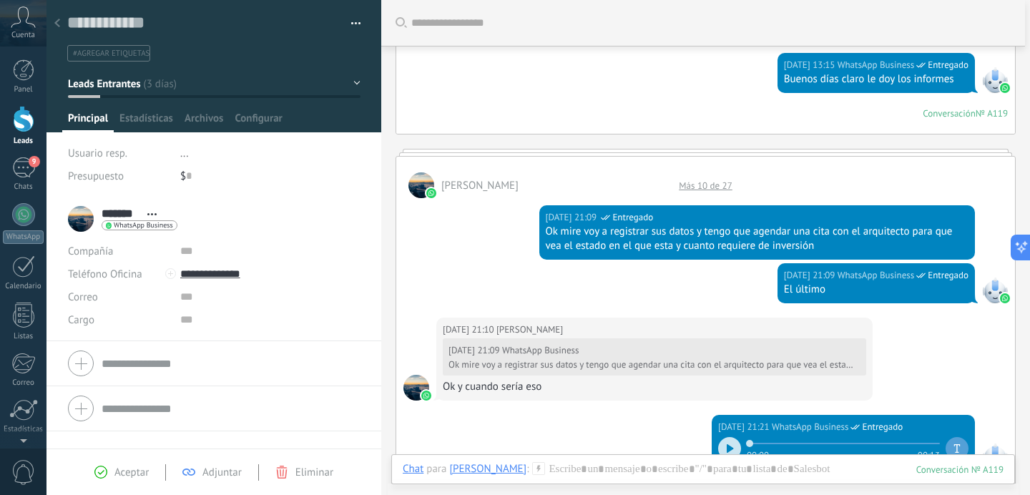
click at [709, 180] on div "Más 10 de 27" at bounding box center [706, 186] width 68 height 12
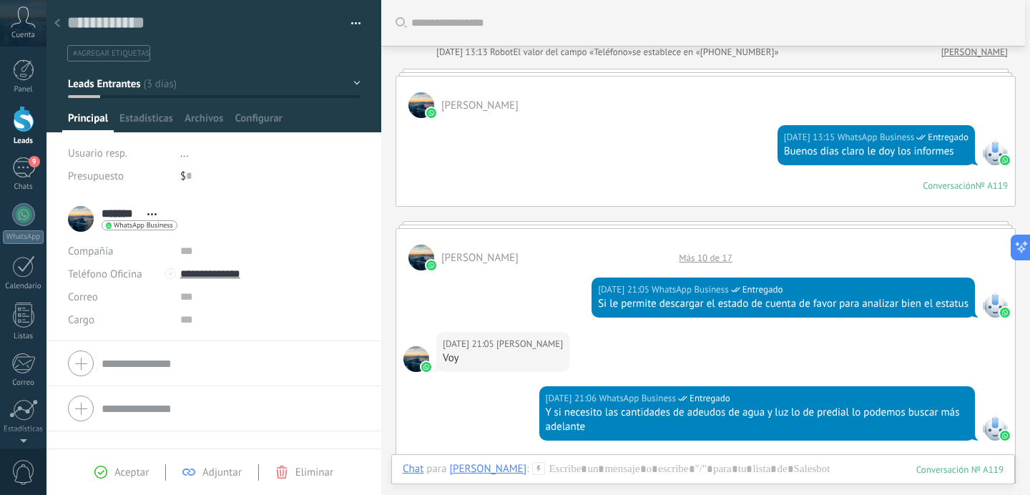
scroll to position [0, 0]
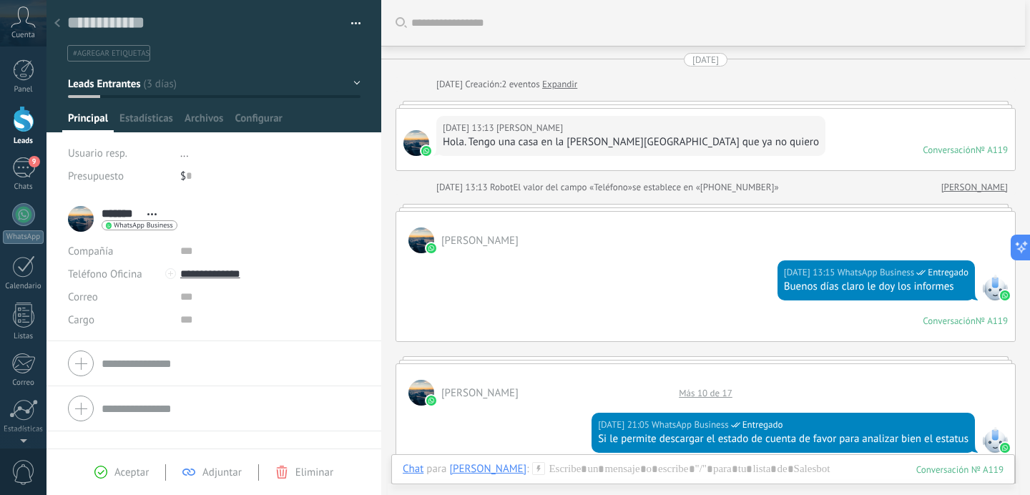
click at [712, 389] on div "Más 10 de 17" at bounding box center [706, 393] width 68 height 12
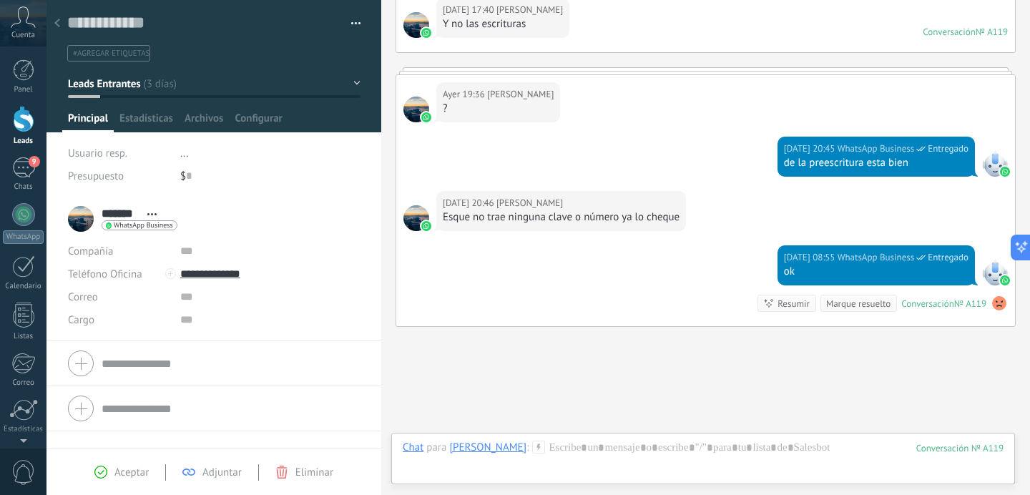
scroll to position [3424, 0]
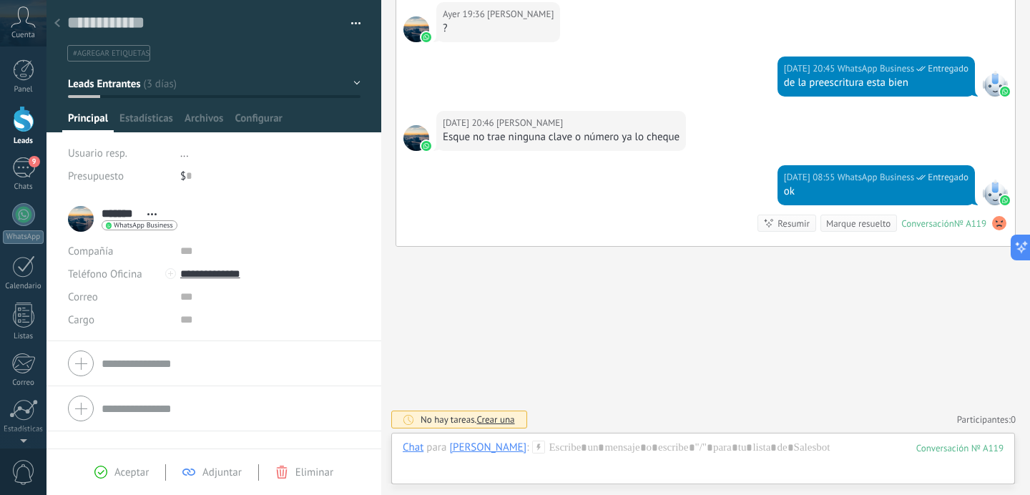
click at [147, 82] on button "Leads Entrantes" at bounding box center [214, 84] width 293 height 26
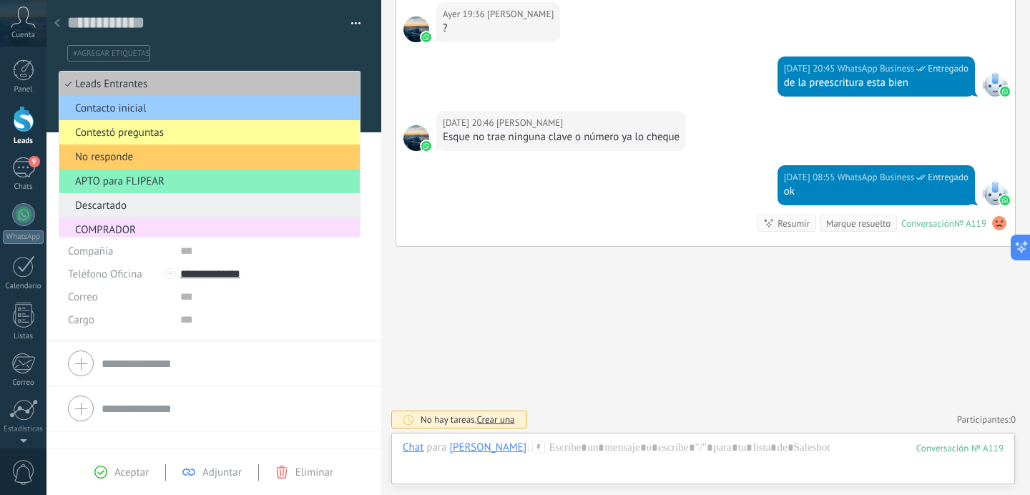
click at [114, 211] on span "Descartado" at bounding box center [207, 206] width 296 height 14
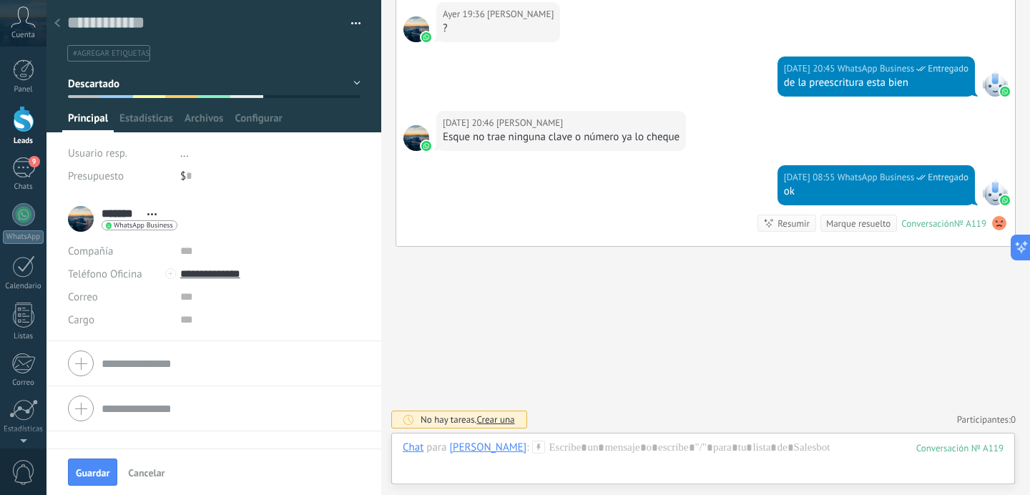
click at [99, 53] on span "#agregar etiquetas" at bounding box center [111, 54] width 77 height 10
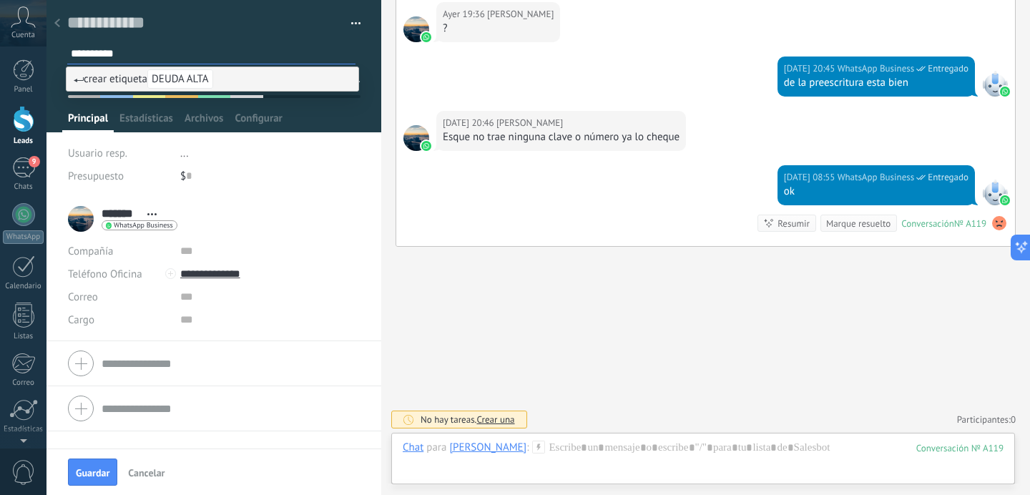
type input "**********"
click at [194, 76] on span "DEUDA ALTA" at bounding box center [180, 78] width 66 height 19
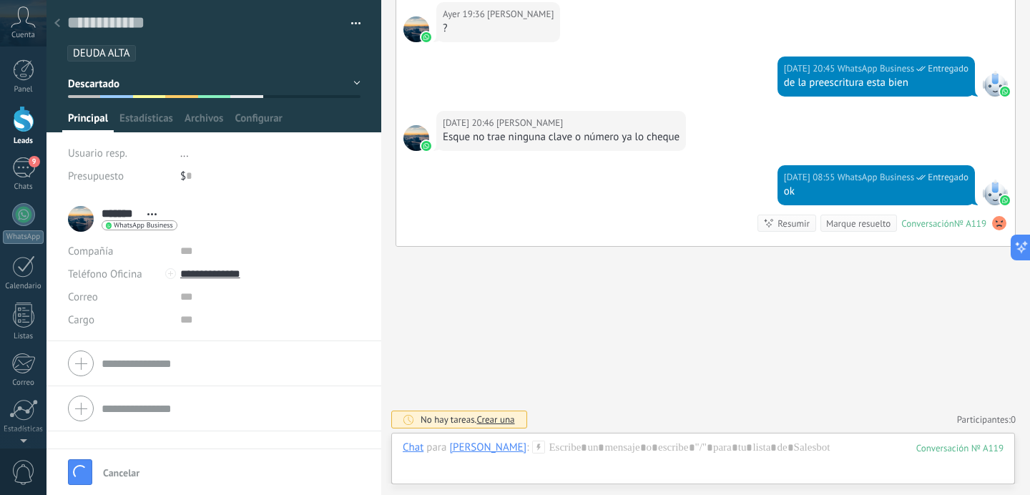
scroll to position [3512, 0]
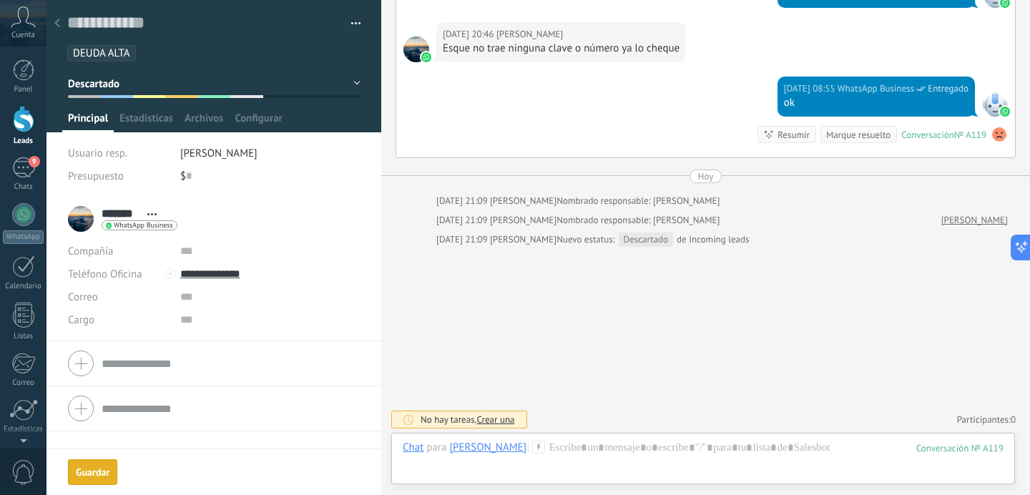
click at [94, 476] on div "Guardar" at bounding box center [93, 472] width 34 height 10
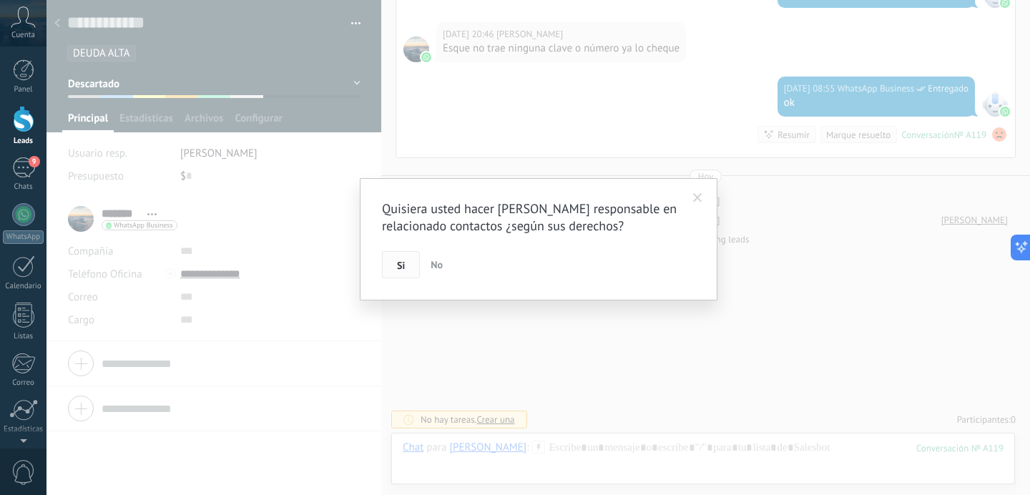
click at [401, 275] on button "Si" at bounding box center [401, 264] width 38 height 27
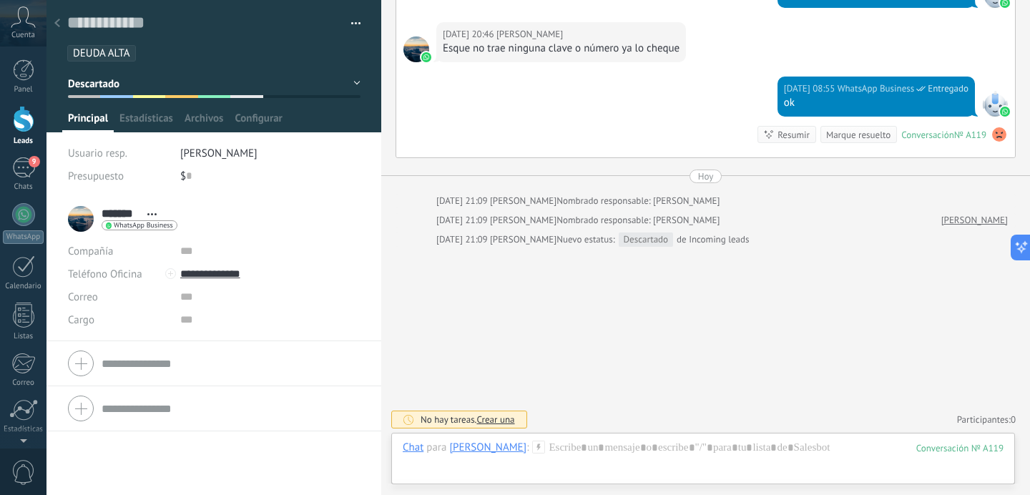
click at [57, 26] on icon at bounding box center [57, 23] width 6 height 9
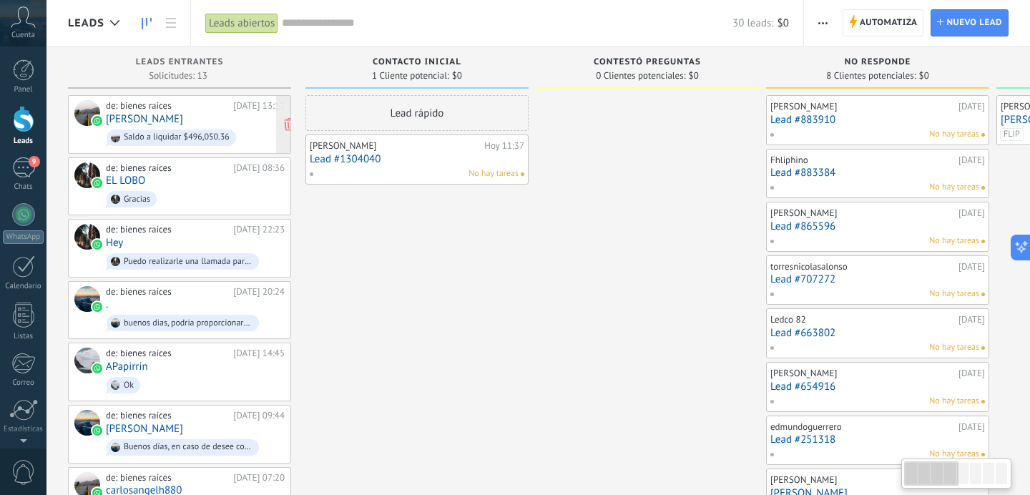
click at [182, 120] on div "de: bienes raíces 19.08.2025 13:11 Carloz Gallardo Saldo a liquidar $496,050.36" at bounding box center [195, 124] width 179 height 49
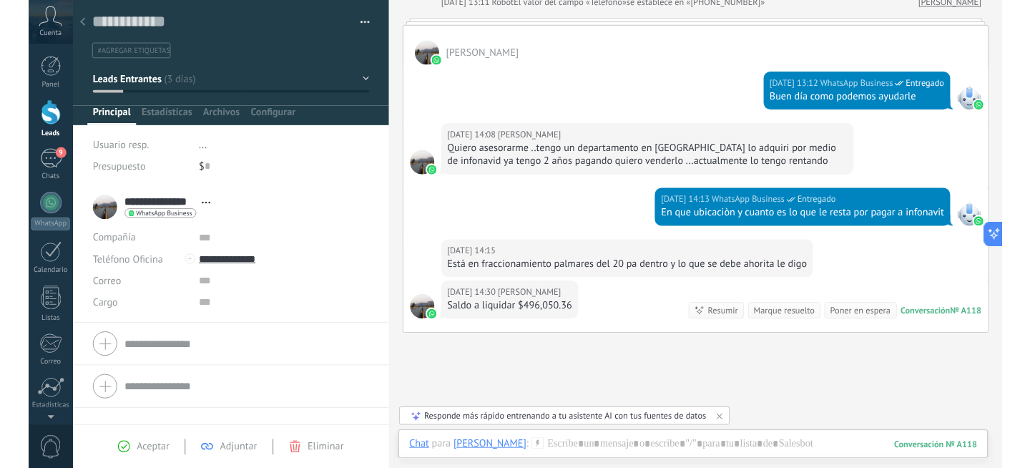
scroll to position [185, 0]
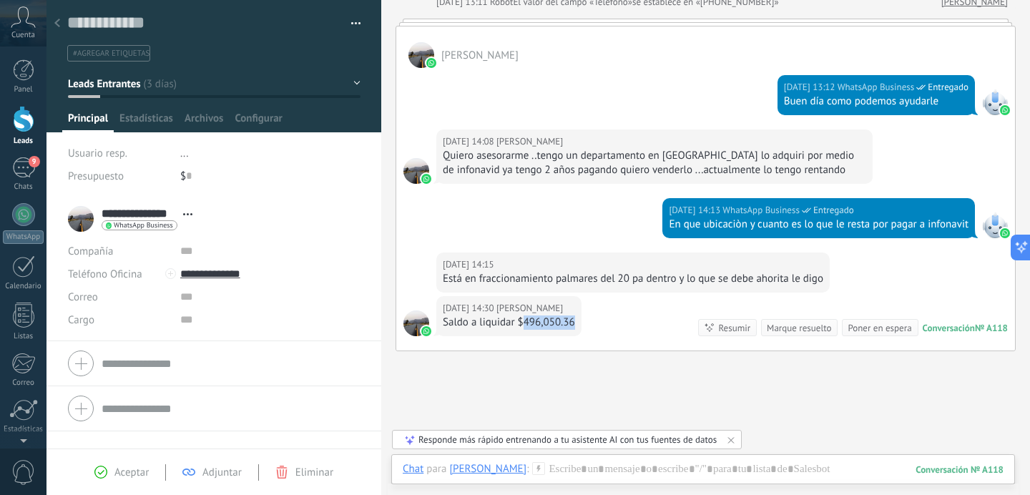
drag, startPoint x: 522, startPoint y: 321, endPoint x: 573, endPoint y: 320, distance: 50.8
click at [574, 320] on div "Saldo a liquidar $496,050.36" at bounding box center [509, 322] width 132 height 14
drag, startPoint x: 599, startPoint y: 283, endPoint x: 478, endPoint y: 281, distance: 120.9
click at [478, 281] on div "Está en fraccionamiento palmares del 20 pa dentro y lo que se debe ahorita le d…" at bounding box center [633, 279] width 380 height 14
copy div "fraccionamiento palmares"
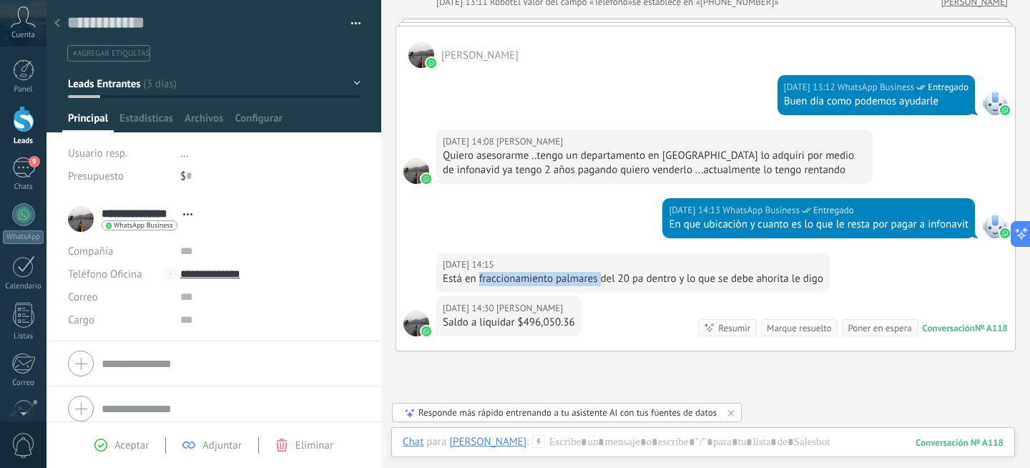
scroll to position [14, 0]
click at [151, 84] on button "Leads Entrantes" at bounding box center [214, 84] width 293 height 26
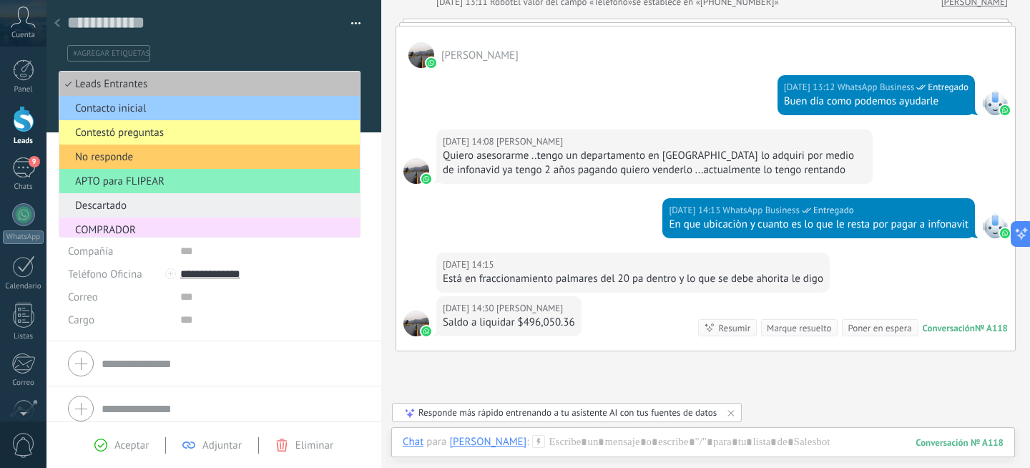
click at [134, 211] on span "Descartado" at bounding box center [207, 206] width 296 height 14
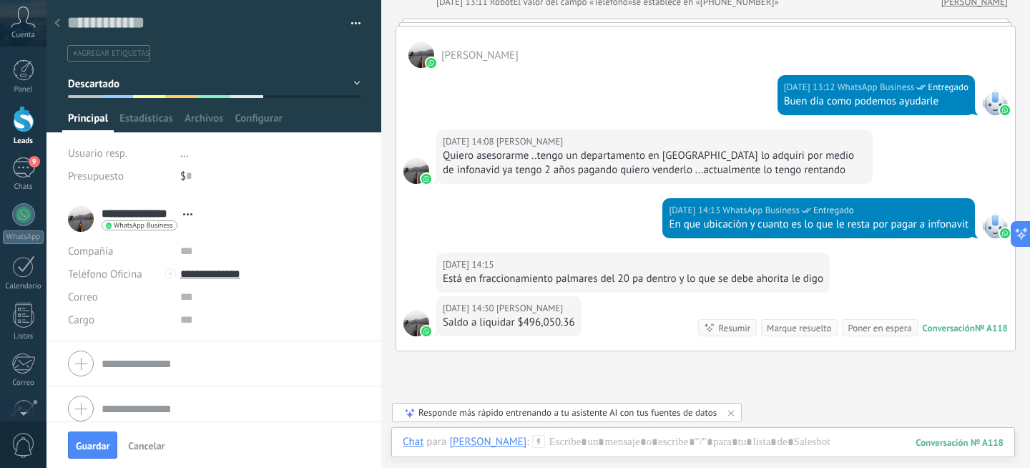
click at [111, 55] on span "#agregar etiquetas" at bounding box center [111, 54] width 77 height 10
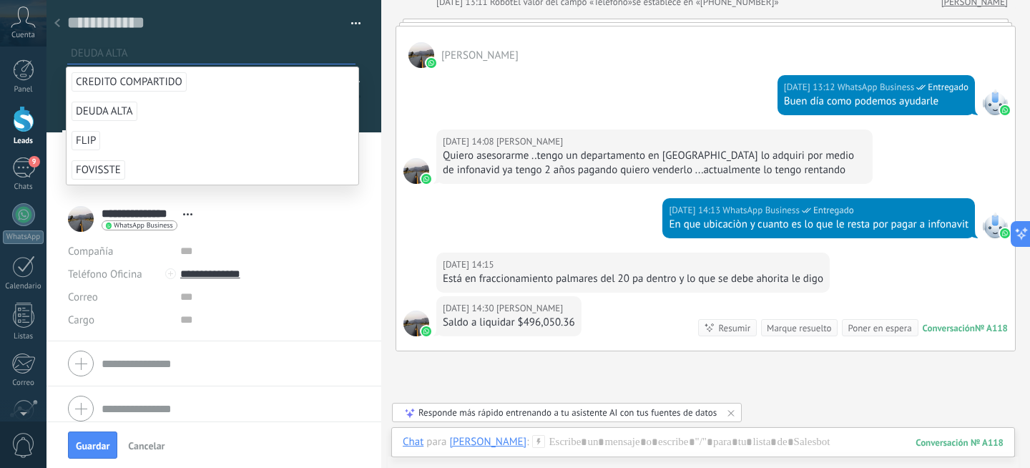
click at [123, 112] on span "DEUDA ALTA" at bounding box center [105, 111] width 66 height 19
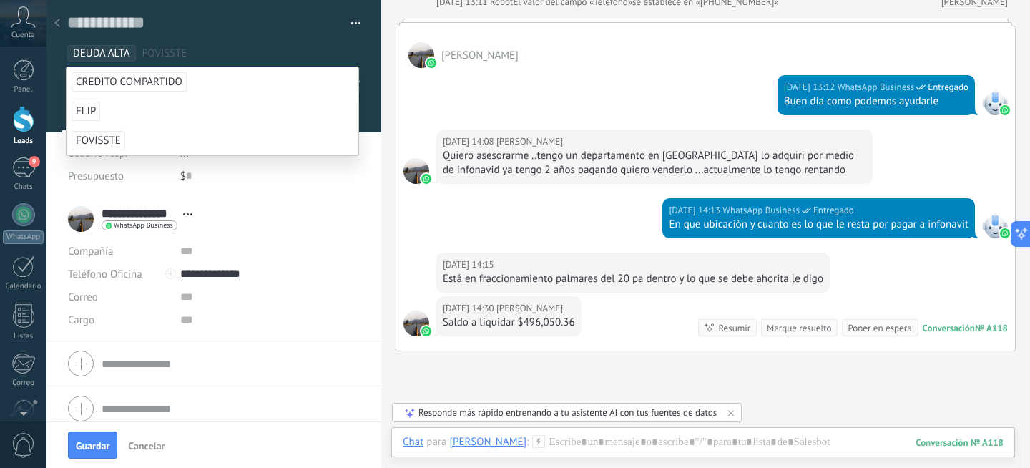
click at [288, 197] on li "**********" at bounding box center [213, 269] width 335 height 144
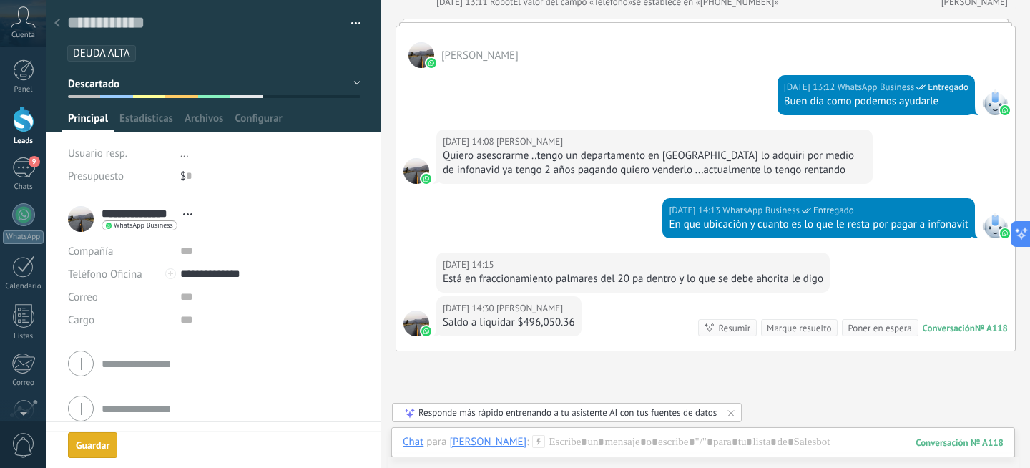
scroll to position [273, 0]
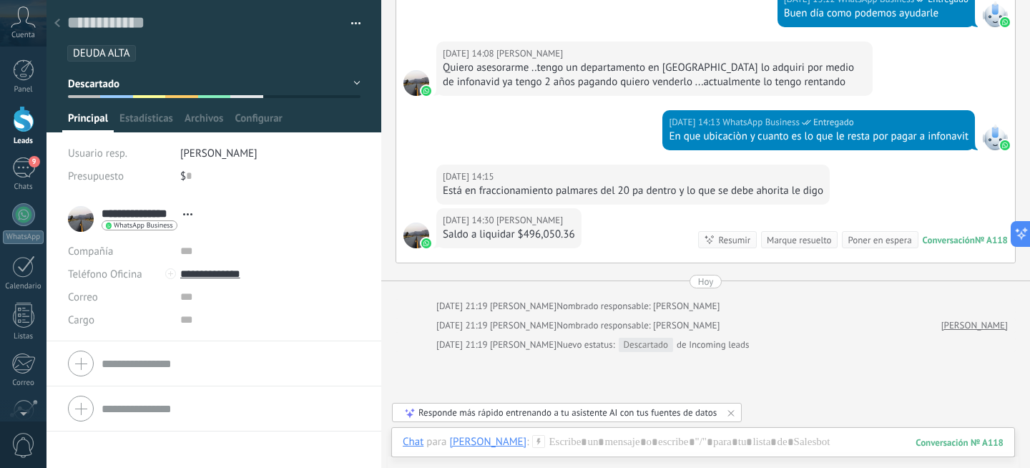
click at [56, 23] on use at bounding box center [57, 23] width 6 height 9
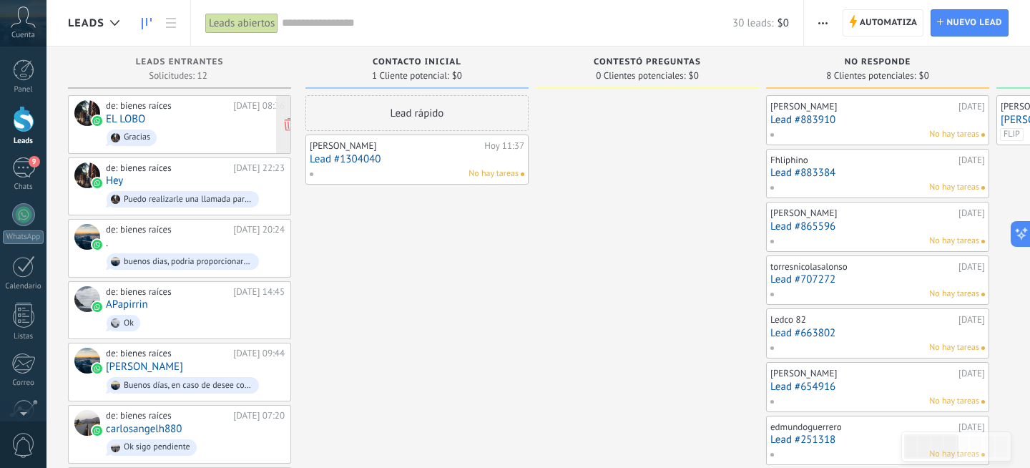
click at [189, 124] on div "de: bienes raíces 19.08.2025 08:36 EL LOBO Gracias" at bounding box center [195, 124] width 179 height 49
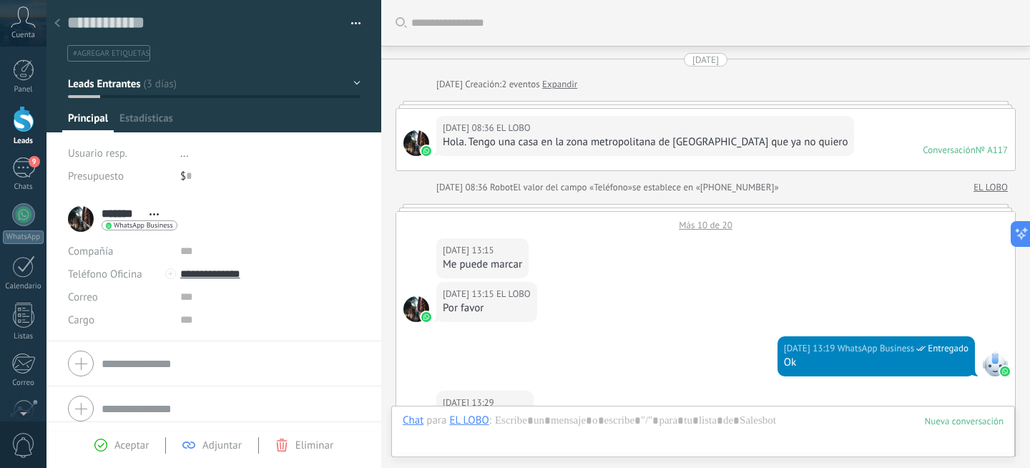
scroll to position [787, 0]
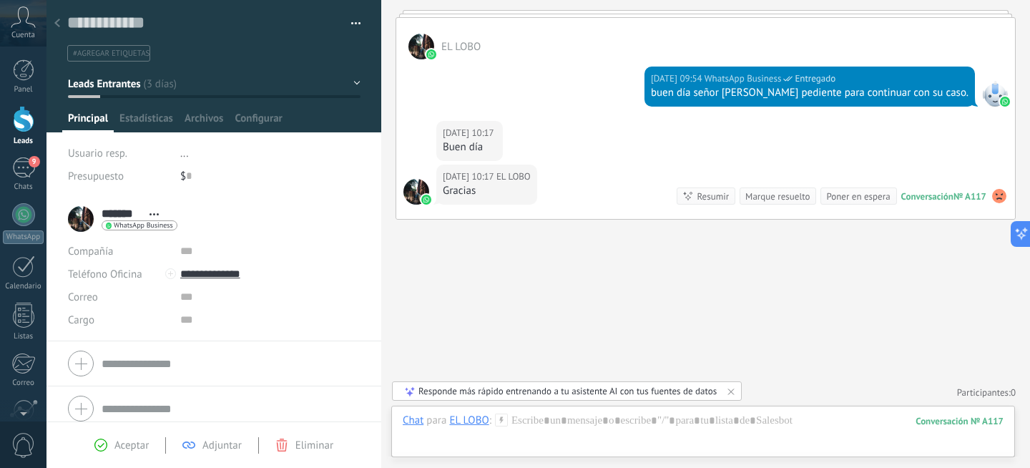
click at [616, 130] on div "Ayer 10:17 EL LOBO Buen día" at bounding box center [705, 143] width 619 height 44
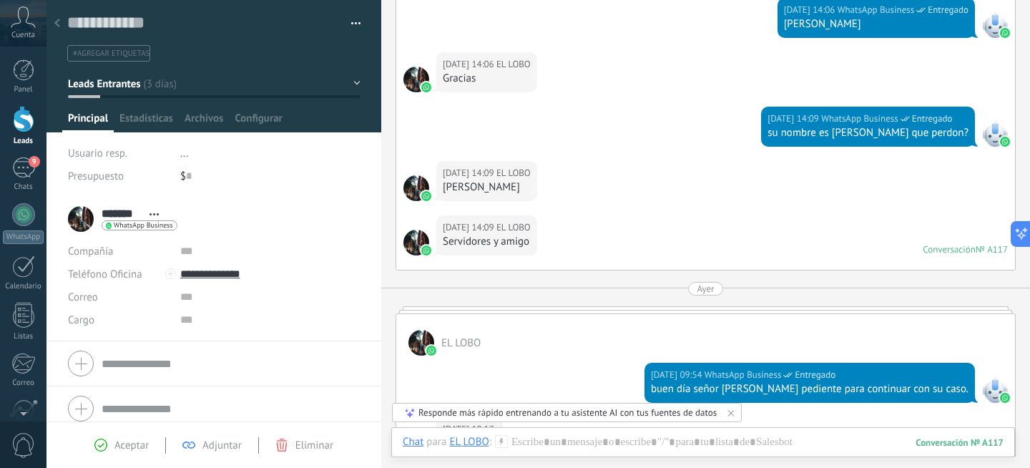
scroll to position [640, 0]
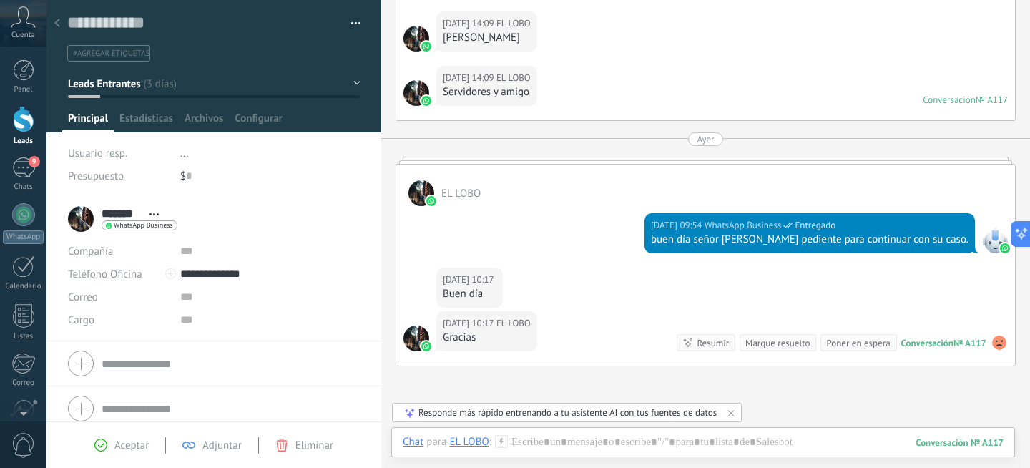
click at [703, 137] on div "Ayer" at bounding box center [705, 139] width 17 height 14
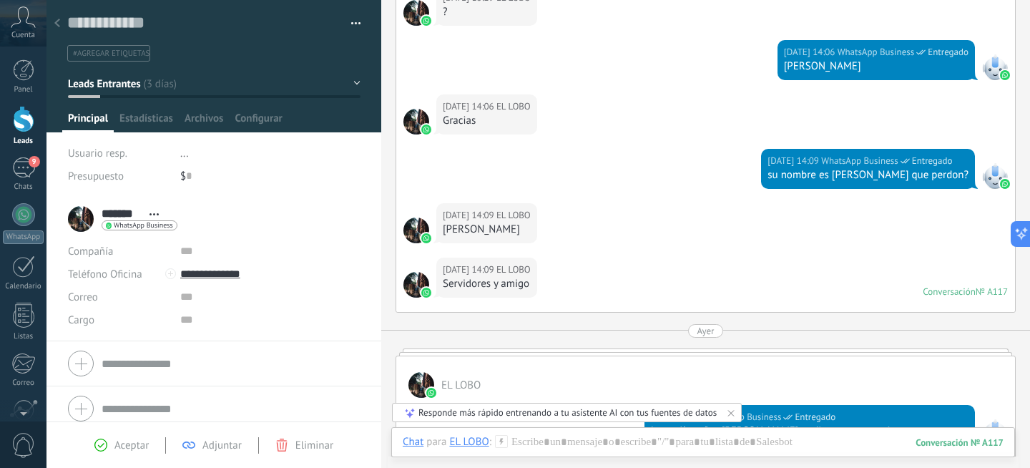
scroll to position [465, 0]
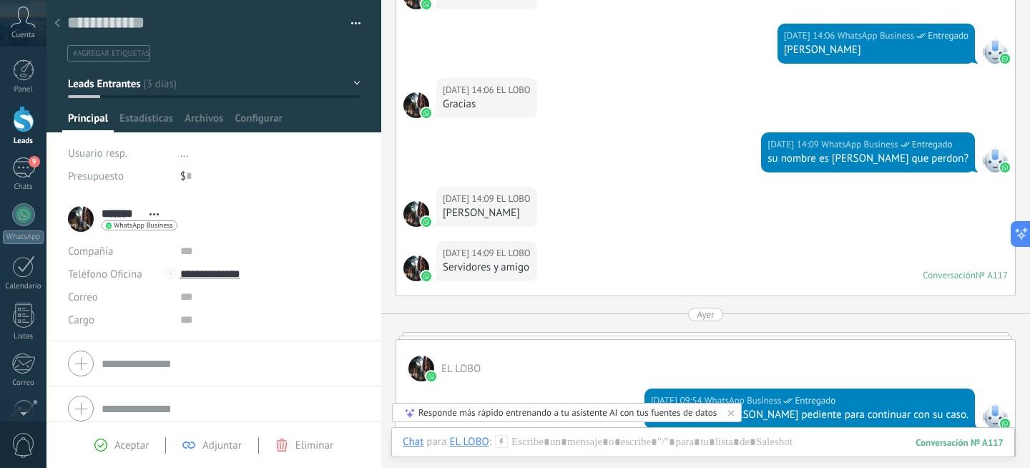
click at [615, 208] on div "19.08.2025 14:09 EL LOBO Martín Cruz" at bounding box center [705, 214] width 619 height 54
click at [487, 214] on div "[PERSON_NAME]" at bounding box center [487, 213] width 88 height 14
copy div "[PERSON_NAME]"
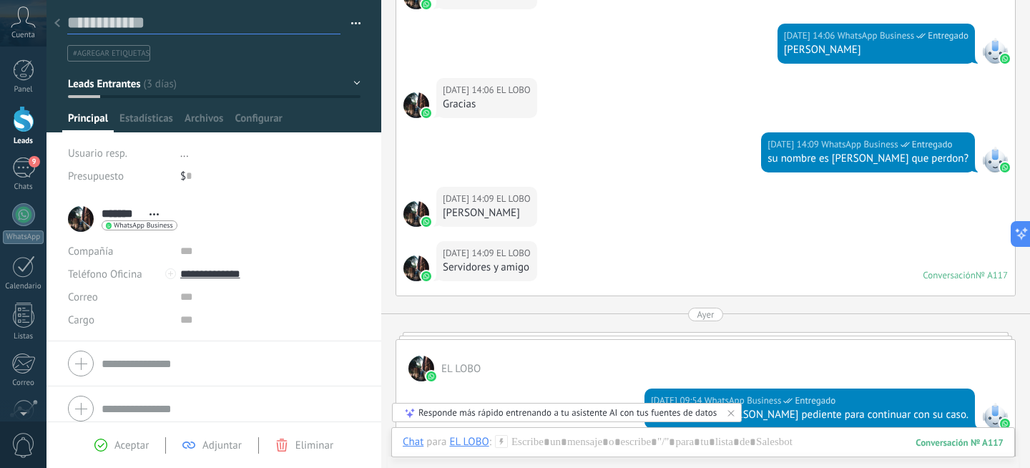
click at [115, 25] on textarea at bounding box center [203, 23] width 273 height 22
paste textarea "**********"
type textarea "**********"
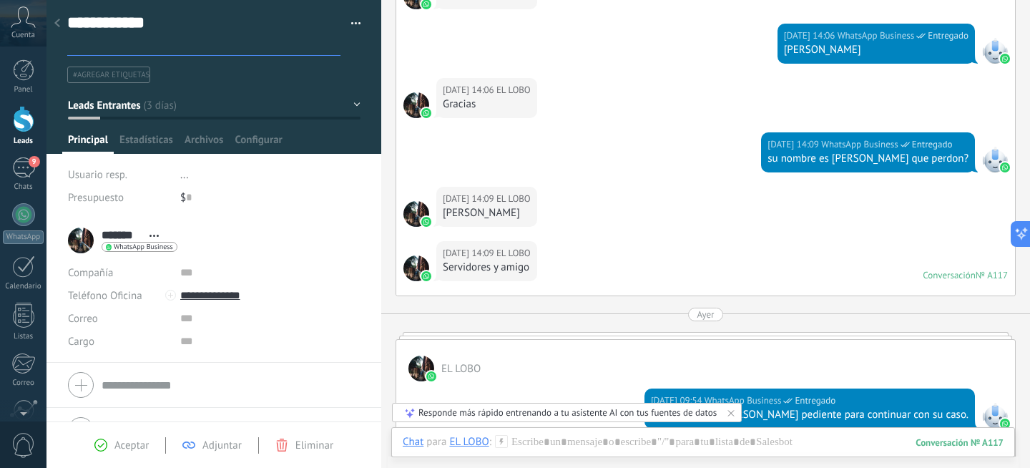
scroll to position [43, 0]
type textarea "**********"
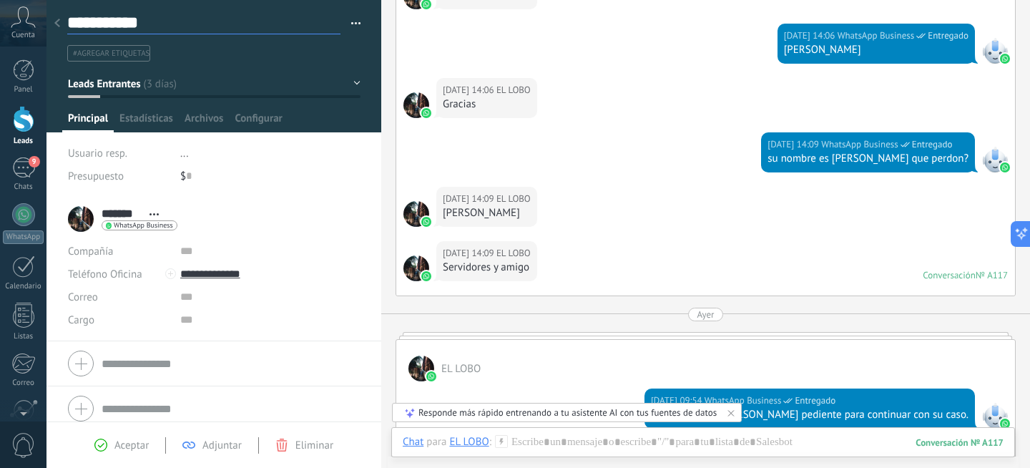
scroll to position [21, 0]
type textarea "**********"
click at [668, 205] on div "19.08.2025 14:09 EL LOBO Martín Cruz" at bounding box center [705, 214] width 619 height 54
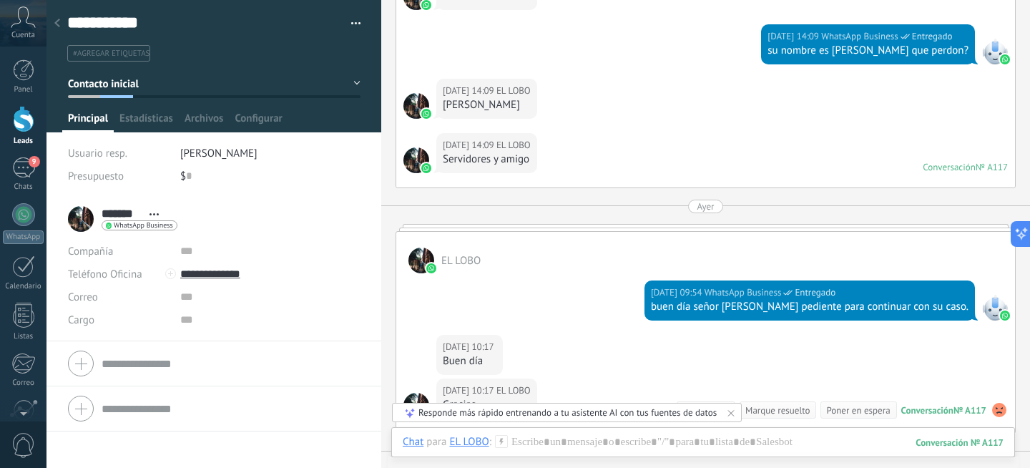
click at [139, 79] on span "Leads Entrantes" at bounding box center [104, 84] width 72 height 14
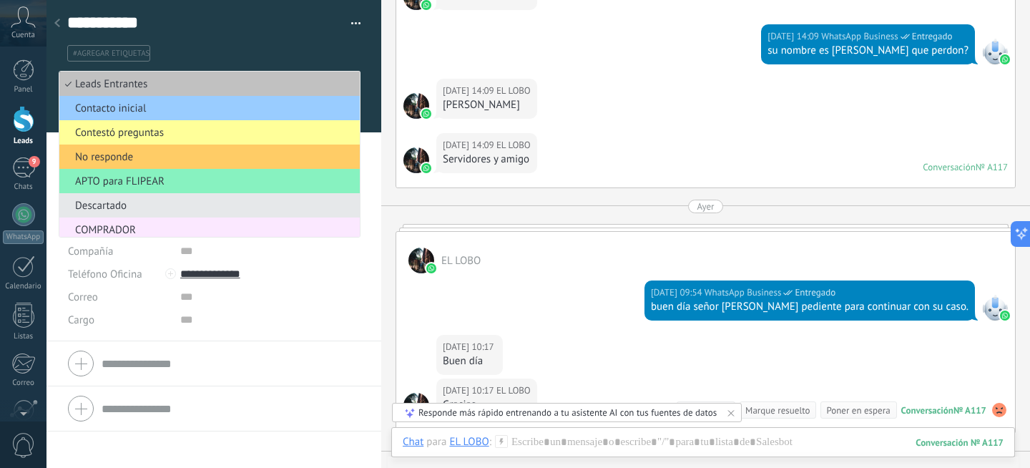
click at [142, 230] on span "COMPRADOR" at bounding box center [207, 230] width 296 height 14
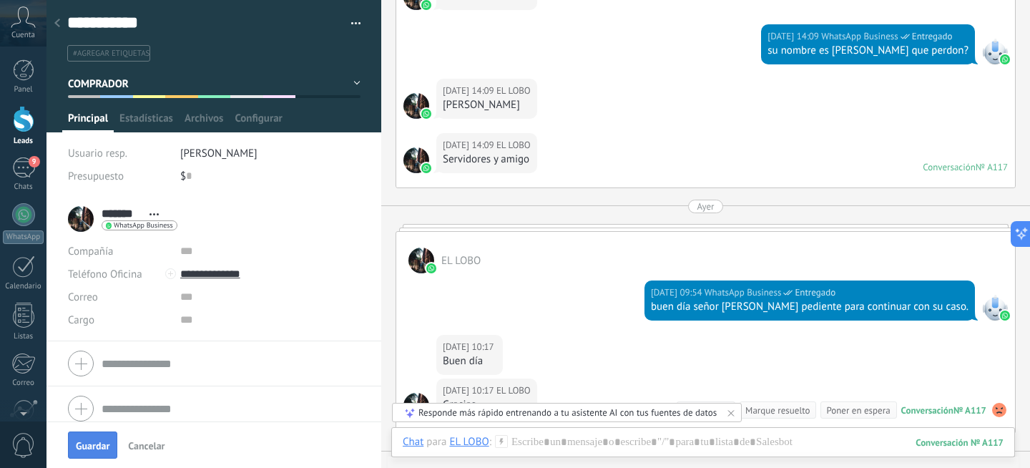
click at [89, 445] on span "Guardar" at bounding box center [93, 446] width 34 height 10
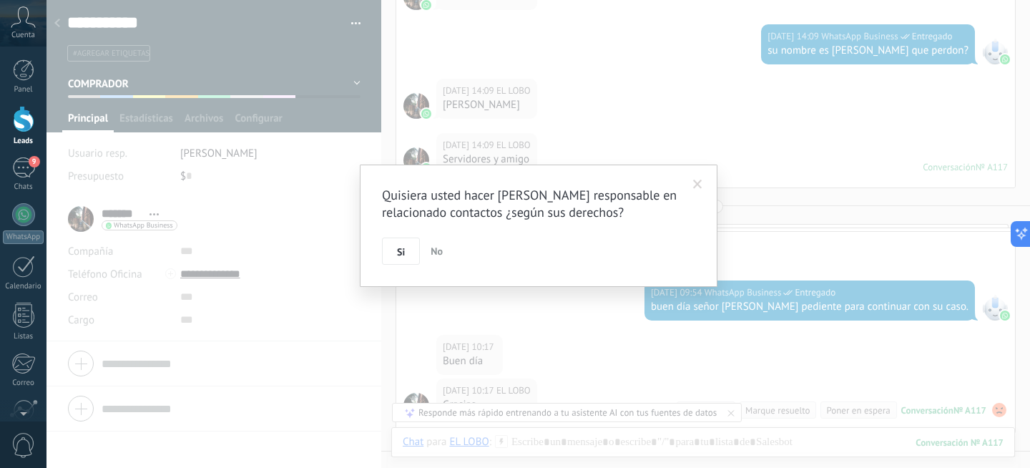
scroll to position [592, 0]
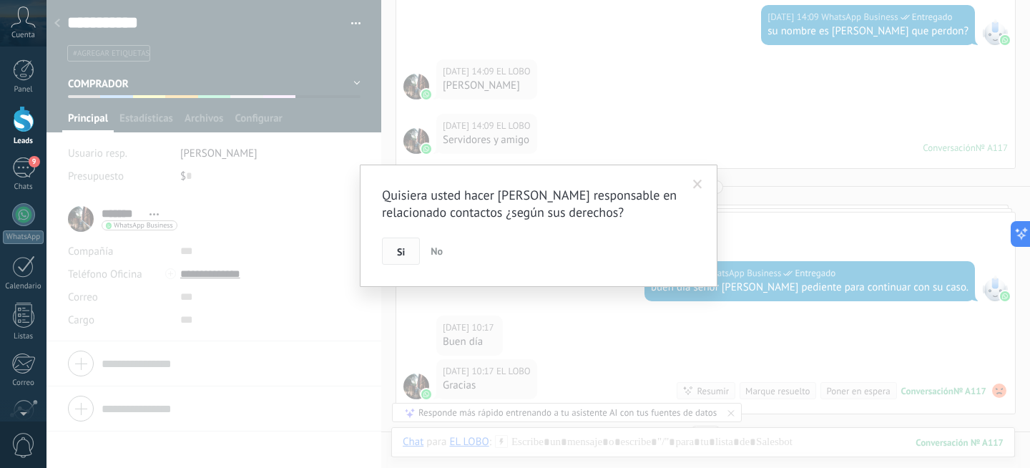
click at [403, 257] on span "Si" at bounding box center [401, 252] width 8 height 10
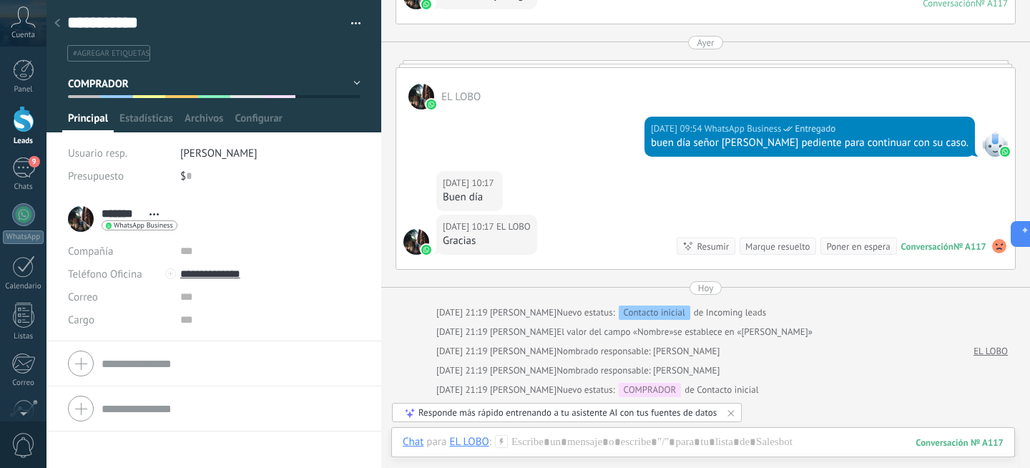
scroll to position [609, 0]
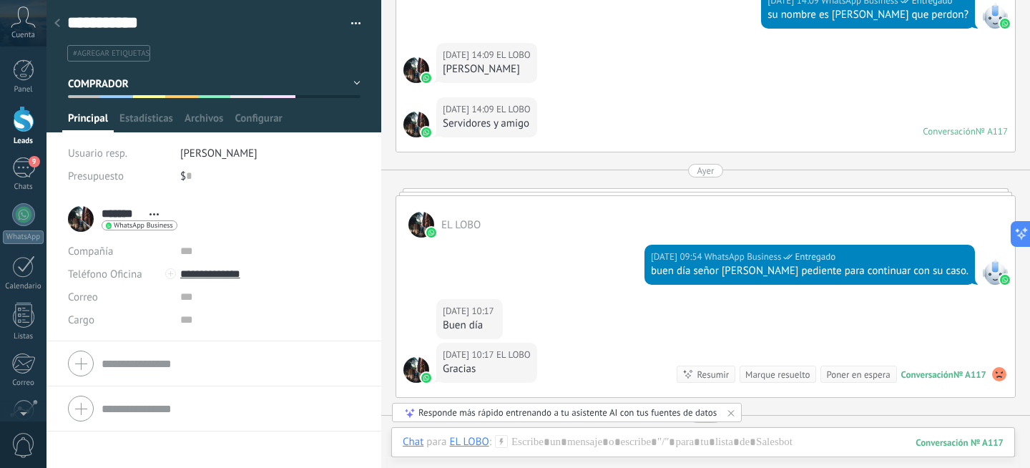
click at [59, 26] on use at bounding box center [57, 23] width 6 height 9
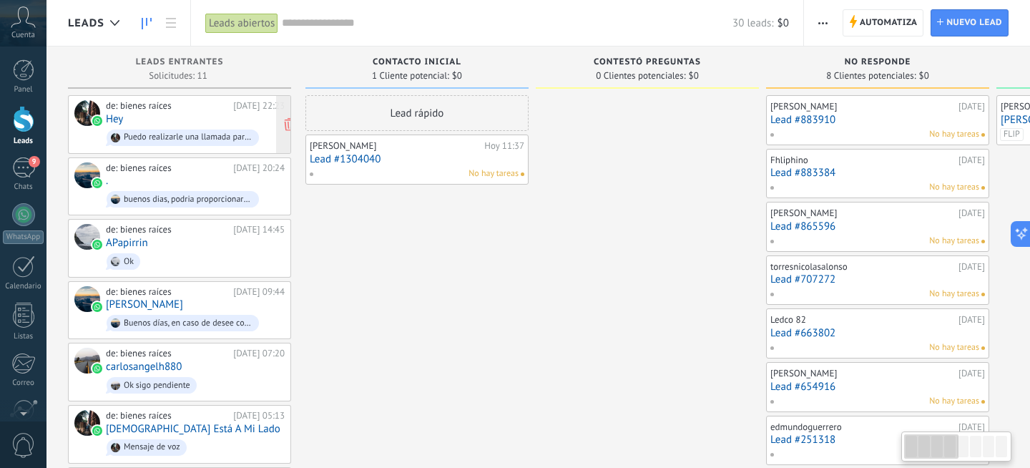
click at [177, 117] on div "de: bienes raíces 18.08.2025 22:23 Hey Puedo realizarle una llamada para dar in…" at bounding box center [195, 124] width 179 height 49
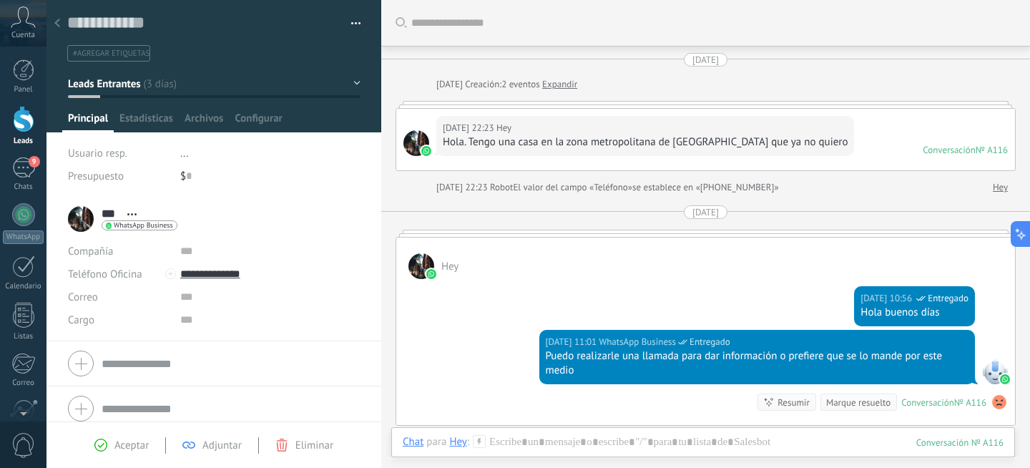
click at [122, 83] on span "Leads Entrantes" at bounding box center [104, 84] width 72 height 14
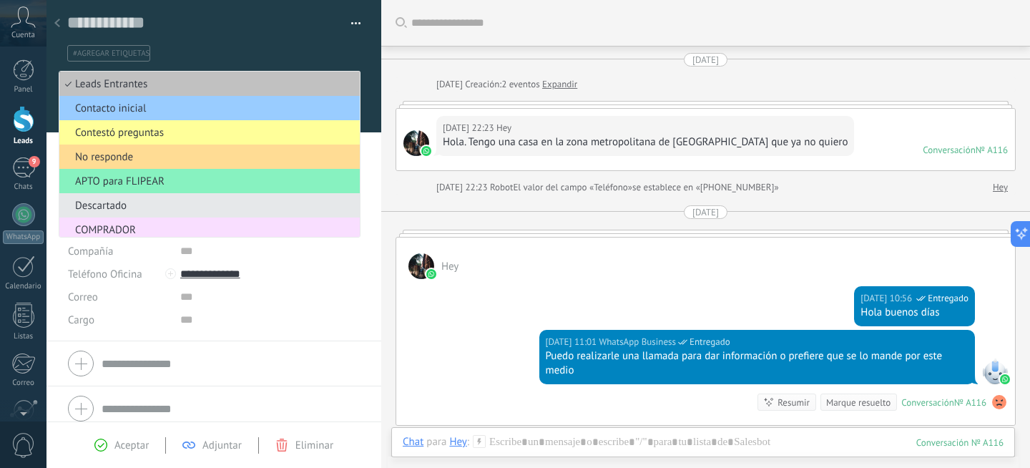
click at [127, 159] on span "No responde" at bounding box center [207, 157] width 296 height 14
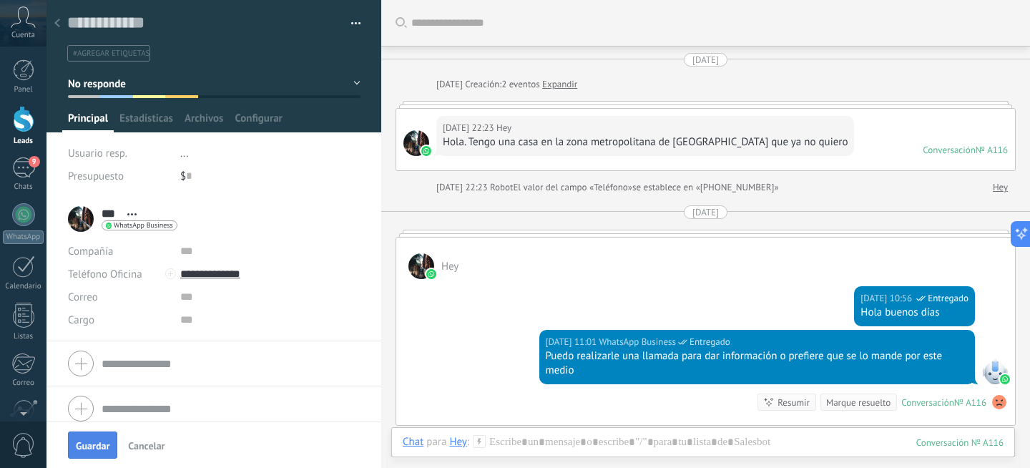
click at [94, 445] on span "Guardar" at bounding box center [93, 446] width 34 height 10
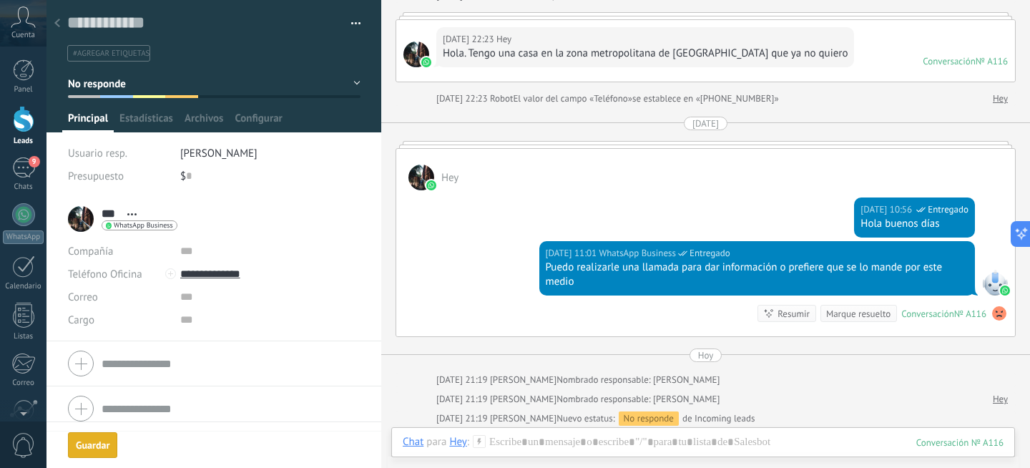
scroll to position [295, 0]
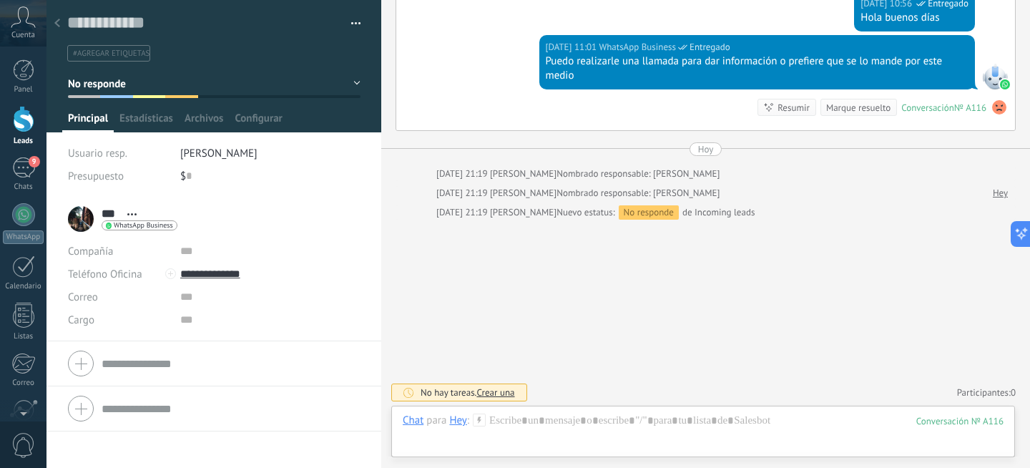
click at [57, 26] on icon at bounding box center [57, 23] width 6 height 9
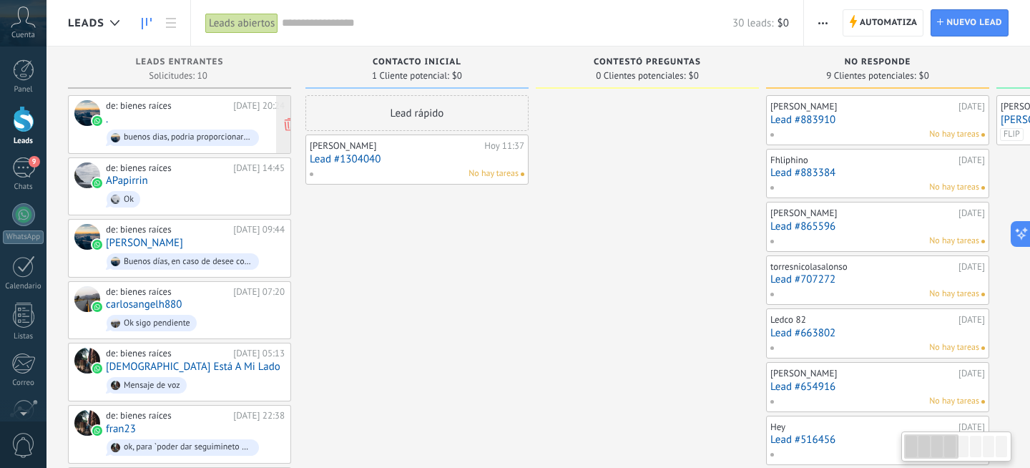
click at [149, 112] on div "de: bienes raíces 18.08.2025 20:24 . buenos dias, podria proporcionarme el info…" at bounding box center [195, 124] width 179 height 49
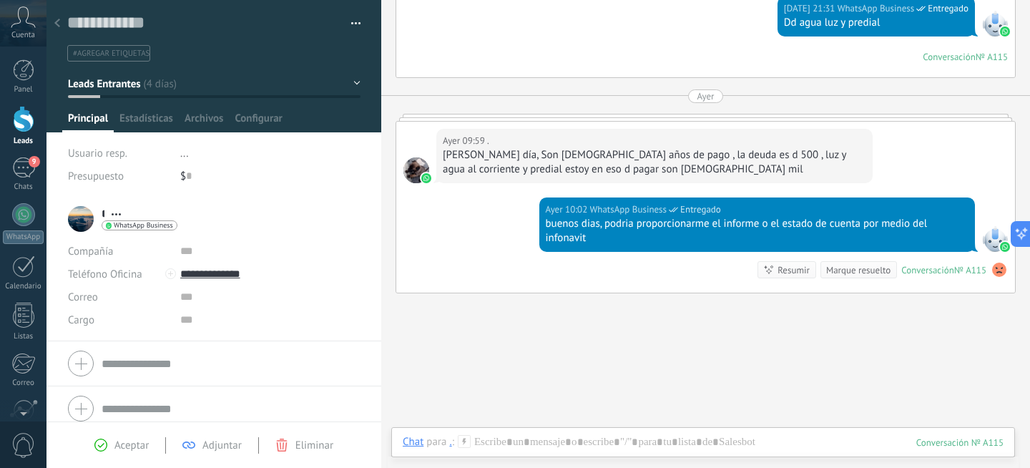
scroll to position [519, 0]
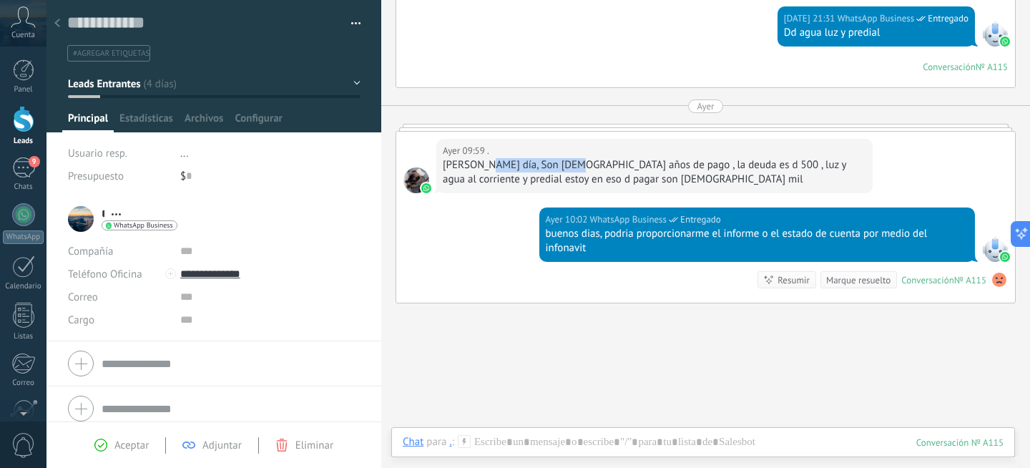
drag, startPoint x: 569, startPoint y: 164, endPoint x: 483, endPoint y: 162, distance: 85.9
click at [483, 162] on div "Ben día, Son 7 años de pago , la deuda es d 500 , luz y agua al corriente y pre…" at bounding box center [654, 172] width 423 height 29
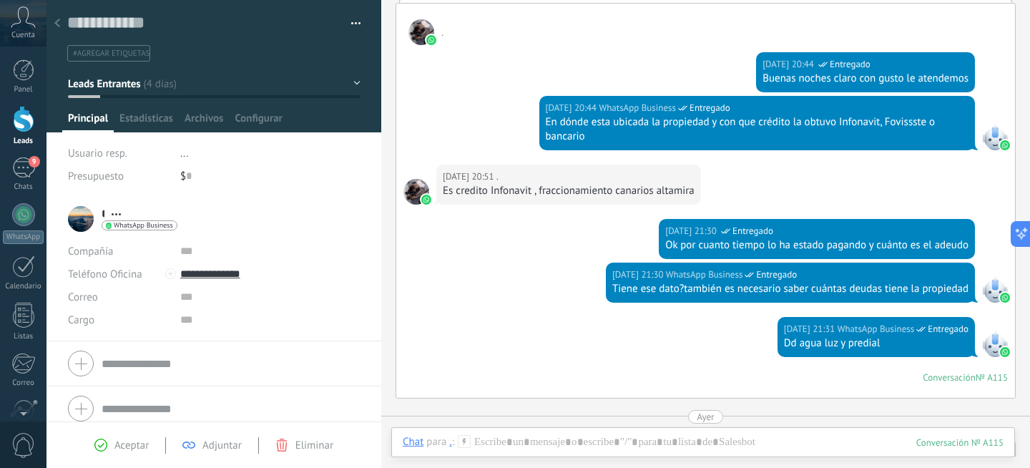
scroll to position [171, 0]
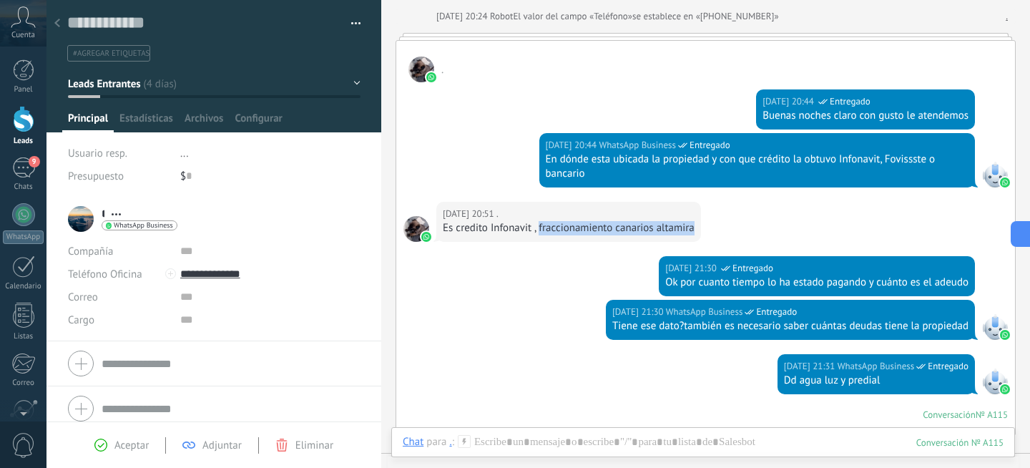
drag, startPoint x: 539, startPoint y: 228, endPoint x: 687, endPoint y: 229, distance: 148.0
click at [690, 227] on div "Es credito Infonavit , fraccionamiento canarios altamira" at bounding box center [569, 228] width 252 height 14
copy div "fraccionamiento canarios altamir"
click at [559, 290] on div "18.08.2025 21:30 WhatsApp Business Entregado Ok por cuanto tiempo lo ha estado …" at bounding box center [705, 278] width 619 height 44
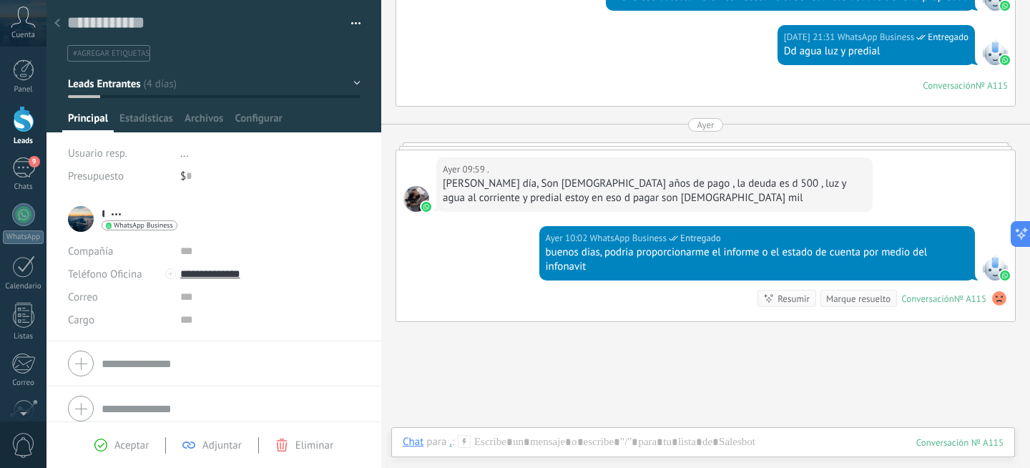
scroll to position [501, 0]
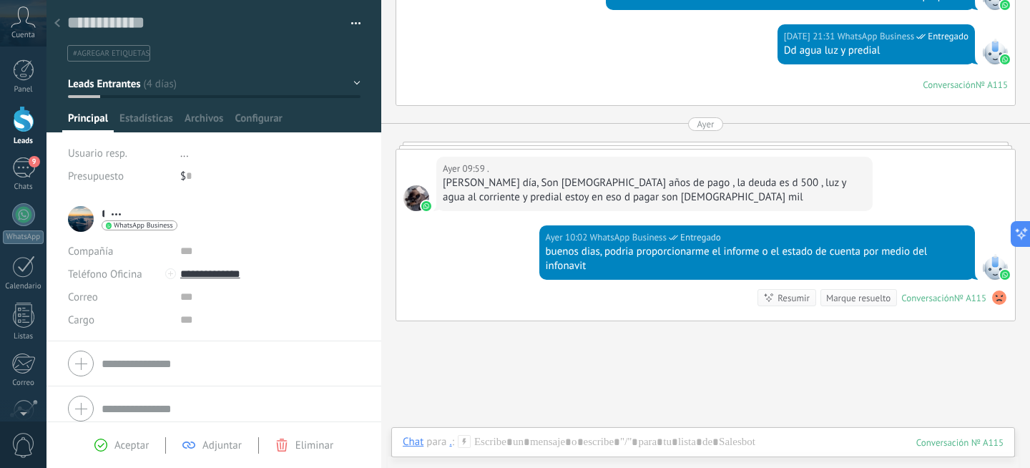
click at [122, 87] on span "Leads Entrantes" at bounding box center [104, 84] width 72 height 14
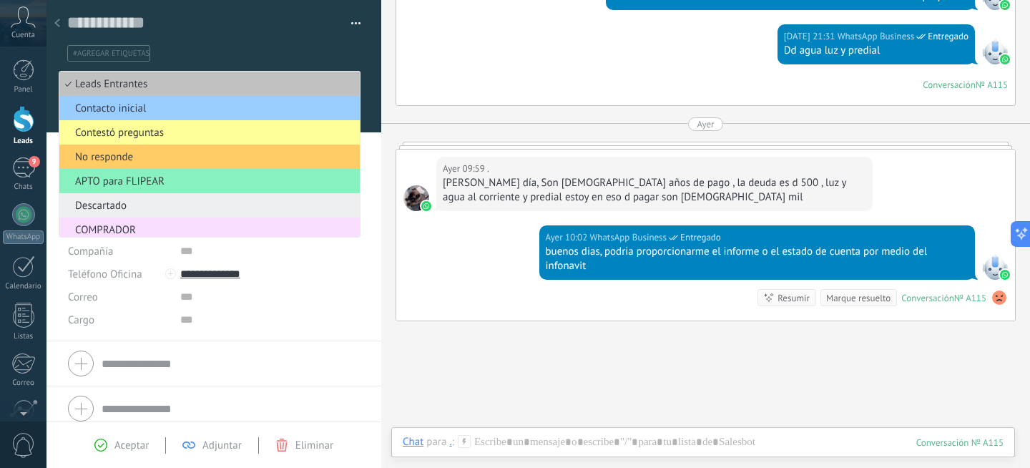
click at [129, 208] on span "Descartado" at bounding box center [207, 206] width 296 height 14
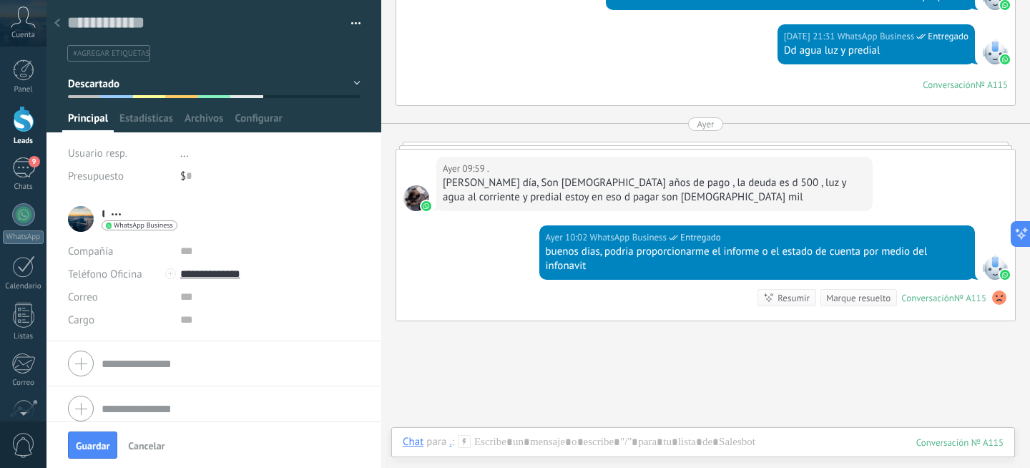
click at [114, 51] on span "#agregar etiquetas" at bounding box center [111, 54] width 77 height 10
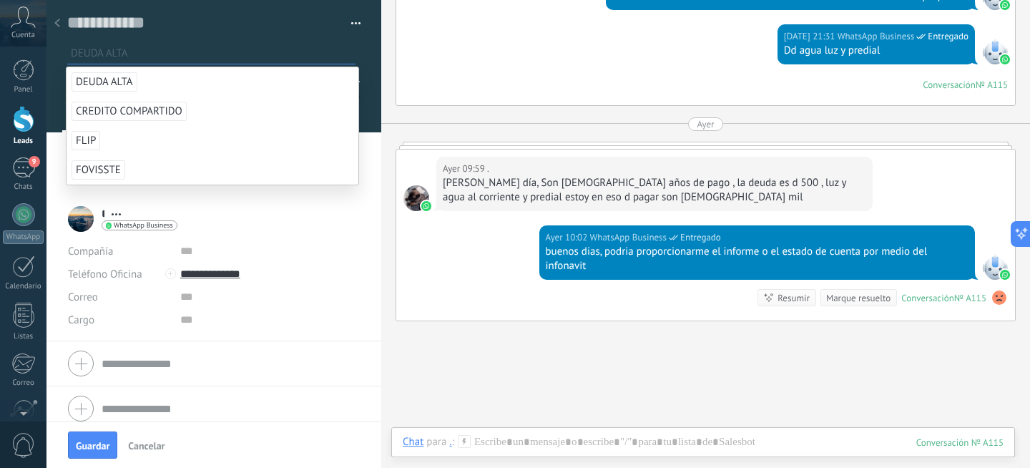
click at [117, 73] on span "DEUDA ALTA" at bounding box center [105, 81] width 66 height 19
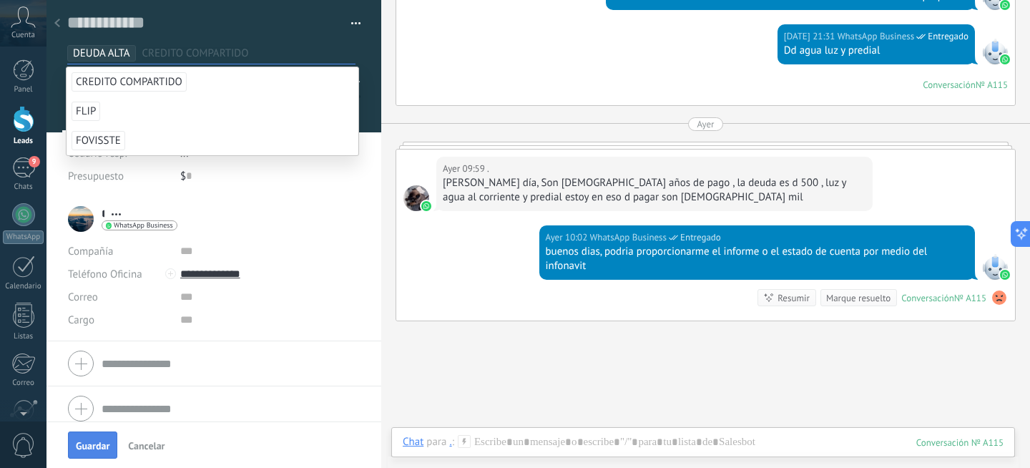
click at [97, 441] on span "Guardar" at bounding box center [93, 446] width 34 height 10
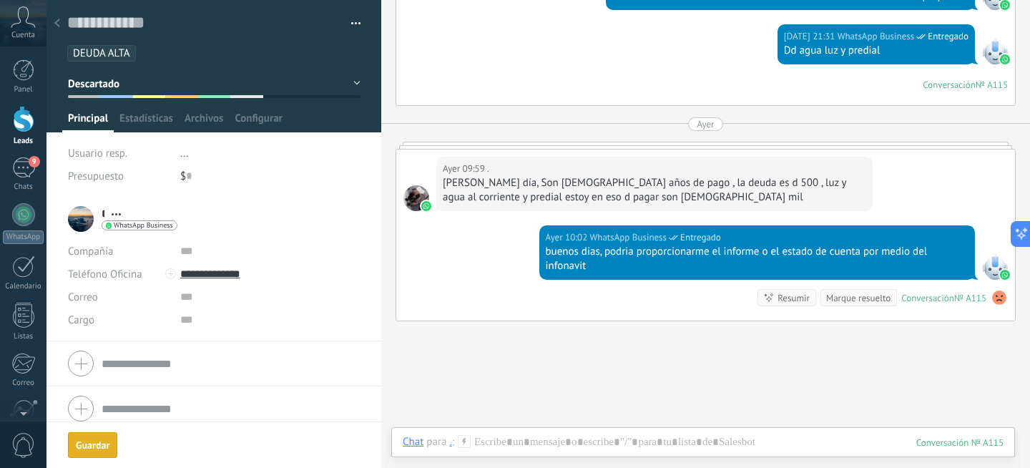
scroll to position [589, 0]
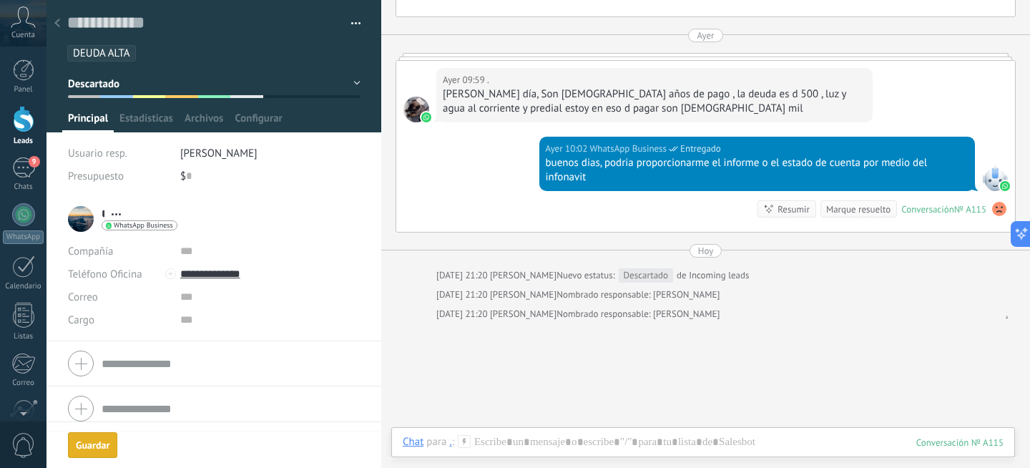
click at [55, 27] on icon at bounding box center [57, 23] width 6 height 9
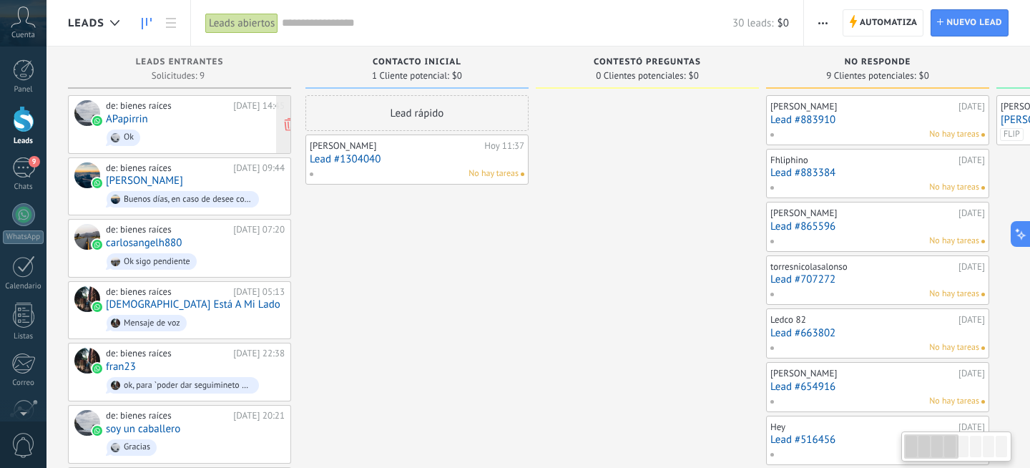
click at [168, 125] on div "de: bienes raíces 18.08.2025 14:45 APapirrin Ok" at bounding box center [195, 124] width 179 height 49
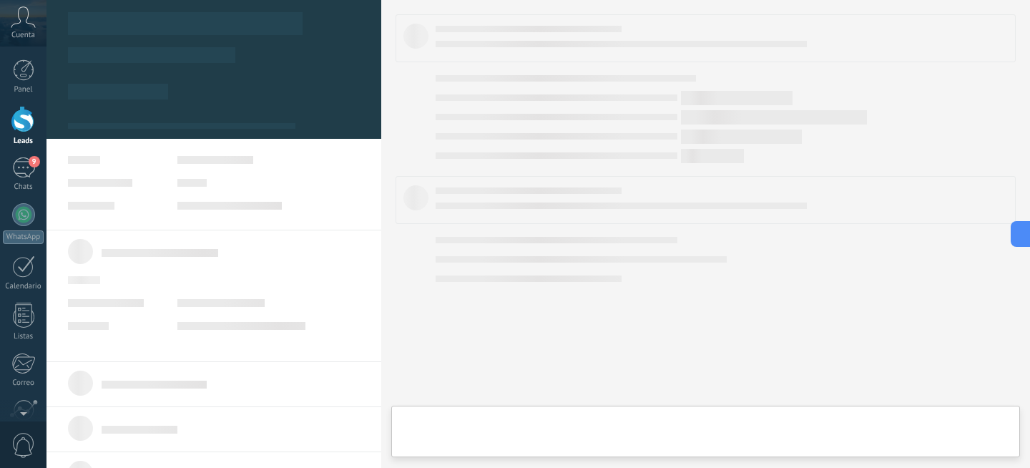
type textarea "**********"
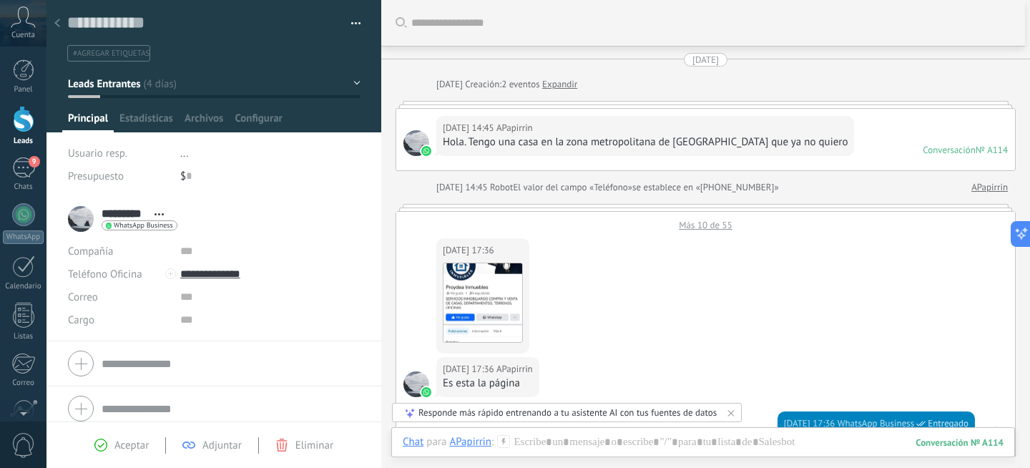
click at [702, 224] on div "Más 10 de 55" at bounding box center [705, 221] width 619 height 19
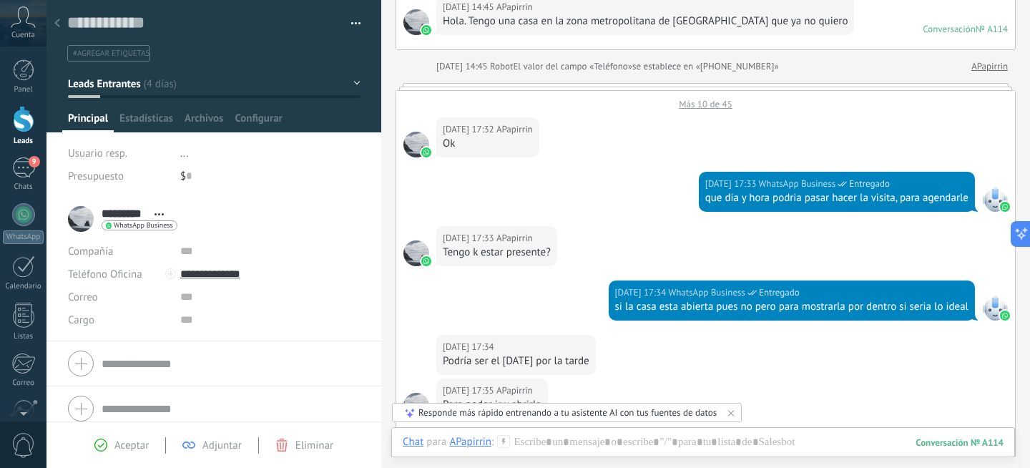
scroll to position [136, 0]
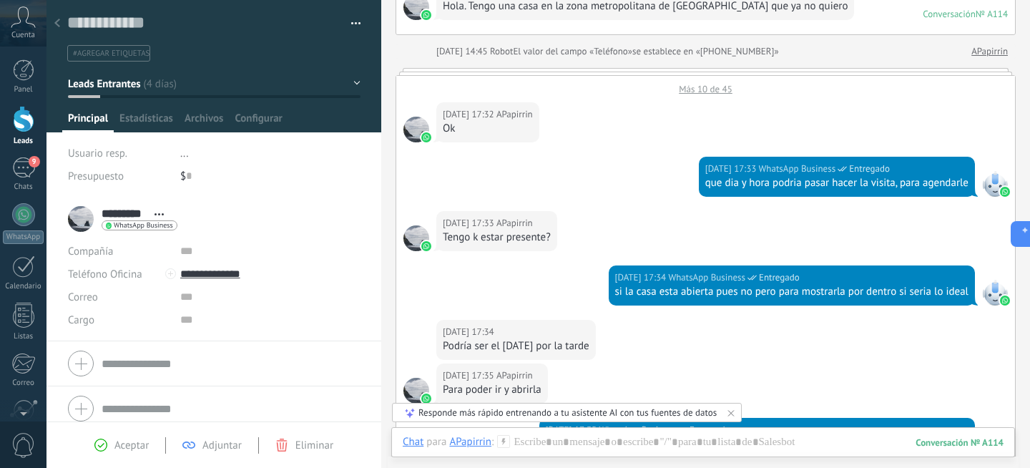
click at [582, 284] on div "18.08.2025 17:34 WhatsApp Business Entregado si la casa esta abierta pues no pe…" at bounding box center [705, 292] width 619 height 54
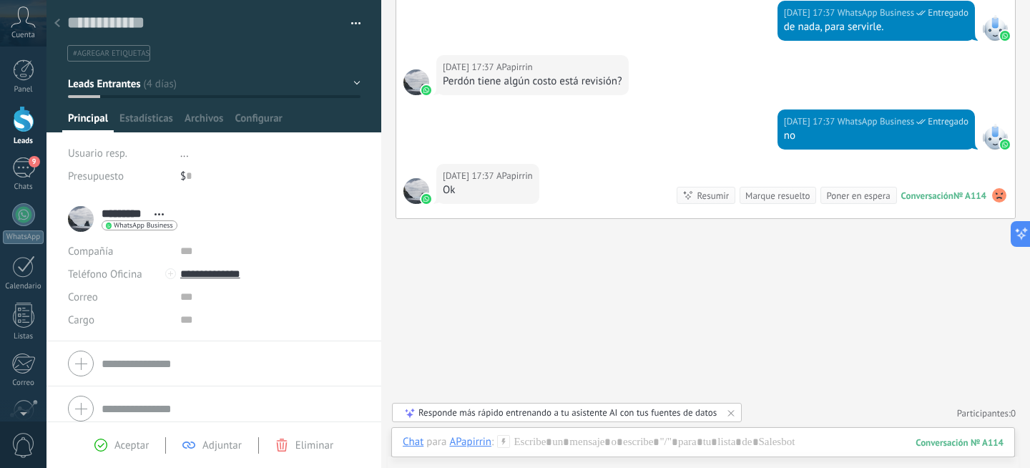
scroll to position [0, 0]
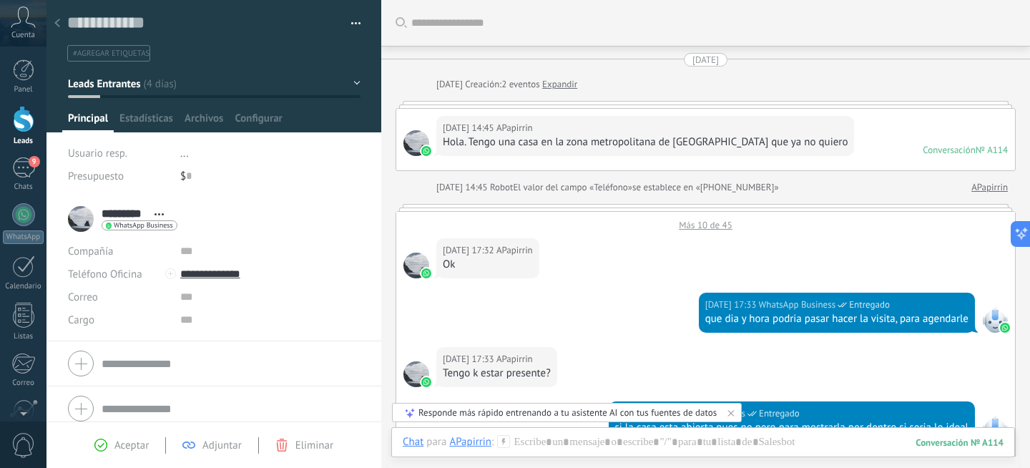
click at [692, 225] on div "Más 10 de 45" at bounding box center [705, 221] width 619 height 19
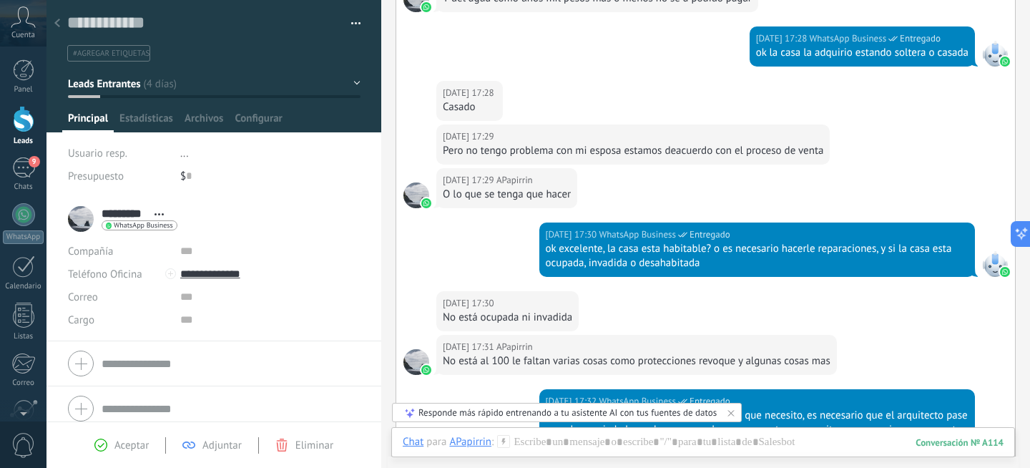
scroll to position [10, 0]
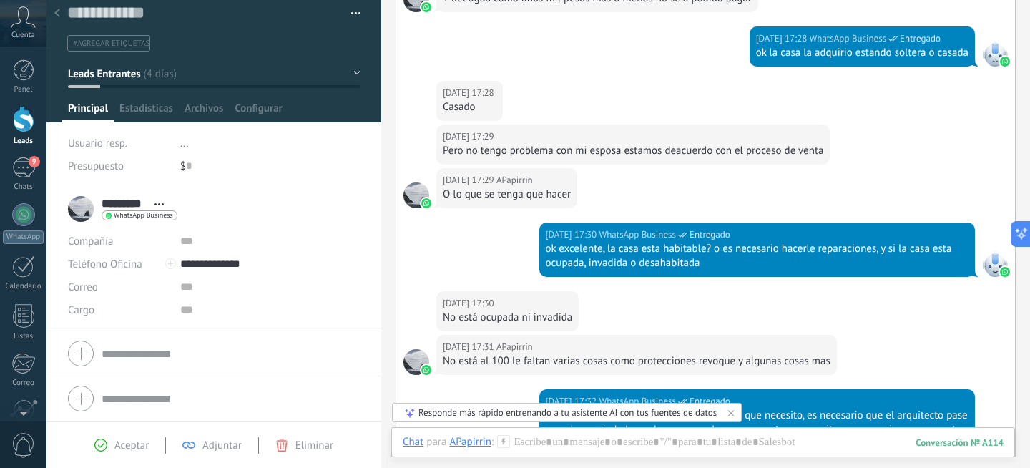
click at [261, 100] on div at bounding box center [213, 56] width 335 height 132
click at [256, 113] on span "Configurar" at bounding box center [258, 112] width 47 height 21
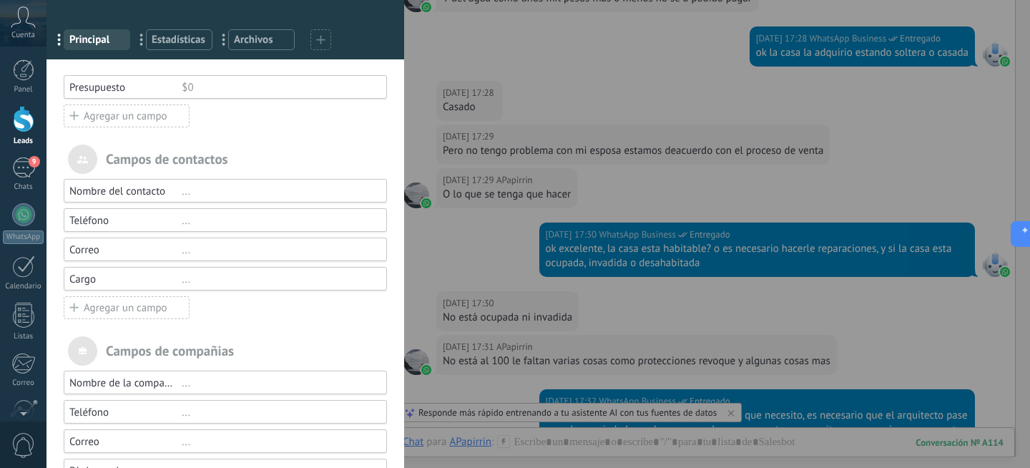
scroll to position [0, 0]
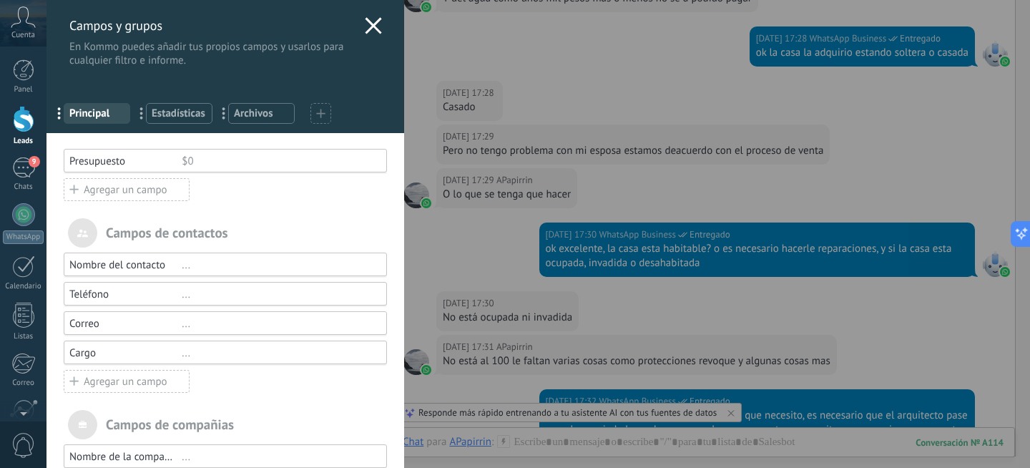
click at [111, 191] on div "Agregar un campo" at bounding box center [127, 189] width 126 height 23
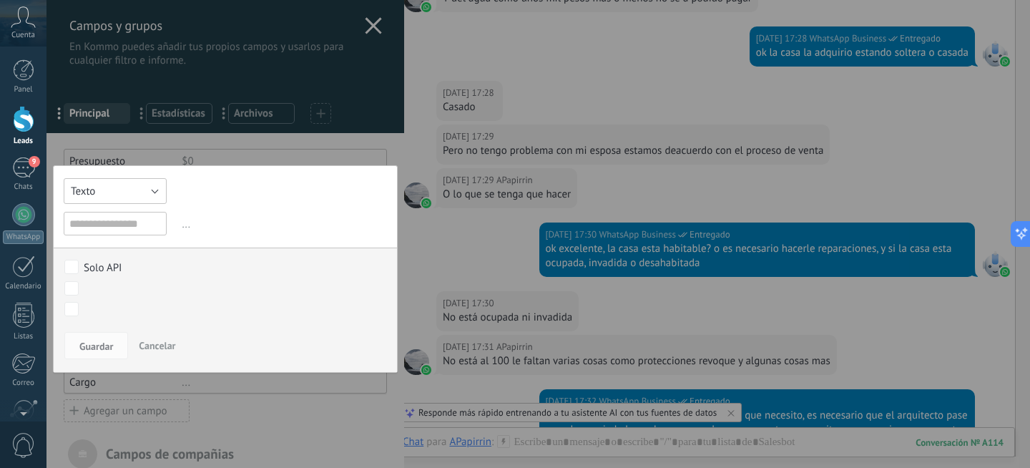
click at [112, 187] on button "Texto" at bounding box center [115, 191] width 103 height 26
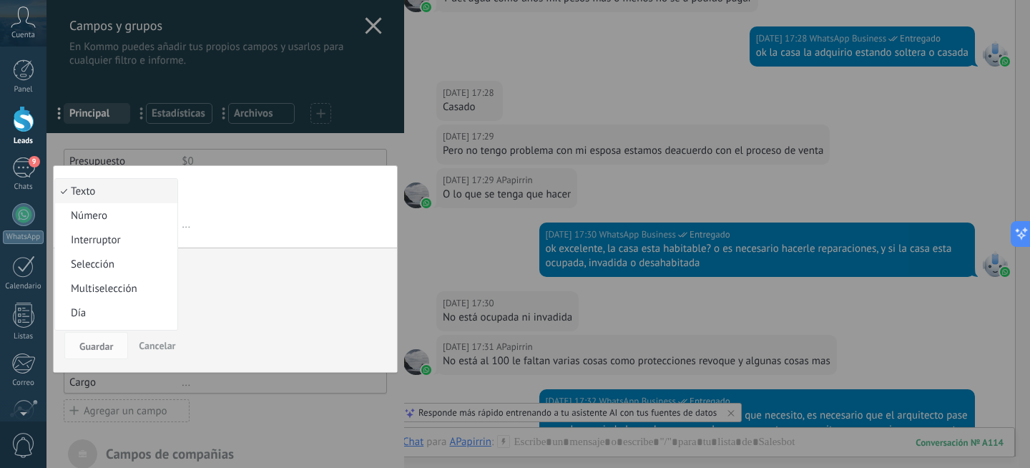
click at [112, 187] on span "Texto" at bounding box center [114, 192] width 118 height 14
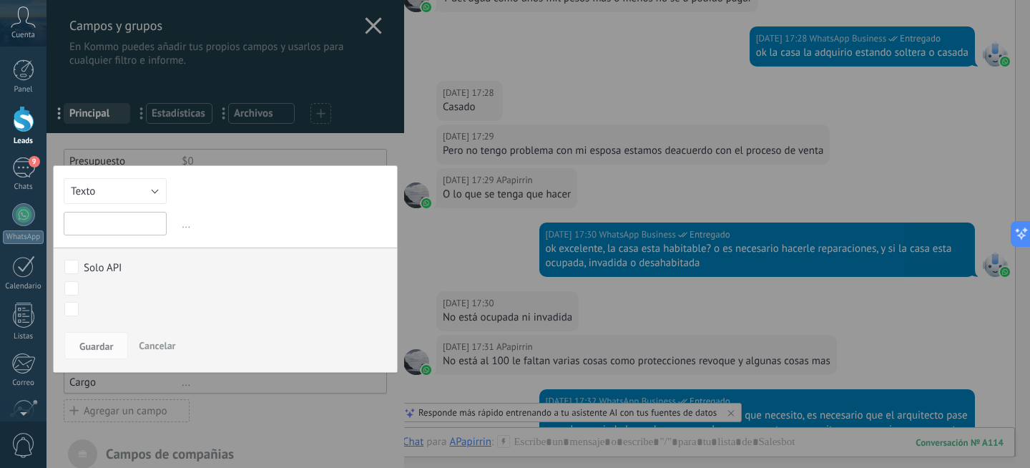
click at [109, 229] on input "text" at bounding box center [115, 224] width 103 height 24
type input "*****"
click at [93, 339] on button "Guardar" at bounding box center [96, 345] width 64 height 27
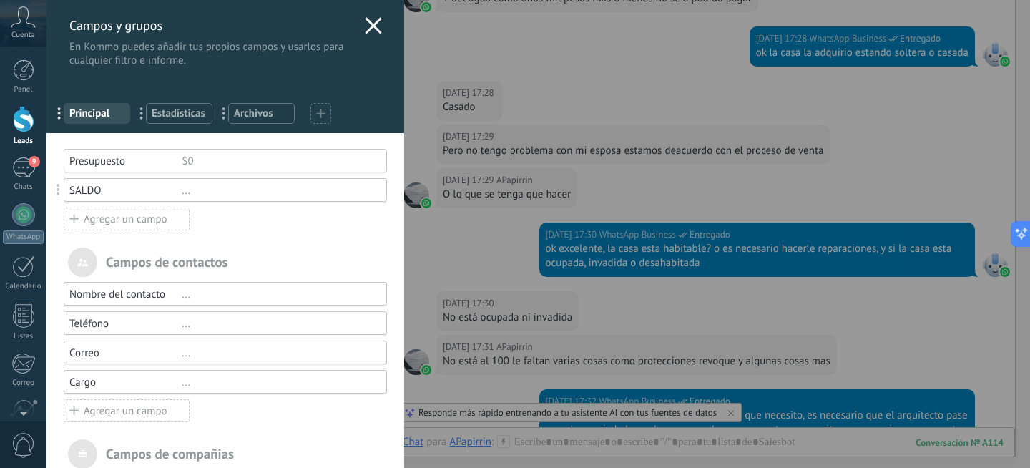
click at [137, 217] on div "Agregar un campo" at bounding box center [127, 218] width 126 height 23
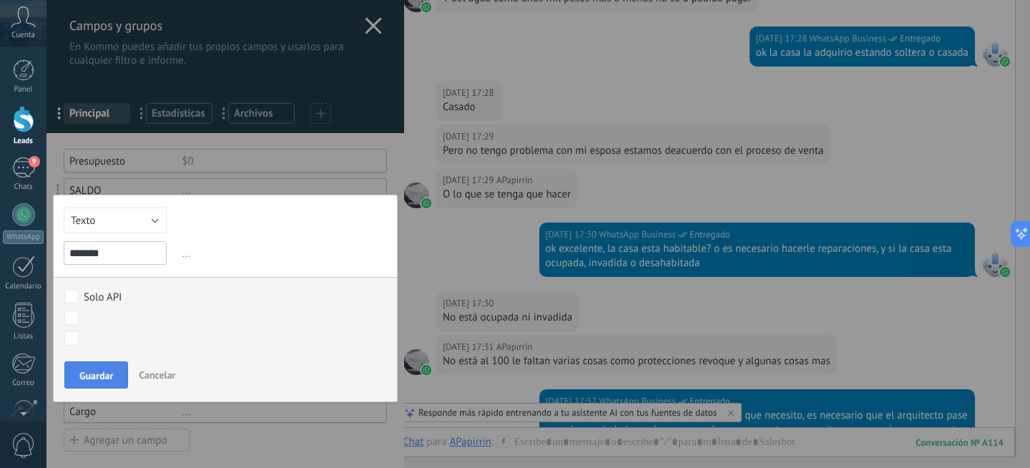
type input "*******"
click at [101, 380] on span "Guardar" at bounding box center [96, 375] width 34 height 10
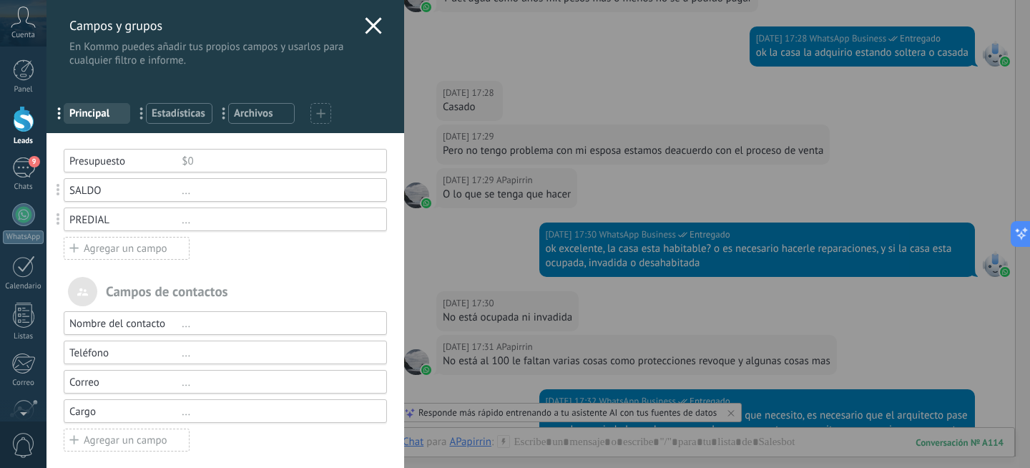
click at [108, 252] on div "Agregar un campo" at bounding box center [127, 248] width 126 height 23
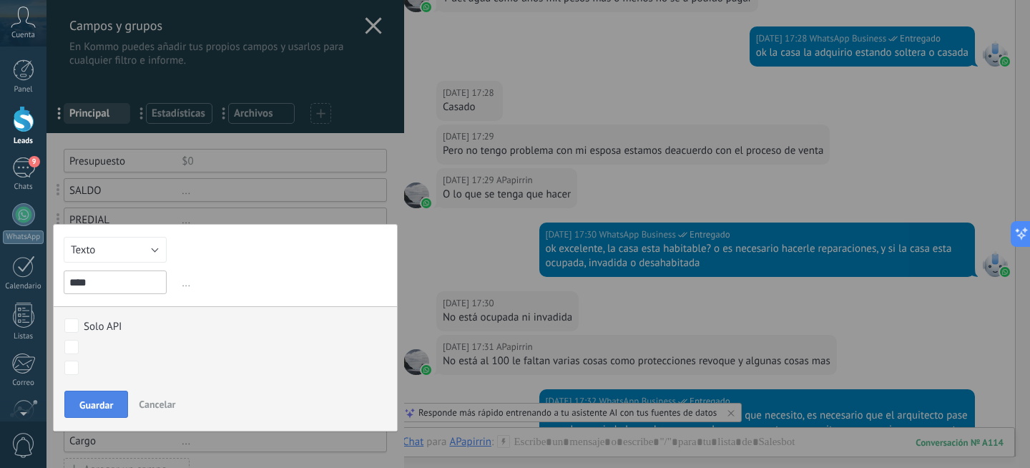
type input "****"
click at [85, 410] on span "Guardar" at bounding box center [96, 405] width 34 height 10
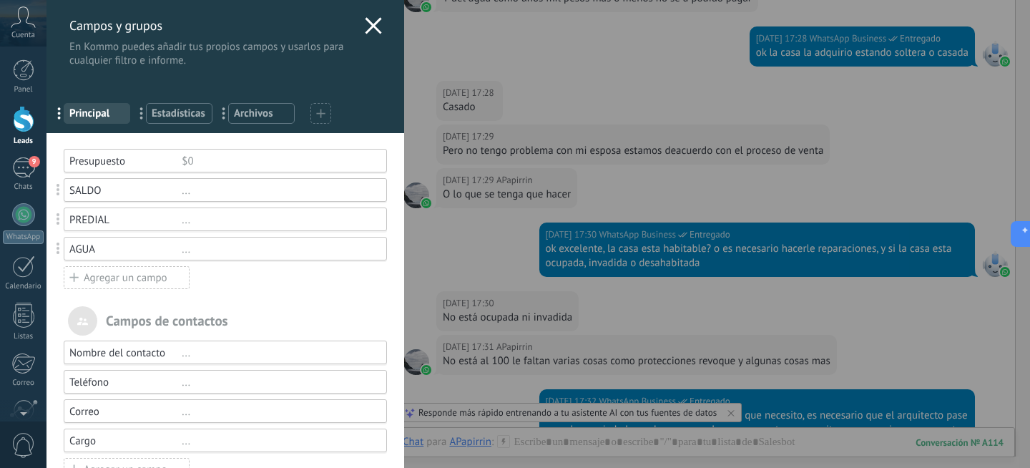
click at [90, 277] on div "Agregar un campo" at bounding box center [127, 277] width 126 height 23
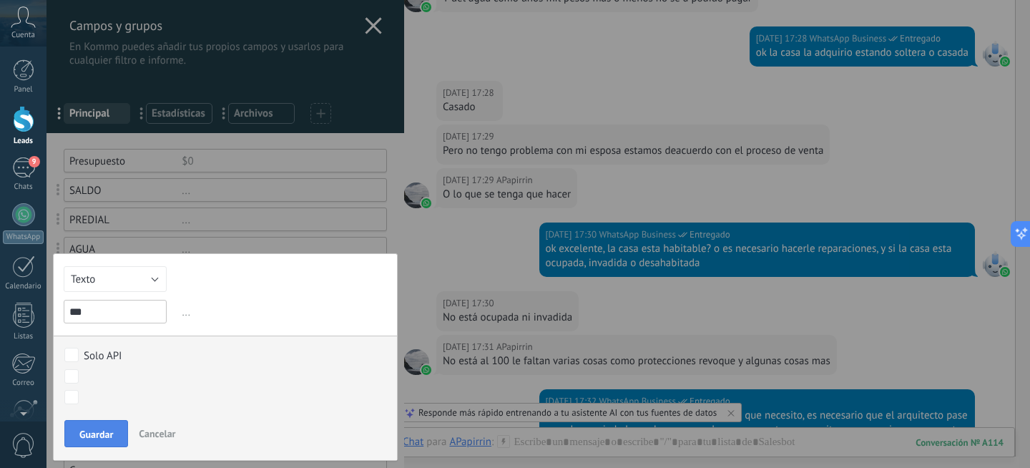
type input "***"
click at [94, 431] on span "Guardar" at bounding box center [96, 434] width 34 height 10
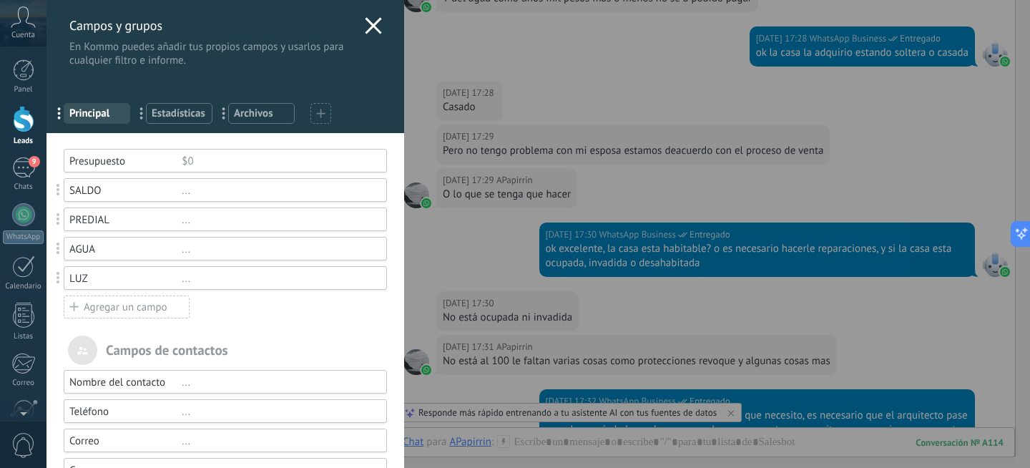
click at [231, 194] on div "..." at bounding box center [278, 191] width 192 height 14
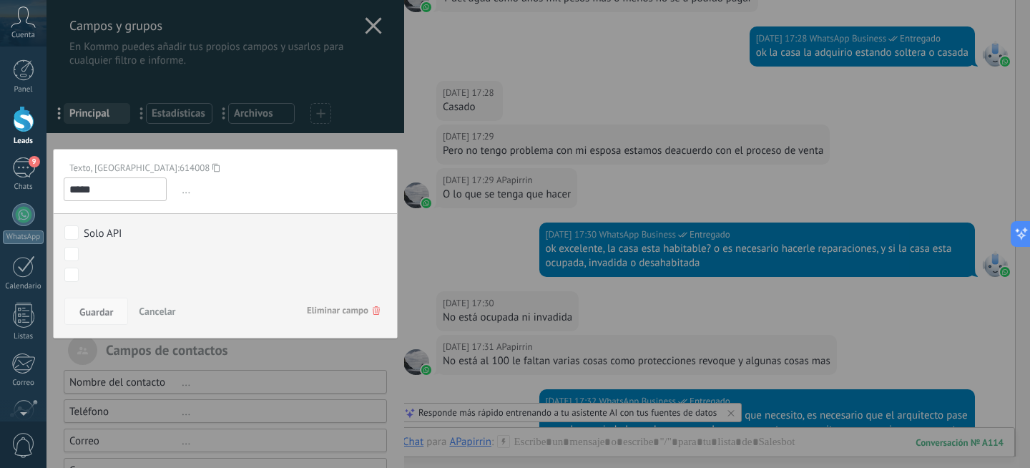
click at [102, 311] on span "Guardar" at bounding box center [96, 312] width 34 height 10
click at [162, 311] on span "Cancelar" at bounding box center [157, 311] width 36 height 13
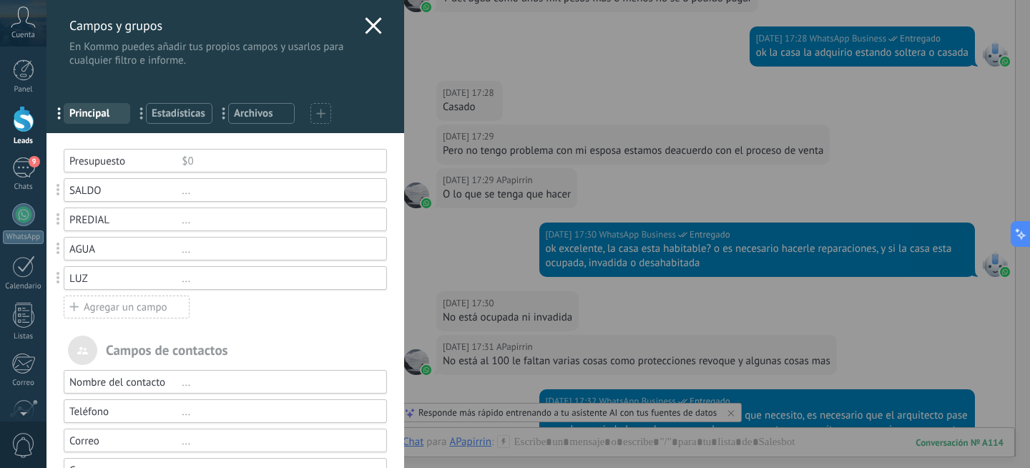
click at [188, 160] on div "$0" at bounding box center [278, 161] width 192 height 14
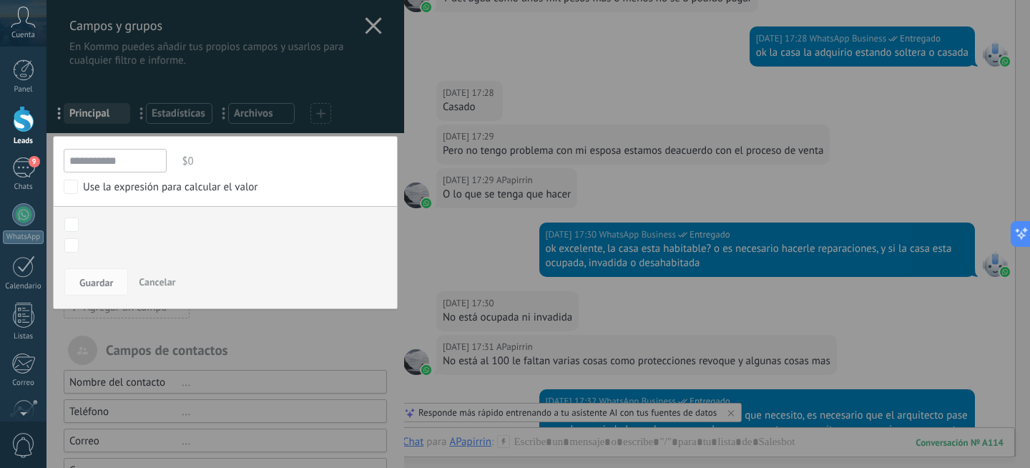
click at [189, 161] on span "$0" at bounding box center [283, 161] width 208 height 24
click at [111, 169] on input "**********" at bounding box center [115, 161] width 103 height 24
click at [154, 270] on button "Cancelar" at bounding box center [157, 281] width 48 height 27
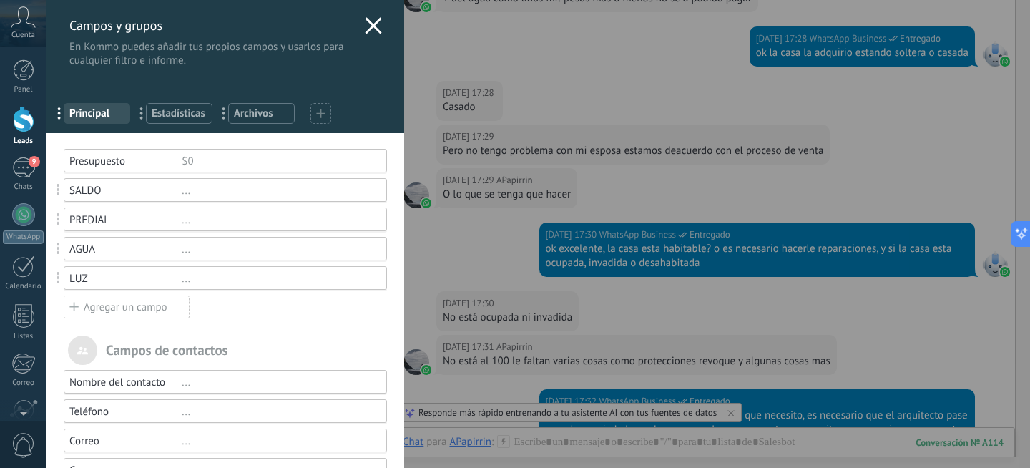
click at [367, 23] on icon at bounding box center [373, 25] width 17 height 17
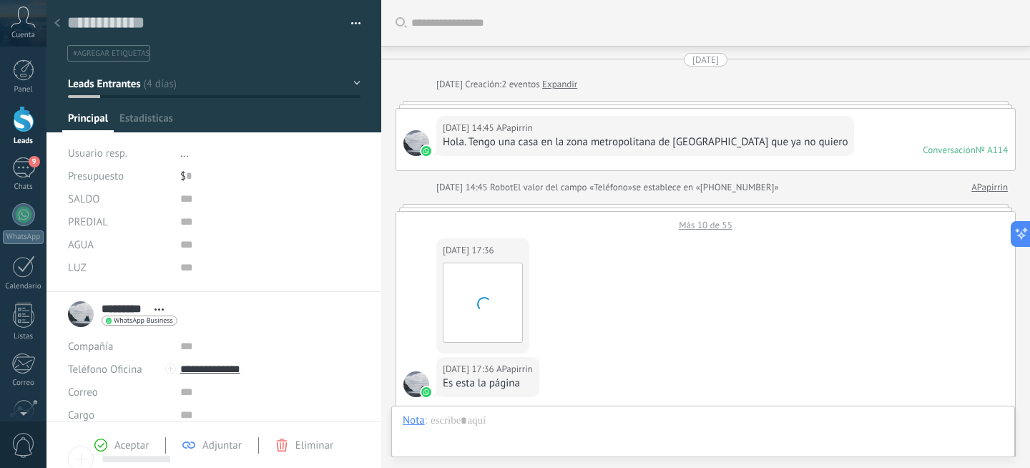
scroll to position [606, 0]
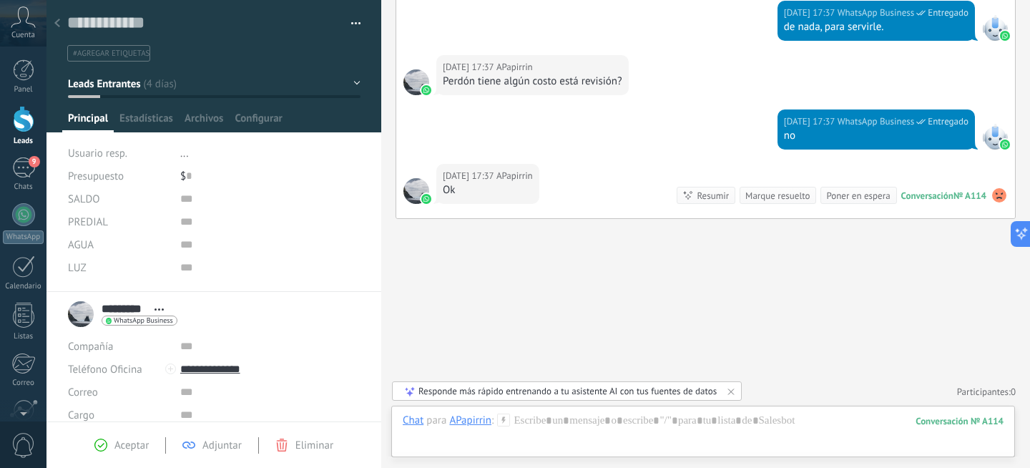
click at [150, 84] on button "Leads Entrantes" at bounding box center [214, 84] width 293 height 26
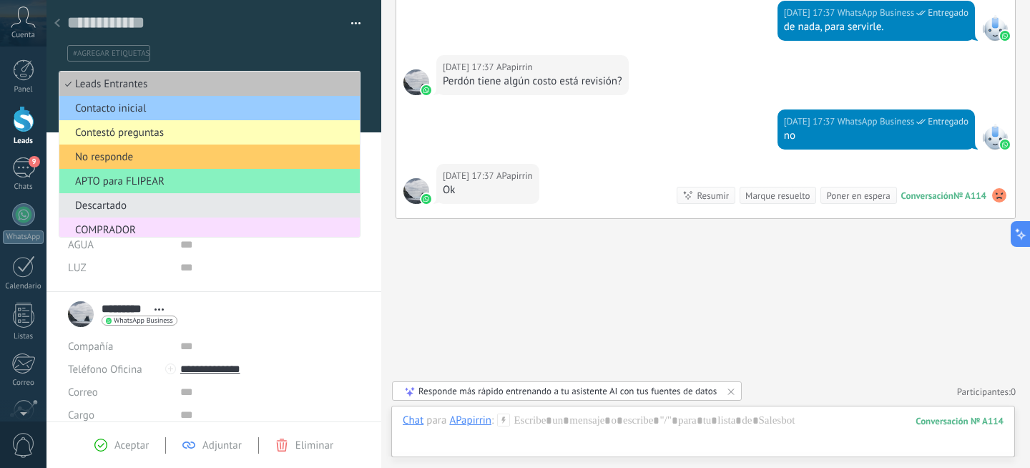
click at [152, 135] on span "Contestó preguntas" at bounding box center [207, 133] width 296 height 14
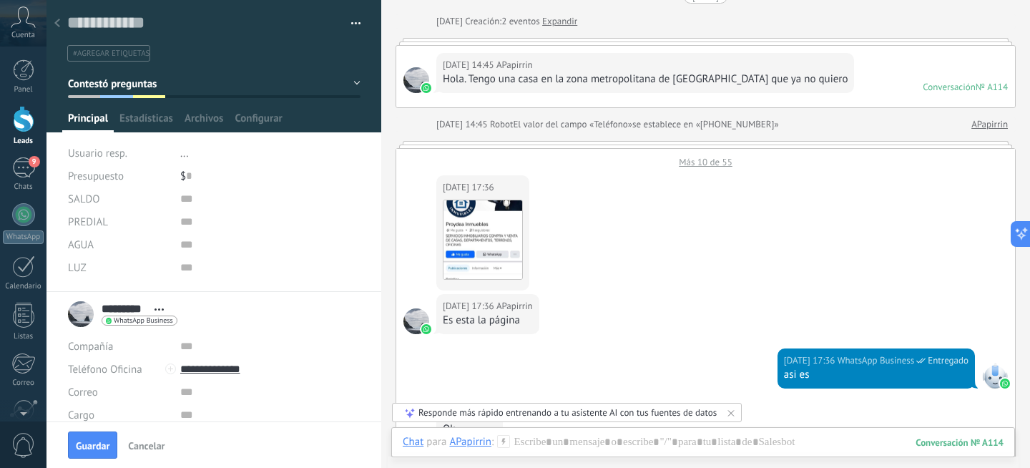
scroll to position [0, 0]
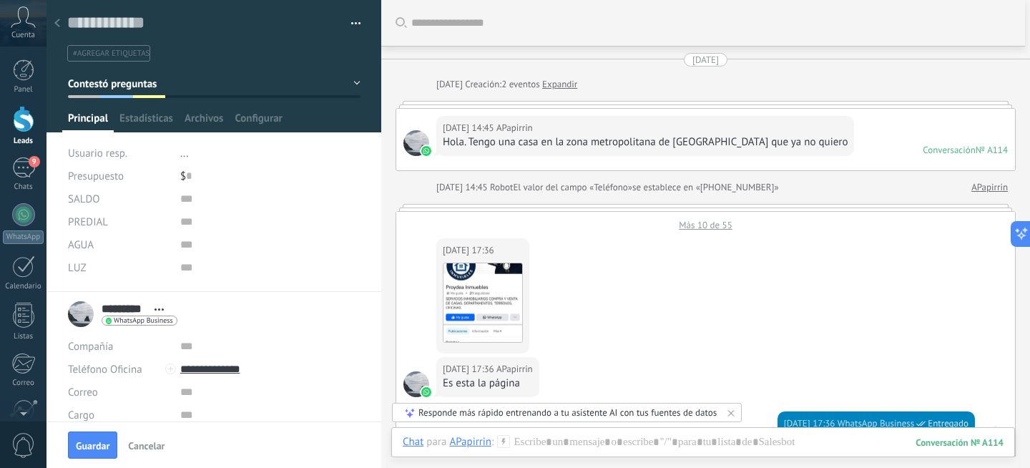
click at [704, 231] on div "18.08.2025 17:36 APapirrin Descargar" at bounding box center [705, 294] width 619 height 126
click at [697, 225] on div "Más 10 de 55" at bounding box center [705, 221] width 619 height 19
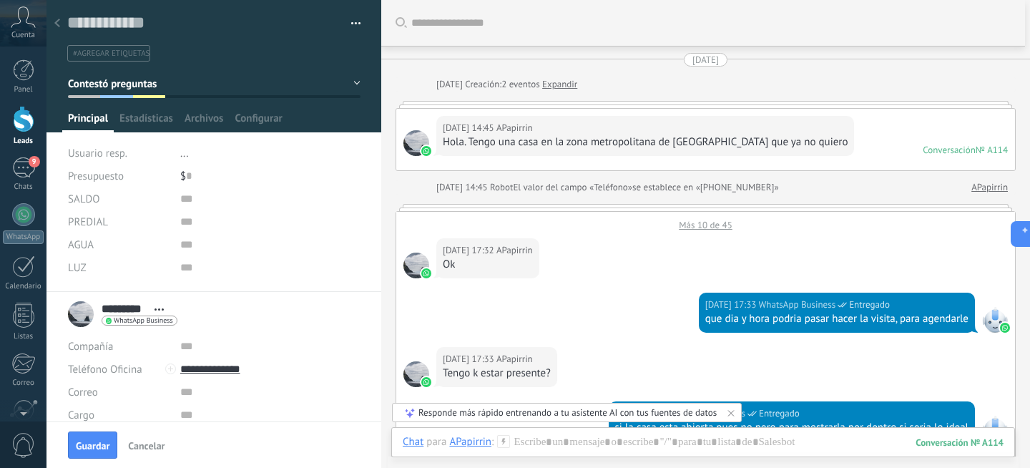
click at [697, 227] on div "Más 10 de 45" at bounding box center [705, 221] width 619 height 19
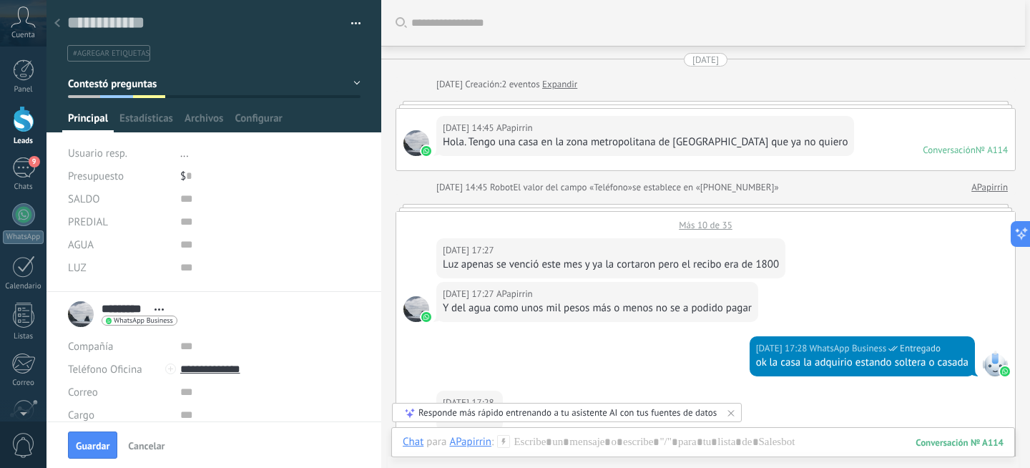
scroll to position [101, 0]
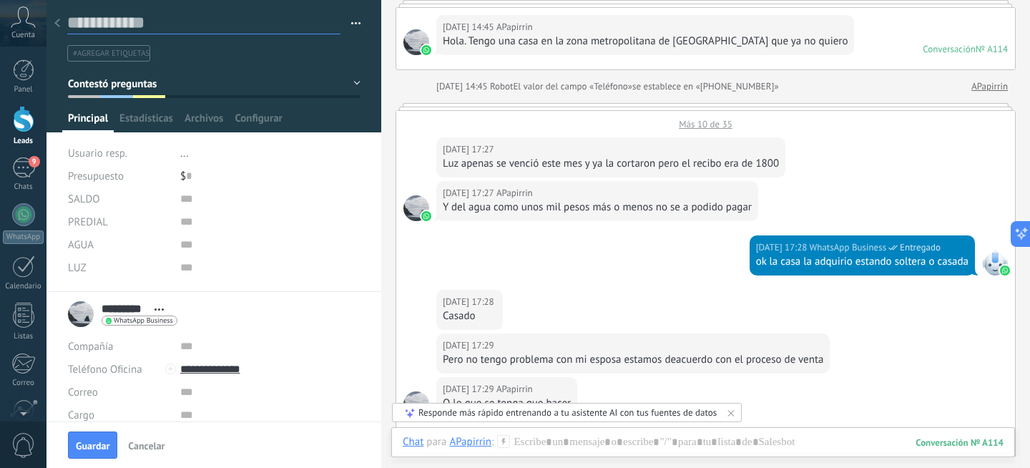
click at [97, 22] on textarea at bounding box center [203, 23] width 273 height 22
type textarea "*"
type textarea "**"
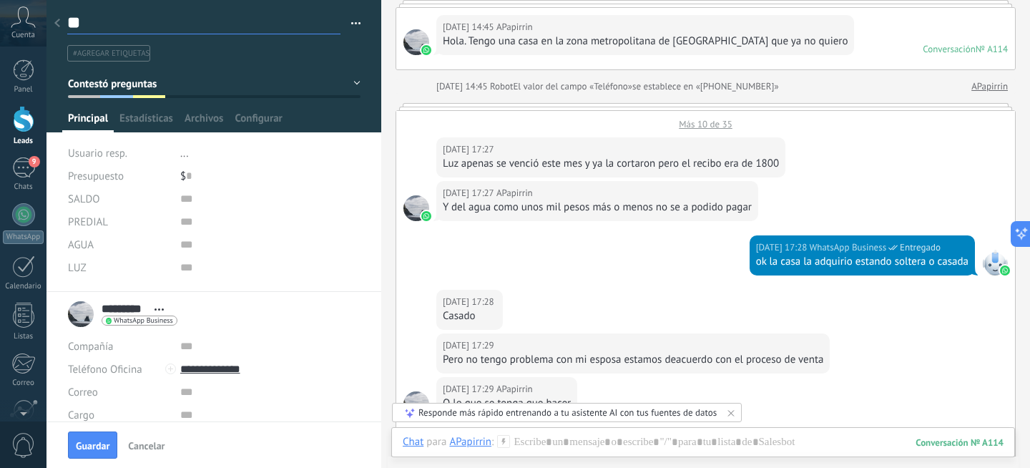
type textarea "*"
type textarea "**********"
type textarea "*"
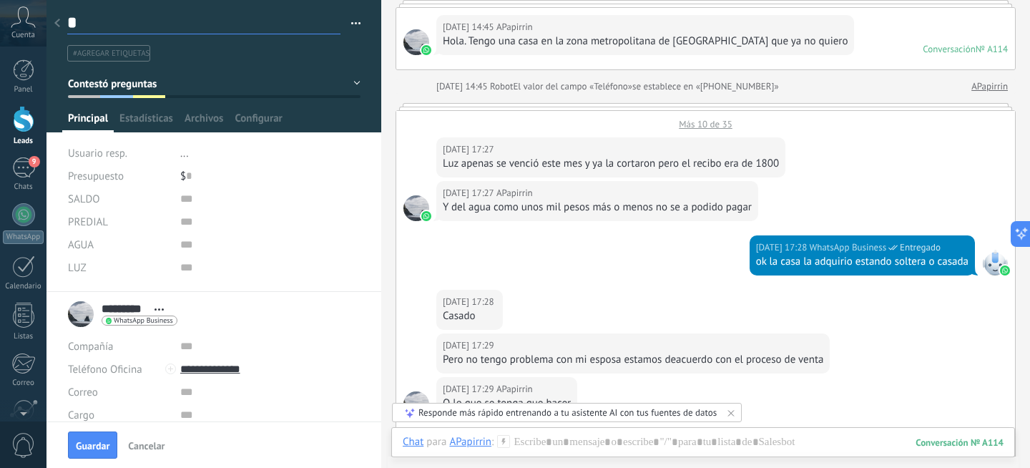
type textarea "**"
type textarea "***"
type textarea "****"
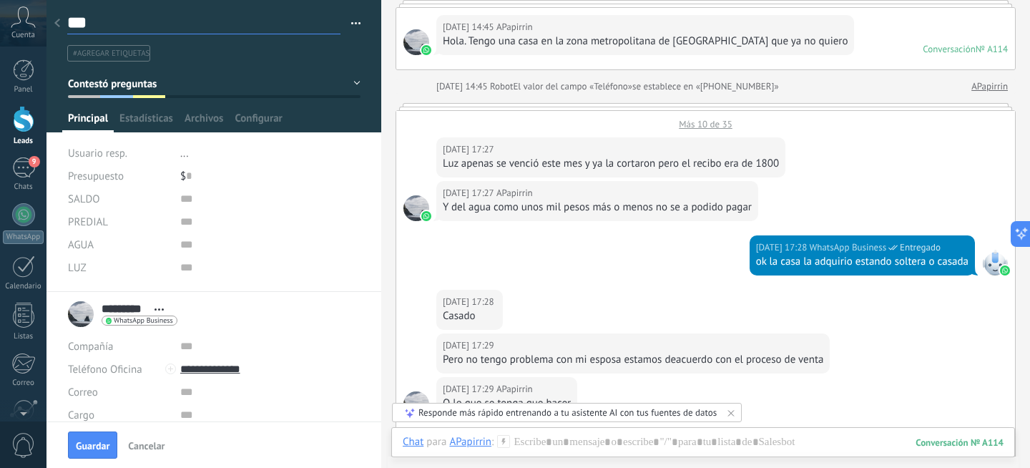
type textarea "****"
type textarea "*****"
type textarea "******"
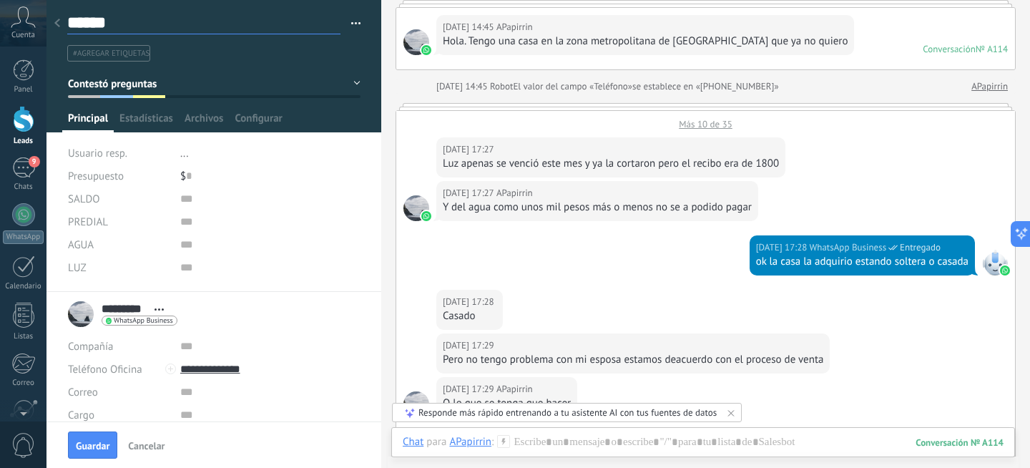
type textarea "*****"
type textarea "****"
type textarea "***"
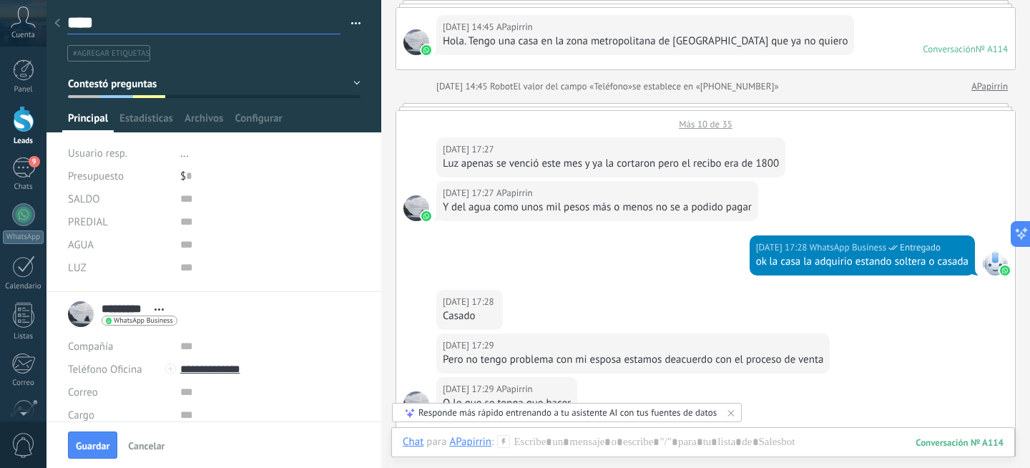
type textarea "***"
type textarea "**"
type textarea "*"
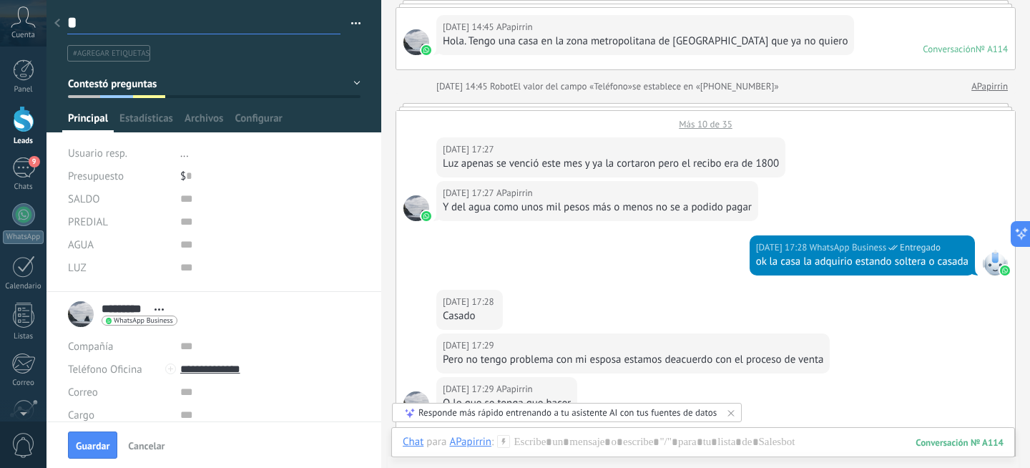
type textarea "**"
type textarea "***"
type textarea "****"
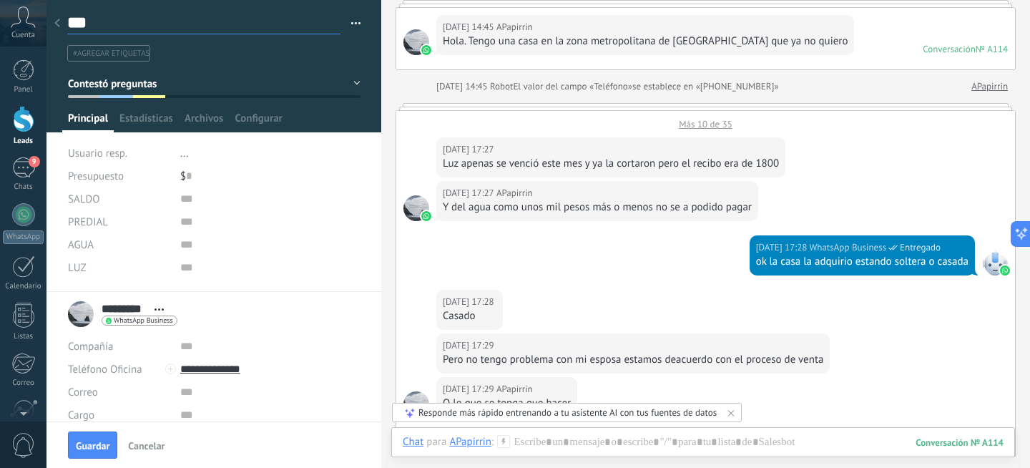
type textarea "****"
type textarea "*****"
type textarea "******"
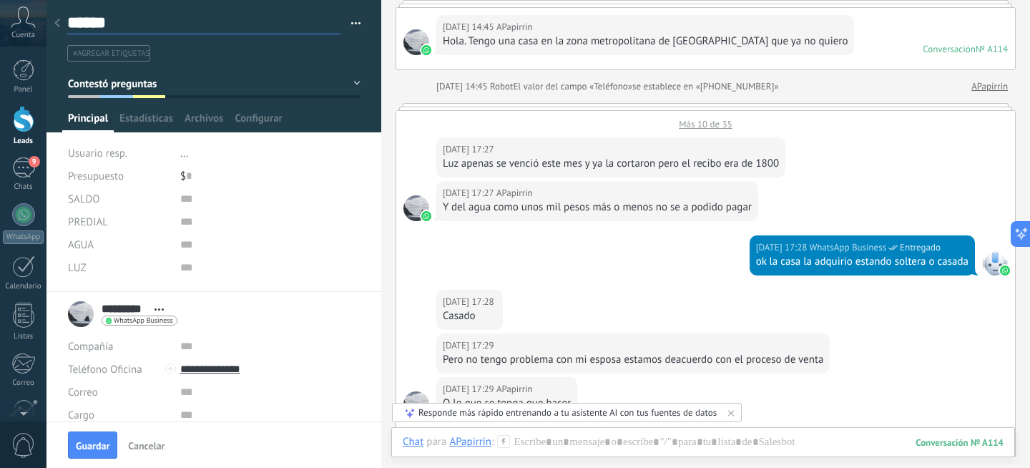
type textarea "******"
type textarea "********"
type textarea "*********"
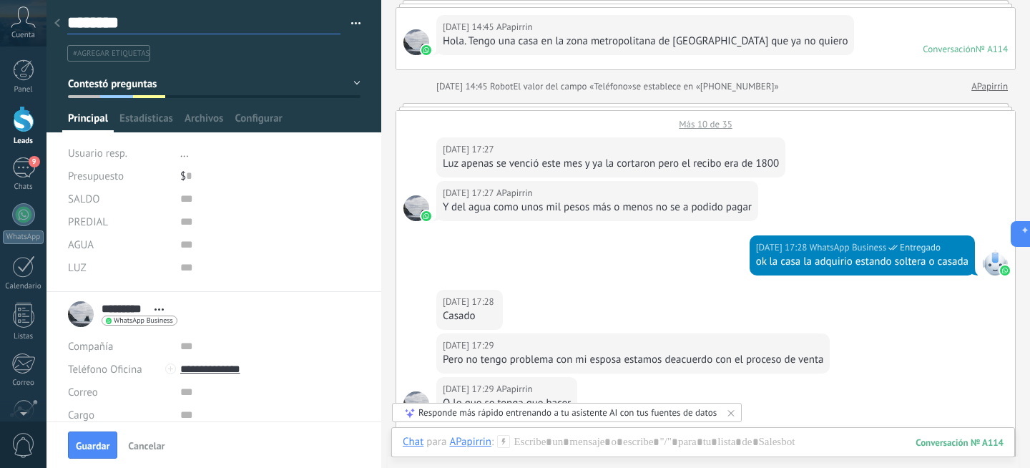
type textarea "*********"
type textarea "**********"
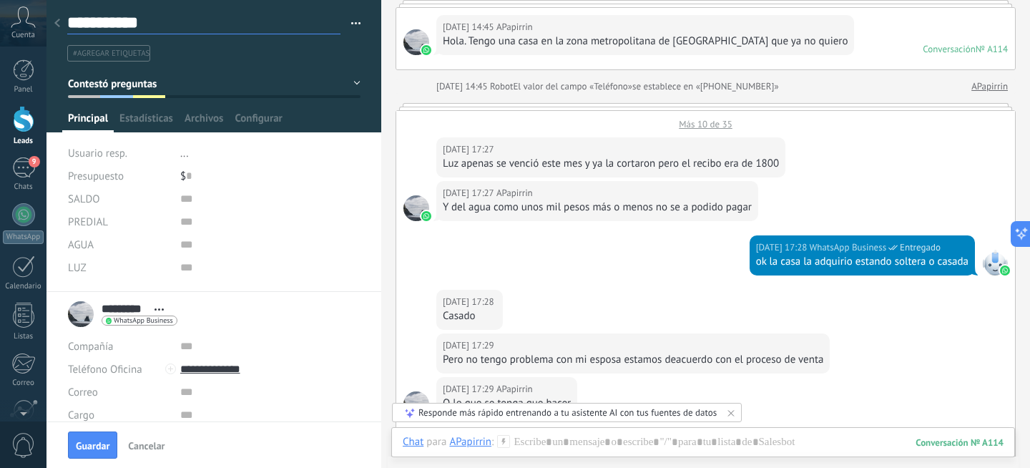
type textarea "**********"
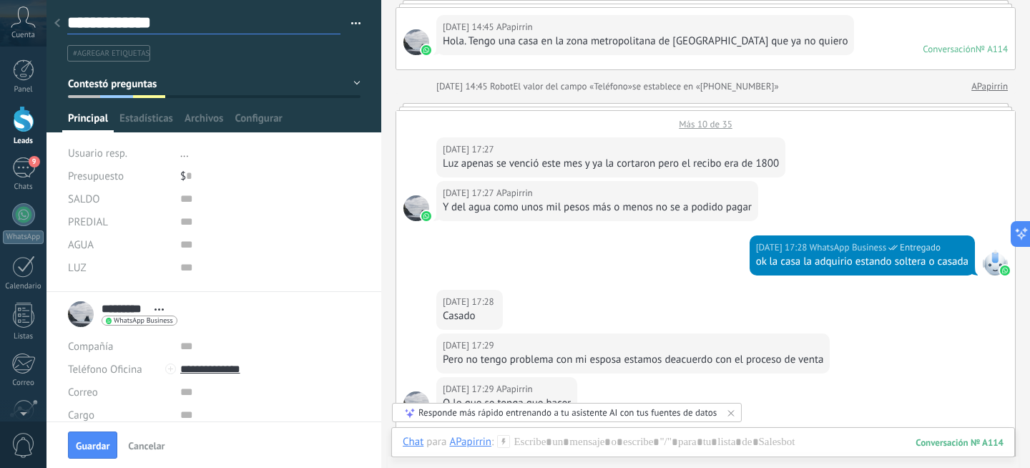
type textarea "**********"
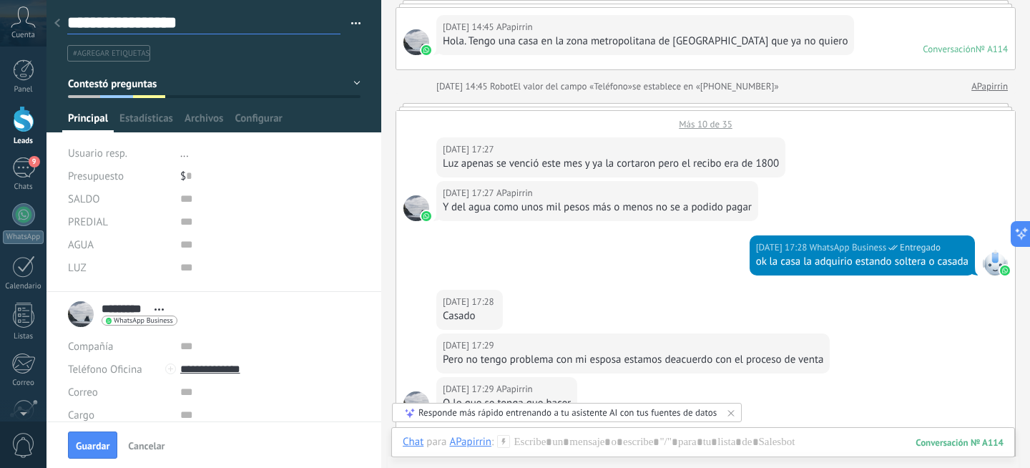
type textarea "**********"
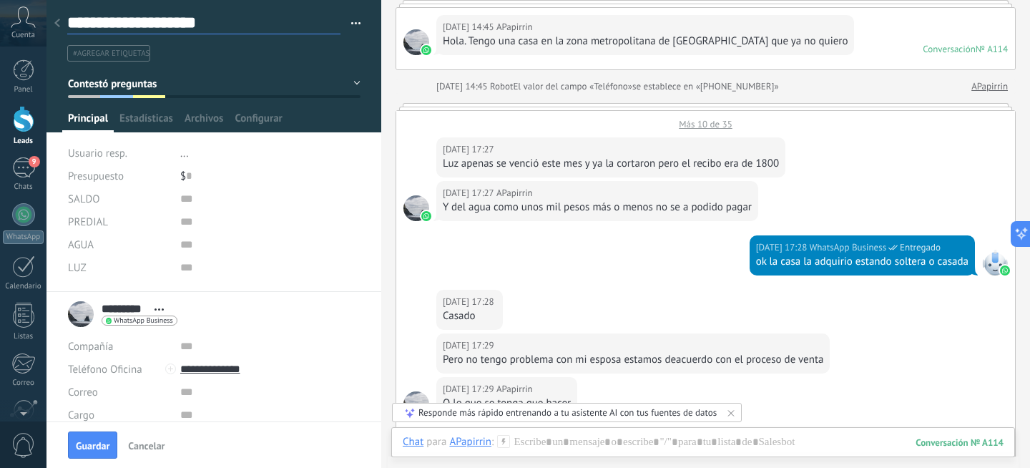
scroll to position [21, 0]
type textarea "**********"
click at [710, 122] on div "Más 10 de 35" at bounding box center [705, 120] width 619 height 19
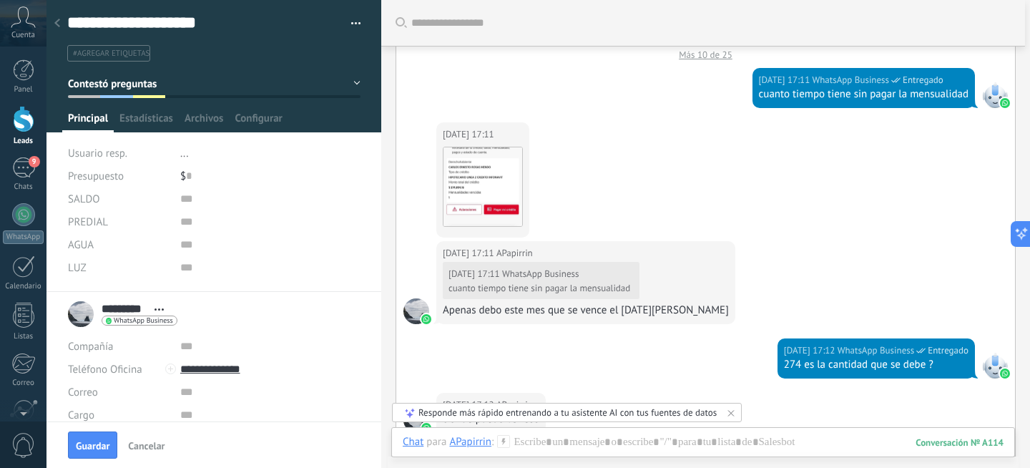
scroll to position [0, 0]
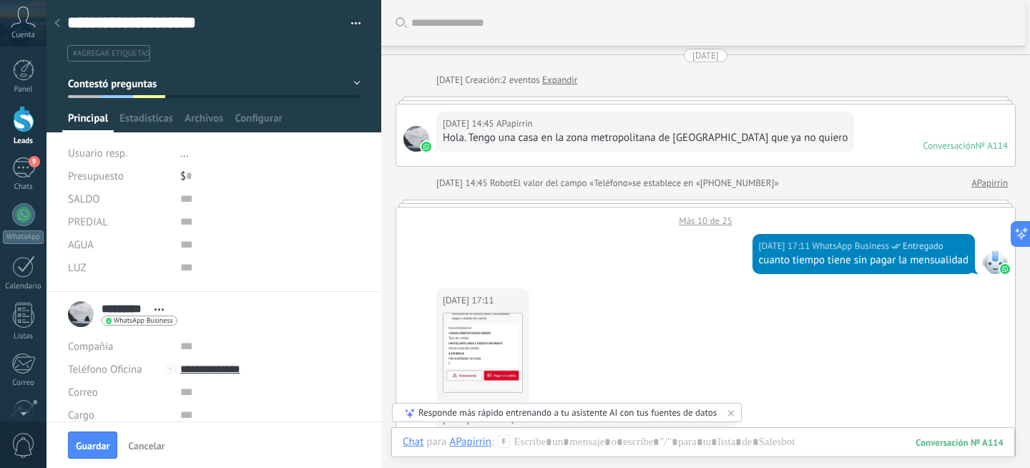
click at [692, 218] on div "Más 10 de 25" at bounding box center [705, 216] width 619 height 19
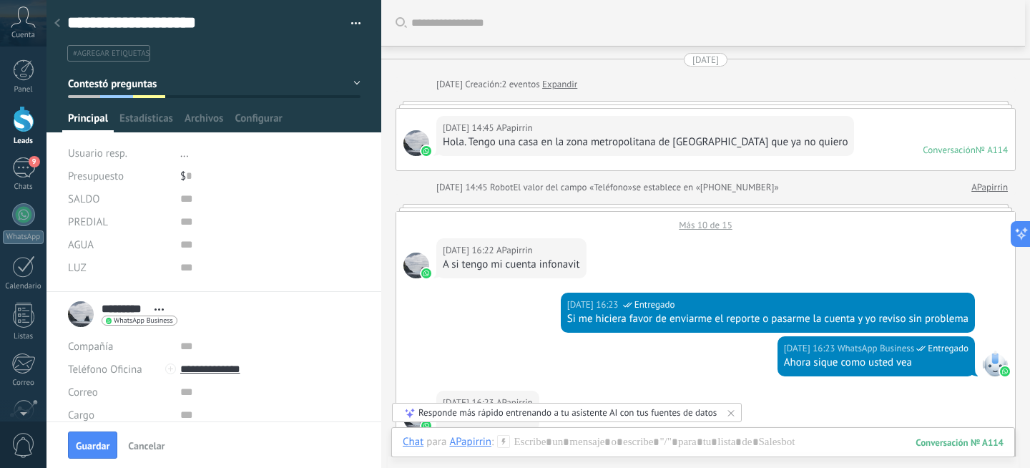
click at [146, 87] on span "Contestó preguntas" at bounding box center [112, 84] width 89 height 14
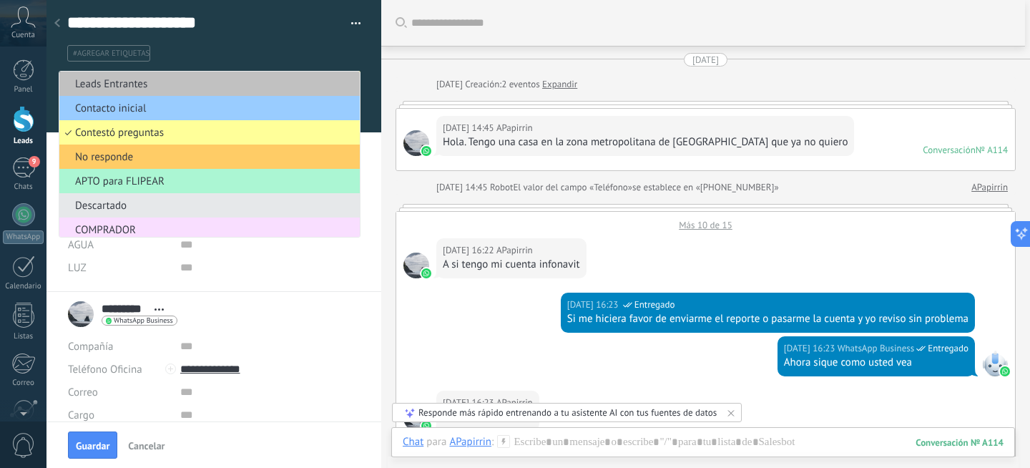
click at [146, 182] on span "APTO para FLIPEAR" at bounding box center [207, 182] width 296 height 14
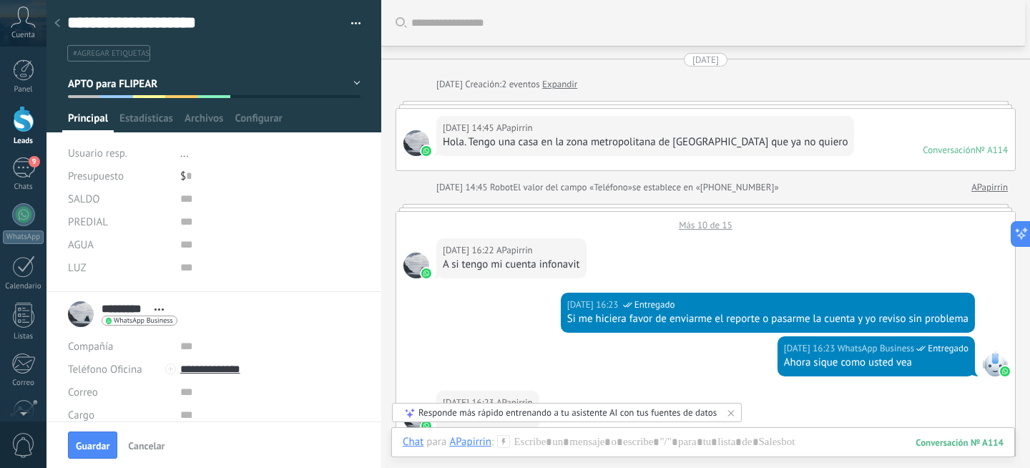
click at [701, 217] on div "Más 10 de 15" at bounding box center [705, 221] width 619 height 19
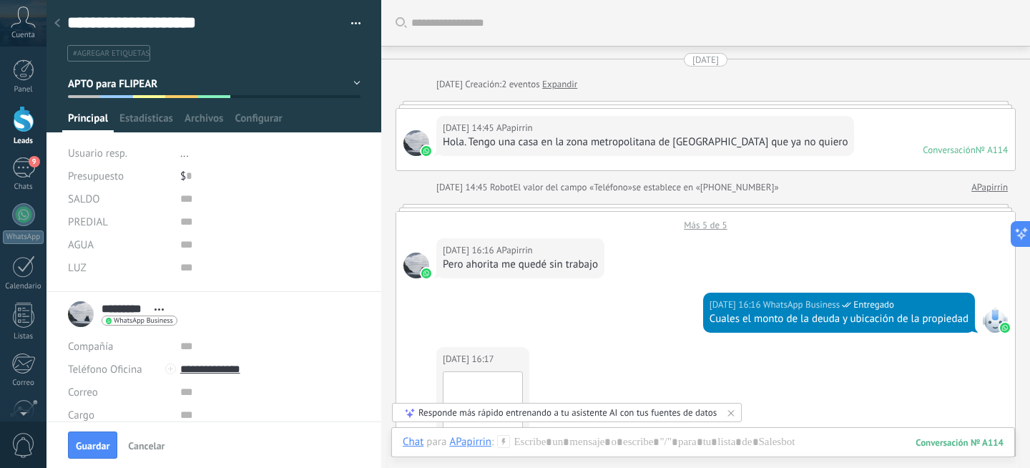
scroll to position [604, 0]
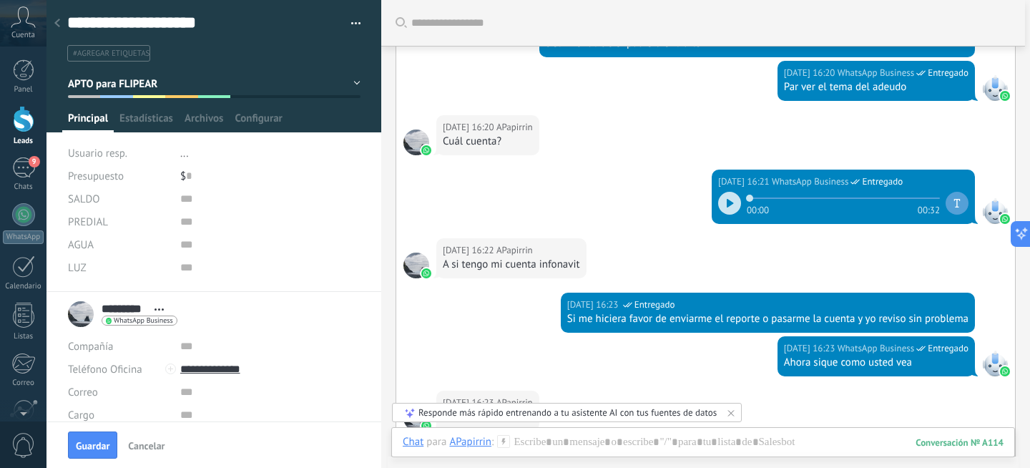
click at [134, 82] on span "APTO para FLIPEAR" at bounding box center [112, 84] width 89 height 14
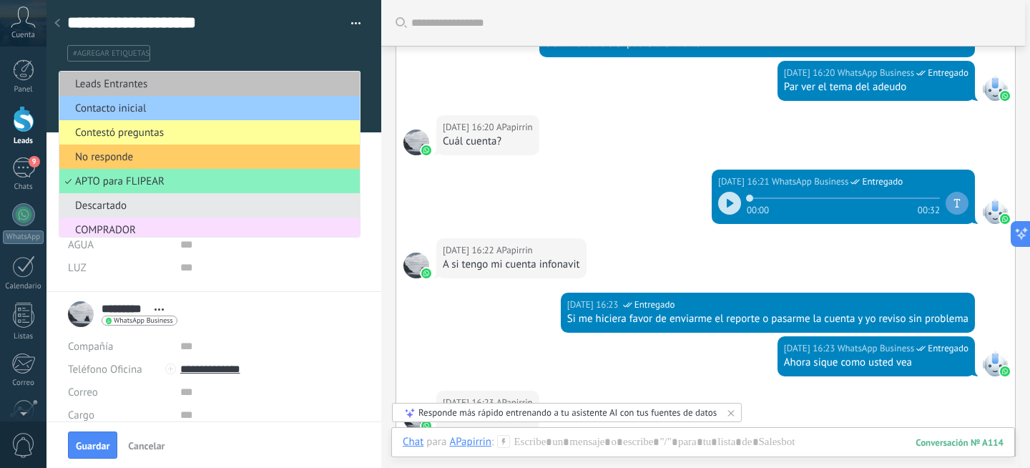
scroll to position [30, 0]
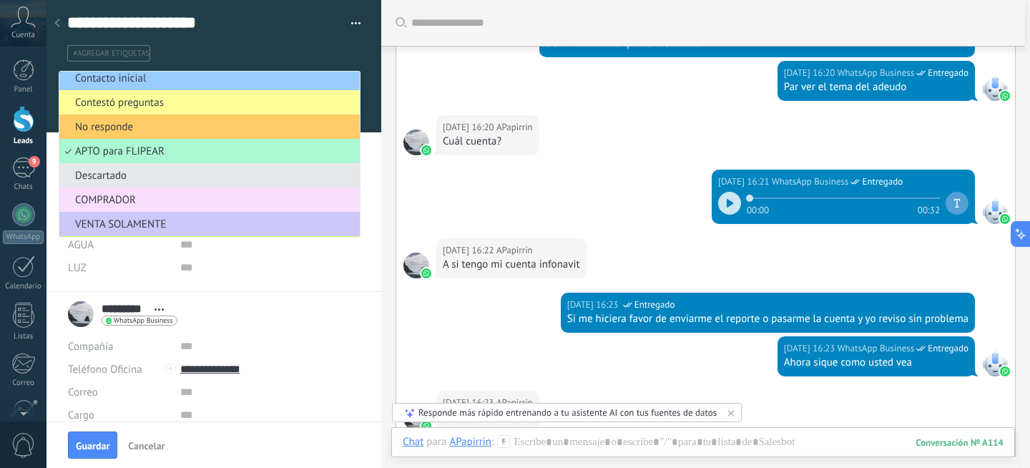
click at [162, 151] on span "APTO para FLIPEAR" at bounding box center [207, 151] width 296 height 14
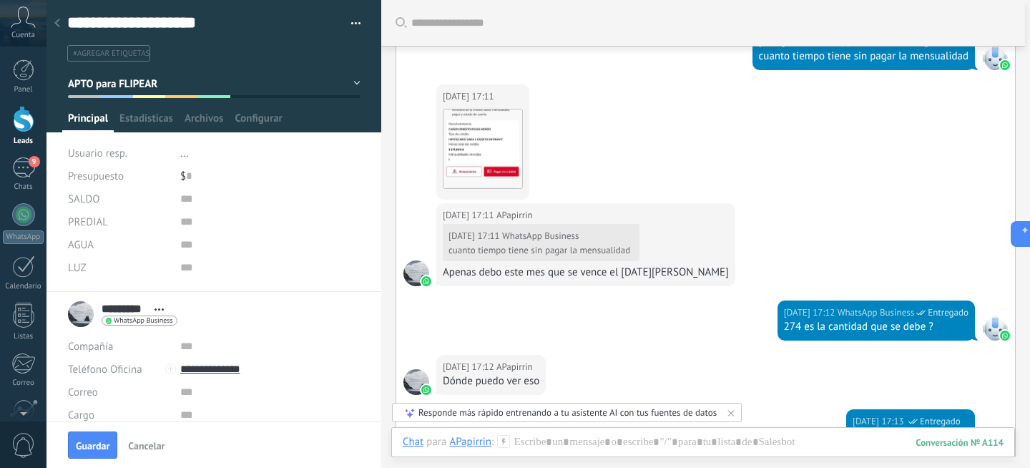
scroll to position [1367, 0]
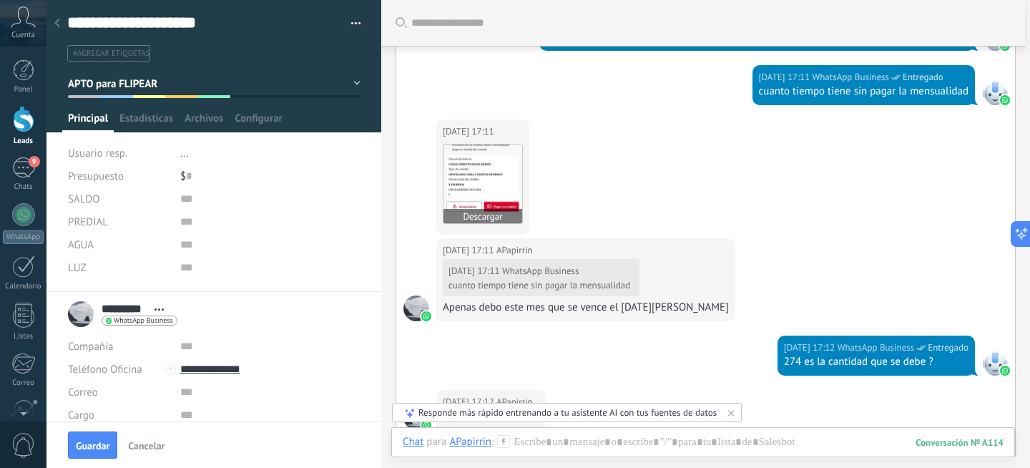
click at [483, 175] on img at bounding box center [482, 183] width 79 height 79
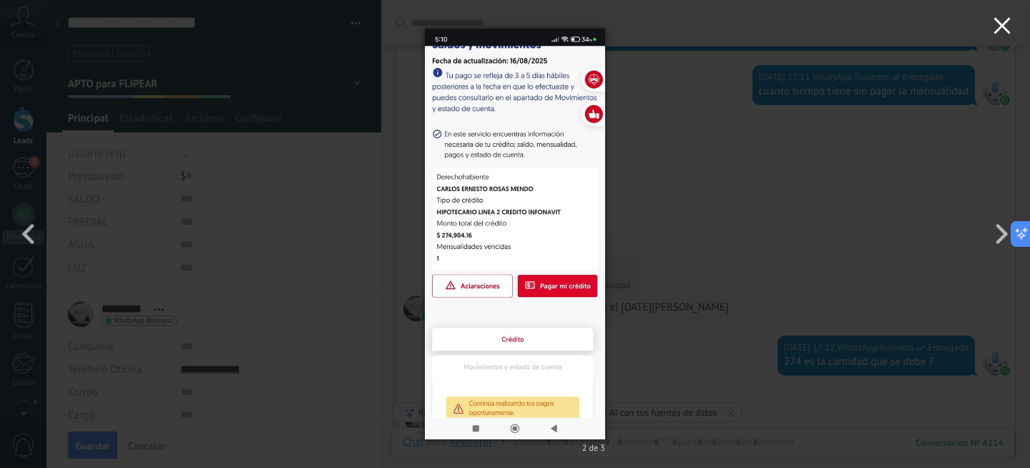
click at [1000, 30] on icon "button" at bounding box center [1001, 25] width 17 height 17
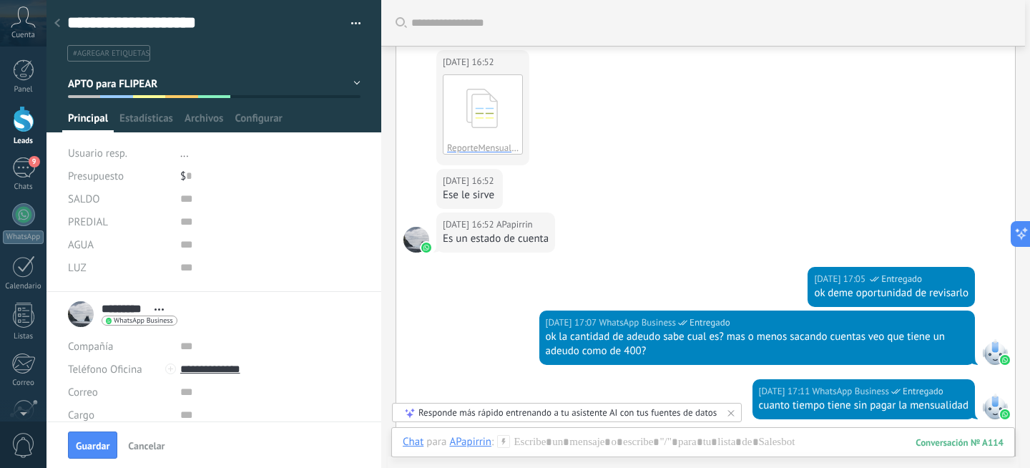
scroll to position [1029, 0]
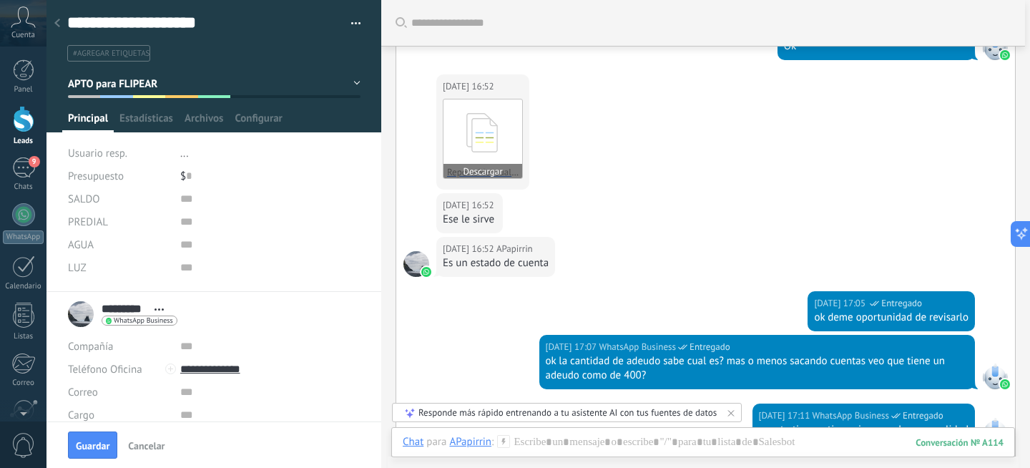
click at [483, 136] on use at bounding box center [481, 132] width 31 height 39
click at [90, 443] on span "Guardar" at bounding box center [93, 446] width 34 height 10
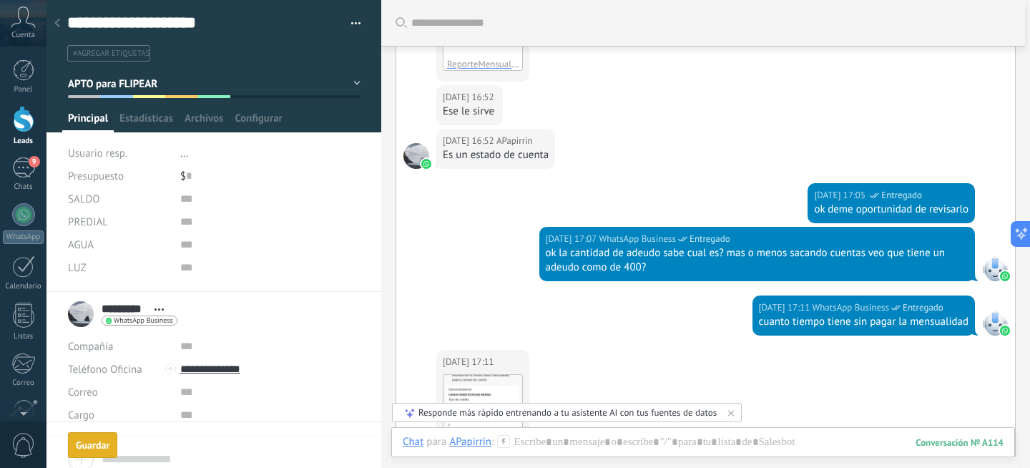
scroll to position [21, 0]
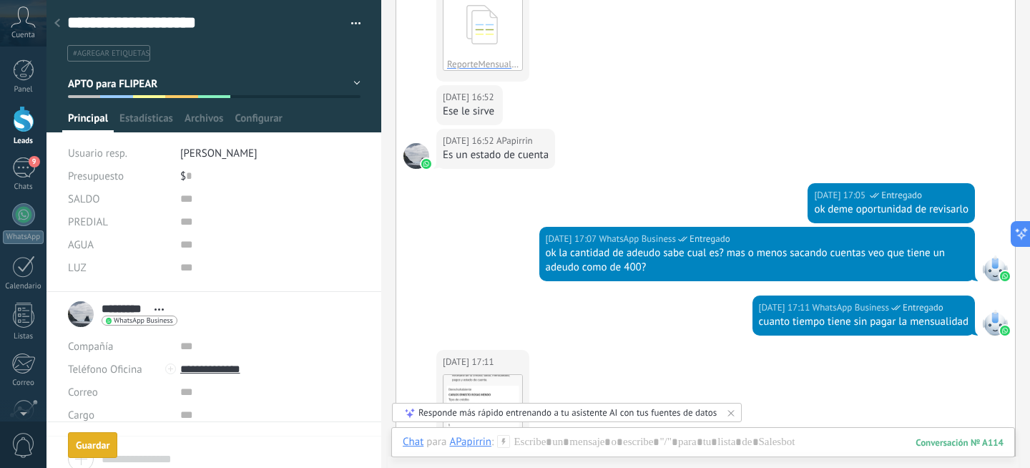
click at [59, 24] on icon at bounding box center [57, 23] width 6 height 9
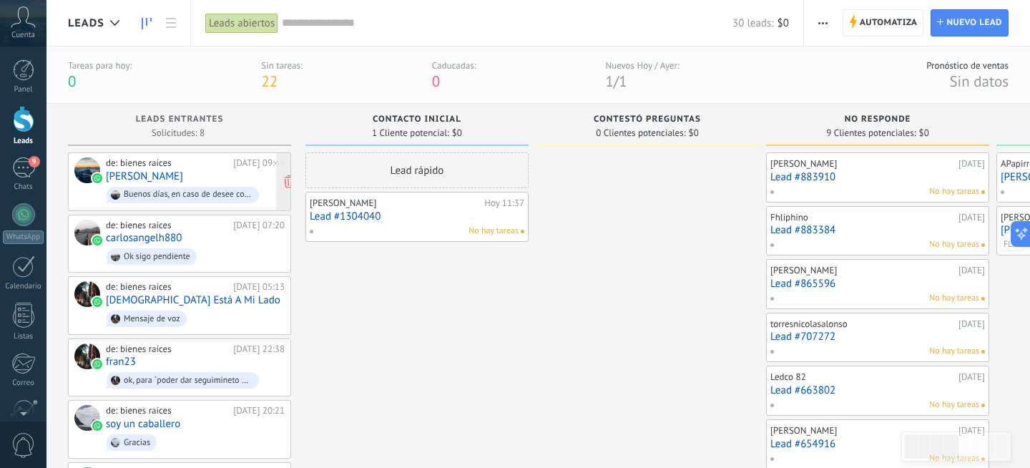
click at [128, 165] on div "de: bienes raíces" at bounding box center [167, 162] width 122 height 11
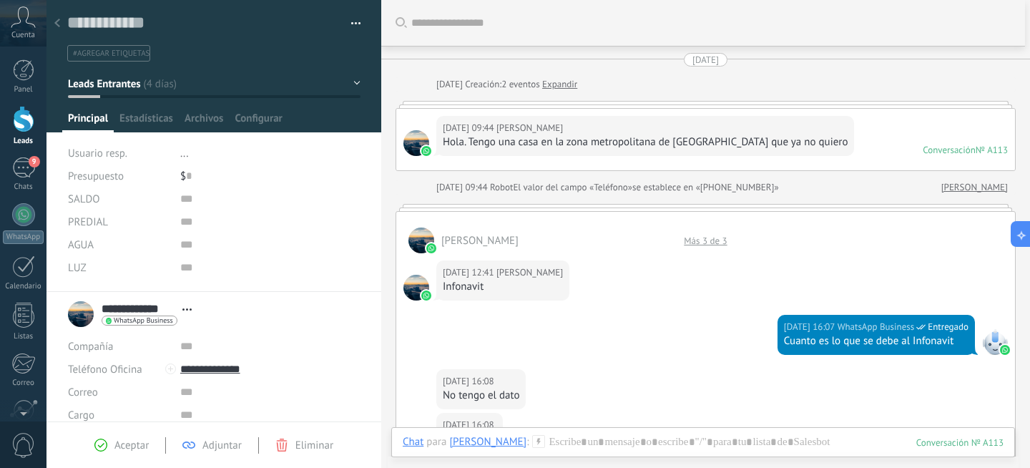
click at [694, 242] on div "Más 3 de 3" at bounding box center [705, 241] width 57 height 12
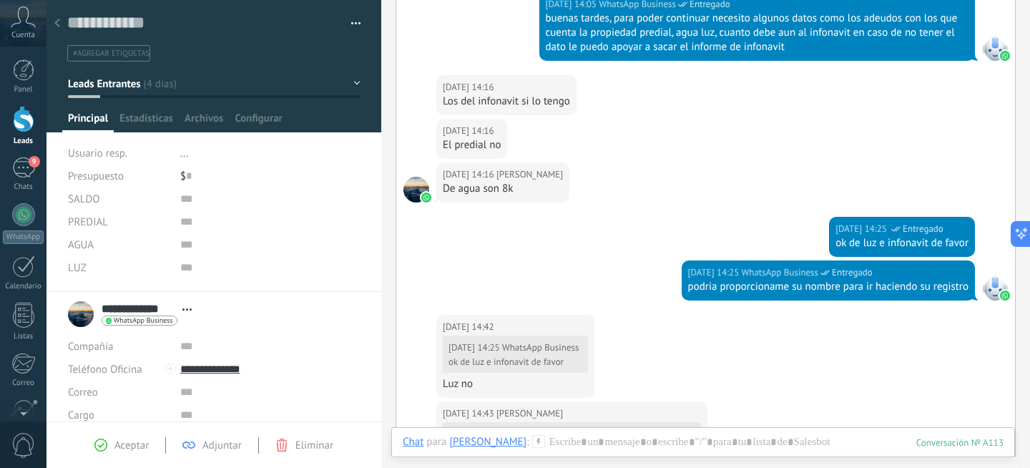
scroll to position [1094, 0]
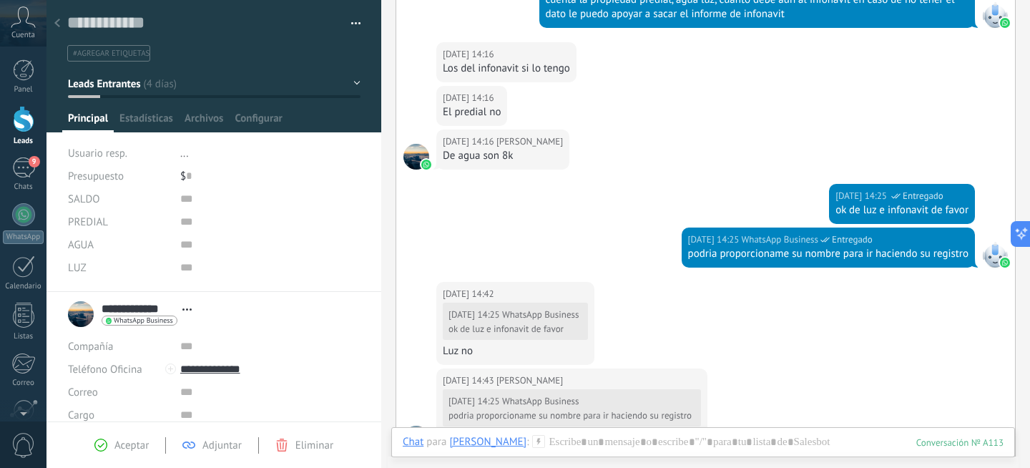
click at [627, 249] on div "19.08.2025 14:25 WhatsApp Business Entregado podria proporcioname su nombre par…" at bounding box center [705, 254] width 619 height 54
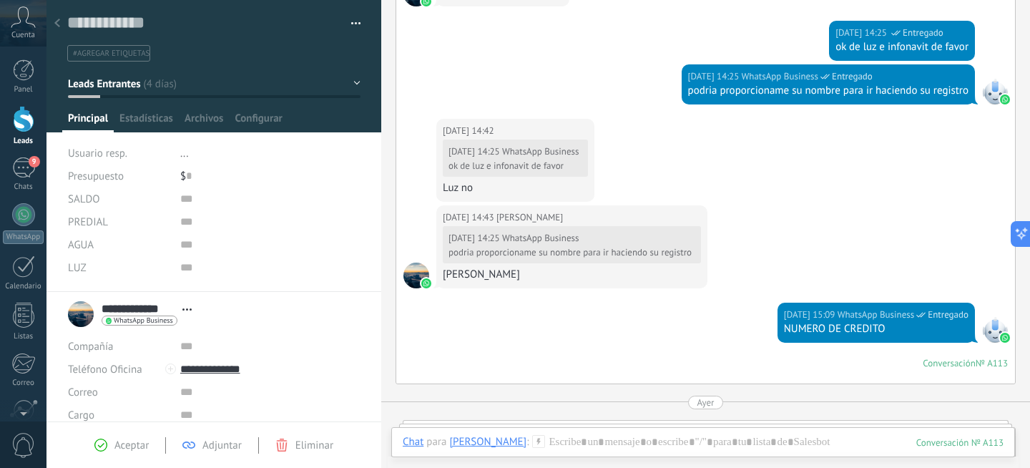
scroll to position [1273, 0]
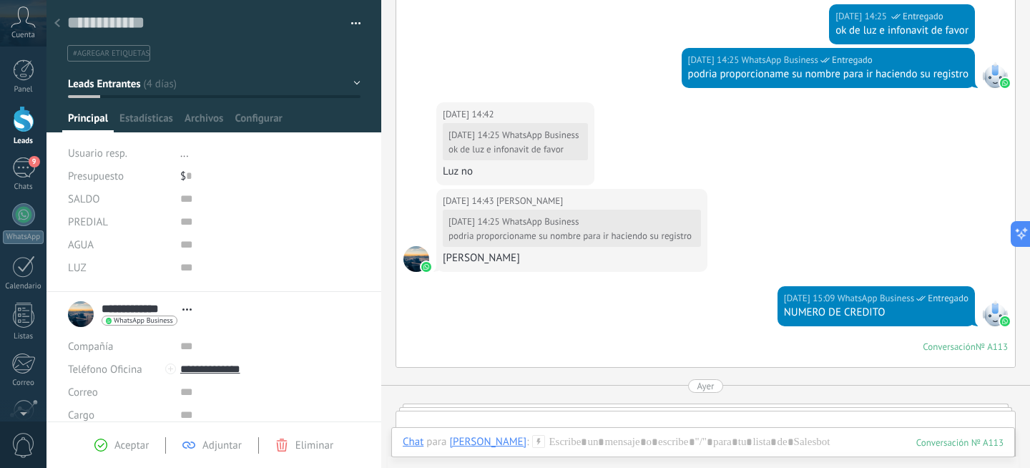
drag, startPoint x: 582, startPoint y: 258, endPoint x: 438, endPoint y: 257, distance: 143.8
click at [438, 257] on div "19.08.2025 14:43 Freddy Romero 19.08.2025 14:25 WhatsApp Business podria propor…" at bounding box center [571, 230] width 271 height 83
copy div "[PERSON_NAME]"
click at [114, 25] on textarea at bounding box center [203, 23] width 273 height 22
paste textarea "**********"
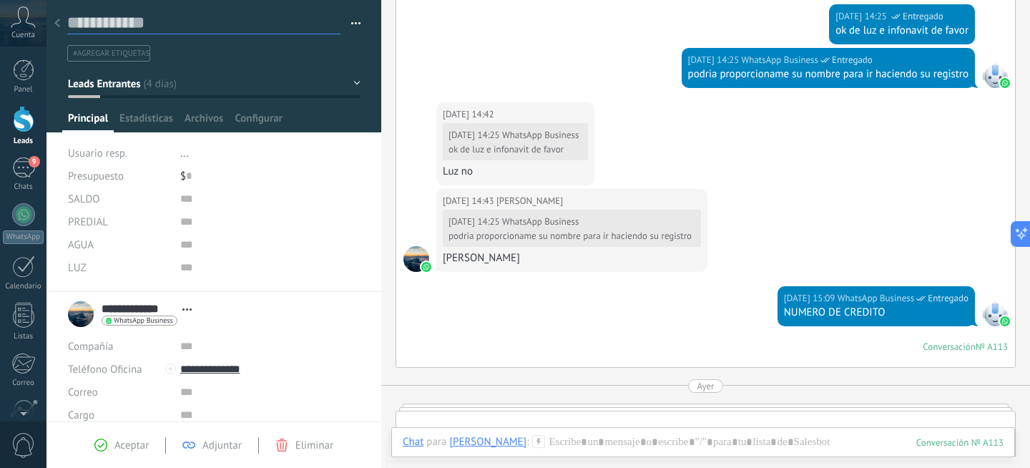
type textarea "**********"
click at [128, 79] on span "Leads Entrantes" at bounding box center [104, 84] width 72 height 14
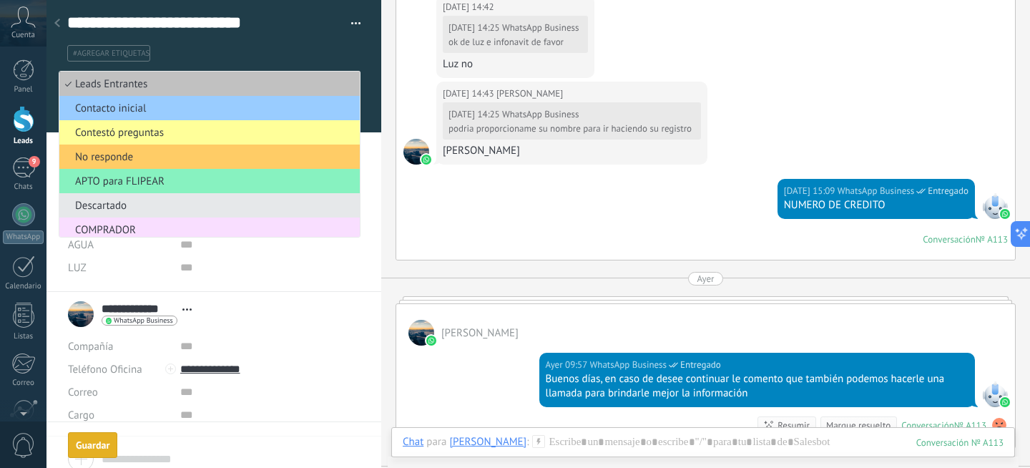
click at [517, 212] on div "19.08.2025 15:09 WhatsApp Business Entregado NUMERO DE CREDITO Conversación № A…" at bounding box center [705, 219] width 619 height 81
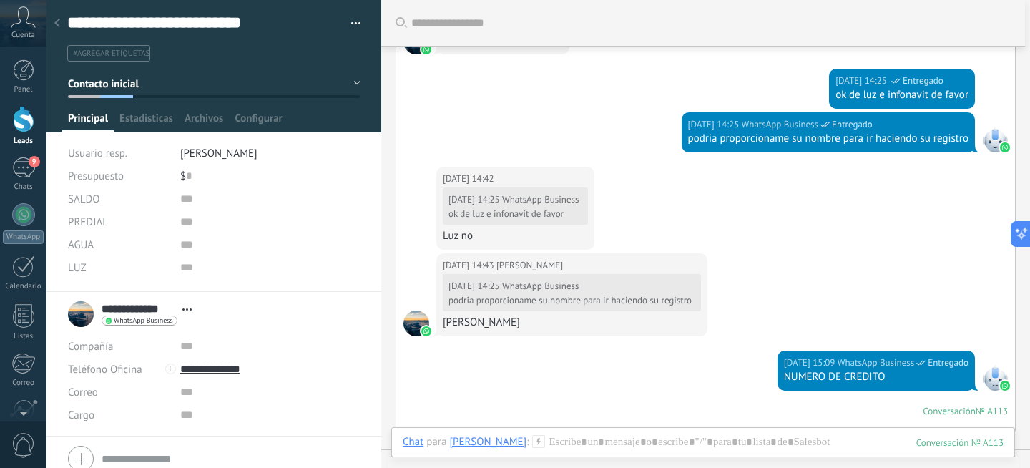
scroll to position [1207, 0]
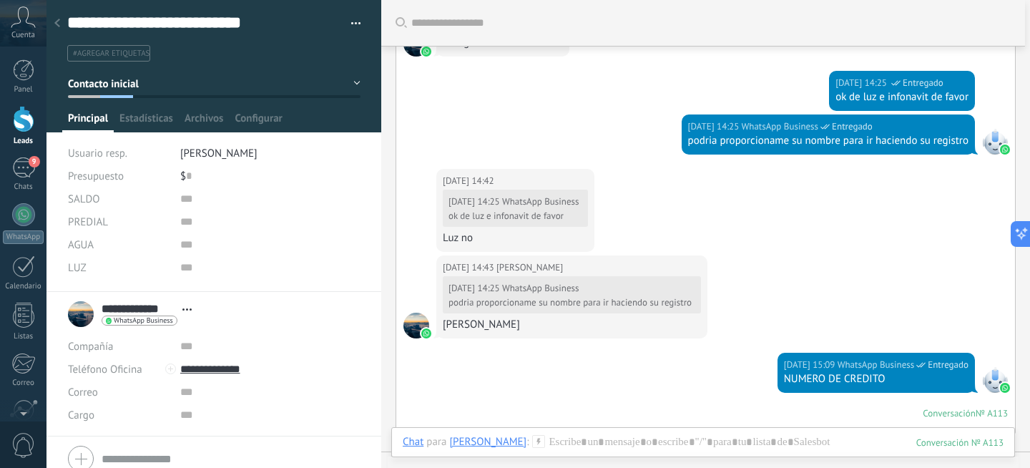
click at [144, 83] on button "Leads Entrantes" at bounding box center [214, 84] width 293 height 26
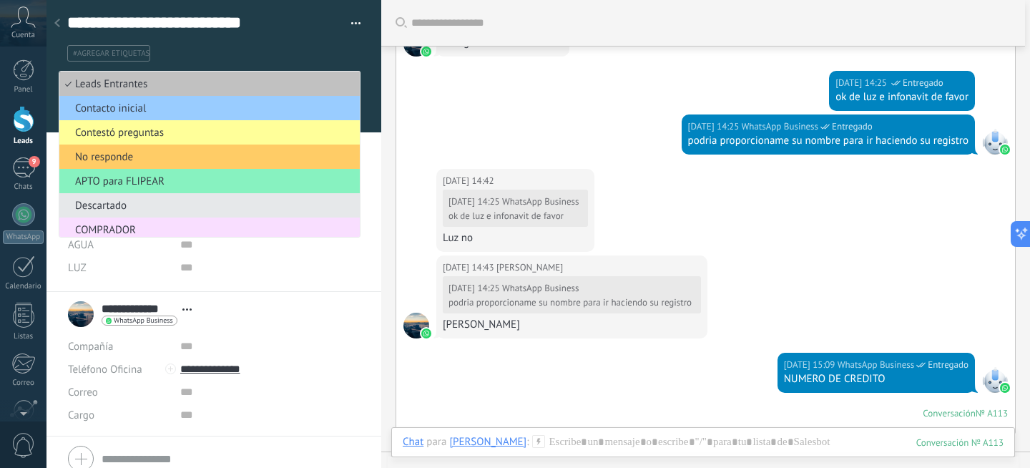
click at [461, 128] on div "19.08.2025 14:25 WhatsApp Business Entregado podria proporcioname su nombre par…" at bounding box center [705, 141] width 619 height 54
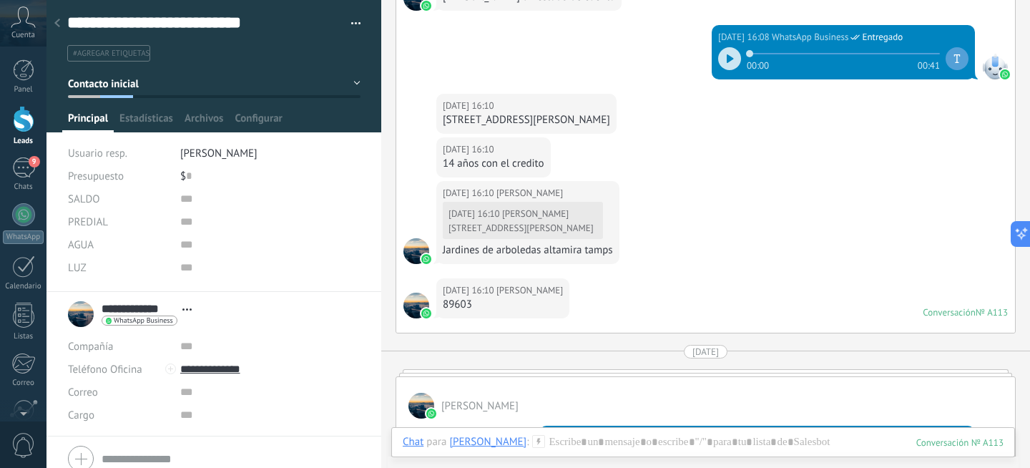
scroll to position [628, 0]
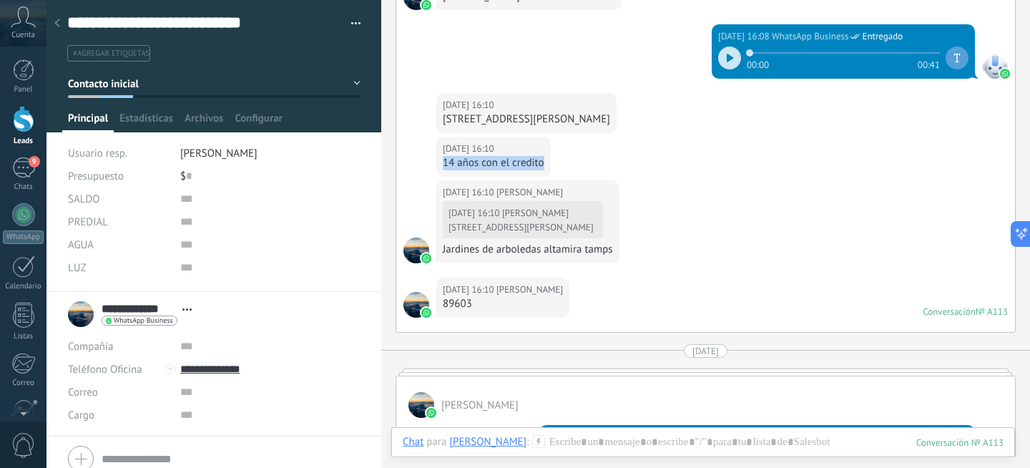
drag, startPoint x: 443, startPoint y: 163, endPoint x: 549, endPoint y: 163, distance: 105.8
click at [549, 163] on div "18.08.2025 16:10 Freddy Romero 14 años con el credito" at bounding box center [493, 157] width 114 height 40
click at [159, 87] on button "Leads Entrantes" at bounding box center [214, 84] width 293 height 26
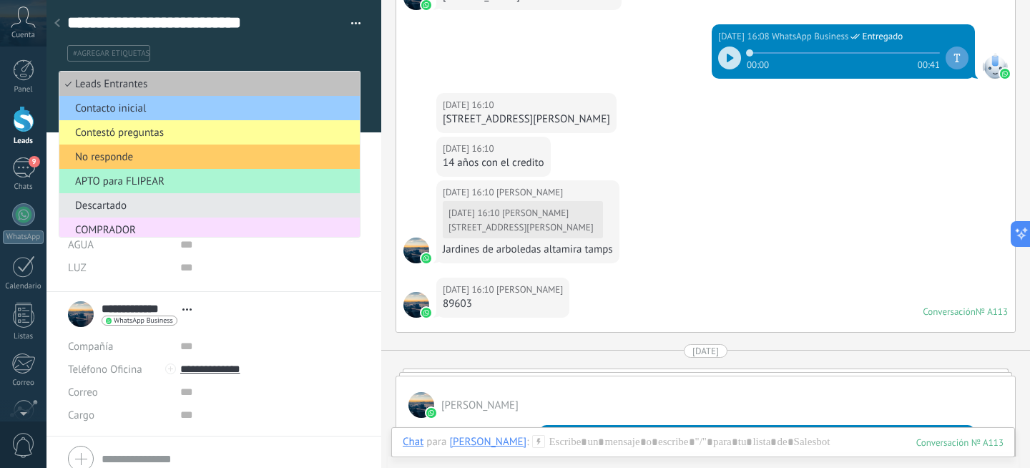
click at [158, 187] on span "APTO para FLIPEAR" at bounding box center [207, 182] width 296 height 14
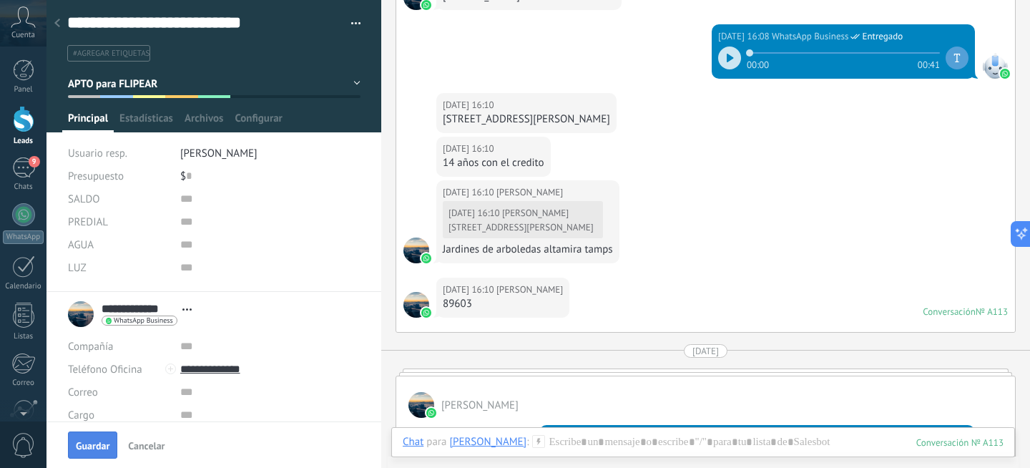
click at [96, 443] on span "Guardar" at bounding box center [93, 446] width 34 height 10
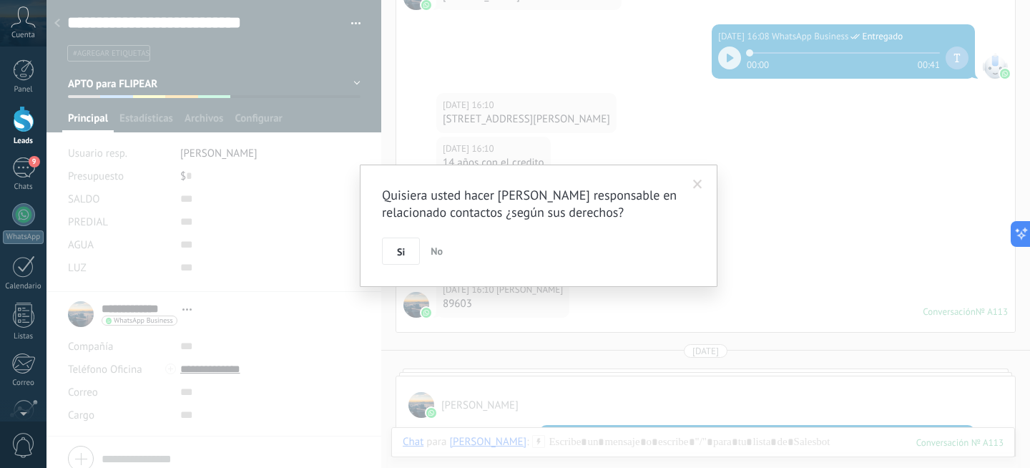
scroll to position [647, 0]
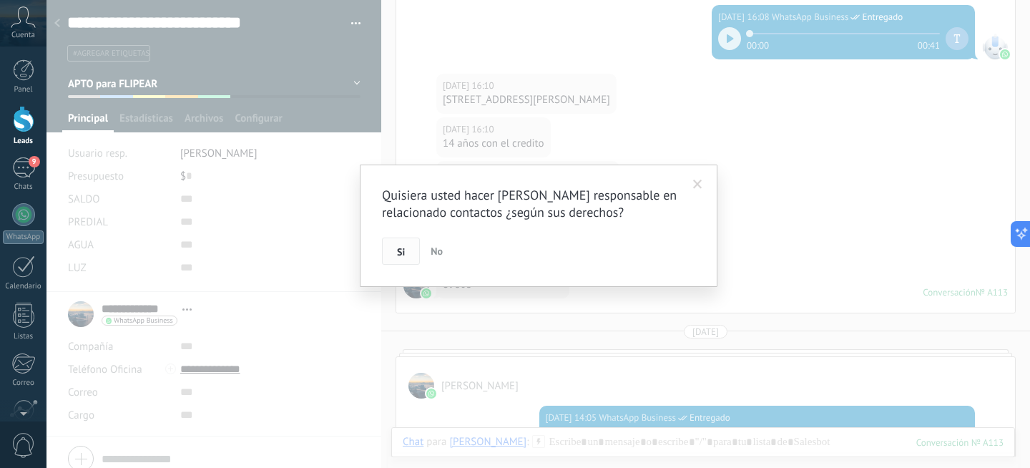
click at [401, 257] on span "Si" at bounding box center [401, 252] width 8 height 10
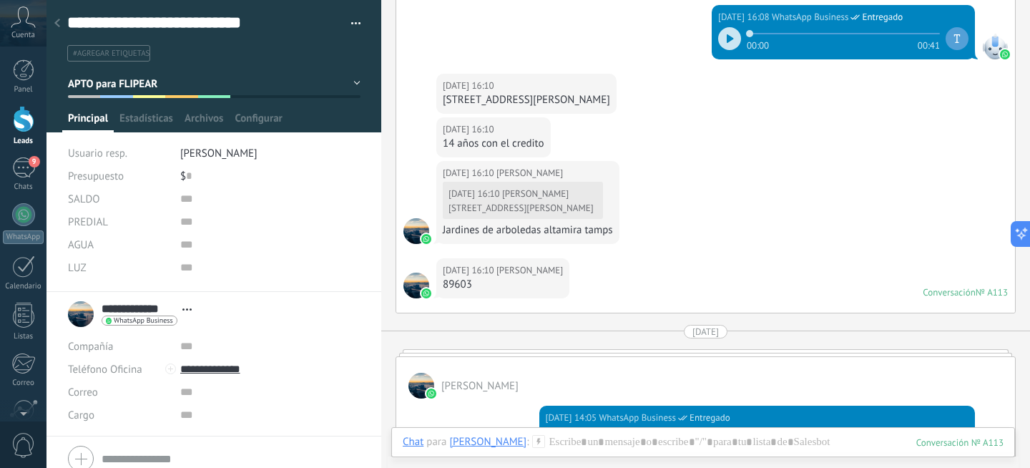
click at [60, 26] on div at bounding box center [57, 24] width 20 height 28
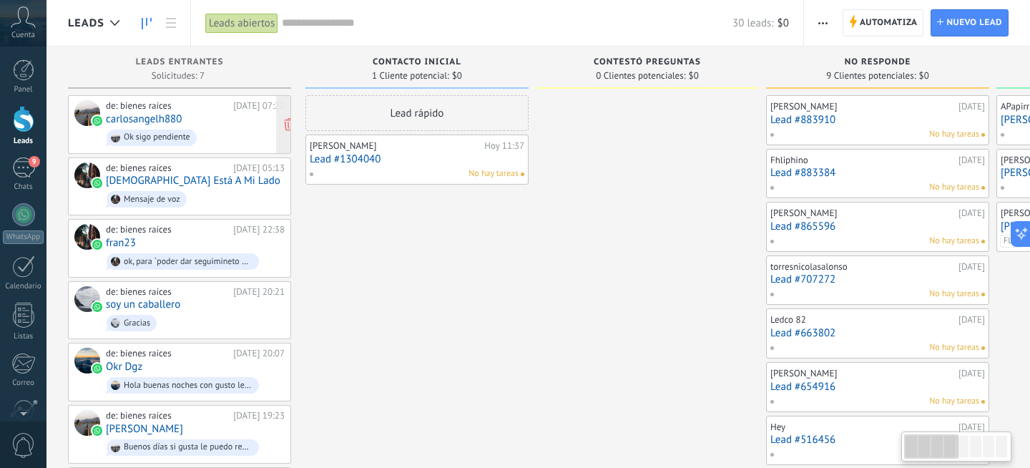
click at [164, 113] on link "carlosangelh880" at bounding box center [144, 119] width 76 height 12
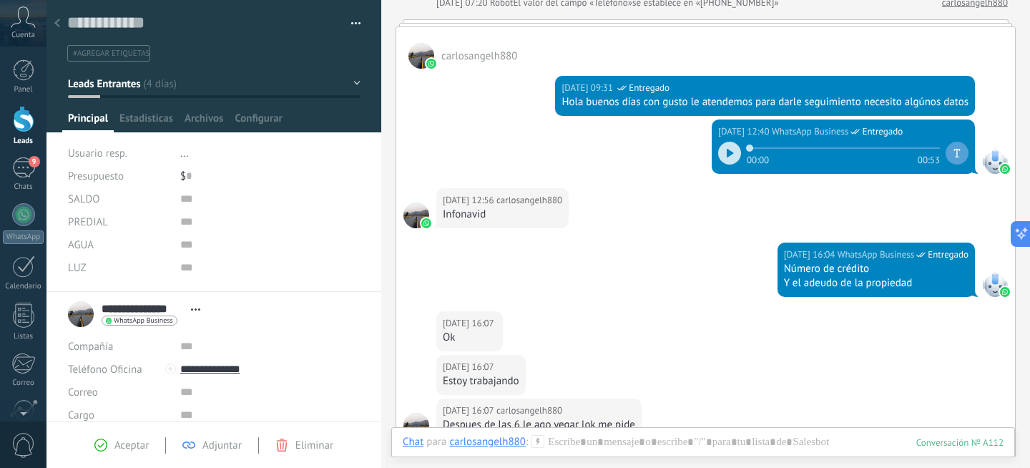
scroll to position [197, 0]
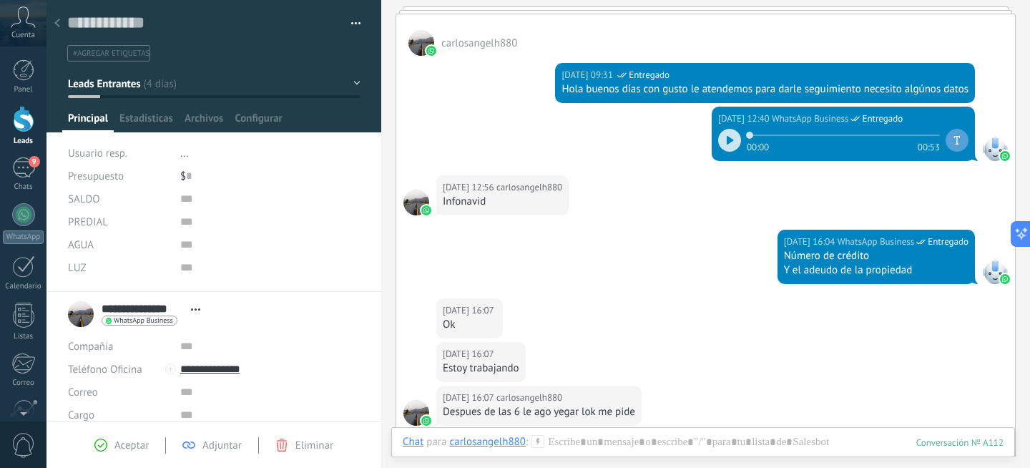
click at [727, 137] on icon at bounding box center [730, 140] width 7 height 9
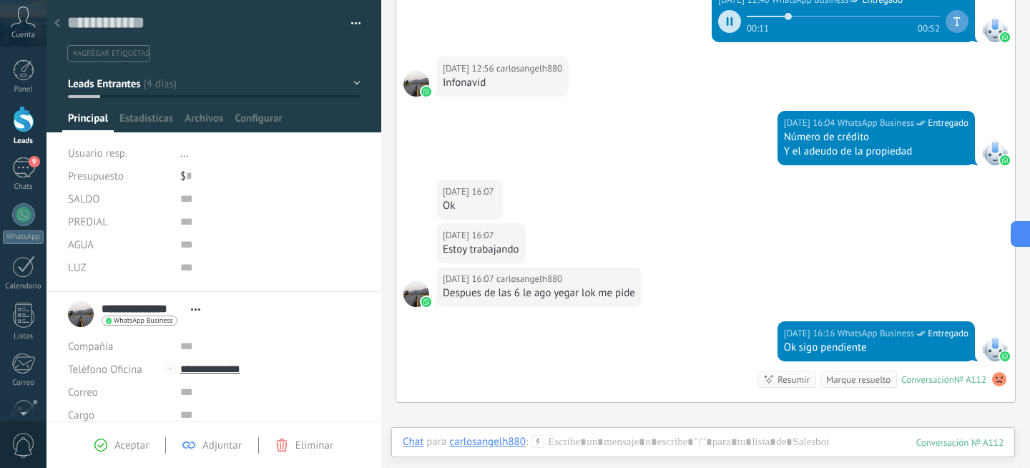
scroll to position [320, 0]
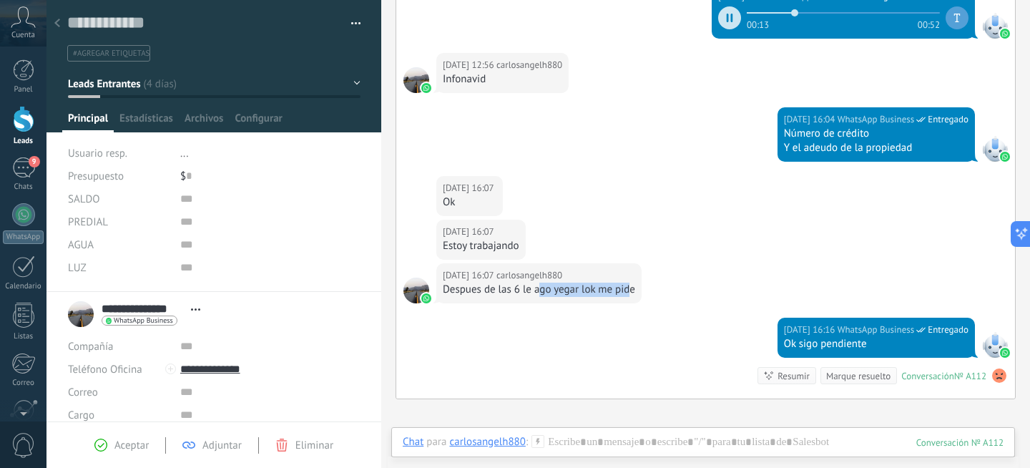
drag, startPoint x: 539, startPoint y: 291, endPoint x: 632, endPoint y: 291, distance: 93.7
click at [635, 291] on div "18.08.2025 16:07 carlosangelh880 Despues de las 6 le ago yegar lok me pide" at bounding box center [538, 283] width 205 height 40
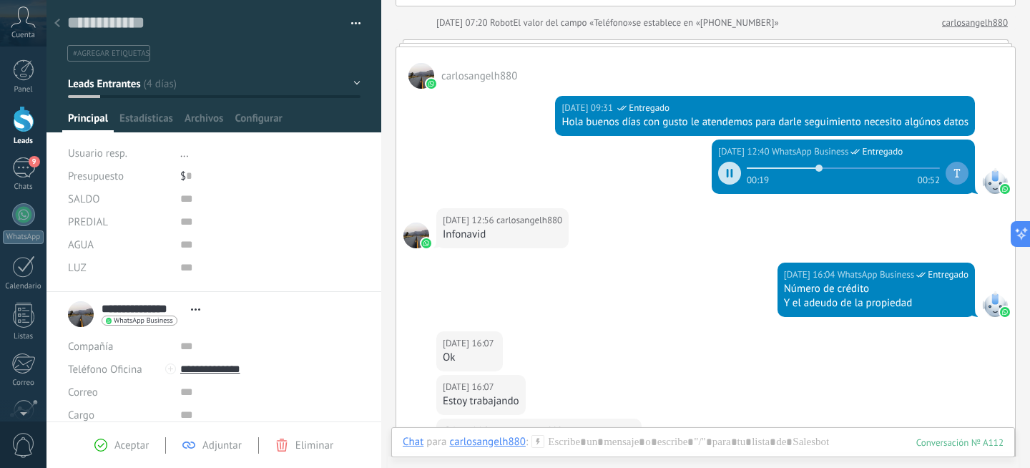
scroll to position [153, 0]
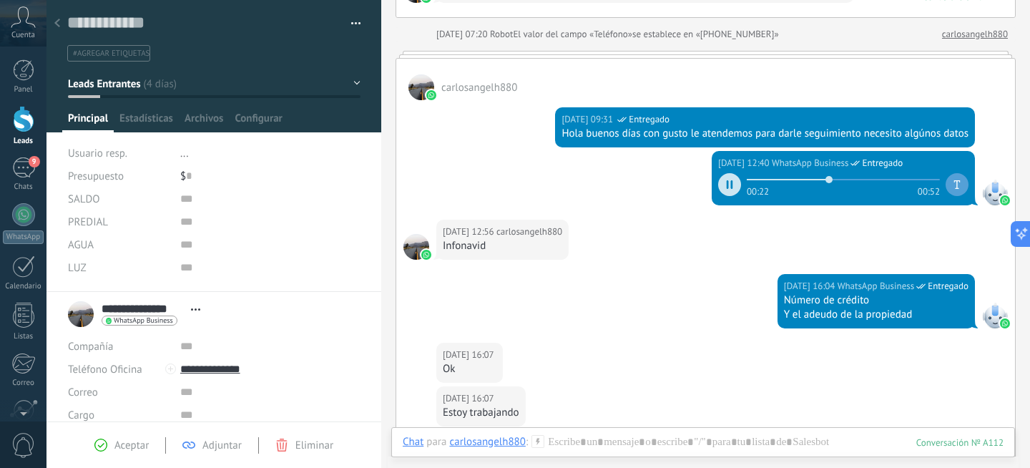
click at [725, 190] on div at bounding box center [729, 184] width 23 height 23
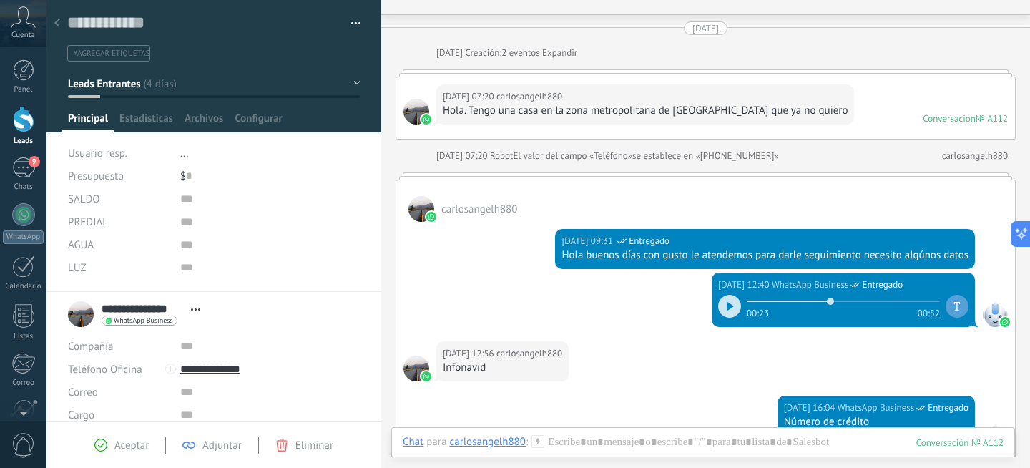
scroll to position [21, 0]
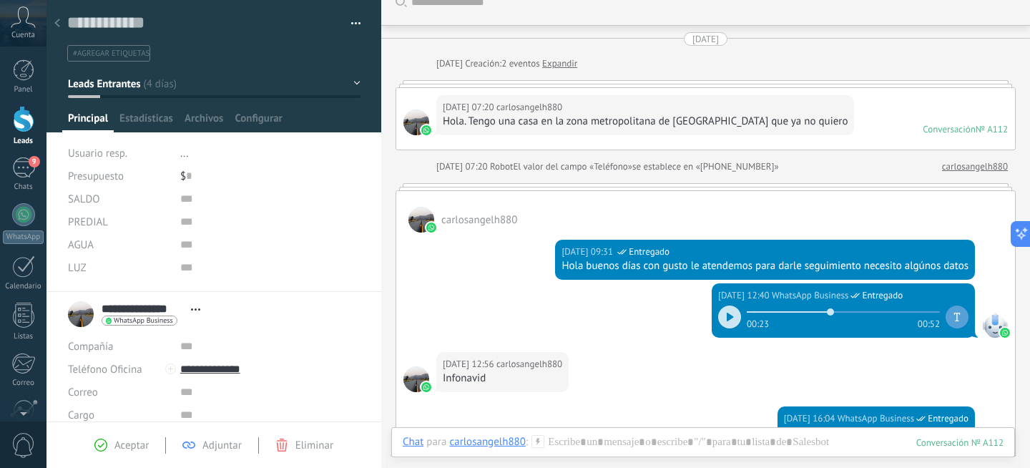
click at [575, 63] on link "Expandir" at bounding box center [559, 64] width 35 height 14
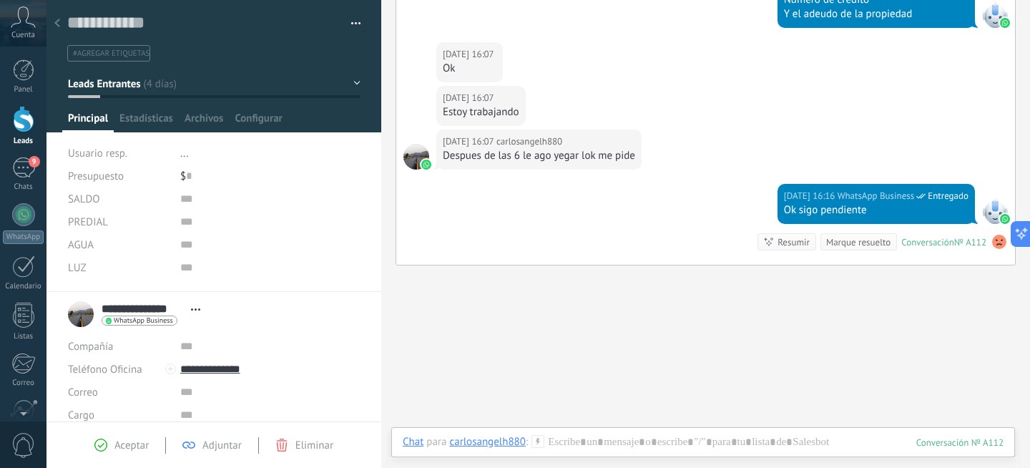
scroll to position [503, 0]
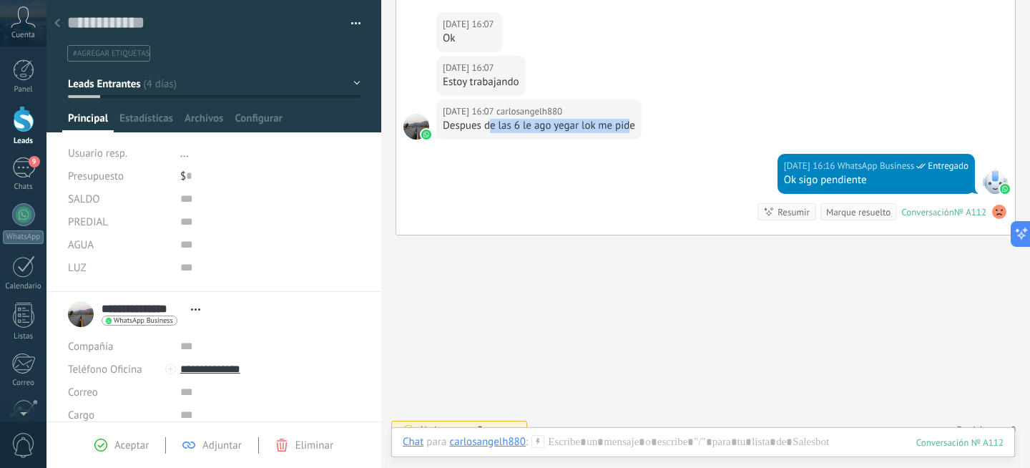
drag, startPoint x: 533, startPoint y: 126, endPoint x: 629, endPoint y: 126, distance: 96.6
click at [629, 126] on div "Despues de las 6 le ago yegar lok me pide" at bounding box center [539, 126] width 192 height 14
click at [677, 124] on div "18.08.2025 16:07 carlosangelh880 Despues de las 6 le ago yegar lok me pide" at bounding box center [705, 126] width 619 height 54
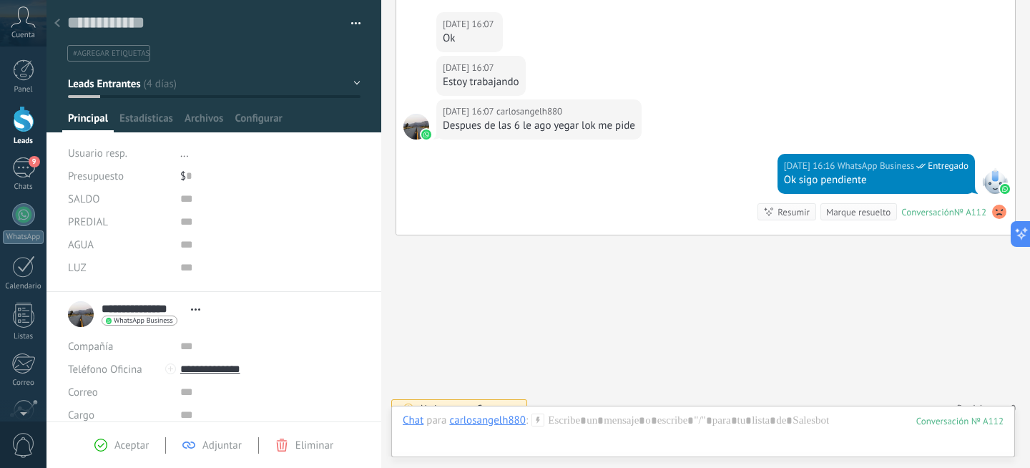
scroll to position [519, 0]
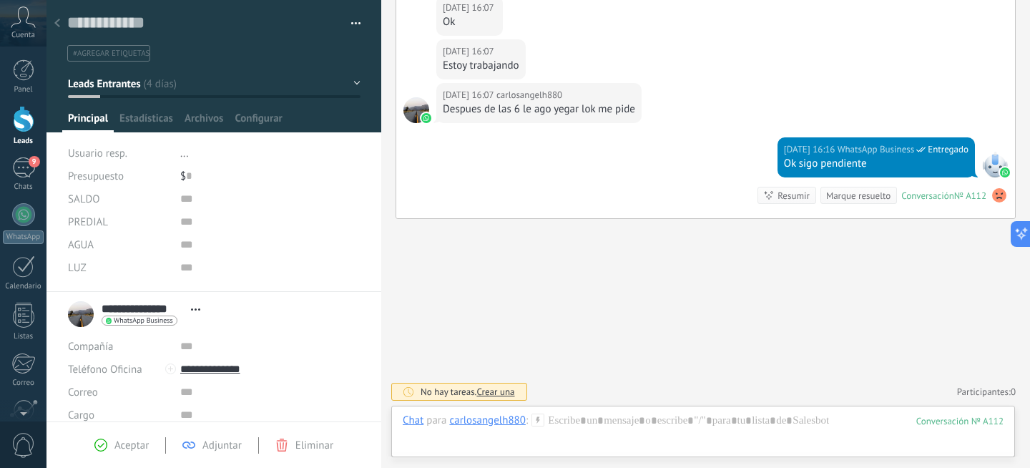
click at [147, 84] on button "Leads Entrantes" at bounding box center [214, 84] width 293 height 26
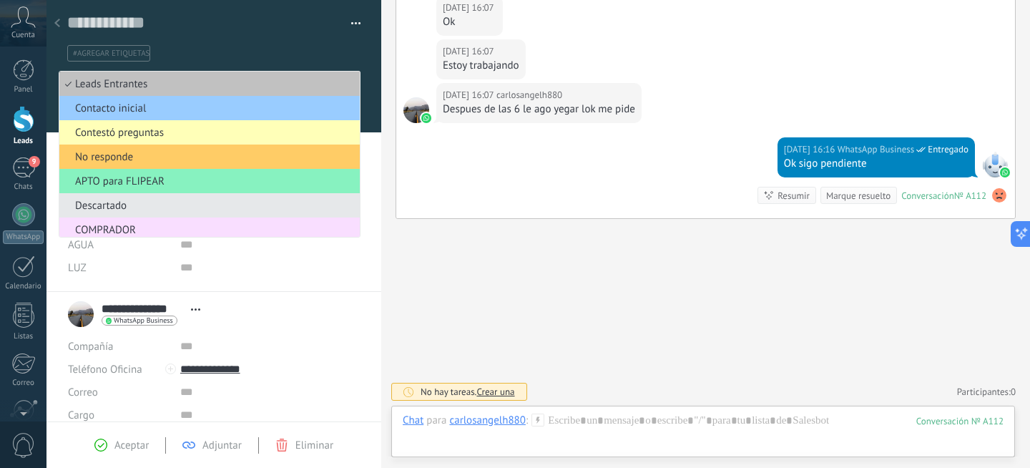
click at [148, 137] on span "Contestó preguntas" at bounding box center [207, 133] width 296 height 14
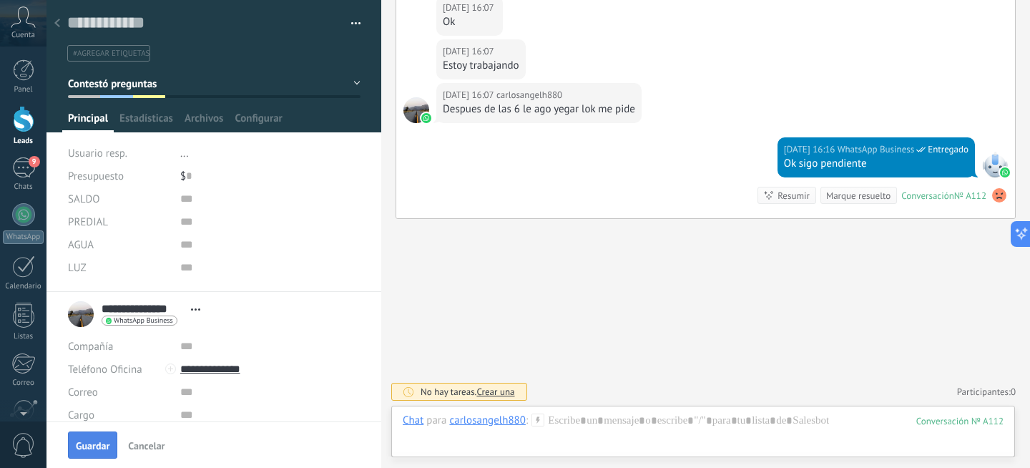
click at [101, 445] on span "Guardar" at bounding box center [93, 446] width 34 height 10
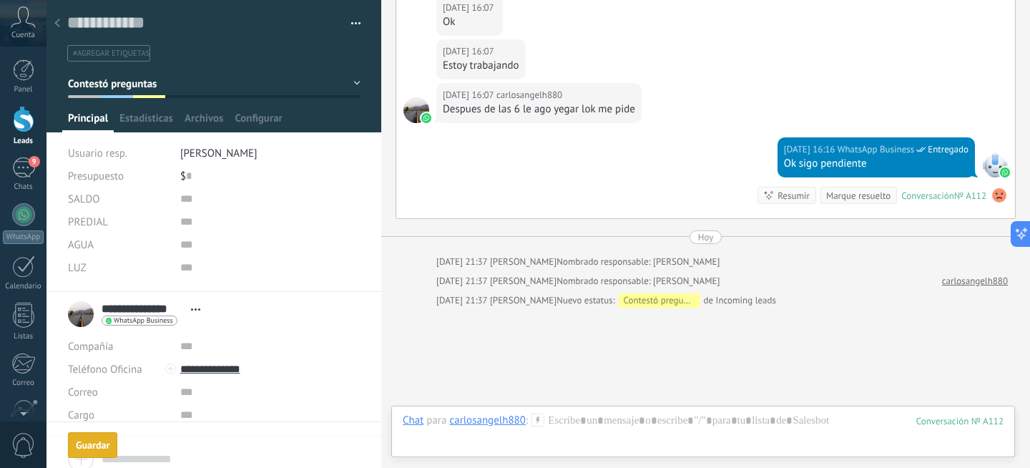
scroll to position [608, 0]
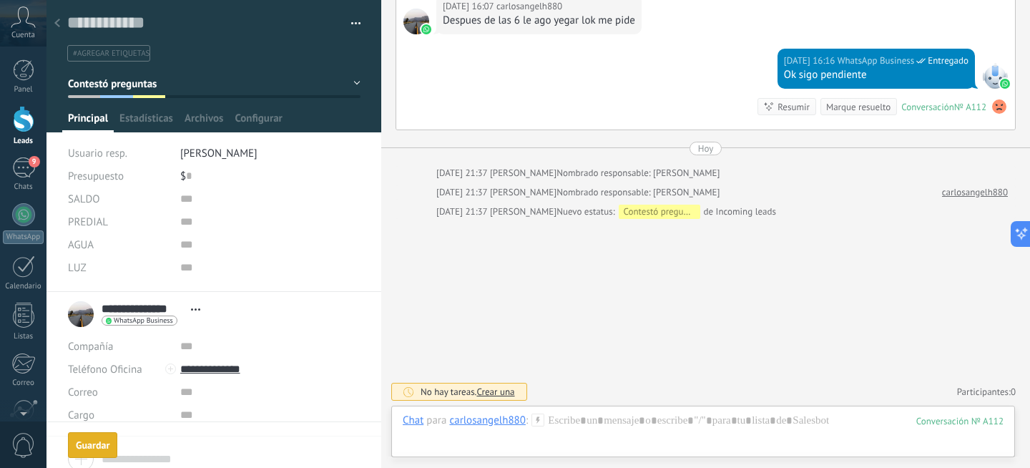
click at [57, 27] on icon at bounding box center [57, 23] width 6 height 9
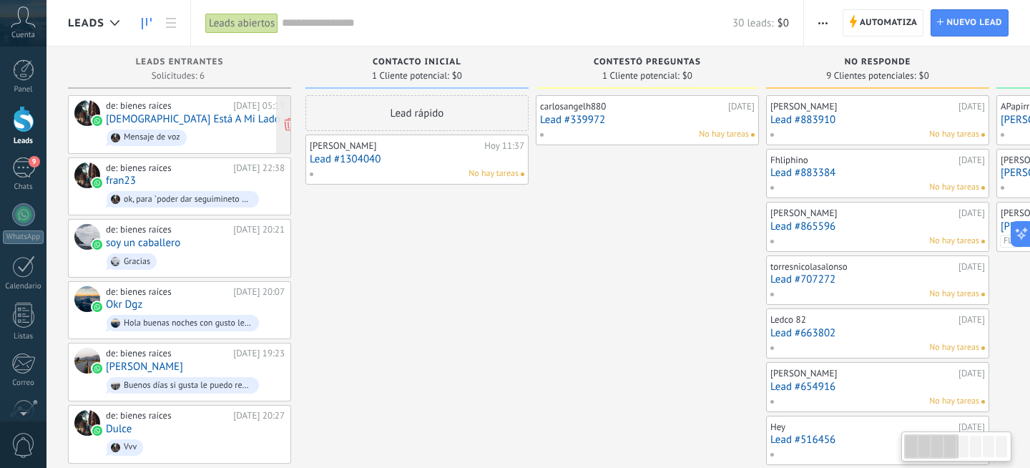
click at [195, 115] on link "[DEMOGRAPHIC_DATA] Está A Mi Lado" at bounding box center [193, 119] width 175 height 12
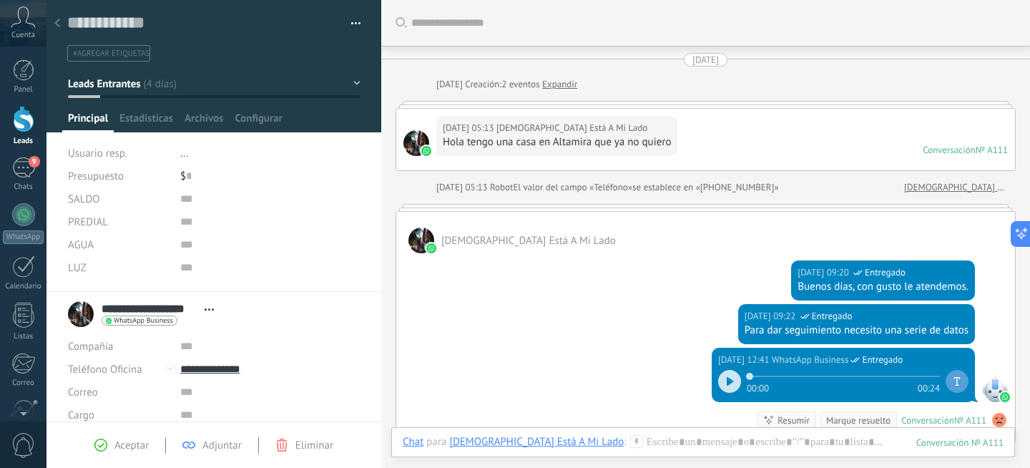
click at [167, 85] on button "Leads Entrantes" at bounding box center [214, 84] width 293 height 26
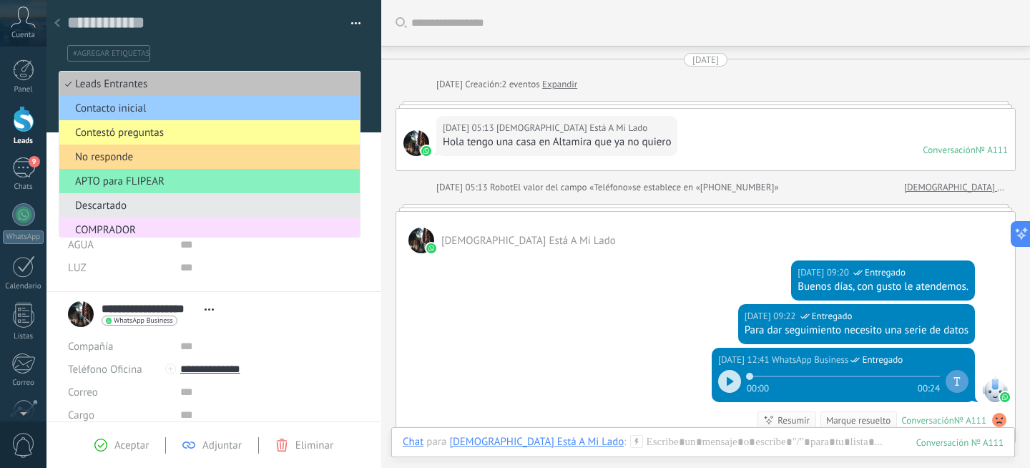
click at [149, 157] on span "No responde" at bounding box center [207, 157] width 296 height 14
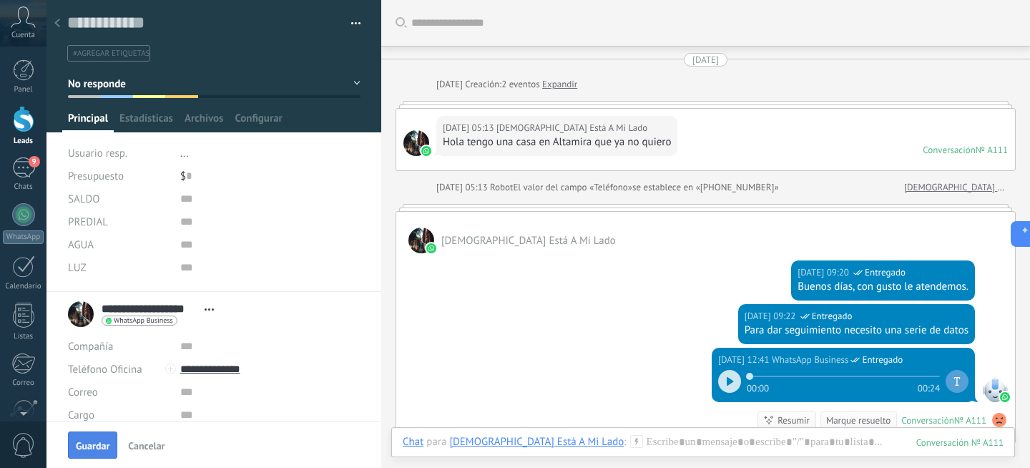
click at [95, 444] on span "Guardar" at bounding box center [93, 446] width 34 height 10
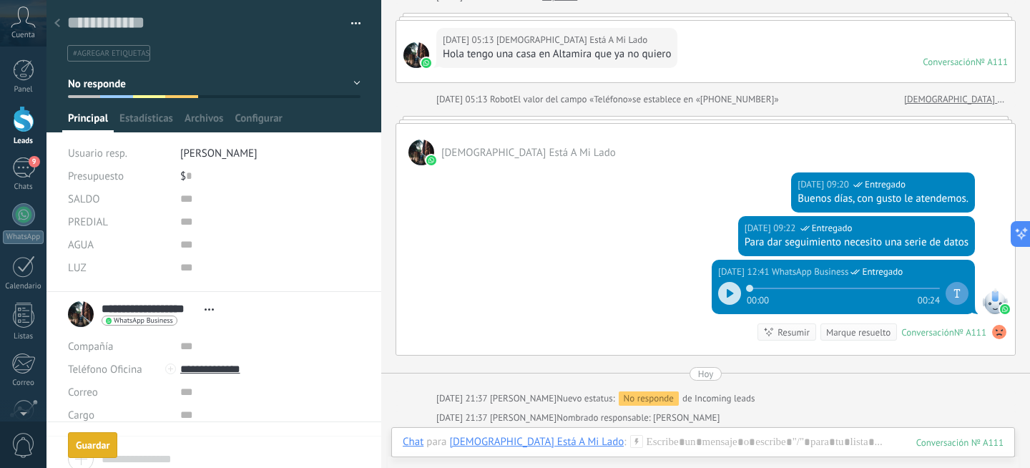
click at [57, 24] on icon at bounding box center [57, 23] width 6 height 9
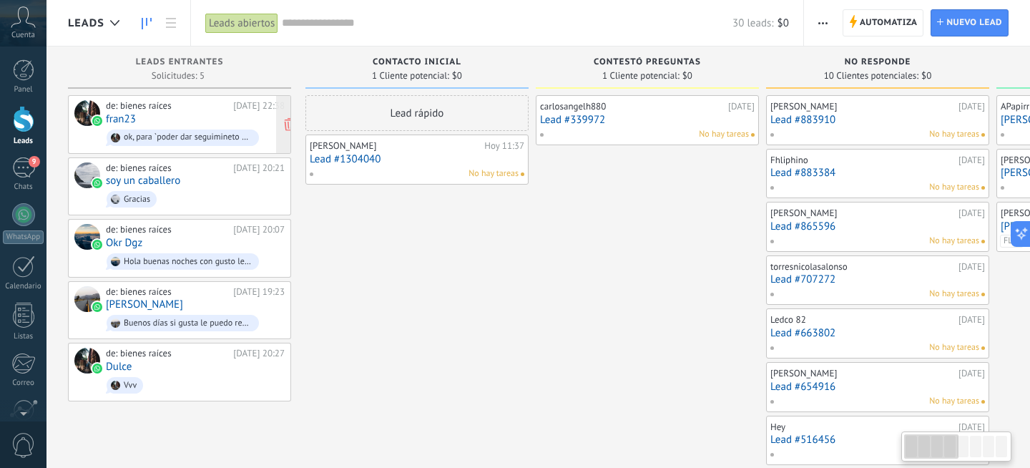
click at [184, 111] on div "de: bienes raíces 17.08.2025 22:38 fran23 ok, para `poder dar seguimineto es ne…" at bounding box center [195, 124] width 179 height 49
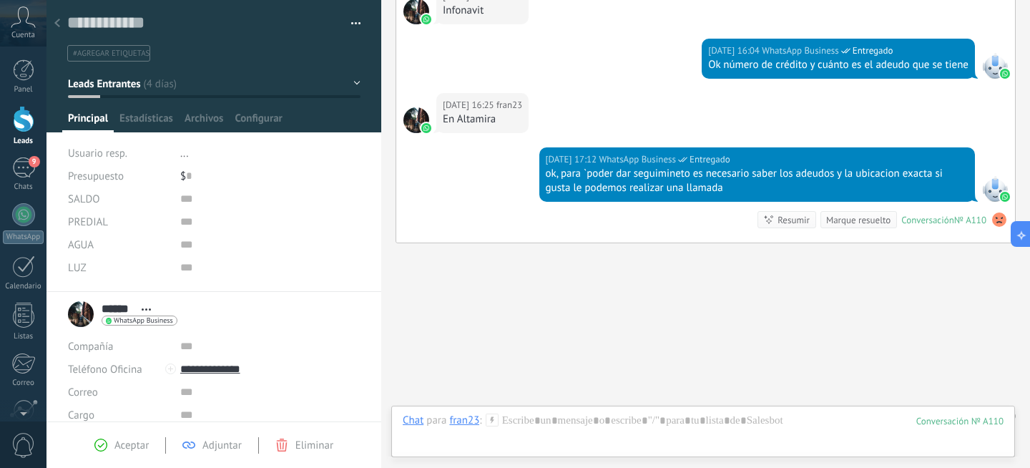
scroll to position [438, 0]
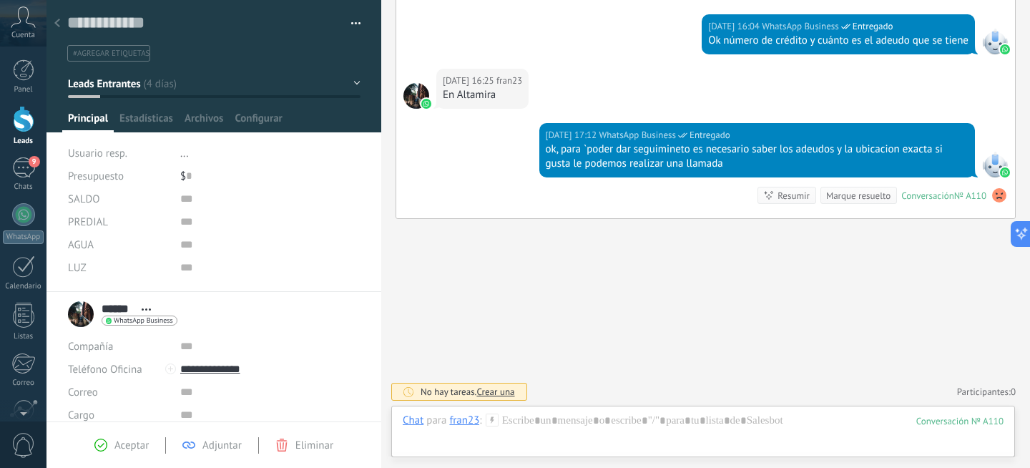
click at [129, 92] on button "Leads Entrantes" at bounding box center [214, 84] width 293 height 26
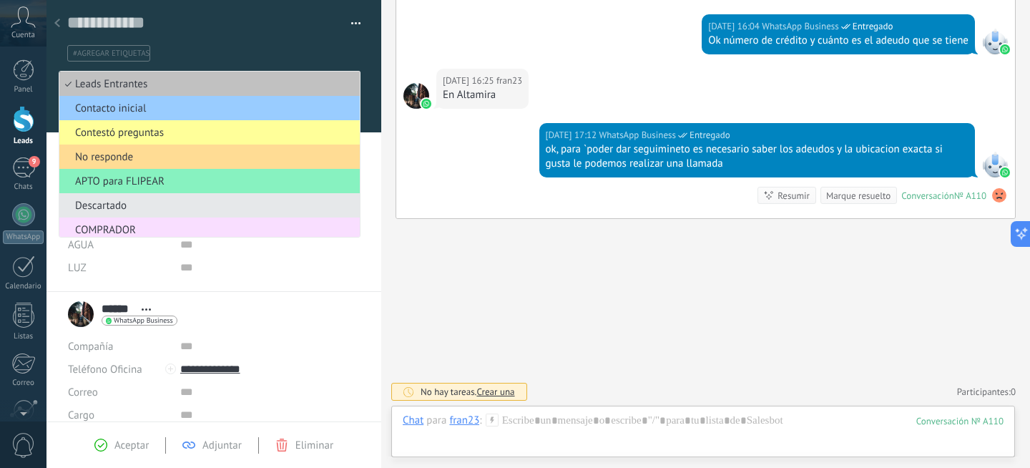
click at [129, 162] on span "No responde" at bounding box center [207, 157] width 296 height 14
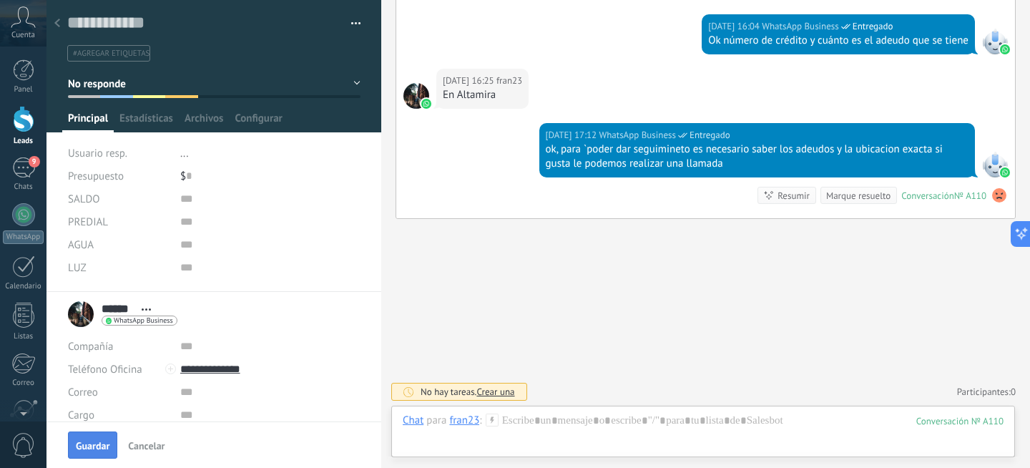
click at [90, 442] on span "Guardar" at bounding box center [93, 446] width 34 height 10
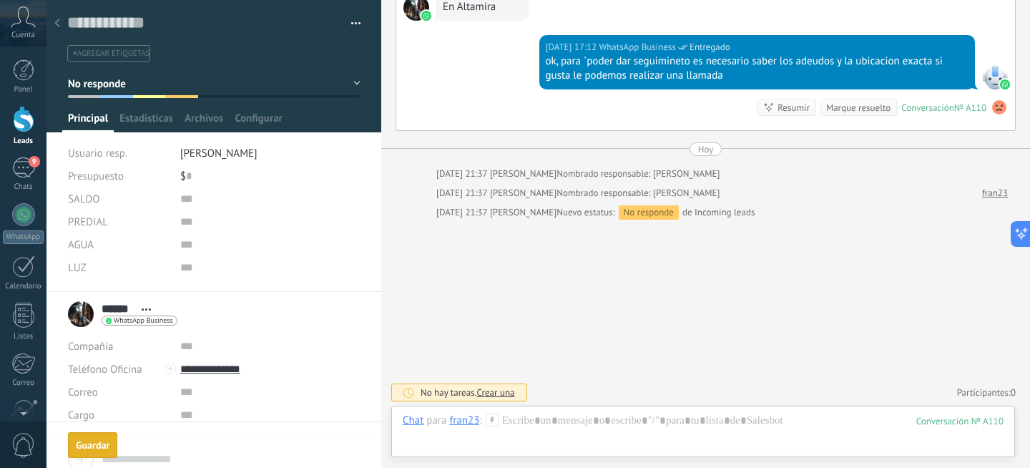
click at [59, 19] on use at bounding box center [57, 23] width 6 height 9
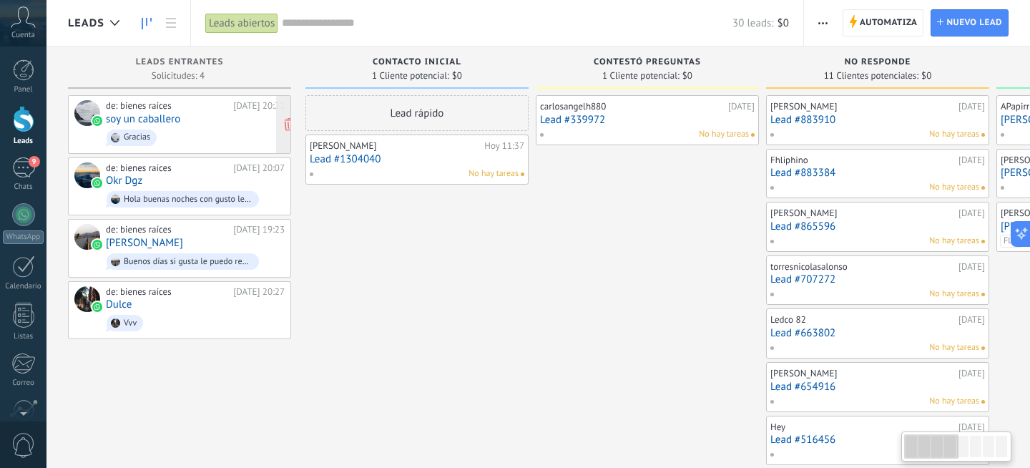
click at [174, 122] on link "soy un caballero" at bounding box center [143, 119] width 74 height 12
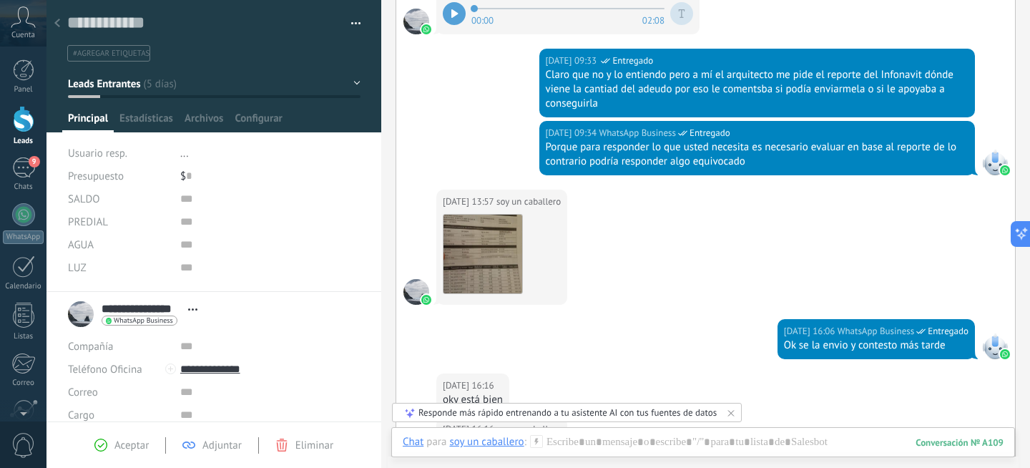
scroll to position [526, 0]
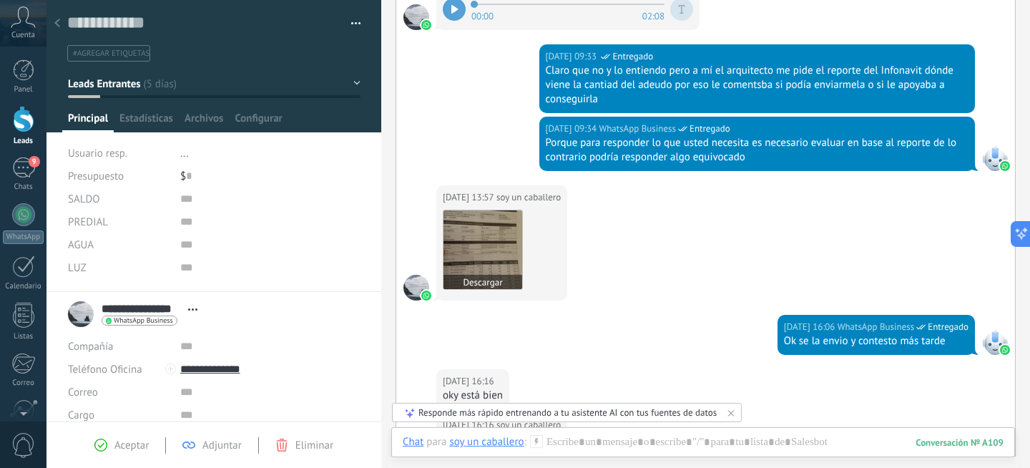
click at [466, 252] on img at bounding box center [482, 249] width 79 height 79
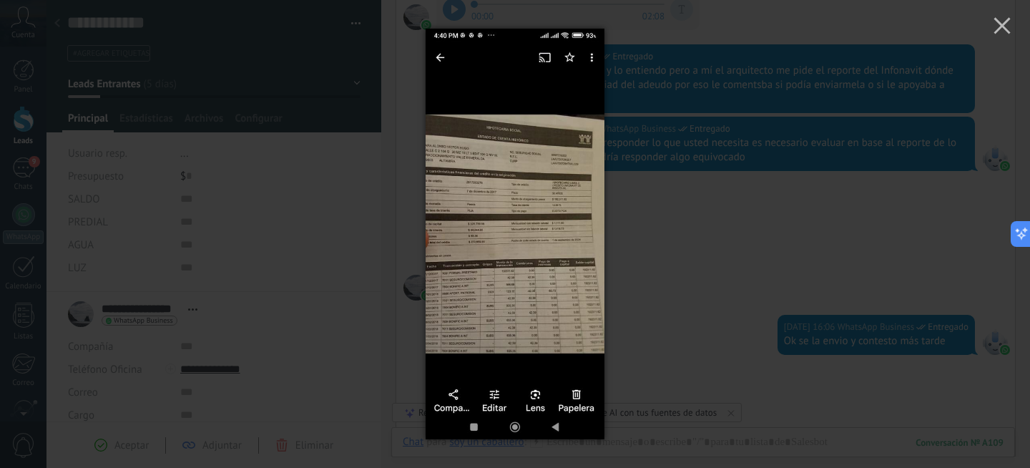
click at [452, 149] on img at bounding box center [515, 234] width 179 height 468
click at [523, 205] on img at bounding box center [515, 234] width 179 height 468
click at [539, 280] on img at bounding box center [515, 234] width 179 height 468
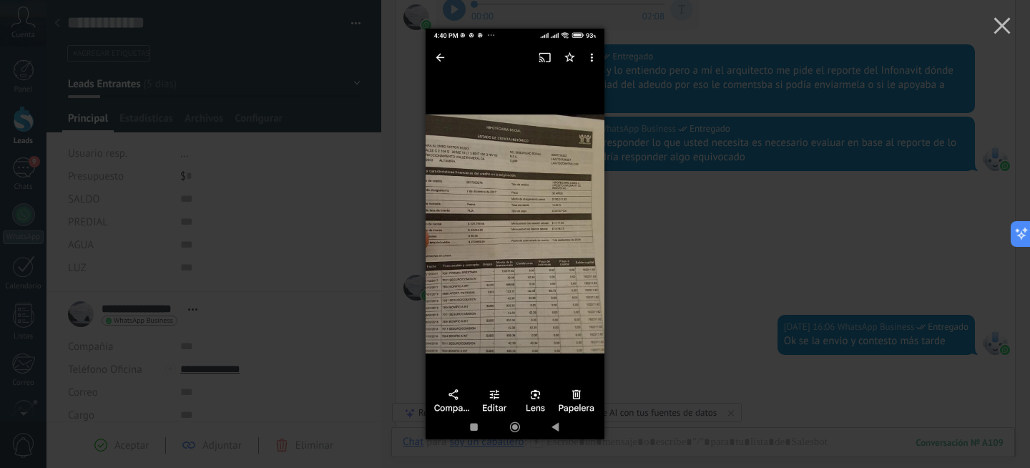
click at [585, 191] on img at bounding box center [515, 234] width 179 height 468
click at [1003, 26] on use "button" at bounding box center [1001, 25] width 16 height 16
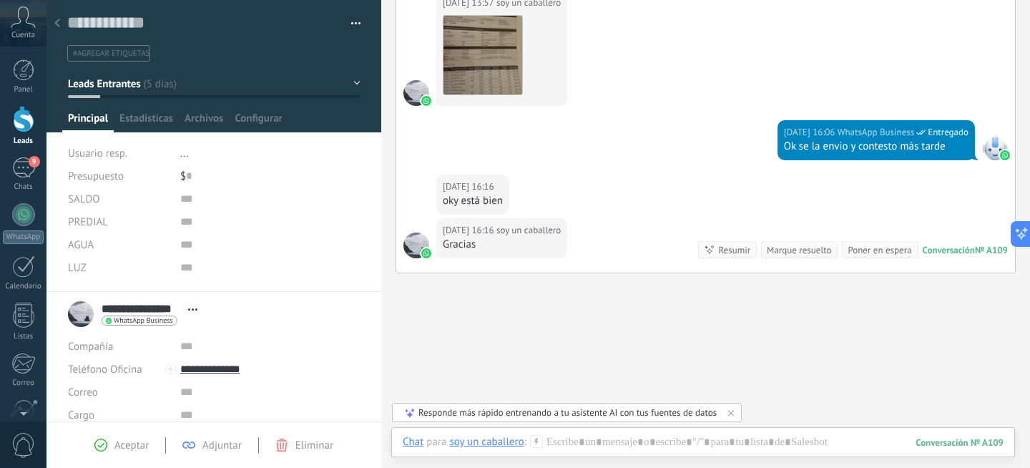
scroll to position [722, 0]
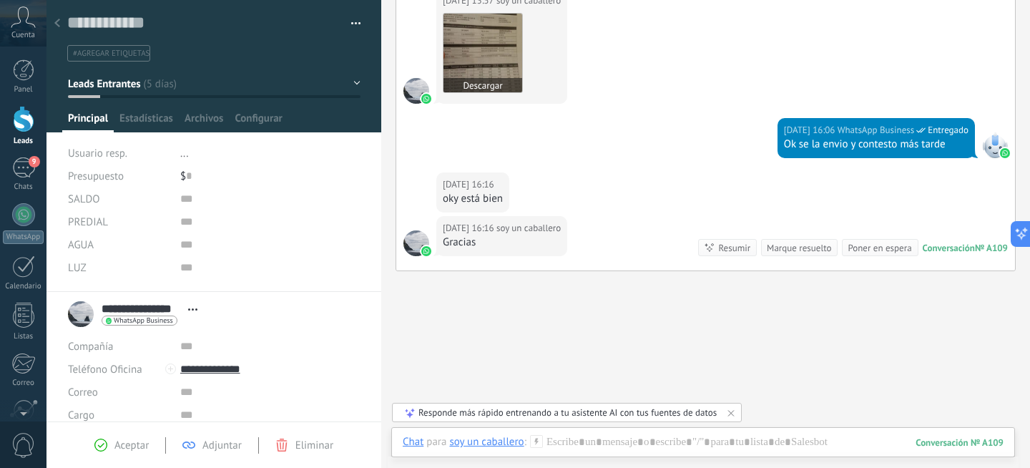
click at [466, 44] on img at bounding box center [482, 53] width 79 height 79
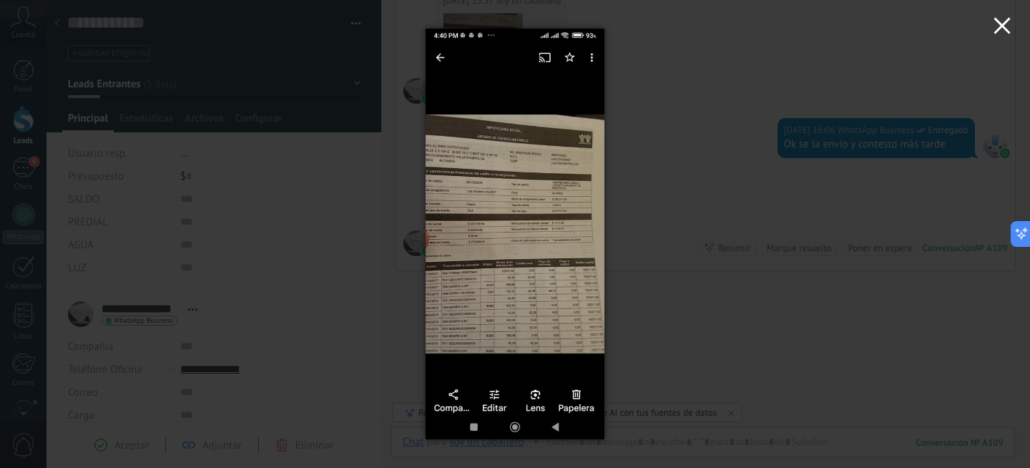
click at [1001, 23] on icon "button" at bounding box center [1001, 25] width 17 height 17
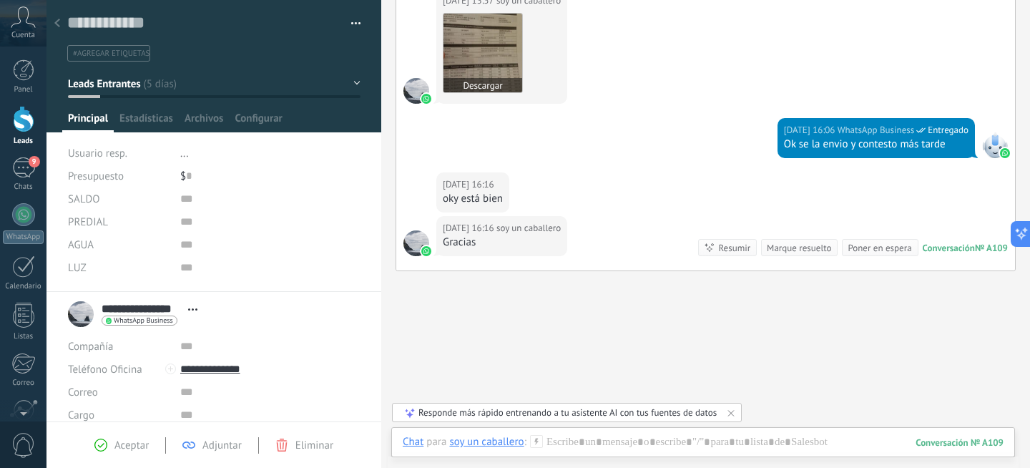
click at [477, 82] on button "Descargar" at bounding box center [482, 85] width 79 height 14
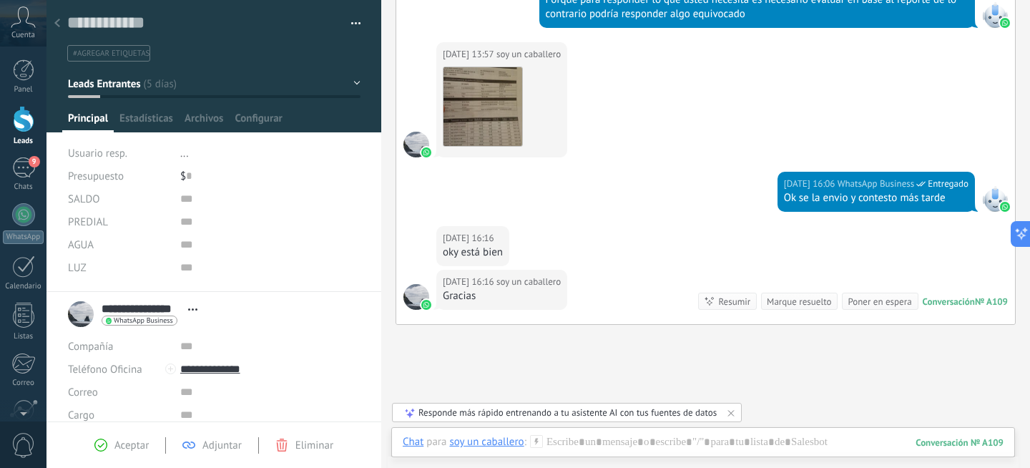
scroll to position [710, 0]
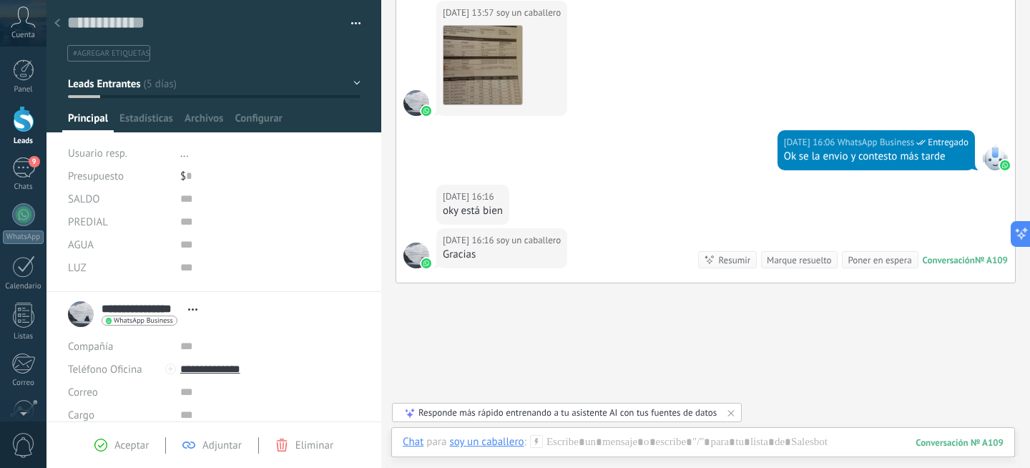
click at [180, 80] on button "Leads Entrantes" at bounding box center [214, 84] width 293 height 26
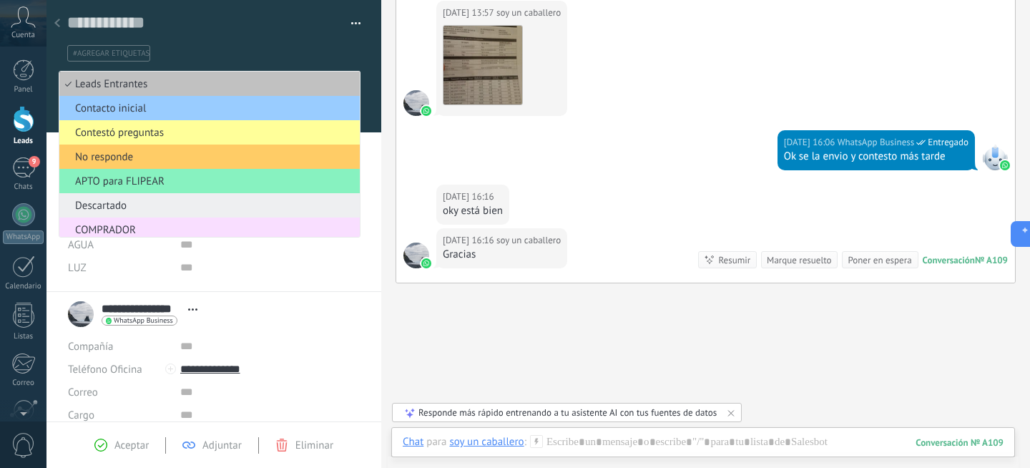
click at [134, 209] on span "Descartado" at bounding box center [207, 206] width 296 height 14
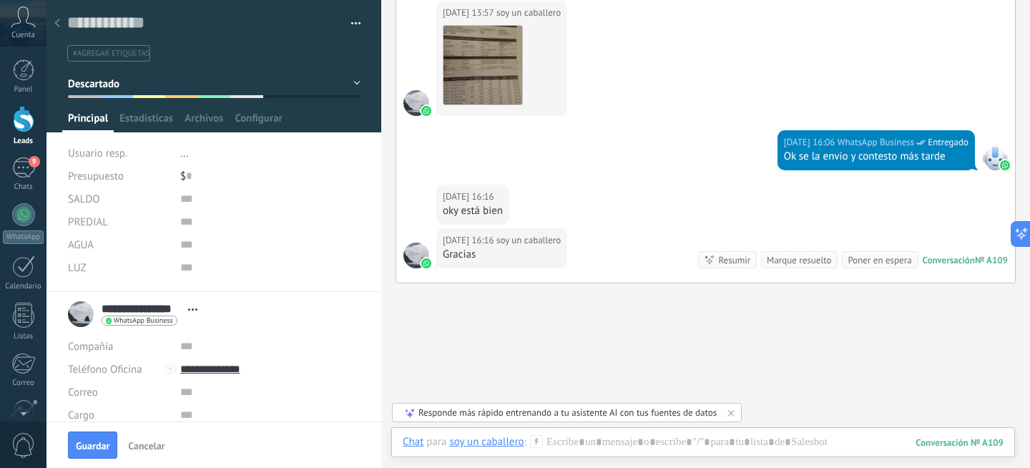
click at [132, 51] on span "#agregar etiquetas" at bounding box center [111, 54] width 77 height 10
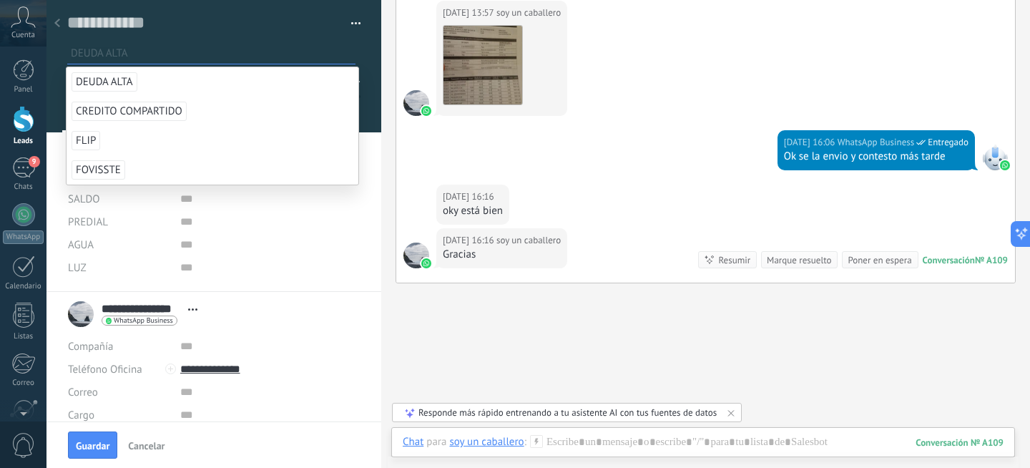
click at [114, 82] on span "DEUDA ALTA" at bounding box center [105, 81] width 66 height 19
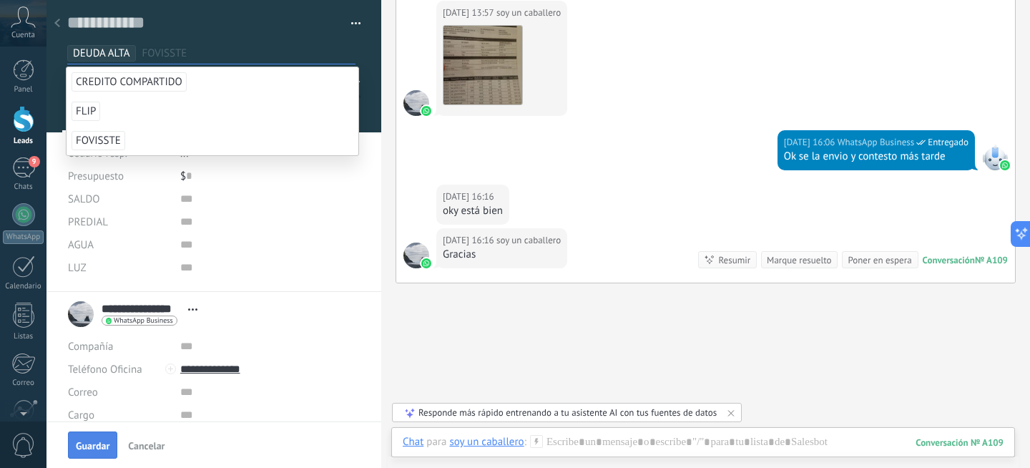
click at [94, 434] on button "Guardar" at bounding box center [92, 444] width 49 height 27
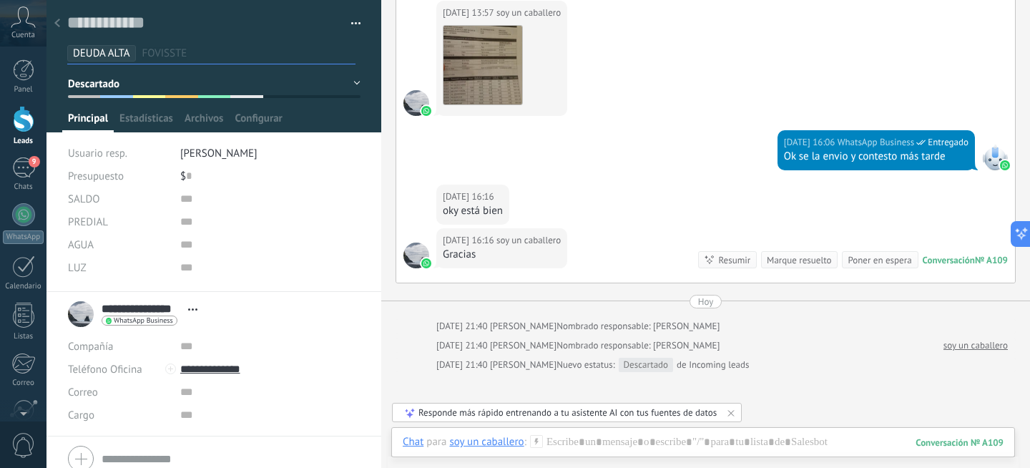
scroll to position [799, 0]
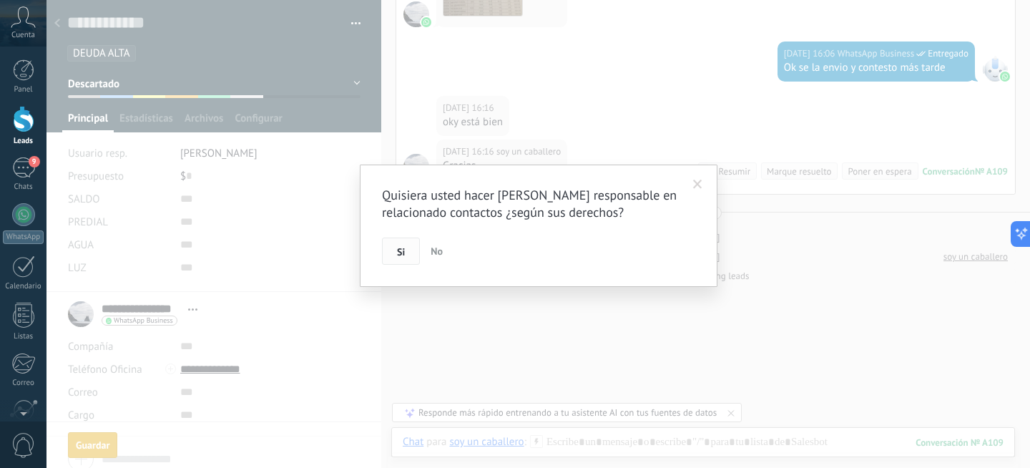
click at [401, 257] on span "Si" at bounding box center [401, 252] width 8 height 10
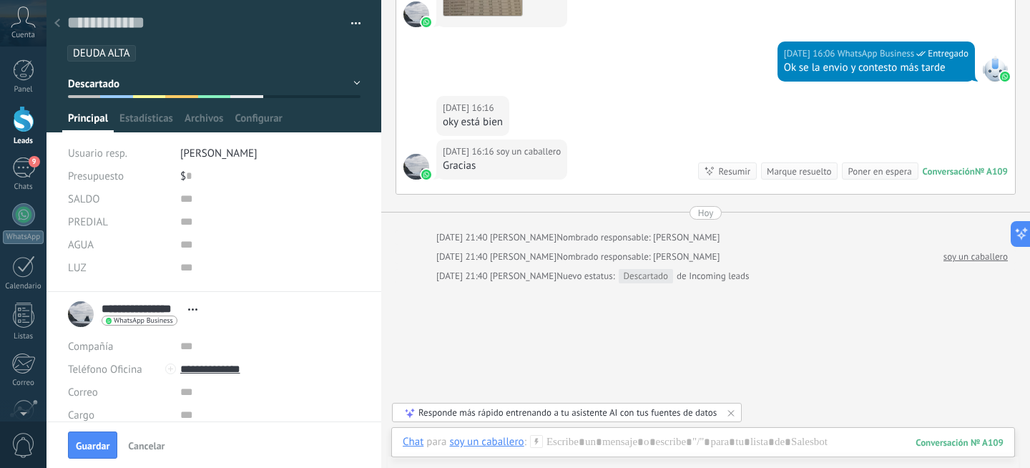
click at [58, 28] on div at bounding box center [57, 24] width 20 height 28
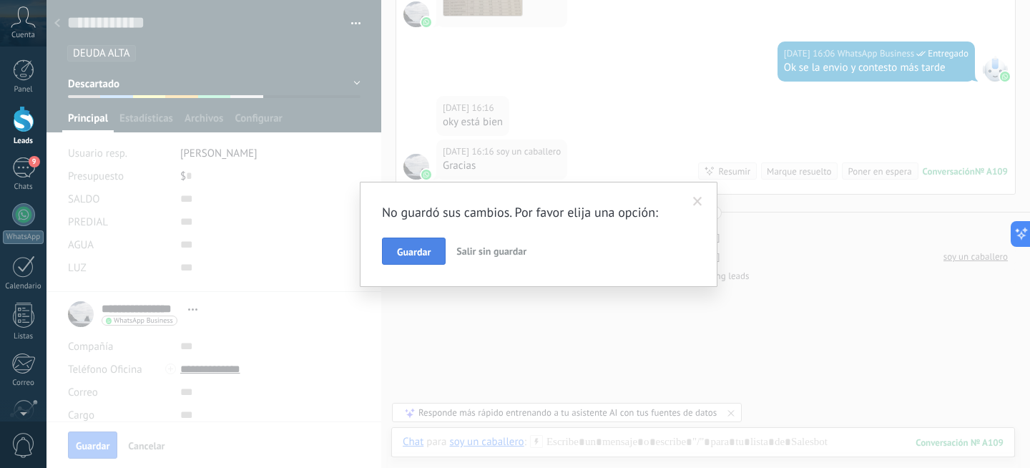
click at [414, 249] on span "Guardar" at bounding box center [414, 252] width 34 height 10
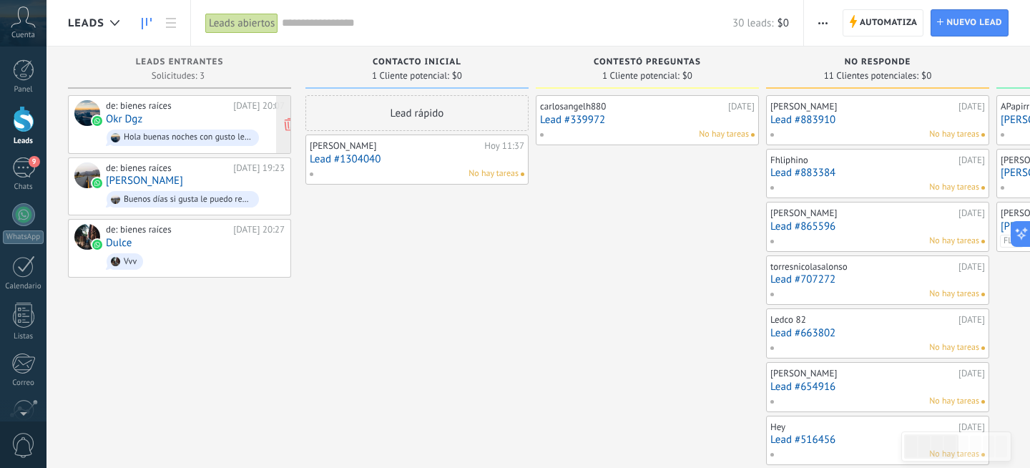
click at [174, 104] on div "de: bienes raíces" at bounding box center [167, 105] width 122 height 11
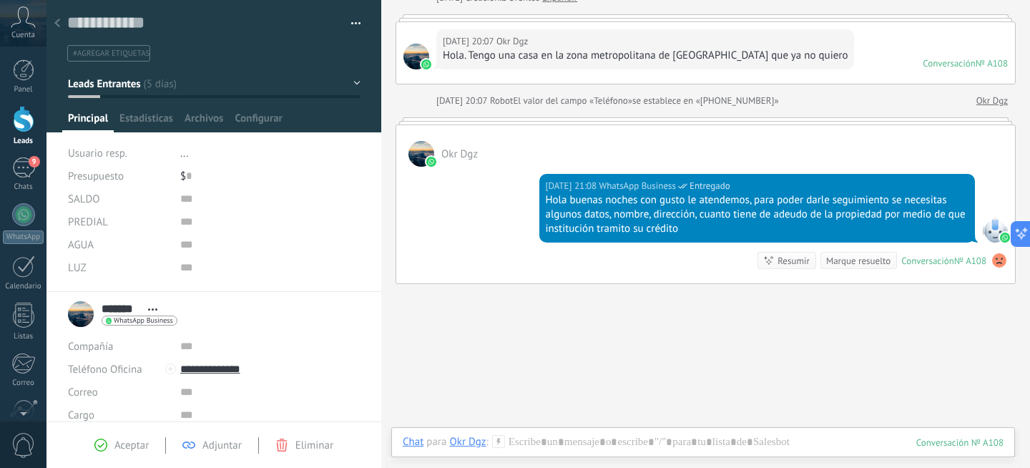
scroll to position [152, 0]
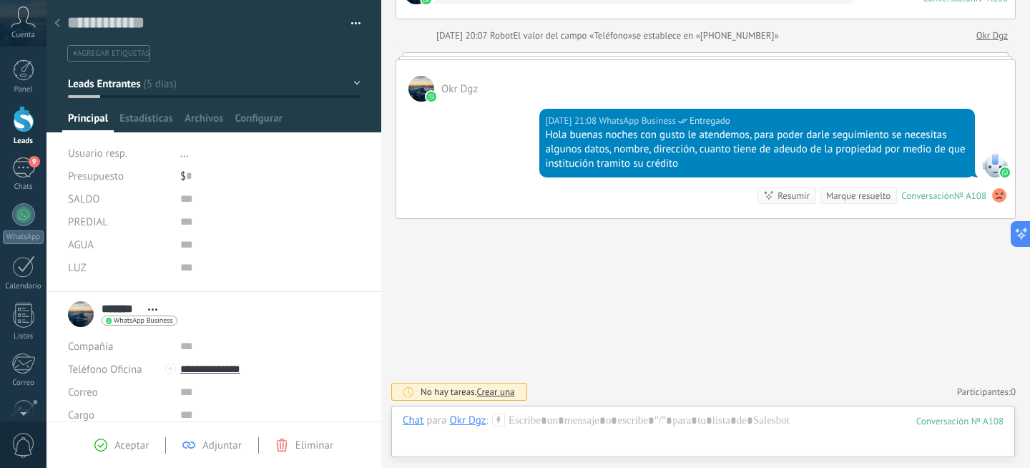
click at [155, 71] on button "Leads Entrantes" at bounding box center [214, 84] width 293 height 26
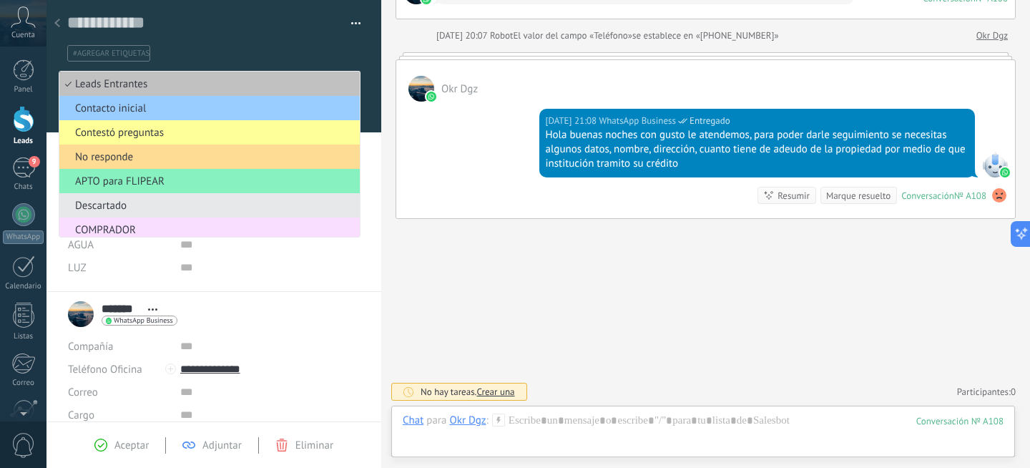
click at [131, 162] on span "No responde" at bounding box center [207, 157] width 296 height 14
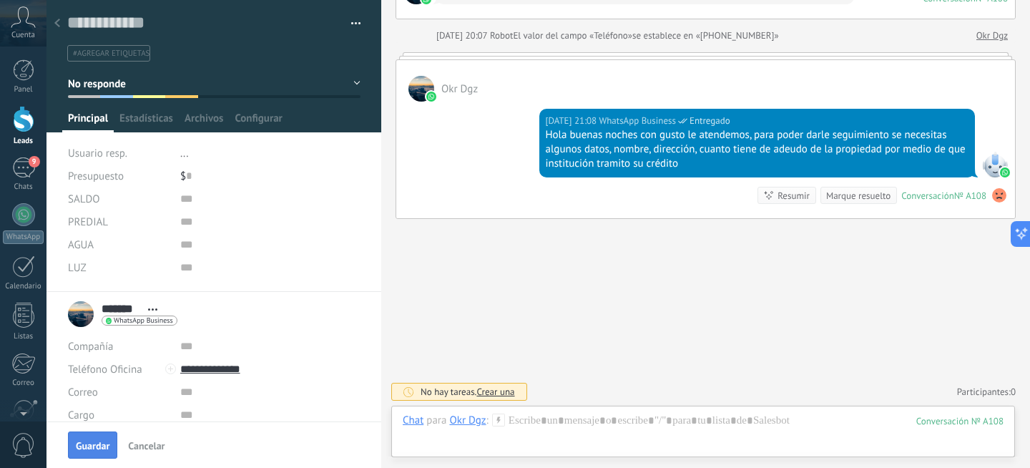
click at [92, 447] on span "Guardar" at bounding box center [93, 446] width 34 height 10
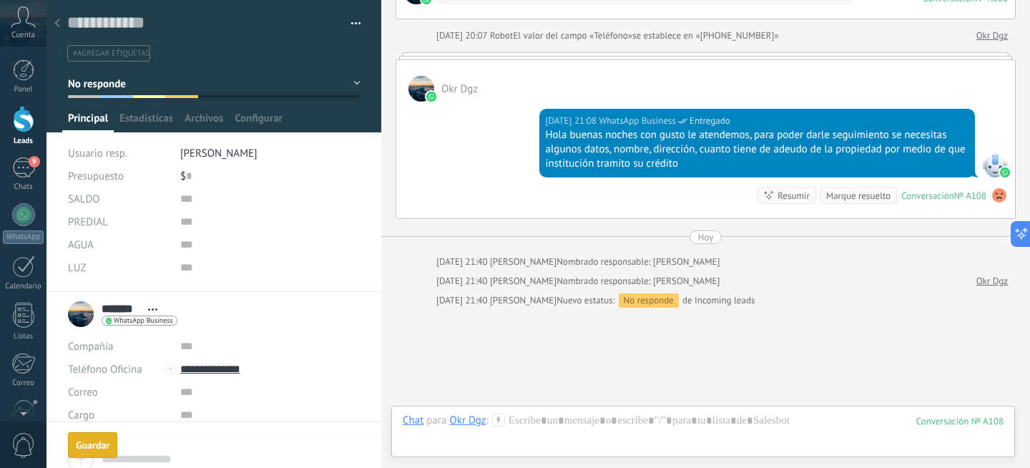
scroll to position [240, 0]
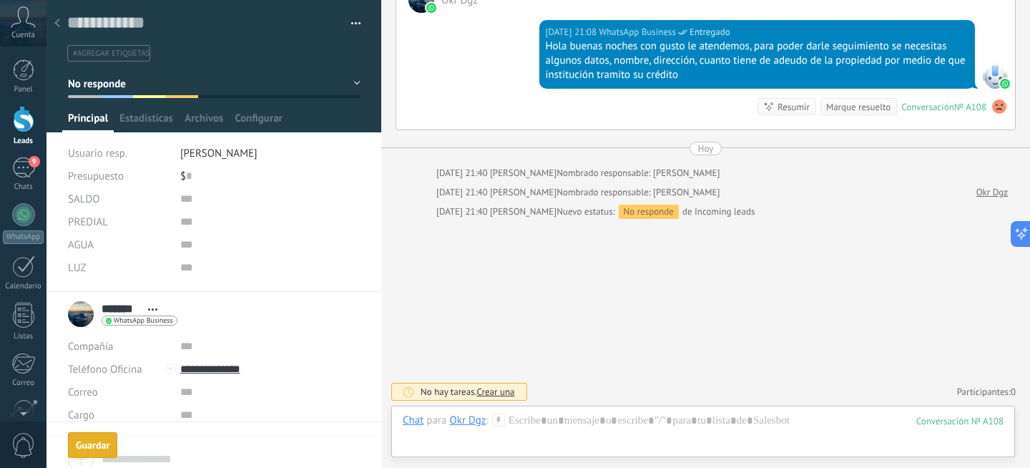
click at [58, 26] on use at bounding box center [57, 23] width 6 height 9
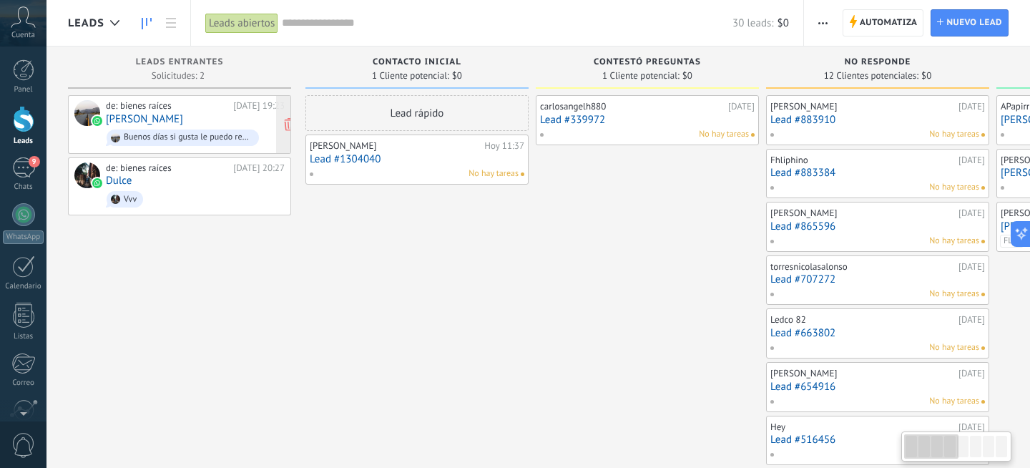
click at [163, 122] on div "de: bienes raíces 17.08.2025 19:23 lupita Buenos días si gusta le puedo realiza…" at bounding box center [195, 124] width 179 height 49
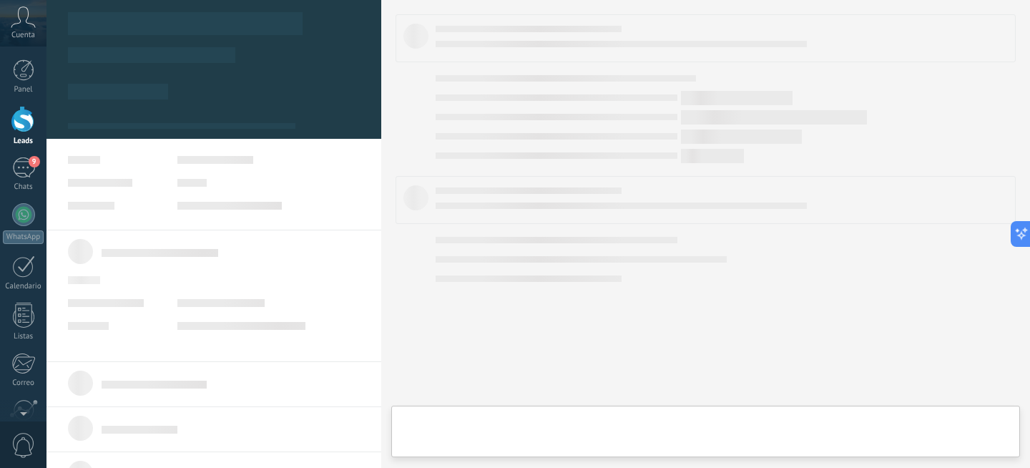
type textarea "**********"
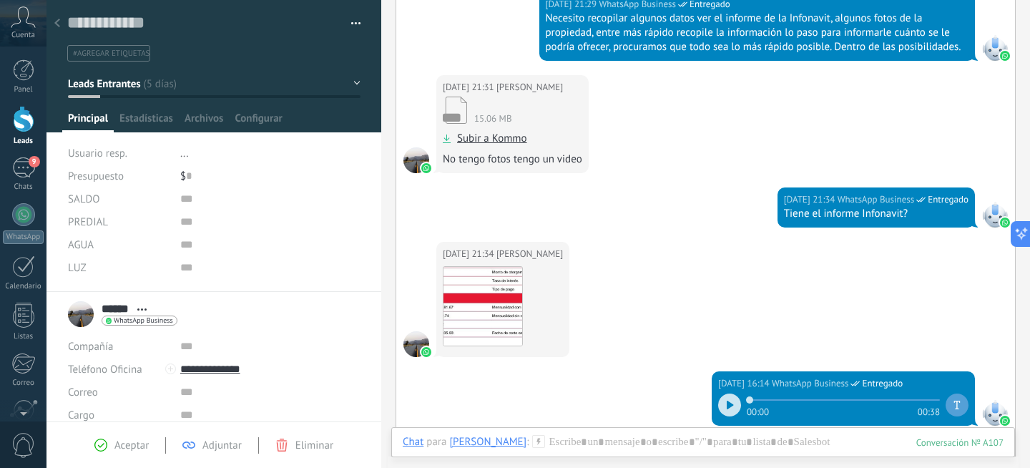
scroll to position [703, 0]
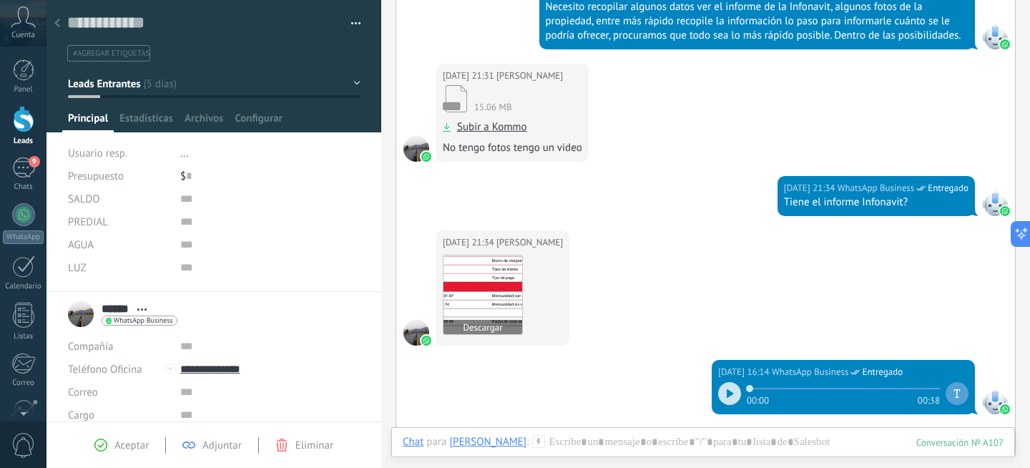
click at [478, 283] on img at bounding box center [482, 294] width 79 height 79
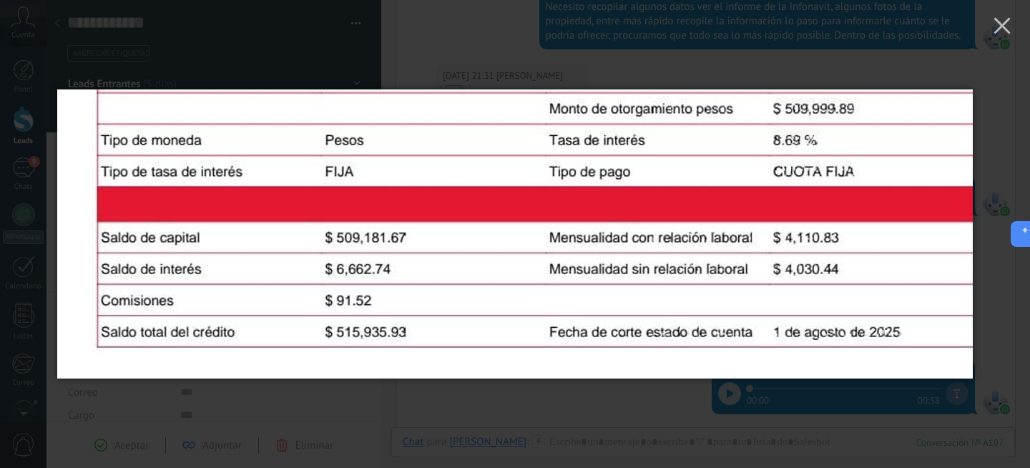
click at [483, 418] on div at bounding box center [515, 234] width 1030 height 468
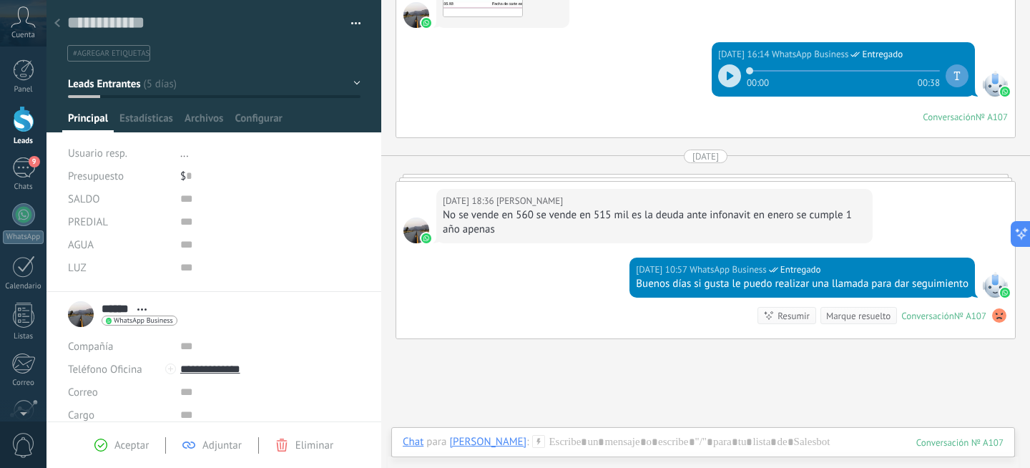
scroll to position [993, 0]
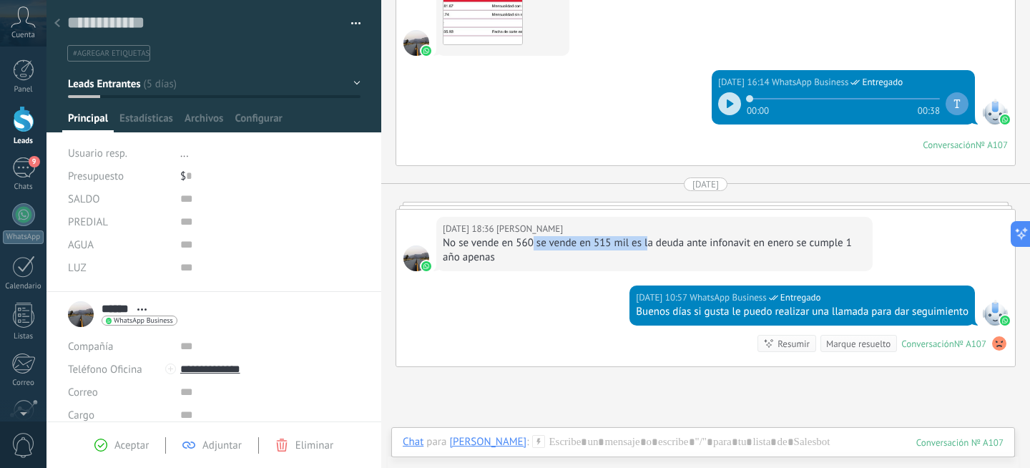
drag, startPoint x: 533, startPoint y: 243, endPoint x: 647, endPoint y: 243, distance: 113.7
click at [648, 243] on div "No se vende en 560 se vende en 515 mil es la deuda ante infonavit en enero se c…" at bounding box center [654, 250] width 423 height 29
click at [691, 239] on div "No se vende en 560 se vende en 515 mil es la deuda ante infonavit en enero se c…" at bounding box center [654, 250] width 423 height 29
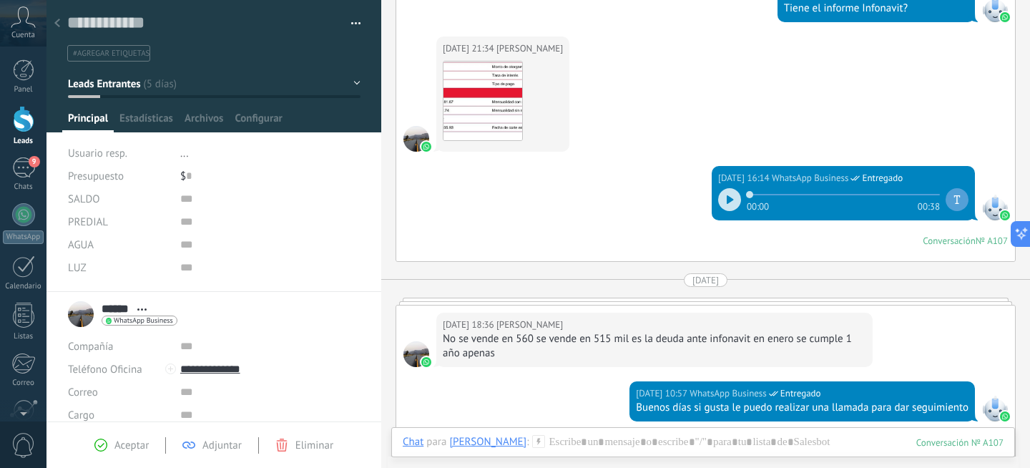
scroll to position [797, 0]
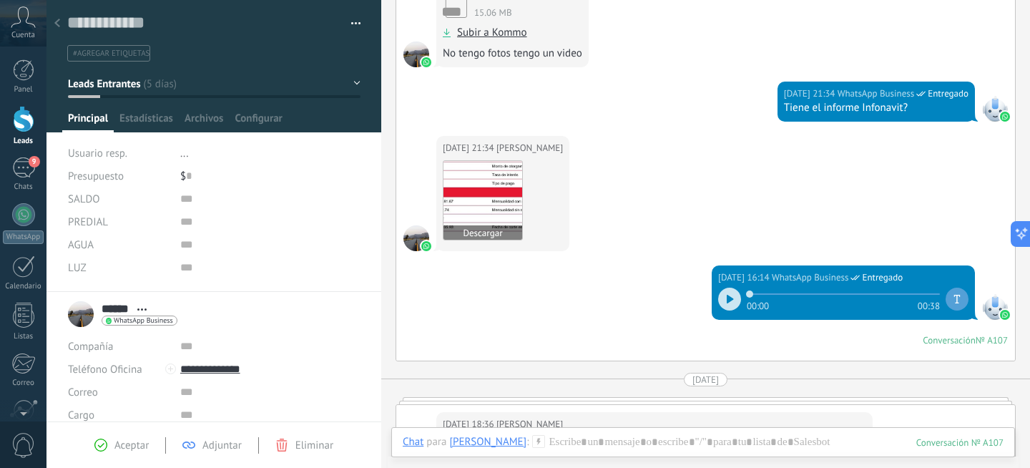
click at [487, 205] on img at bounding box center [482, 200] width 79 height 79
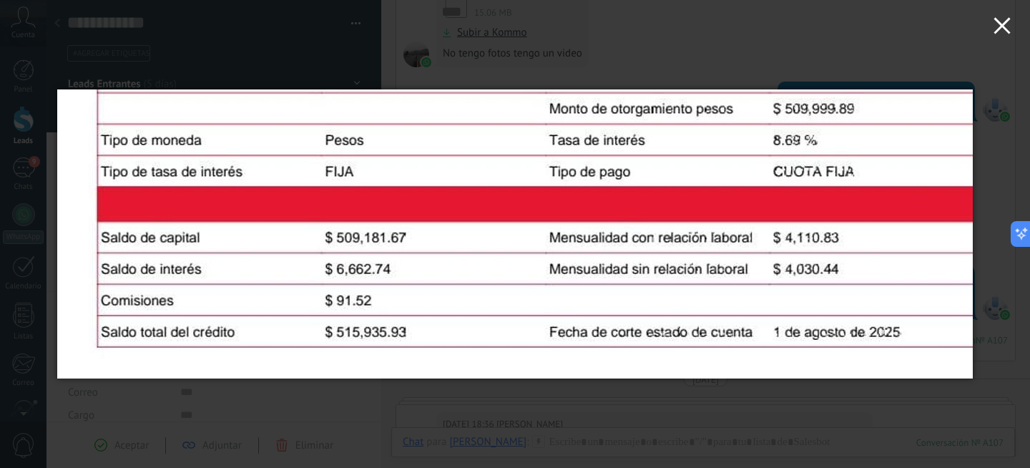
click at [995, 21] on icon "button" at bounding box center [1001, 25] width 17 height 17
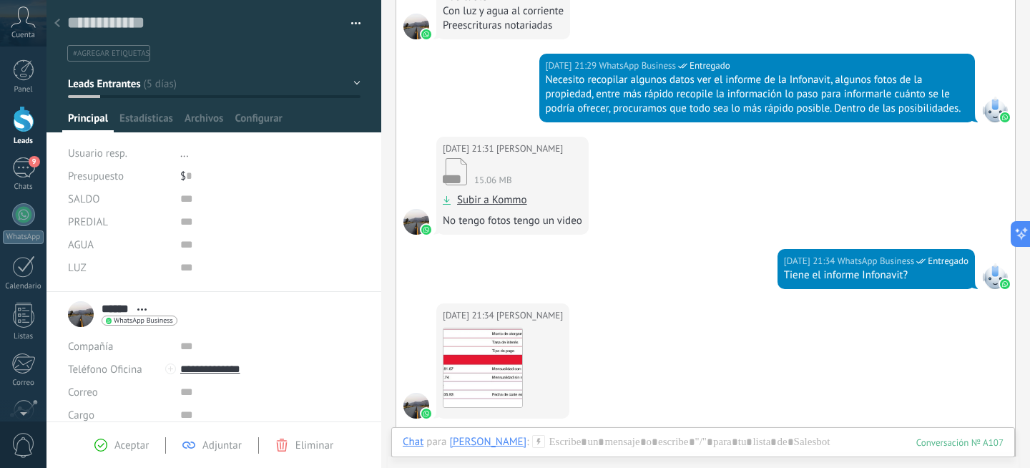
scroll to position [634, 0]
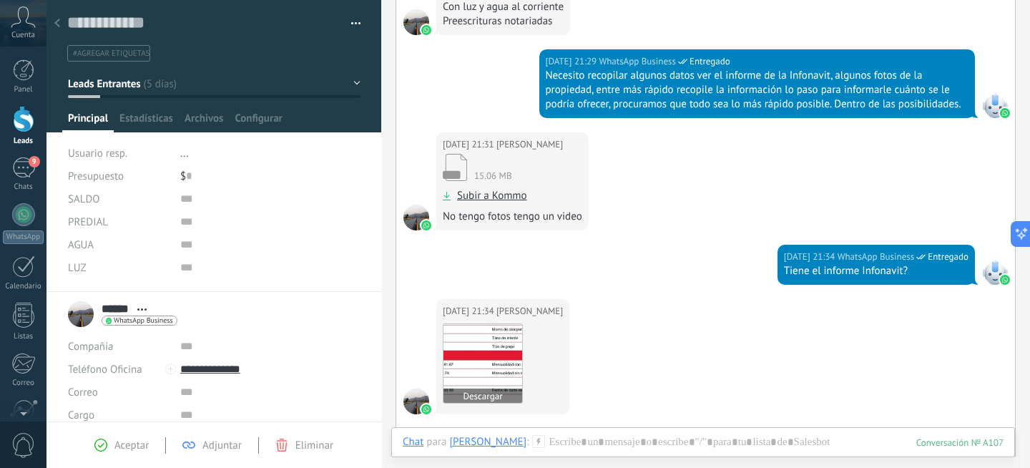
click at [500, 346] on img at bounding box center [482, 363] width 79 height 79
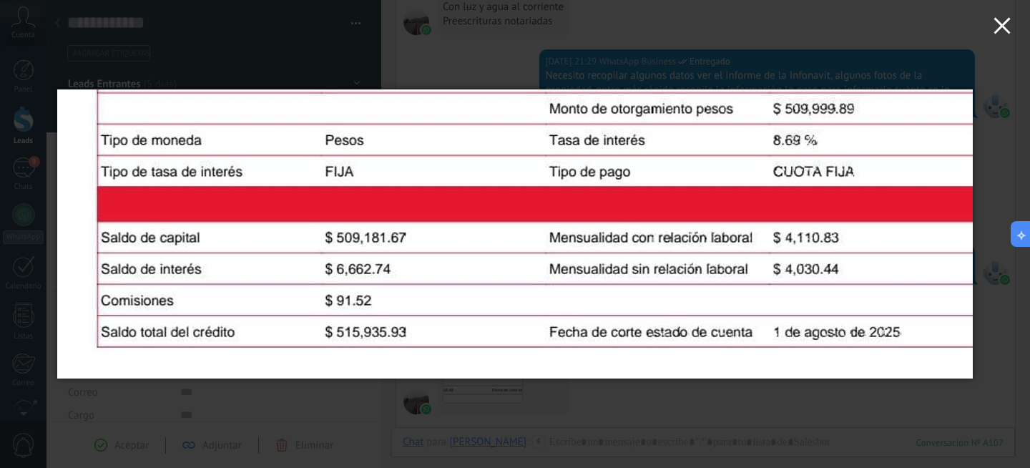
click at [1002, 29] on icon "button" at bounding box center [1001, 25] width 17 height 17
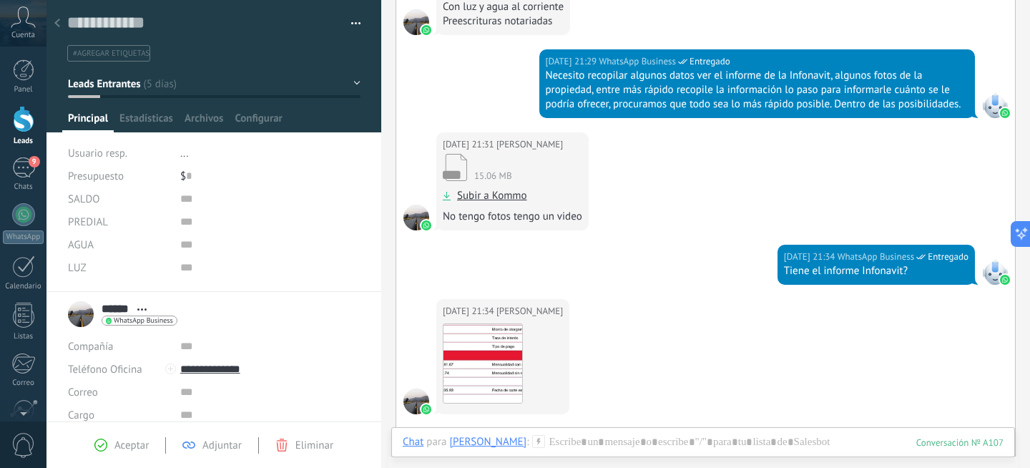
click at [137, 87] on span "Leads Entrantes" at bounding box center [104, 84] width 72 height 14
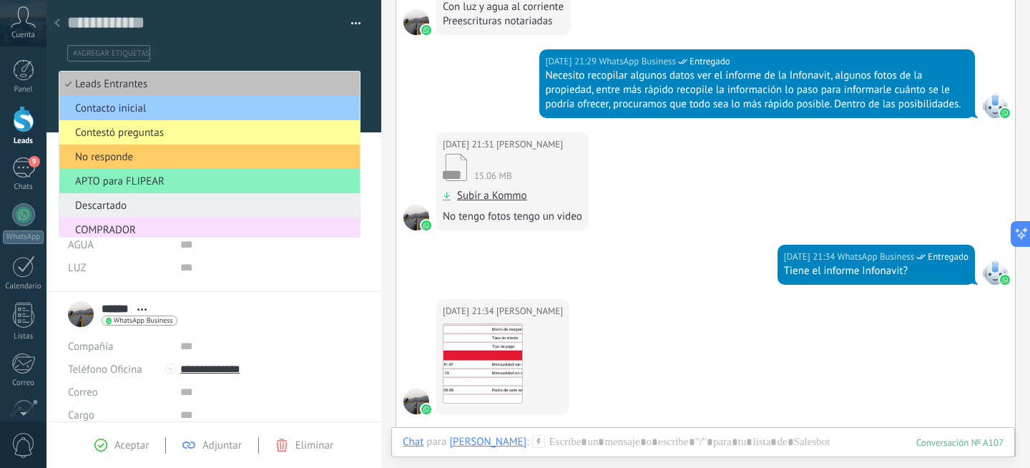
click at [124, 211] on span "Descartado" at bounding box center [207, 206] width 296 height 14
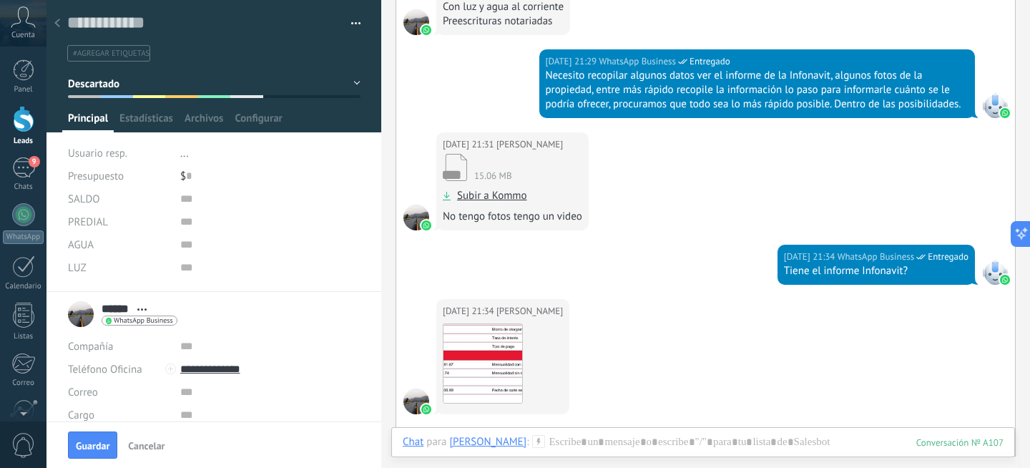
click at [112, 59] on li "#agregar etiquetas" at bounding box center [108, 53] width 83 height 16
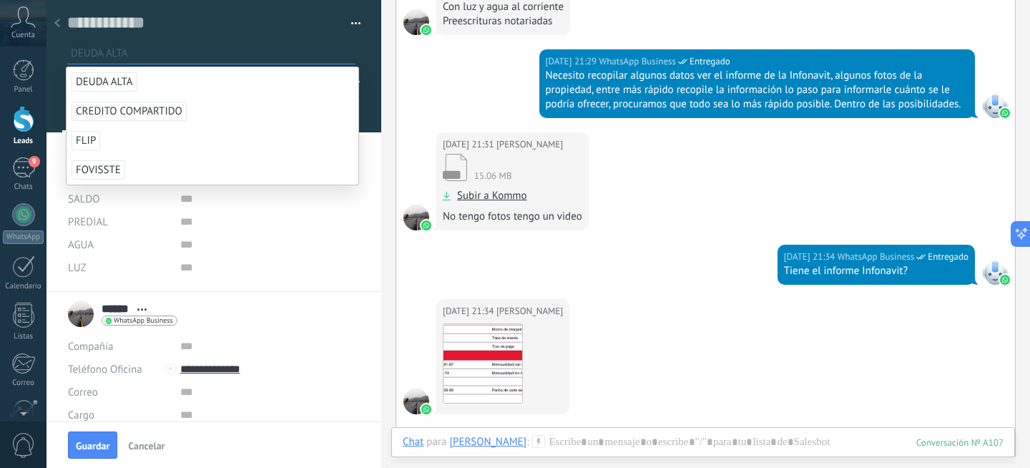
click at [124, 54] on input "text" at bounding box center [213, 53] width 284 height 15
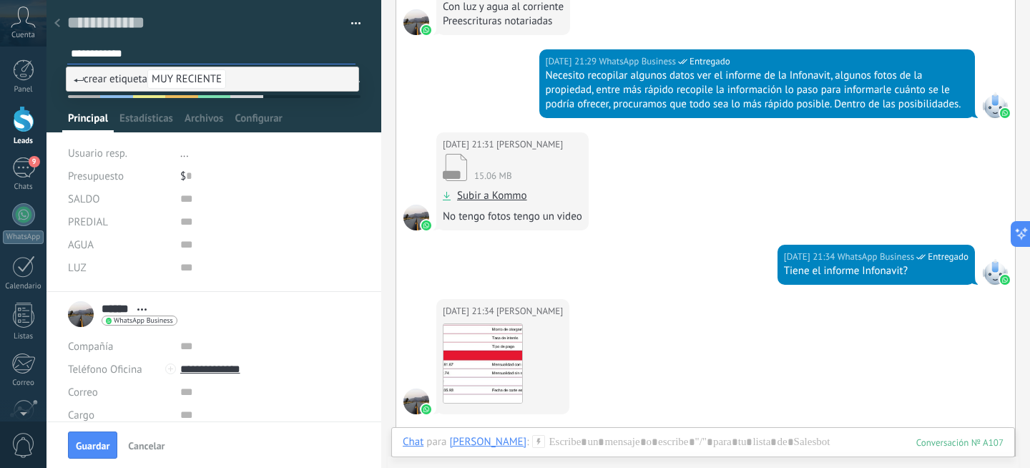
type input "**********"
click at [194, 77] on span "MUY RECIENTE" at bounding box center [186, 78] width 79 height 19
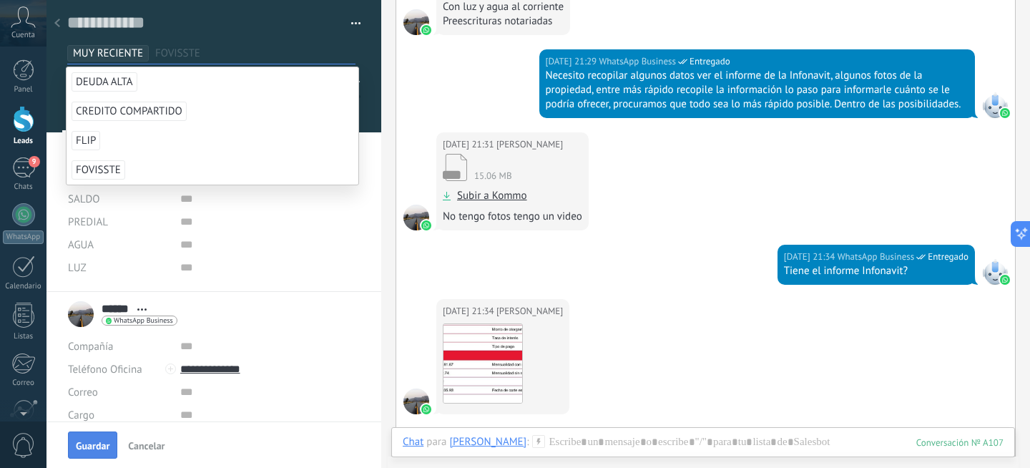
click at [83, 443] on span "Guardar" at bounding box center [93, 446] width 34 height 10
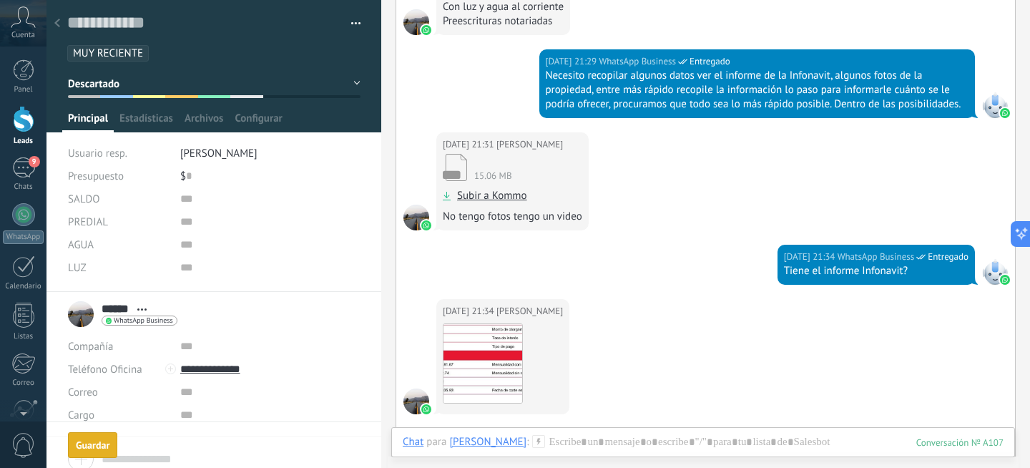
scroll to position [723, 0]
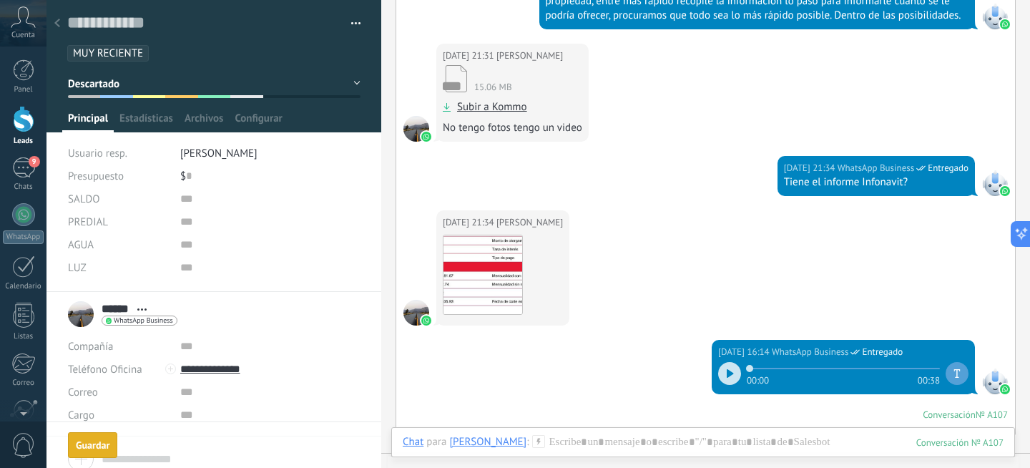
click at [102, 453] on div "Guardar y crear Imprimir Administrar etiquetas" at bounding box center [213, 234] width 335 height 468
click at [56, 23] on use at bounding box center [57, 23] width 6 height 9
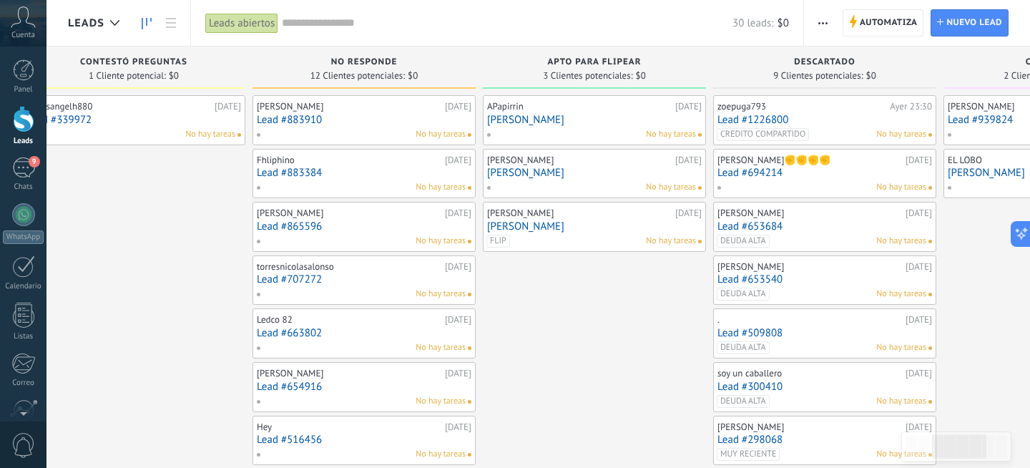
click at [546, 119] on link "[PERSON_NAME]" at bounding box center [594, 120] width 215 height 12
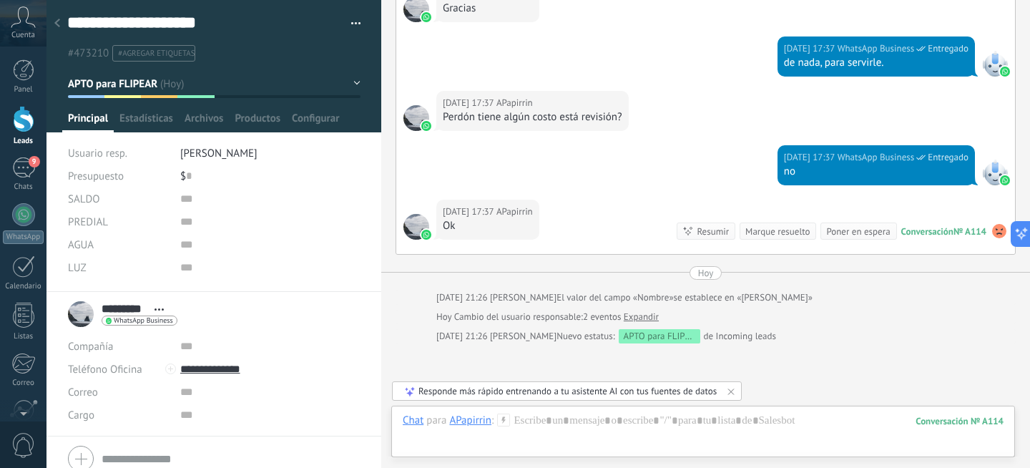
scroll to position [694, 0]
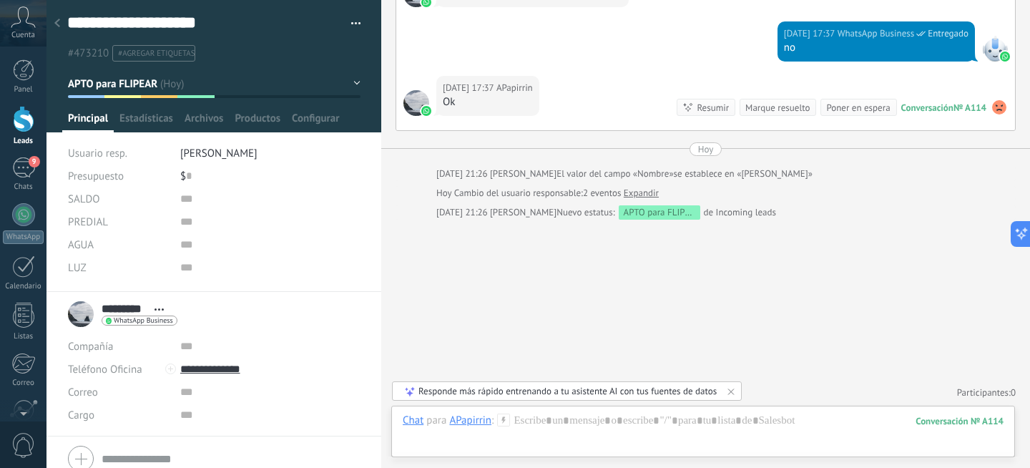
click at [54, 26] on icon at bounding box center [57, 23] width 6 height 9
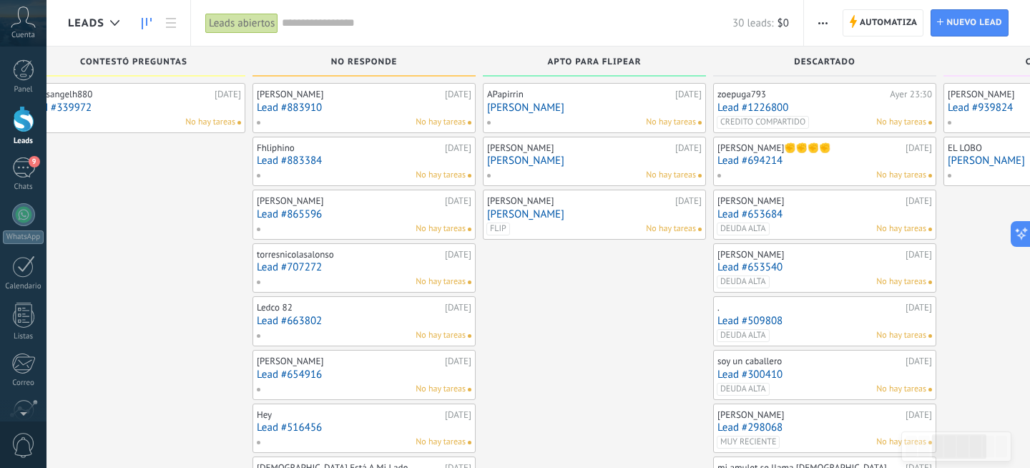
scroll to position [16, 0]
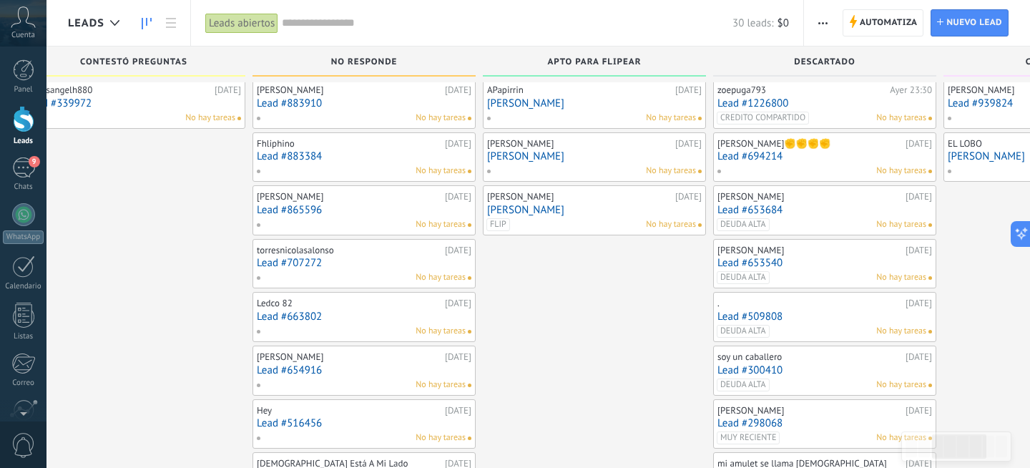
click at [554, 102] on link "[PERSON_NAME]" at bounding box center [594, 103] width 215 height 12
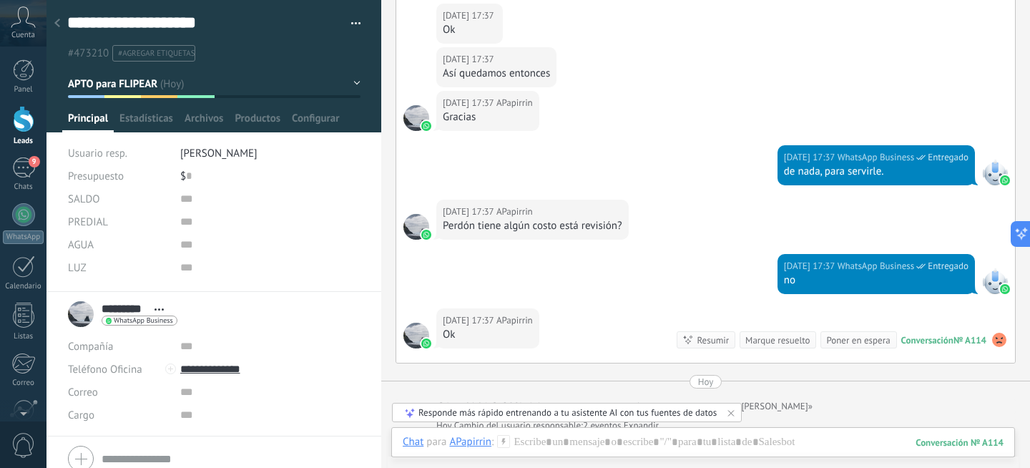
scroll to position [694, 0]
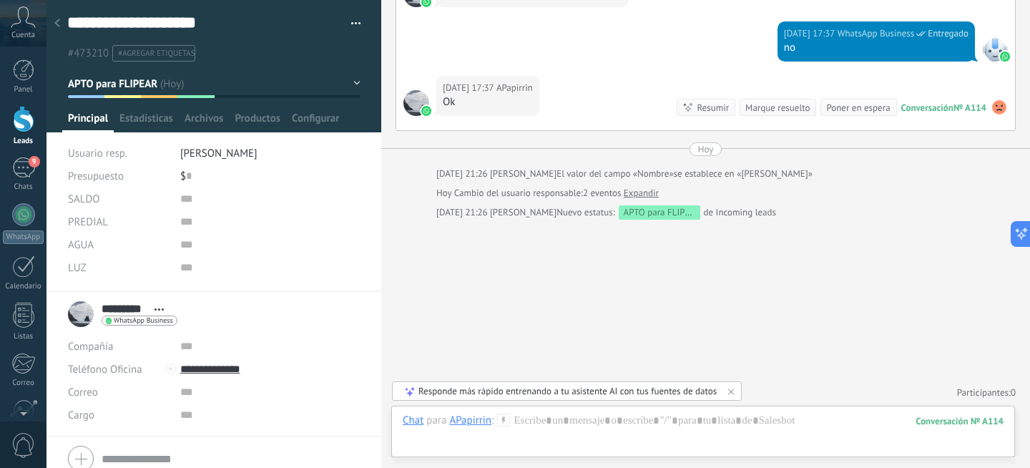
click at [57, 21] on use at bounding box center [57, 23] width 6 height 9
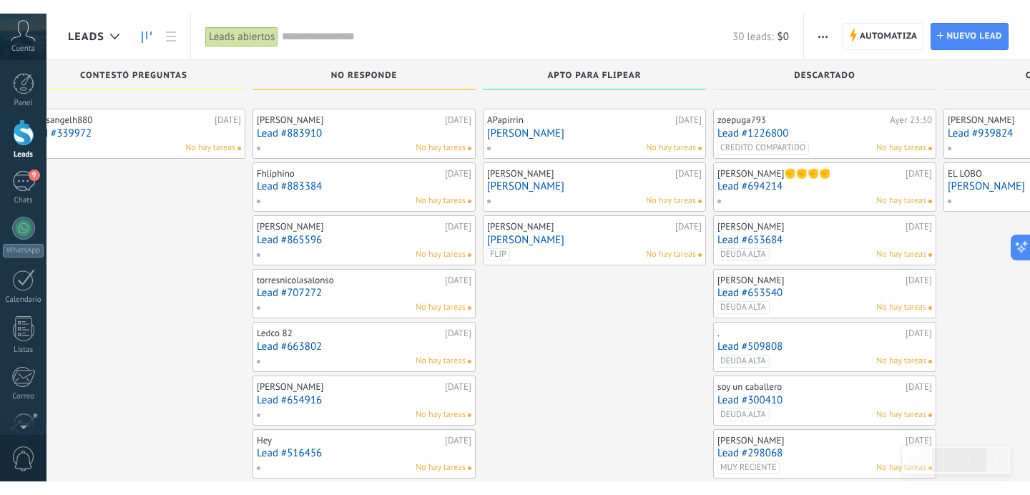
scroll to position [16, 0]
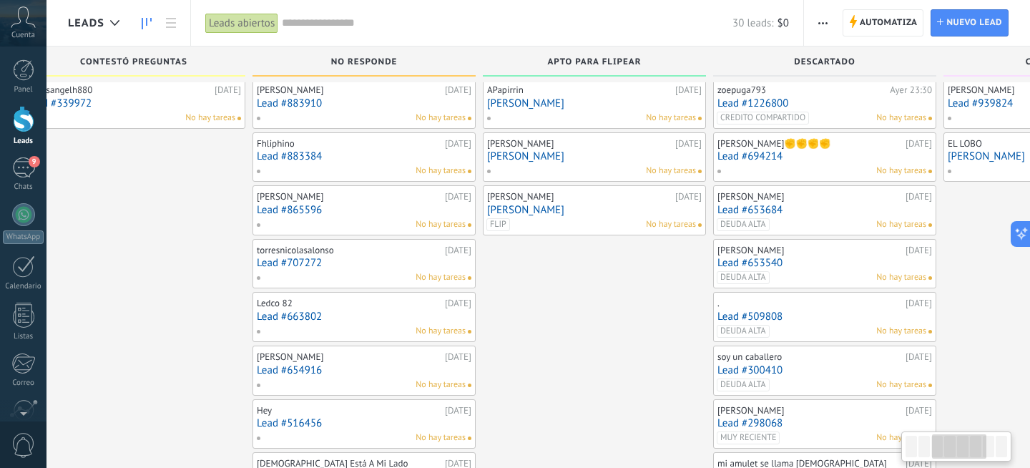
type textarea "**********"
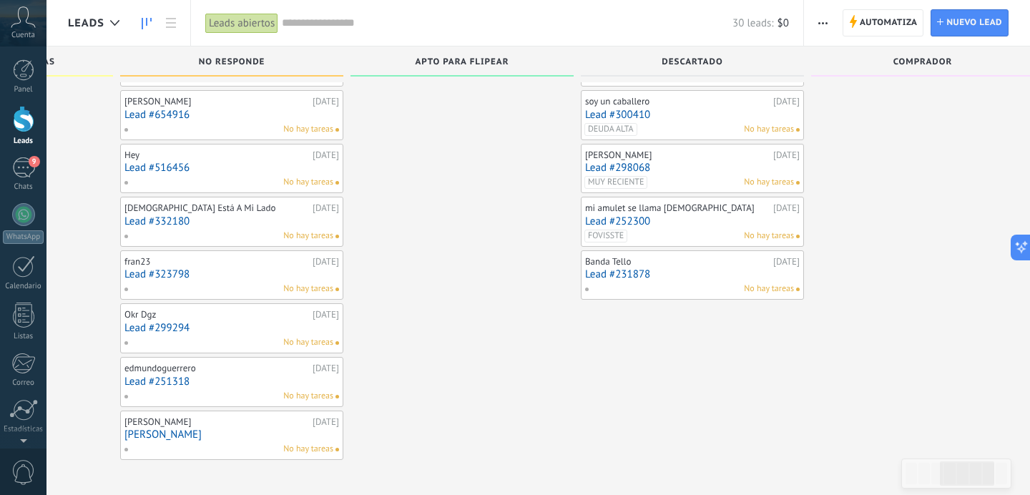
scroll to position [0, 0]
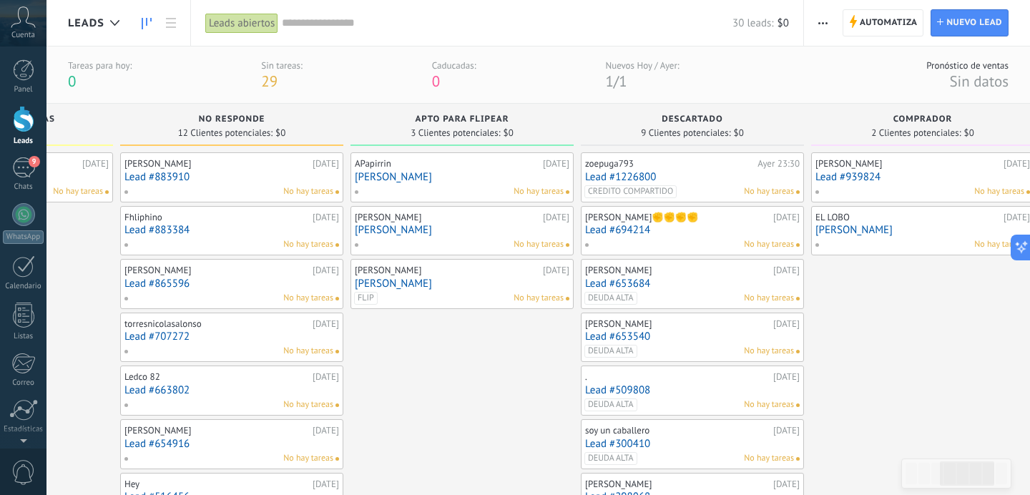
click at [515, 378] on div "APapirrin [DATE] [PERSON_NAME] No hay tareas [PERSON_NAME] [DATE] [PERSON_NAME]…" at bounding box center [461, 470] width 223 height 637
click at [920, 340] on div "[PERSON_NAME] [DATE] Lead #939824 No hay tareas EL LOBO [DATE] [PERSON_NAME] No…" at bounding box center [922, 470] width 223 height 637
